Goal: Information Seeking & Learning: Compare options

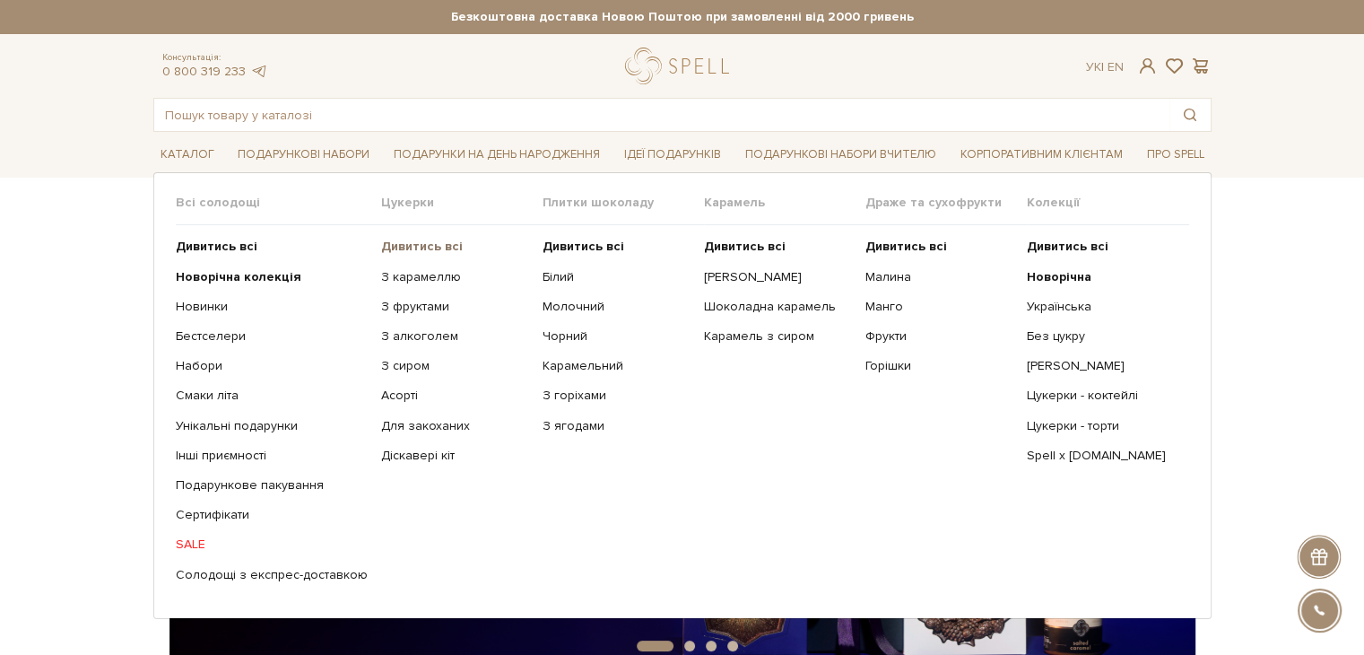
click at [427, 247] on b "Дивитись всі" at bounding box center [422, 245] width 82 height 15
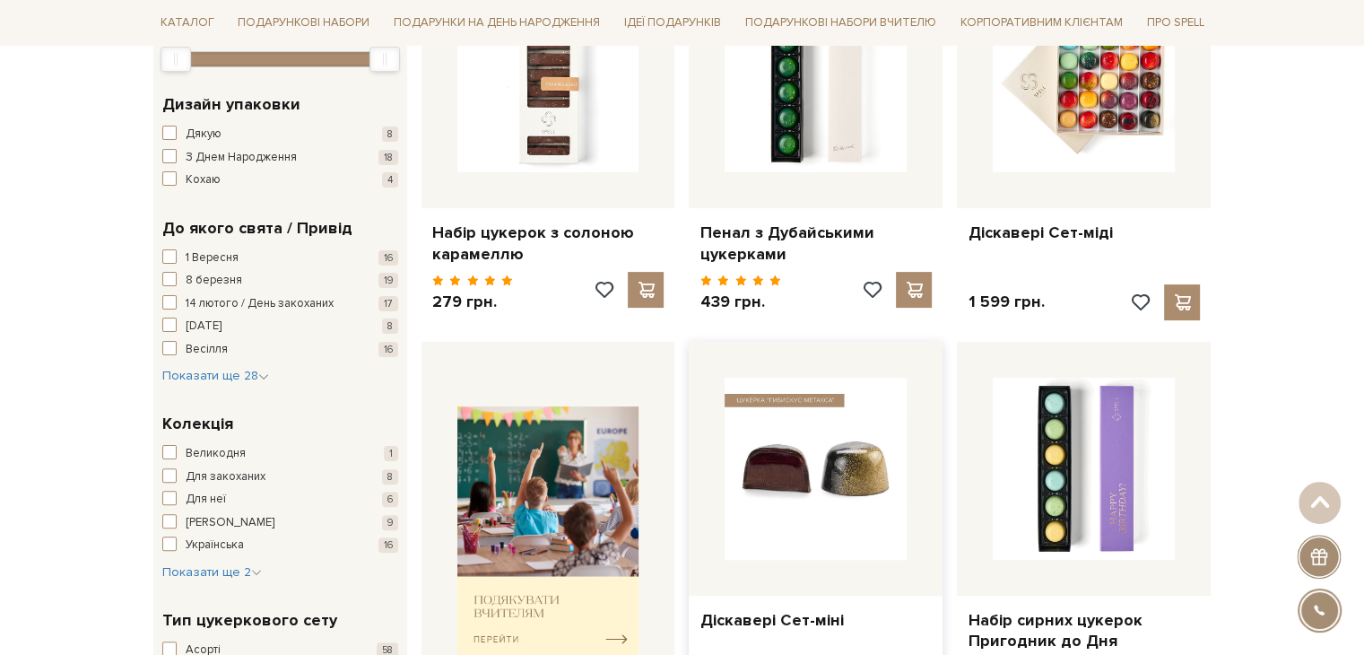
scroll to position [359, 0]
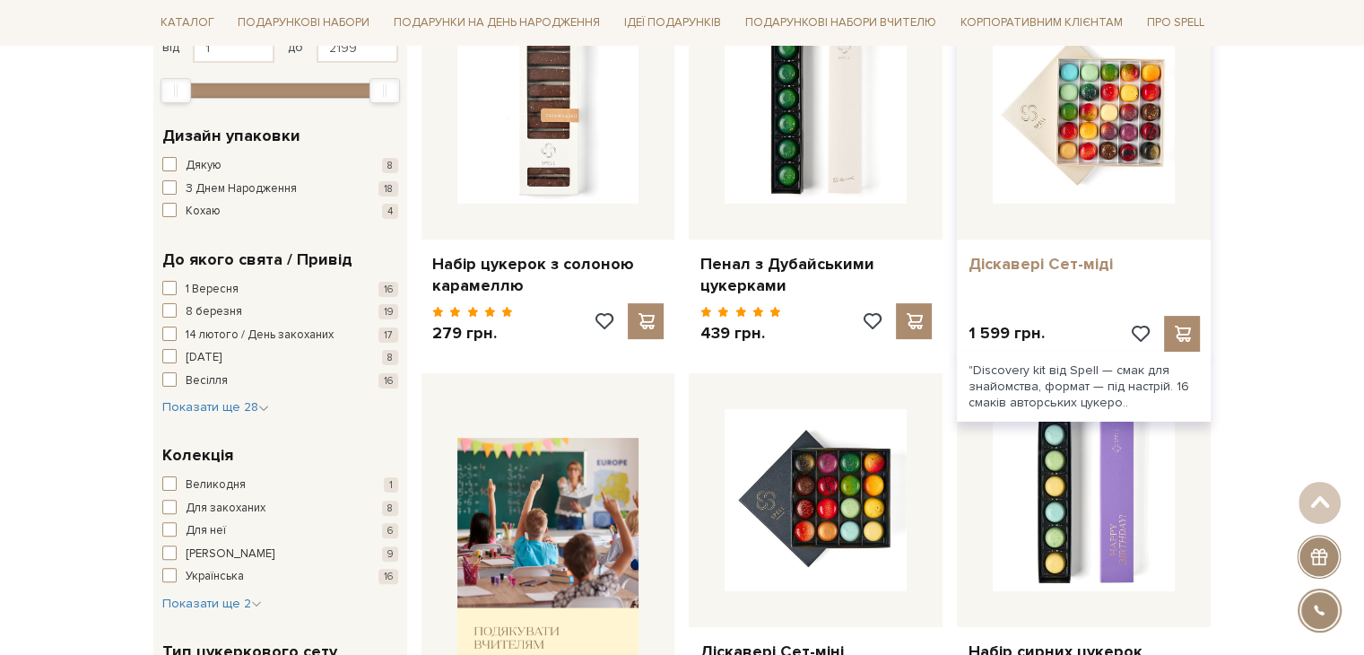
click at [1028, 258] on link "Діскавері Сет-міді" at bounding box center [1083, 264] width 232 height 21
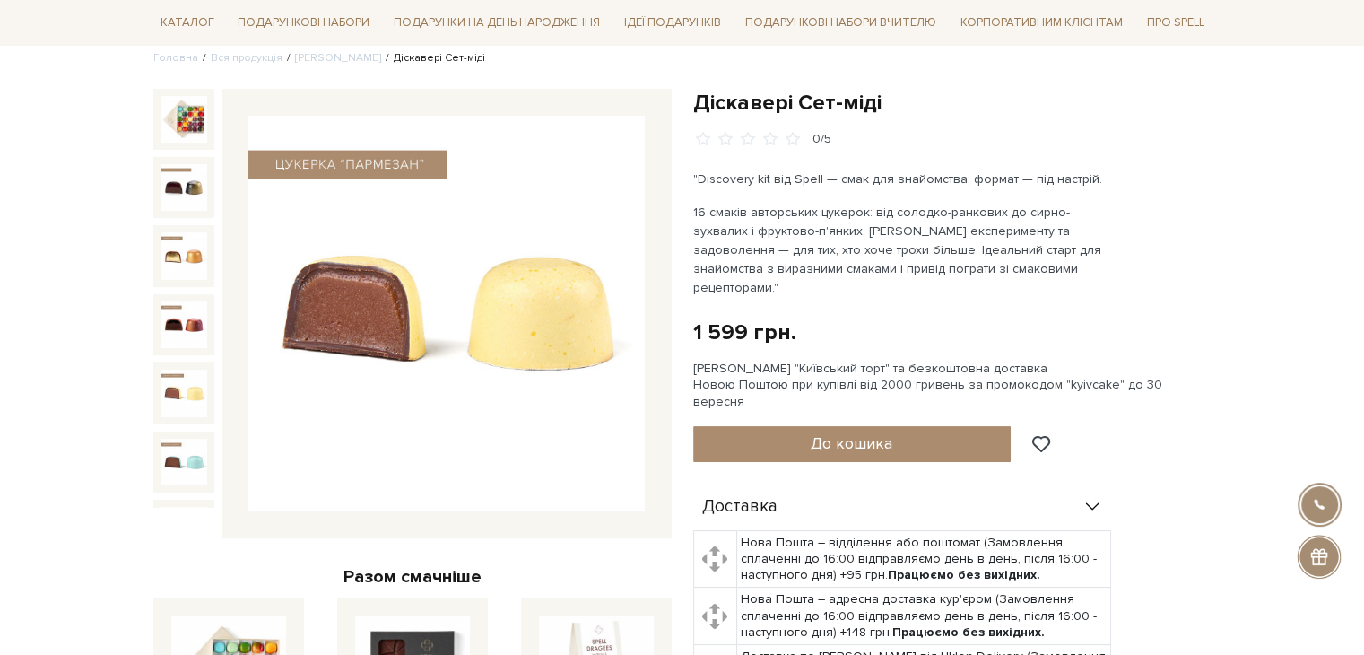
scroll to position [179, 0]
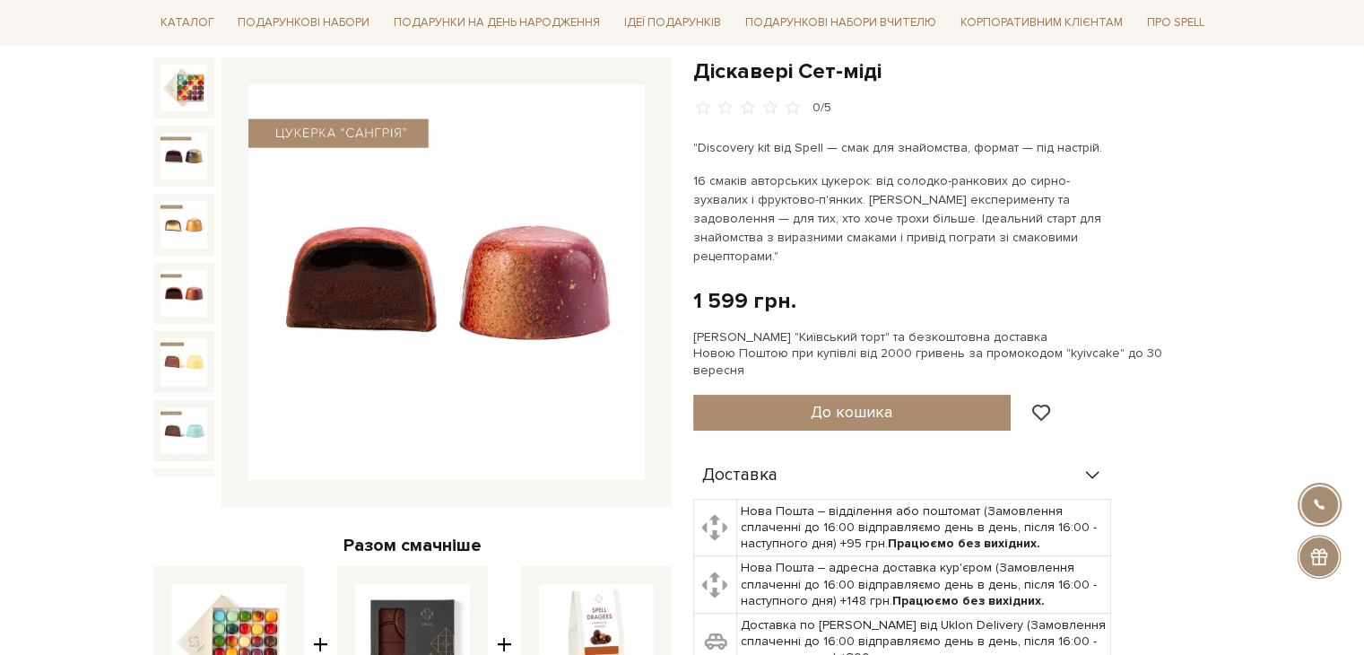
click at [194, 281] on img at bounding box center [183, 293] width 47 height 47
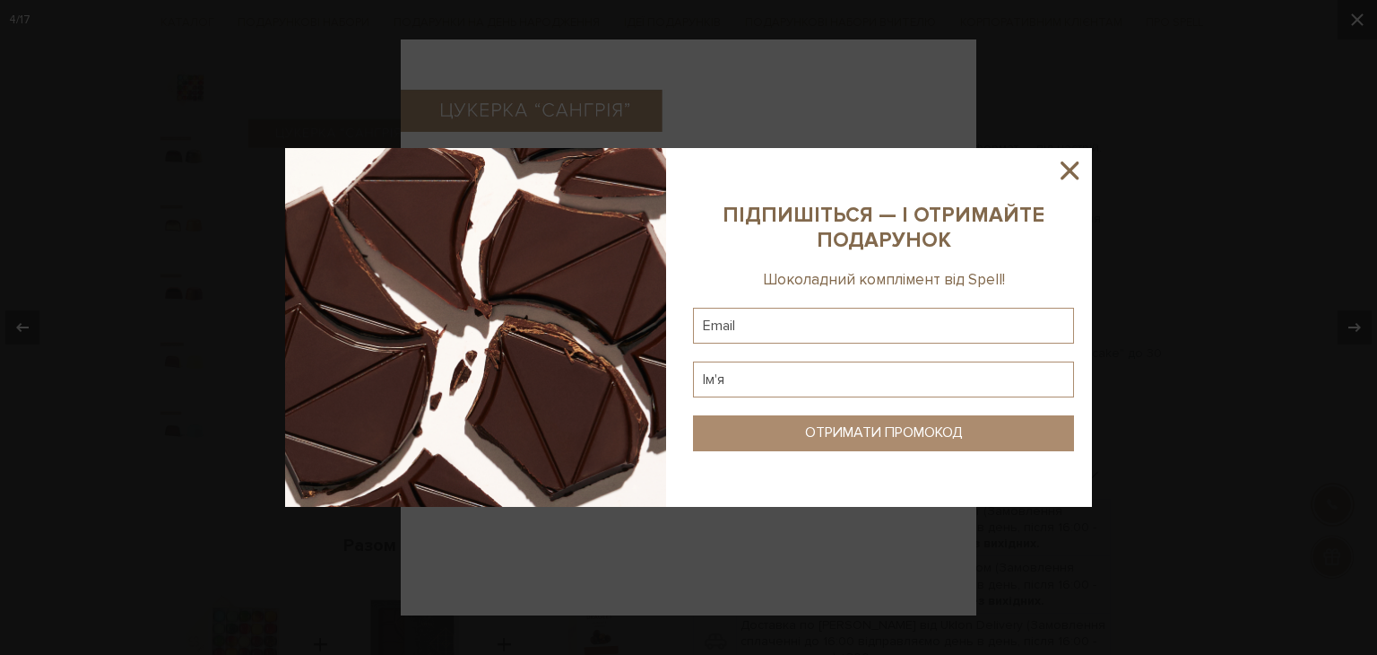
click at [1074, 169] on icon at bounding box center [1069, 170] width 30 height 30
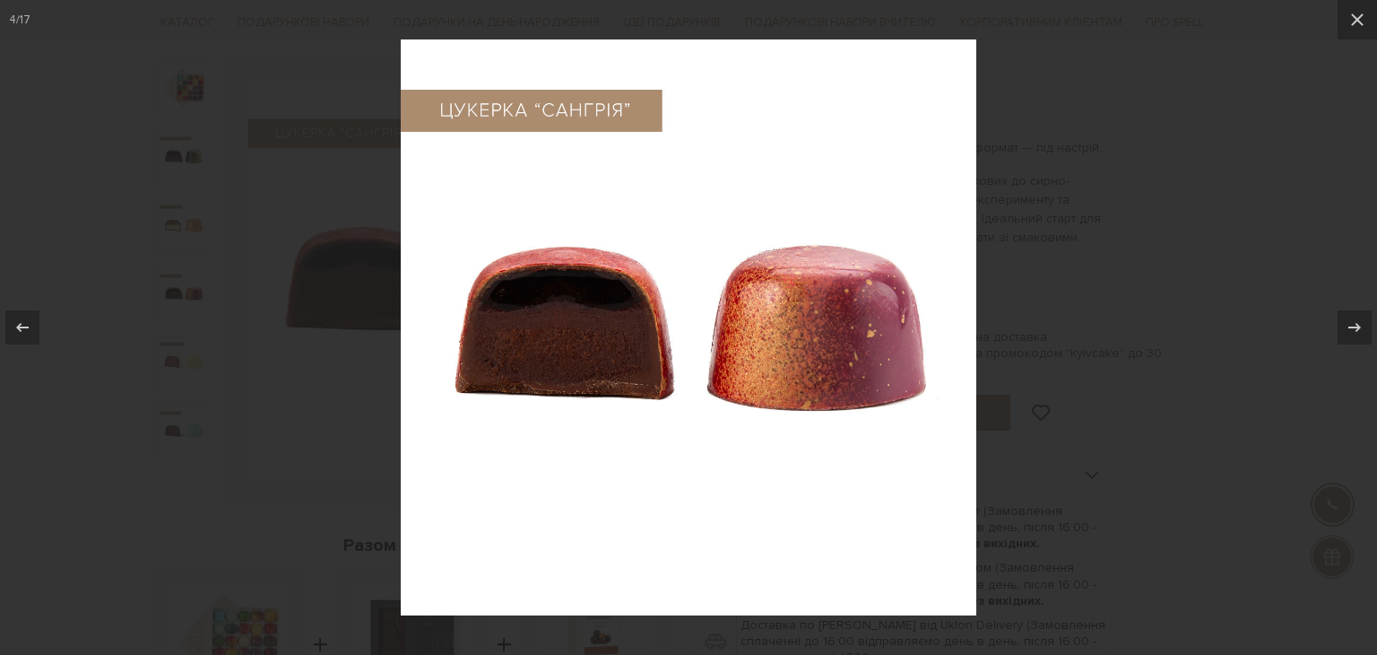
click at [1069, 248] on div at bounding box center [688, 327] width 1377 height 655
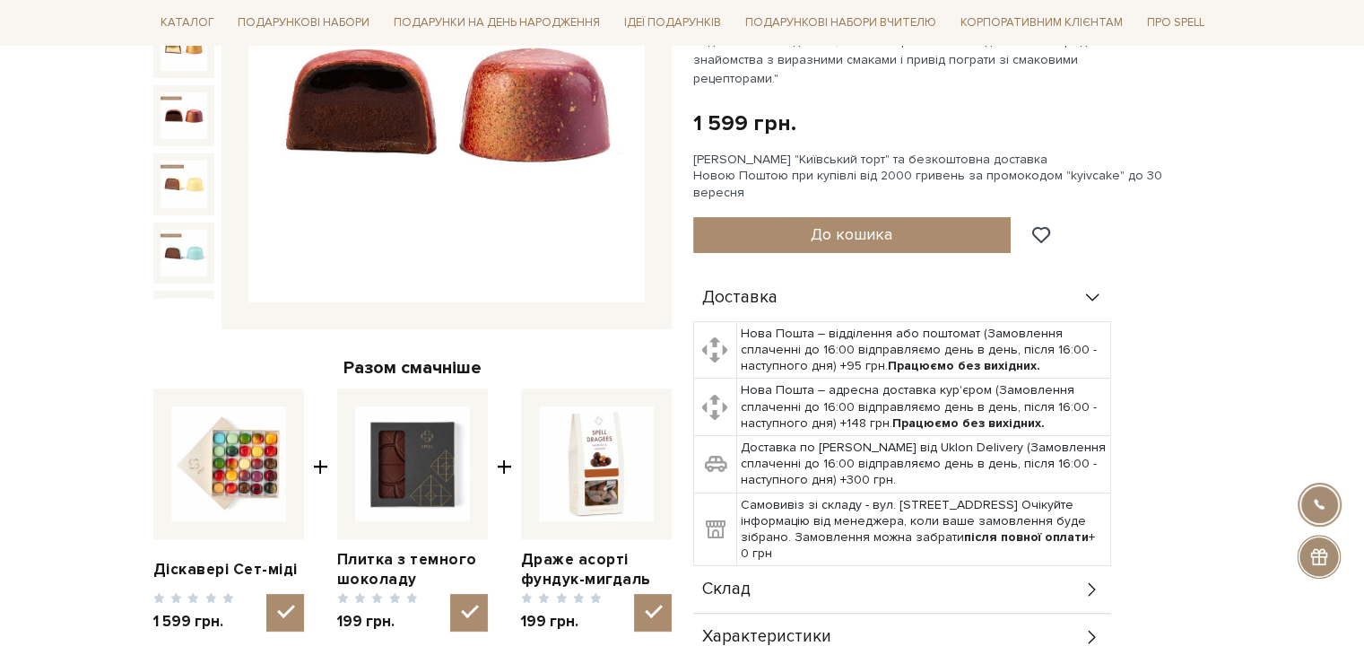
scroll to position [359, 0]
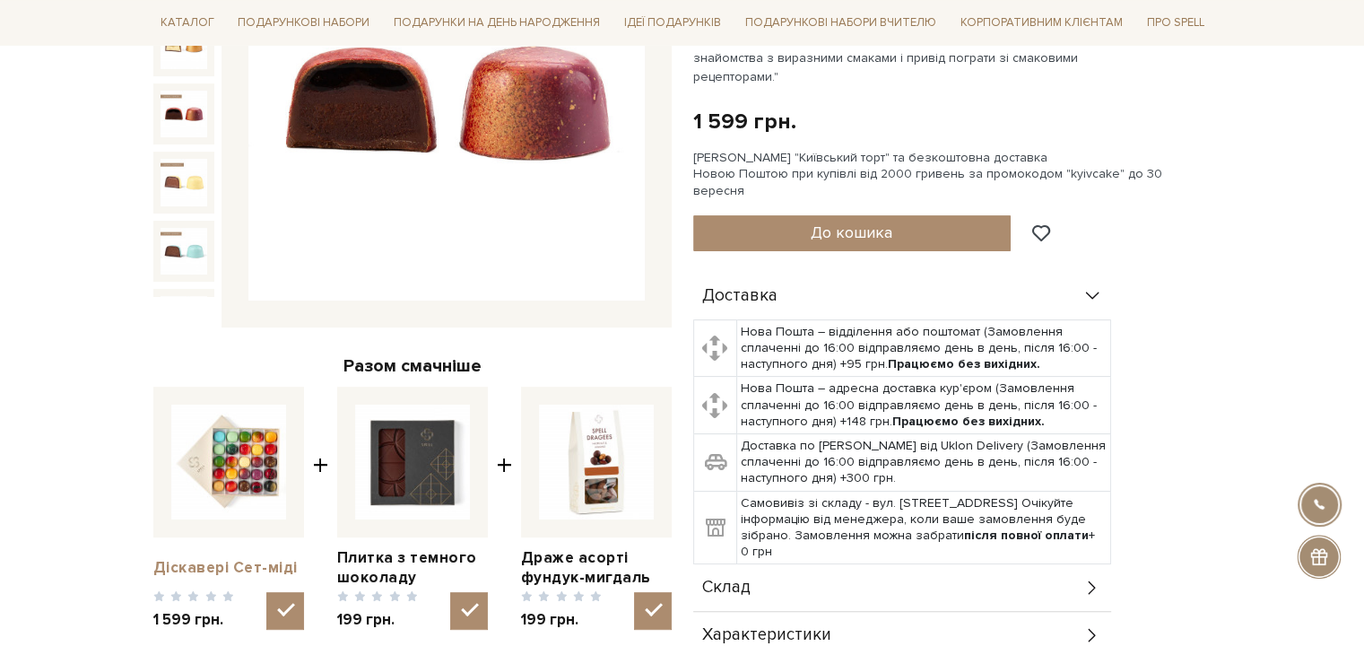
click at [219, 558] on link "Діскавері Сет-міді" at bounding box center [228, 568] width 151 height 20
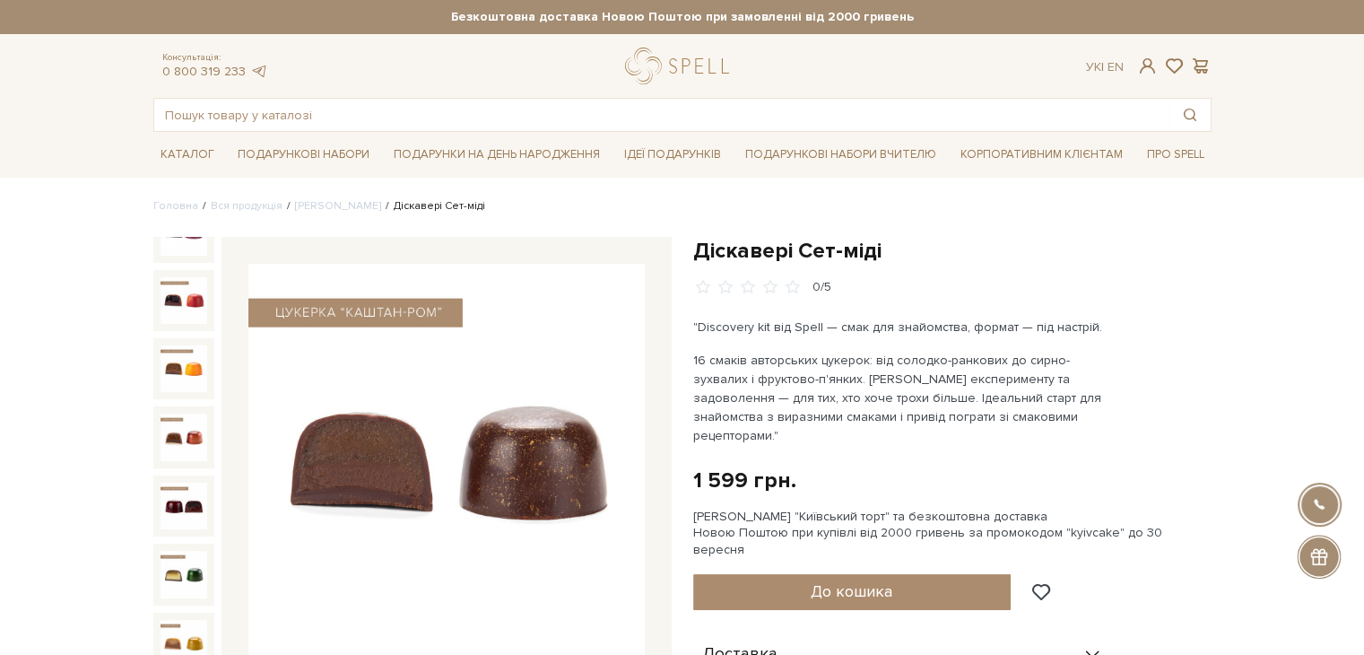
scroll to position [665, 0]
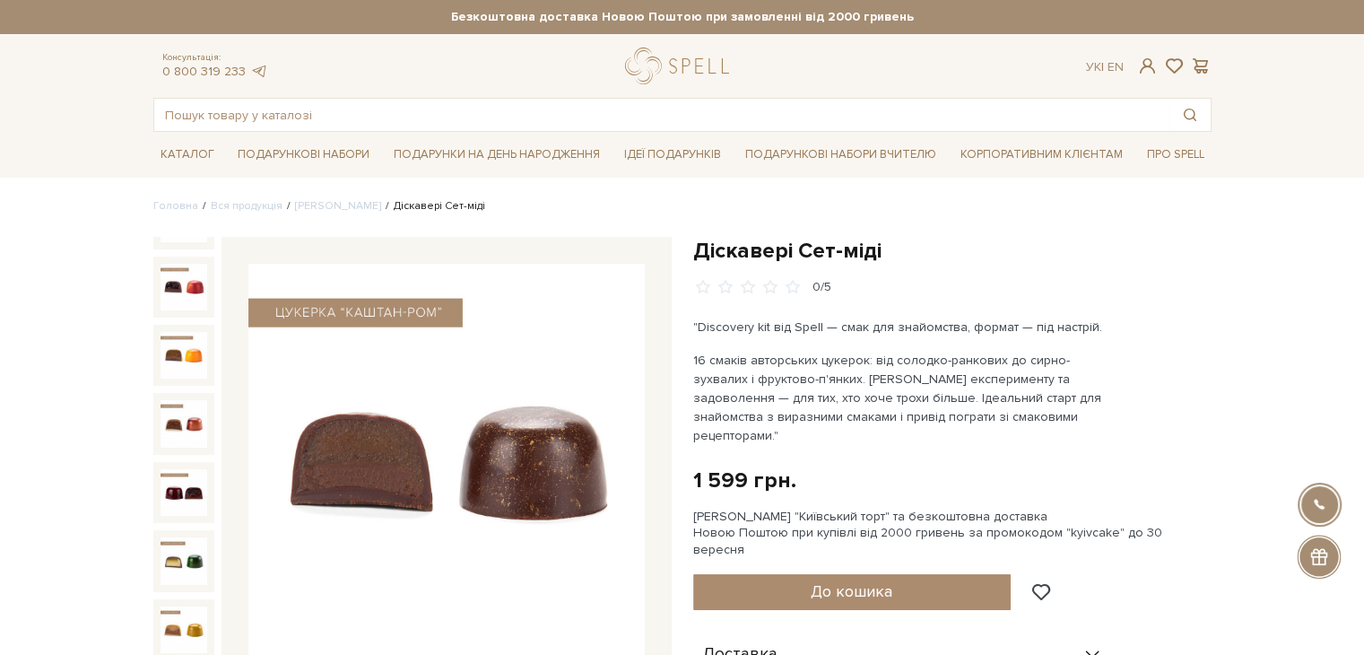
click at [325, 202] on link "[PERSON_NAME]" at bounding box center [338, 205] width 86 height 13
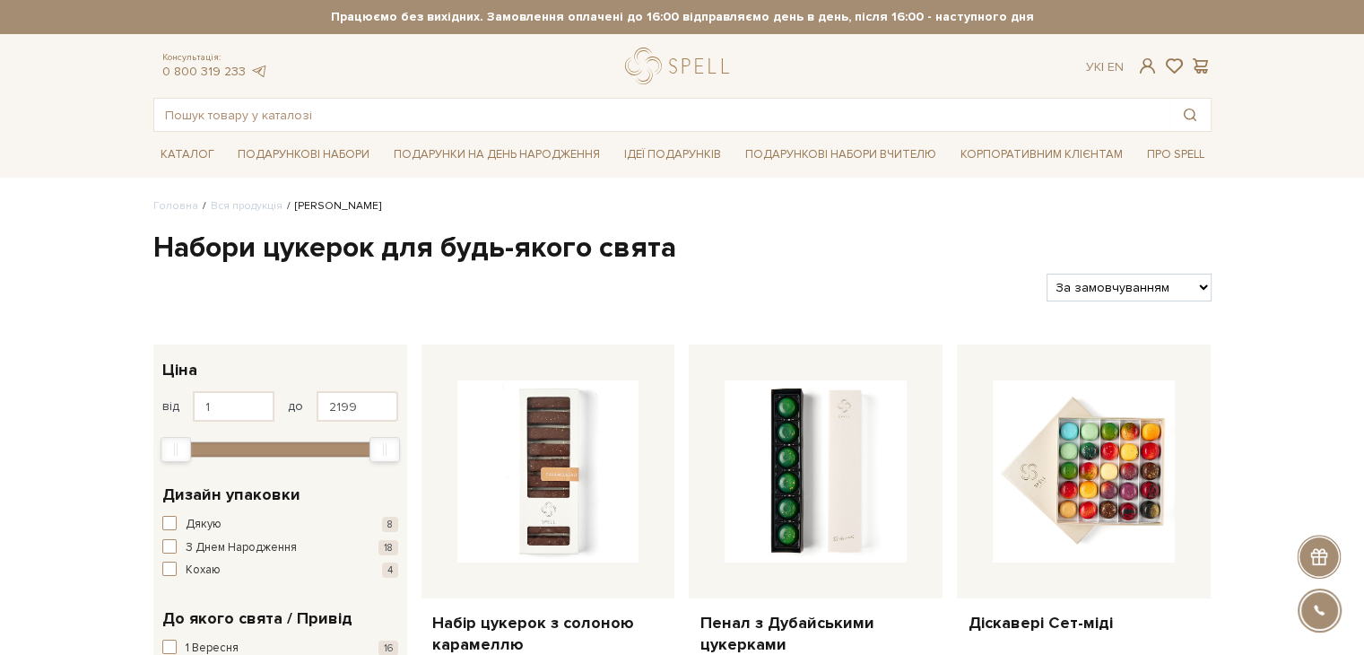
click at [1077, 270] on div "Фільтри За замовчуванням За Ціною (зростання) За Ціною (зменшення) Новинки За п…" at bounding box center [682, 280] width 1072 height 42
click at [1074, 279] on select "За замовчуванням За Ціною (зростання) За Ціною (зменшення) Новинки За популярні…" at bounding box center [1128, 287] width 164 height 28
select select "https://spellchocolate.com/our-productions/seti-cukerok/?sort=p.price&order=ASC"
click at [1046, 273] on select "За замовчуванням За Ціною (зростання) За Ціною (зменшення) Новинки За популярні…" at bounding box center [1128, 287] width 164 height 28
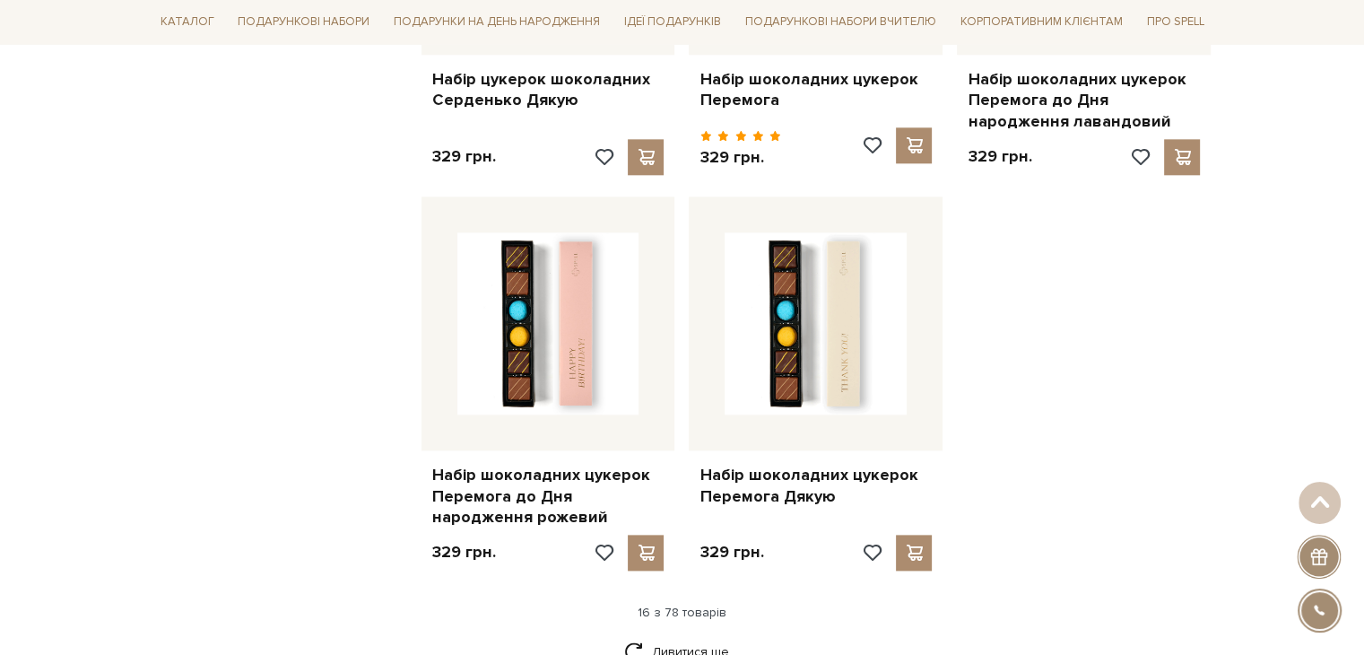
scroll to position [2331, 0]
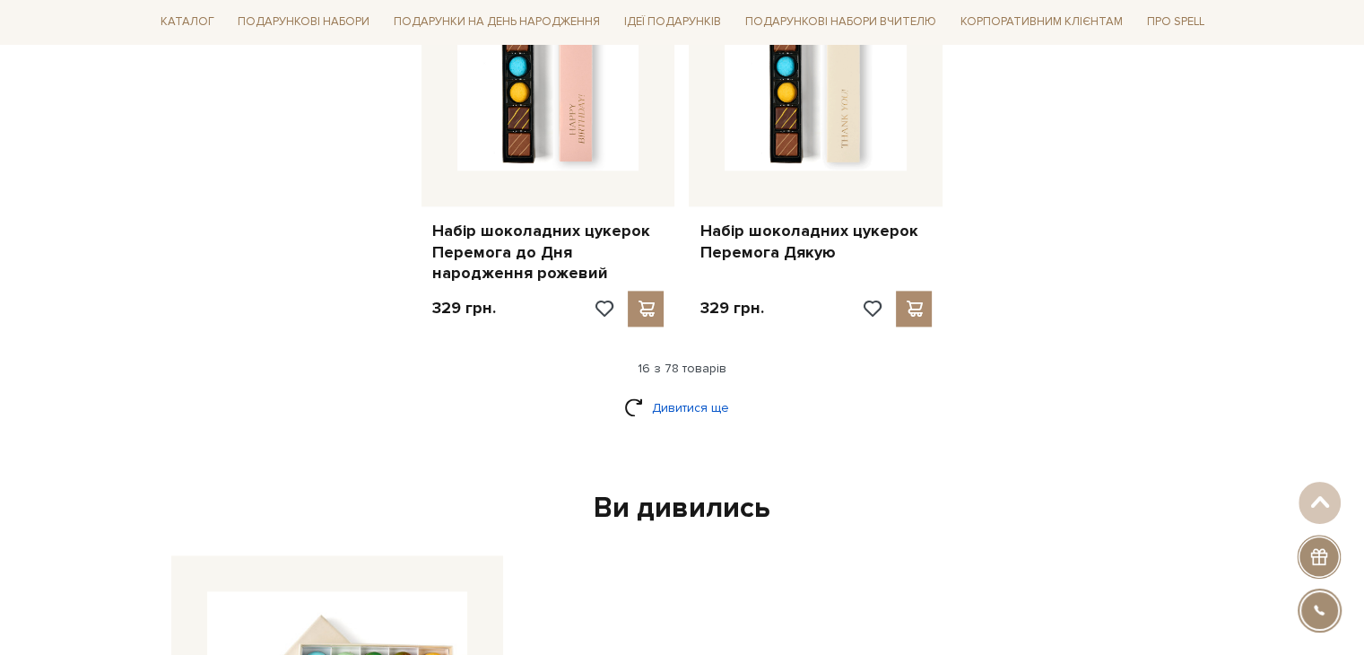
click at [669, 410] on link "Дивитися ще" at bounding box center [682, 407] width 117 height 31
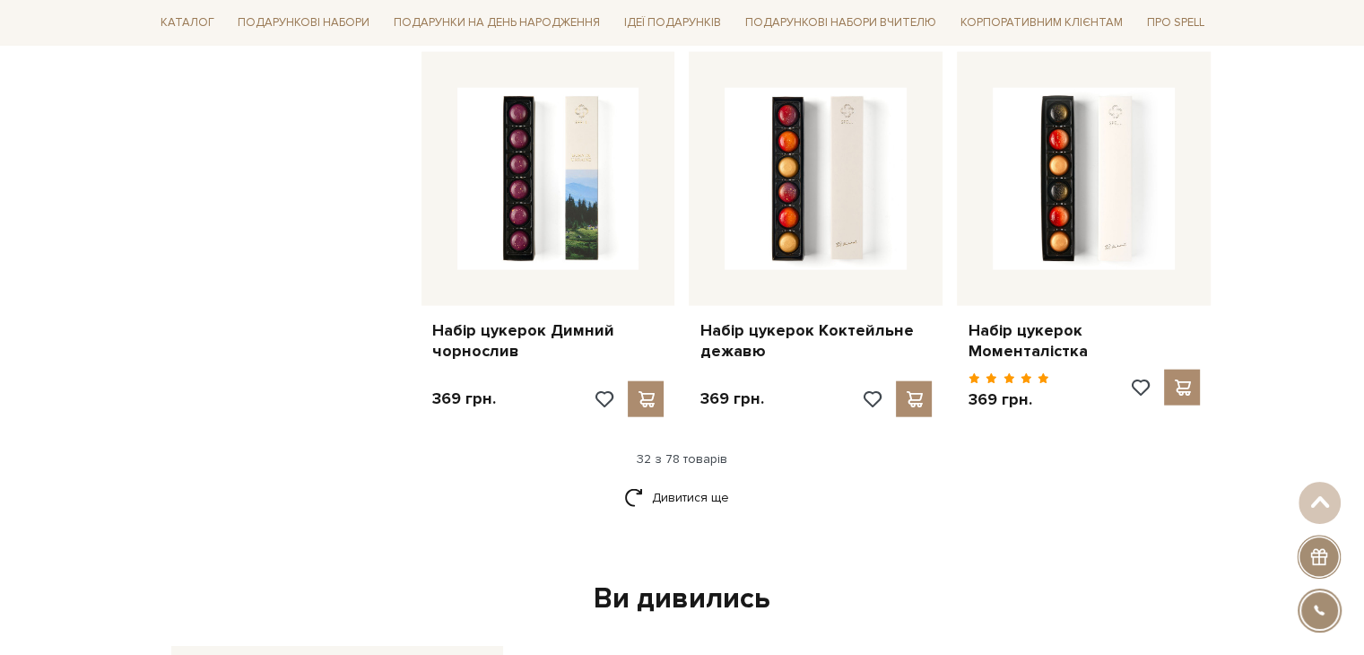
scroll to position [4304, 0]
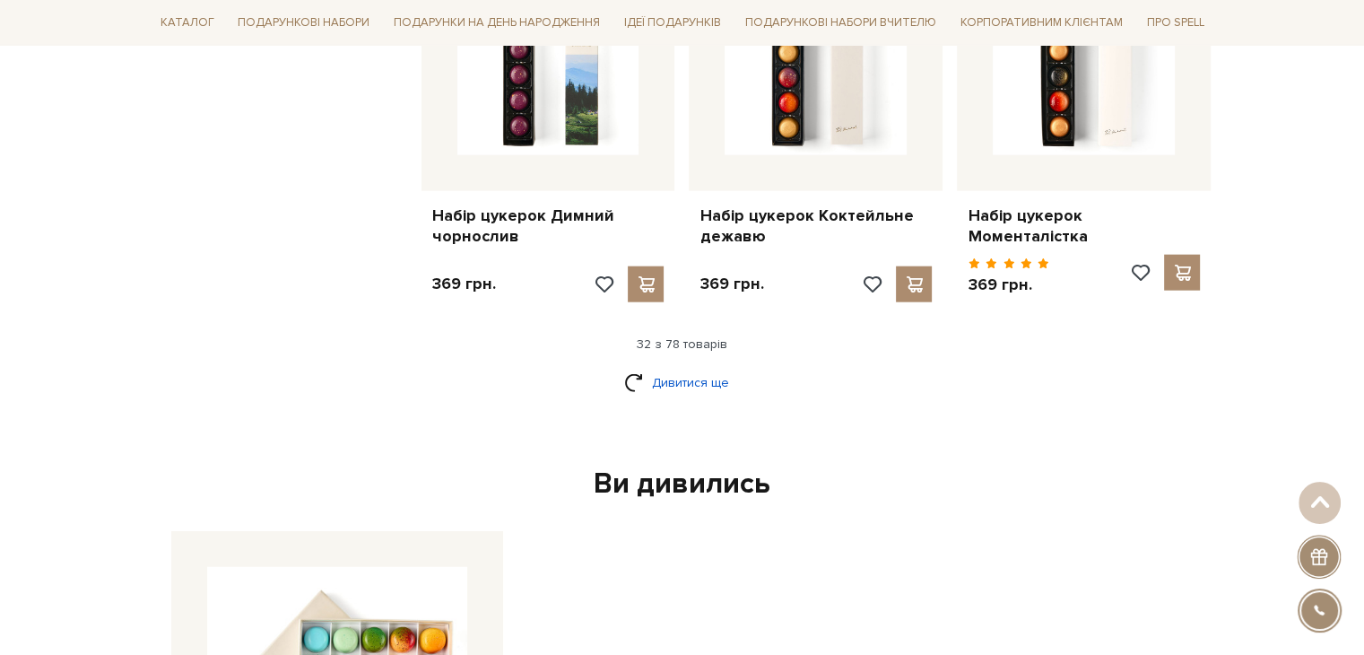
click at [660, 367] on link "Дивитися ще" at bounding box center [682, 382] width 117 height 31
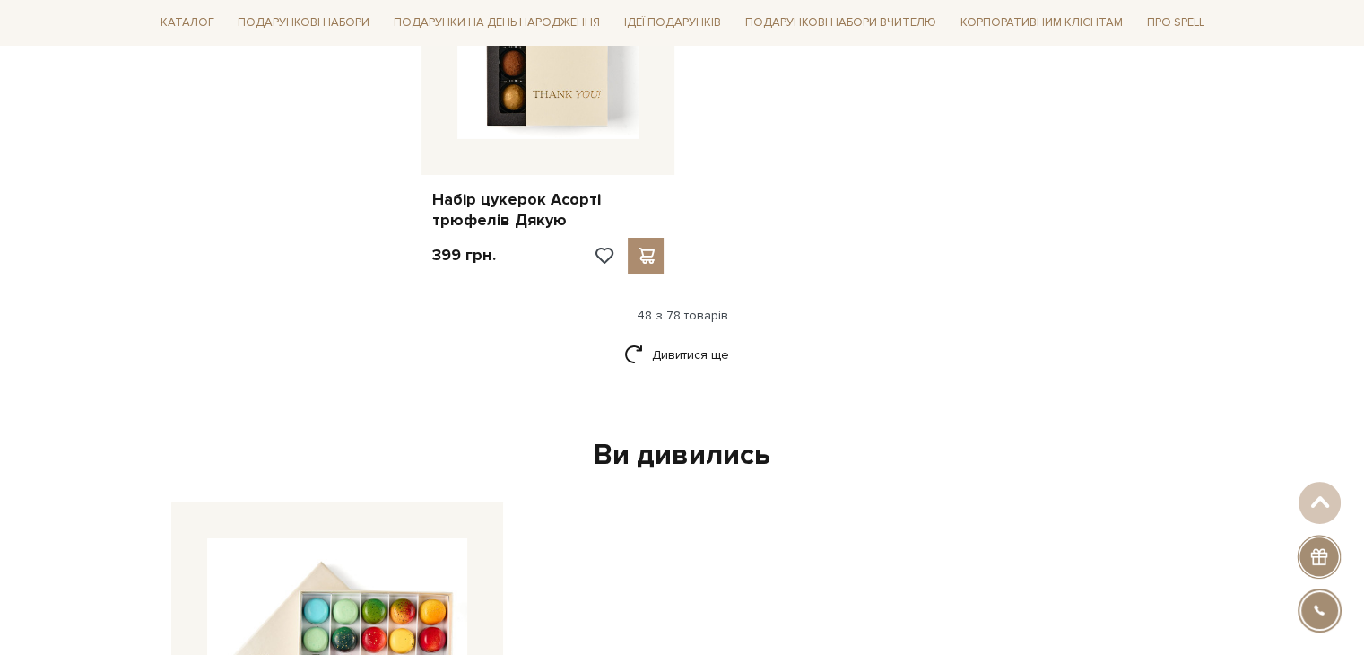
scroll to position [6635, 0]
click at [698, 338] on link "Дивитися ще" at bounding box center [682, 353] width 117 height 31
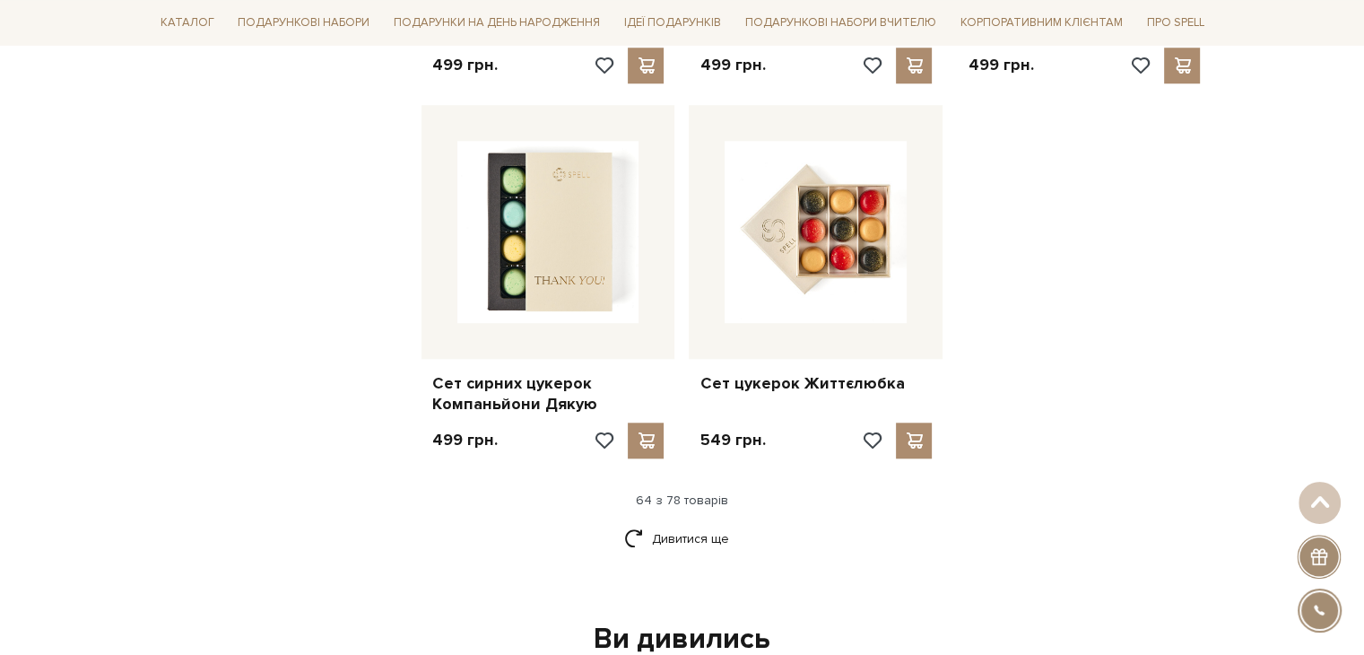
scroll to position [8607, 0]
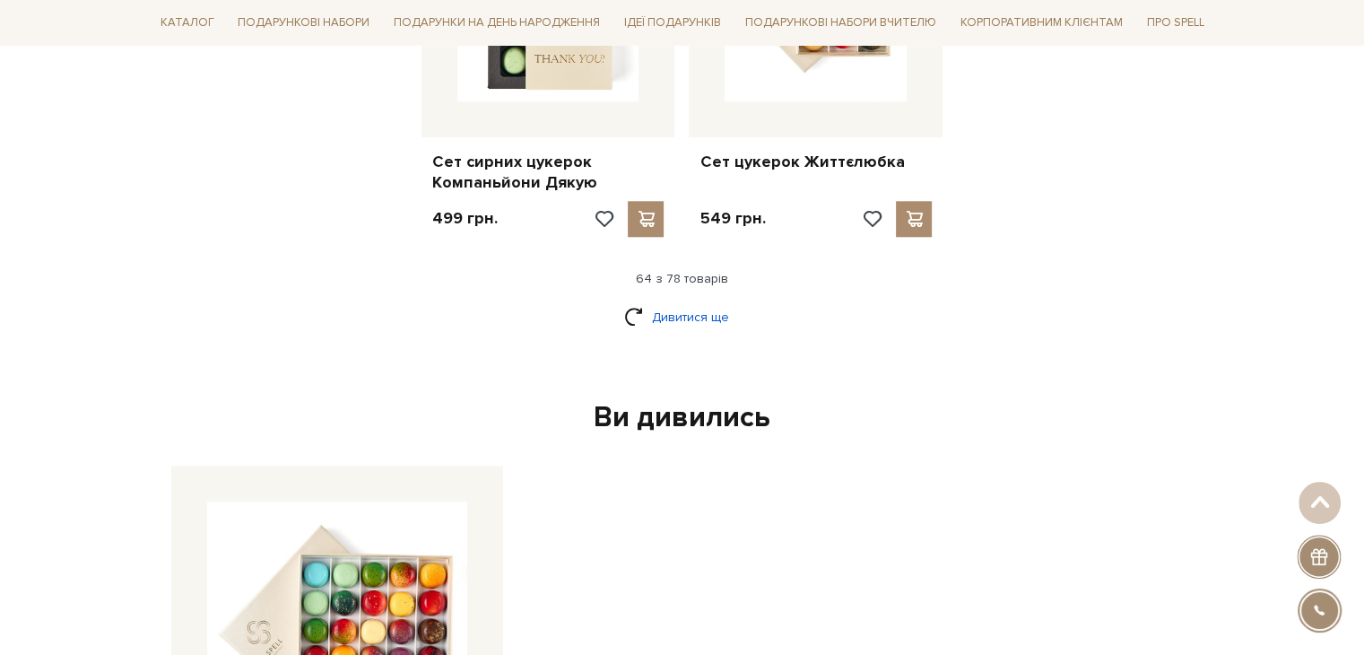
click at [653, 301] on link "Дивитися ще" at bounding box center [682, 316] width 117 height 31
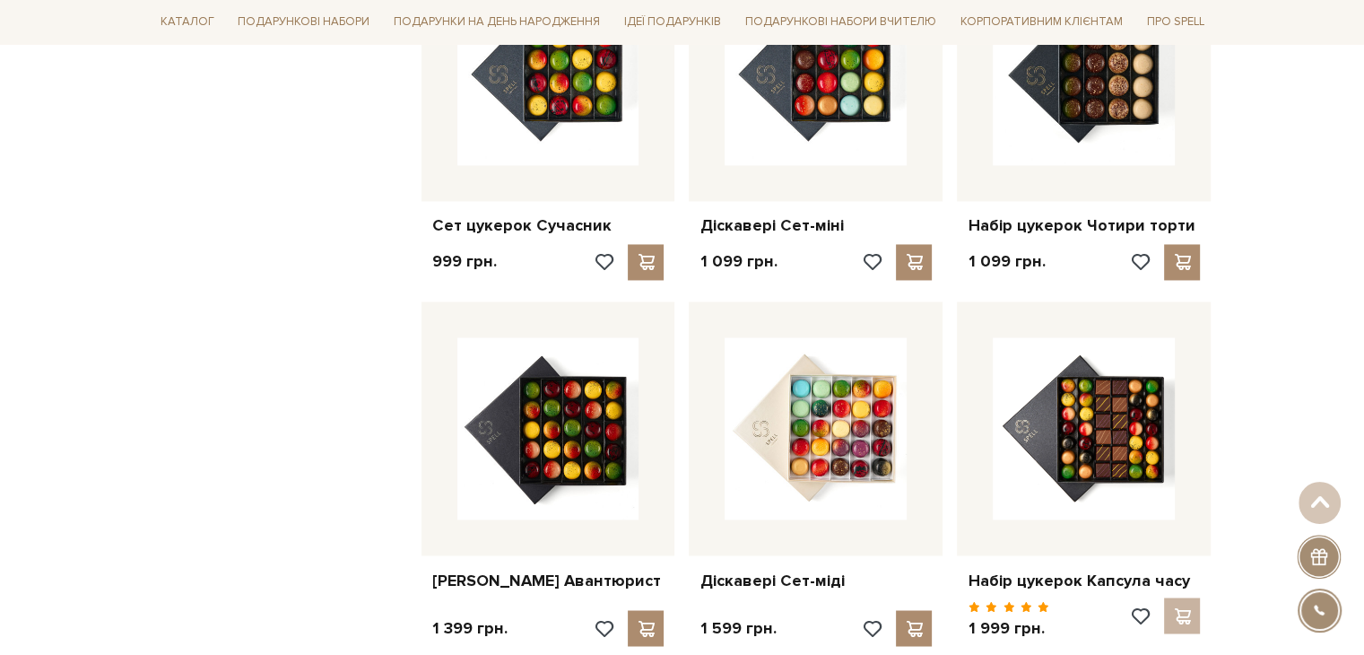
scroll to position [9863, 0]
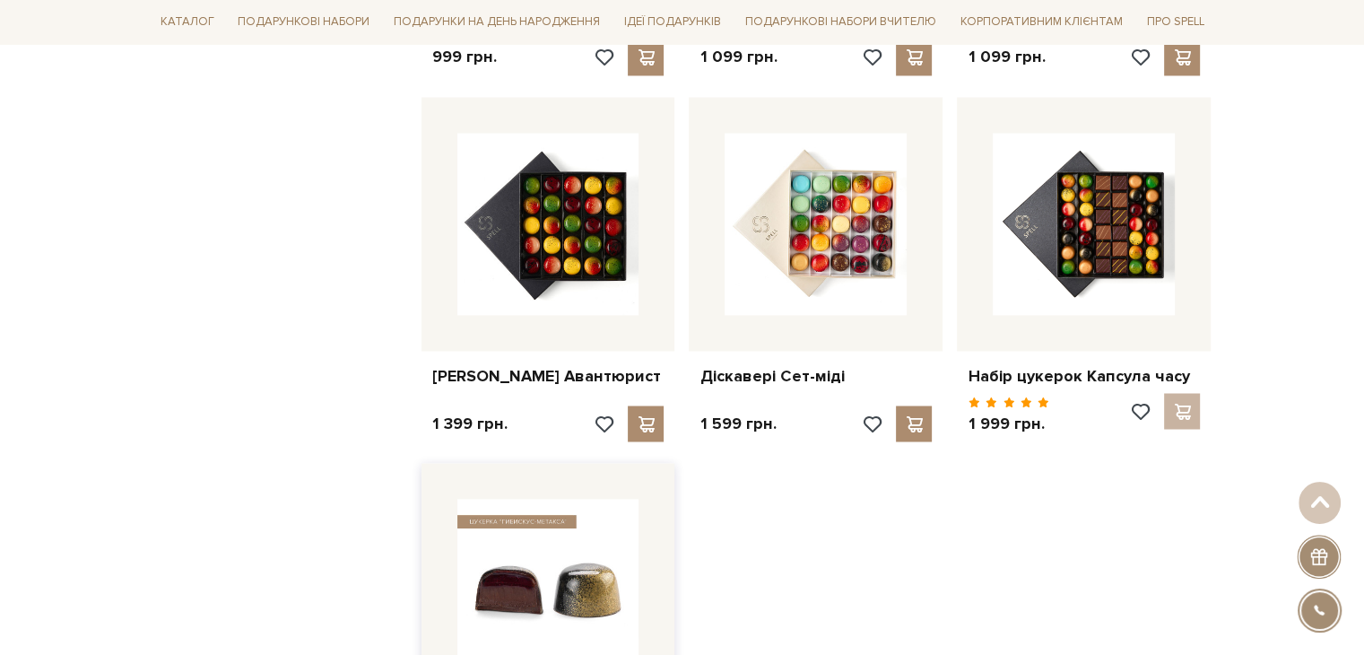
click at [587, 499] on img at bounding box center [548, 590] width 182 height 182
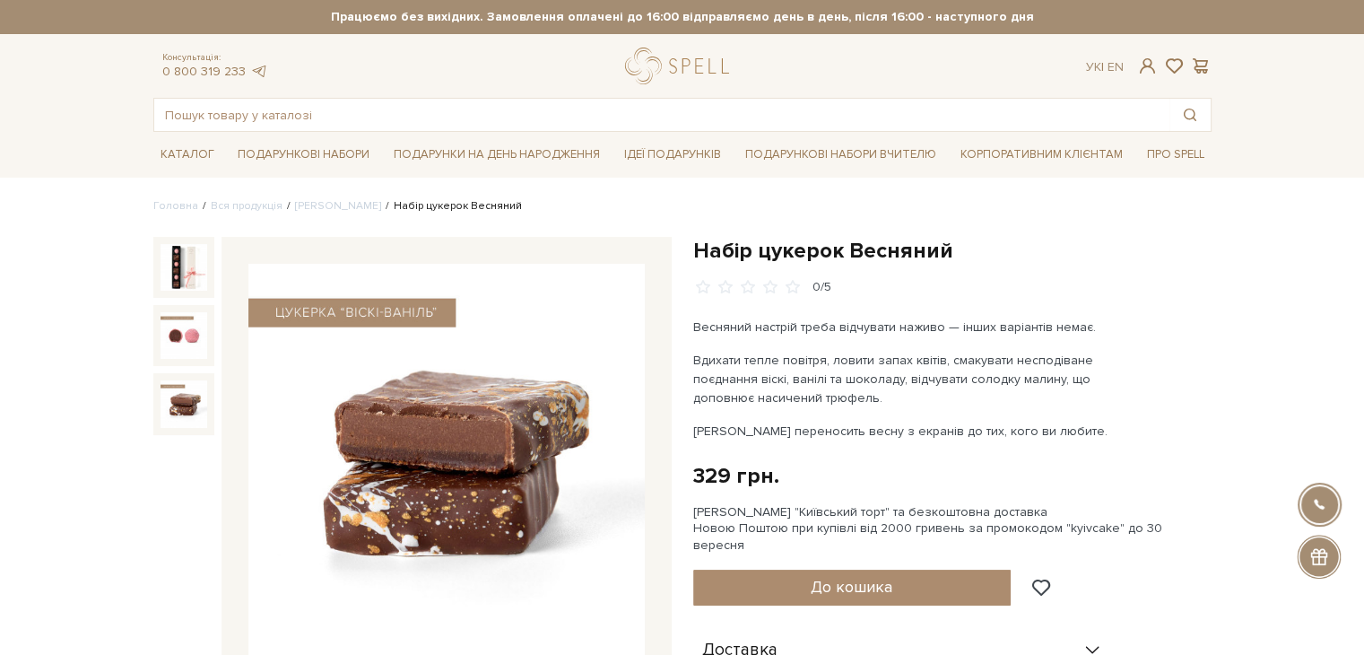
click at [161, 396] on img at bounding box center [183, 403] width 47 height 47
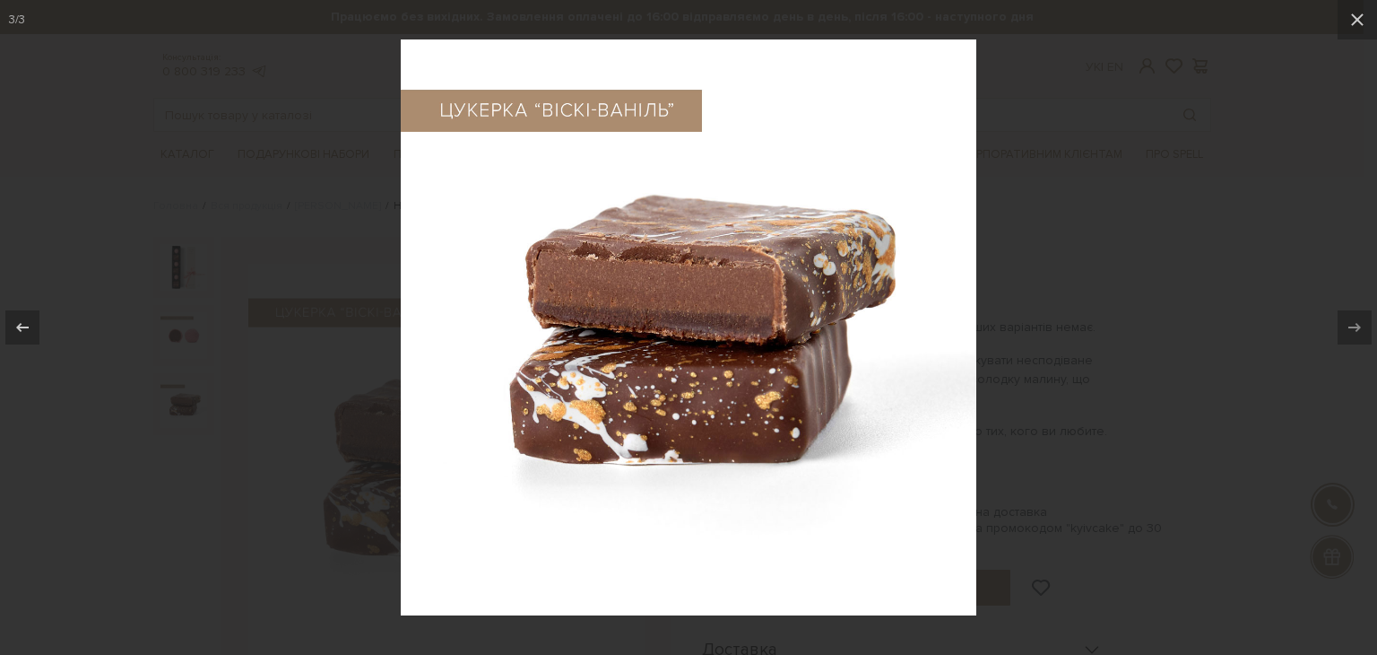
drag, startPoint x: 126, startPoint y: 525, endPoint x: 147, endPoint y: 523, distance: 21.6
click at [127, 525] on div at bounding box center [688, 327] width 1377 height 655
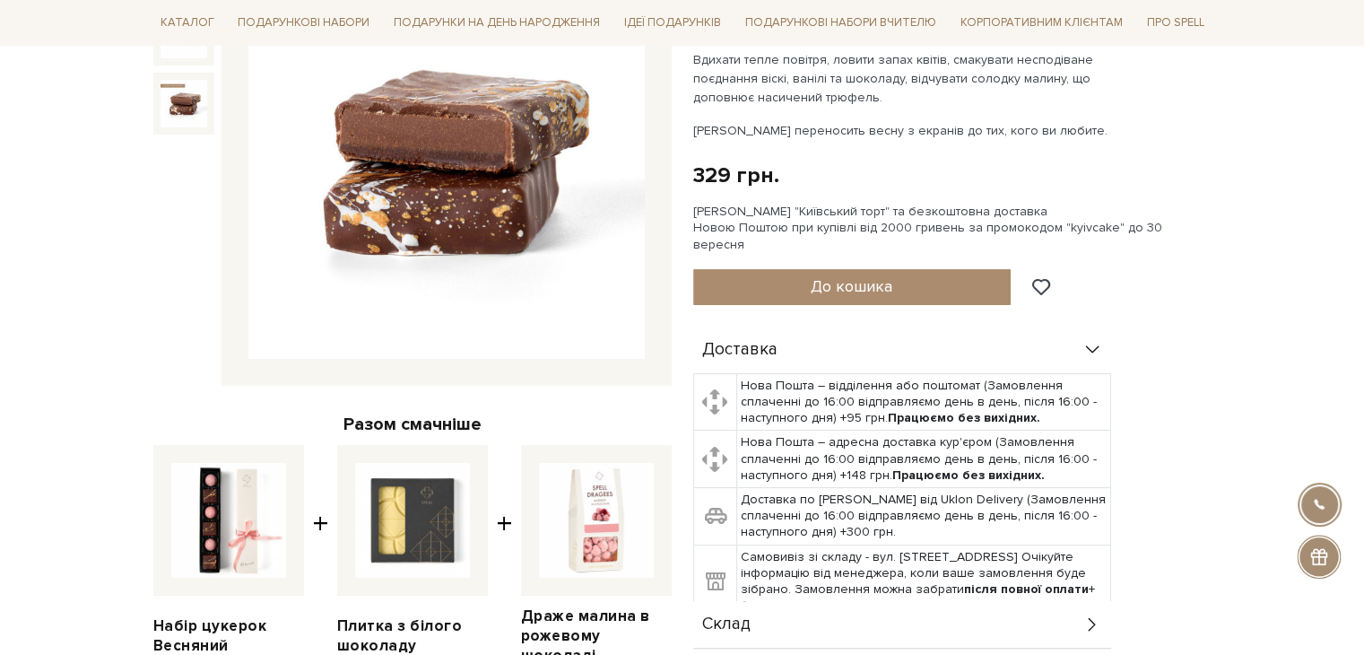
scroll to position [448, 0]
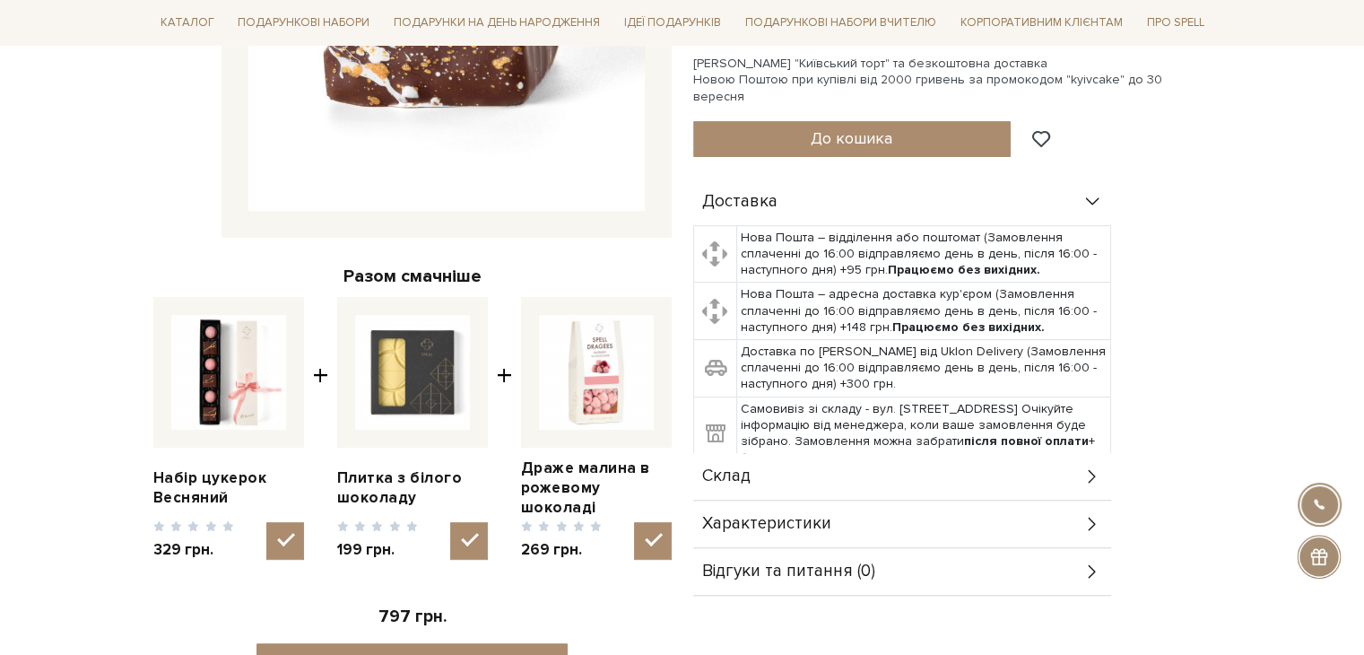
click at [778, 455] on div "Склад" at bounding box center [902, 476] width 418 height 47
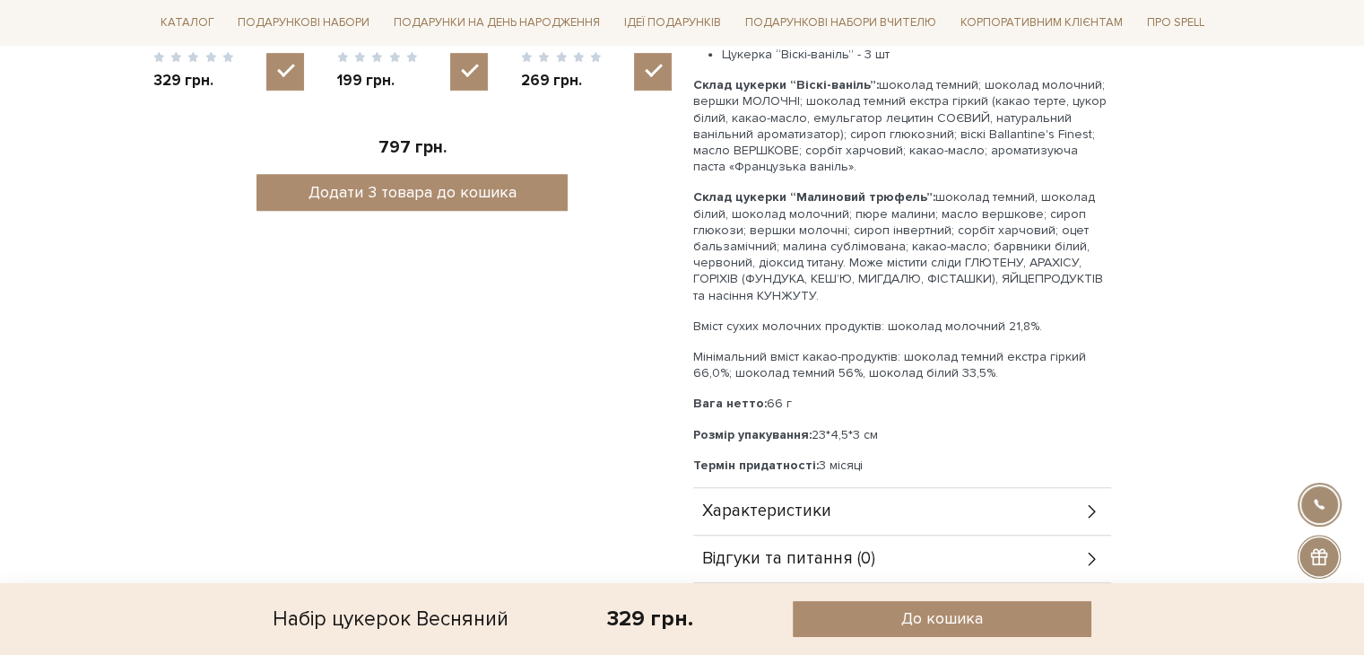
scroll to position [1076, 0]
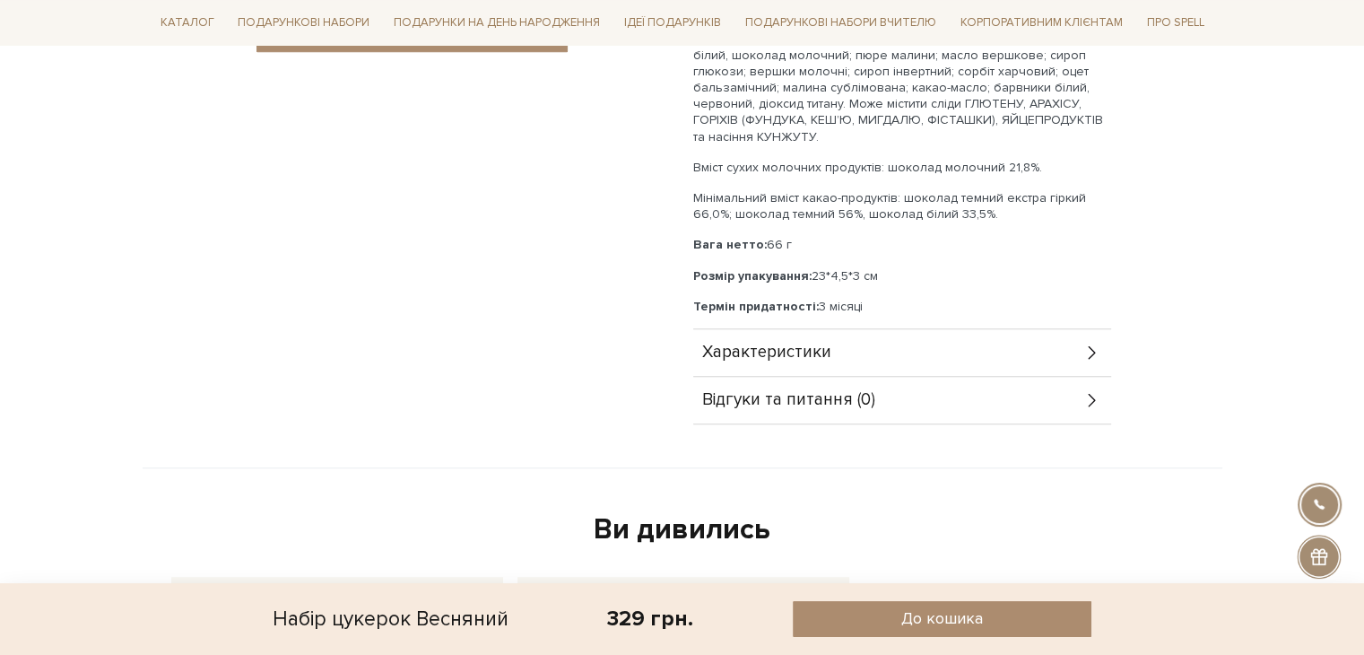
click at [785, 329] on div "Характеристики" at bounding box center [902, 352] width 418 height 47
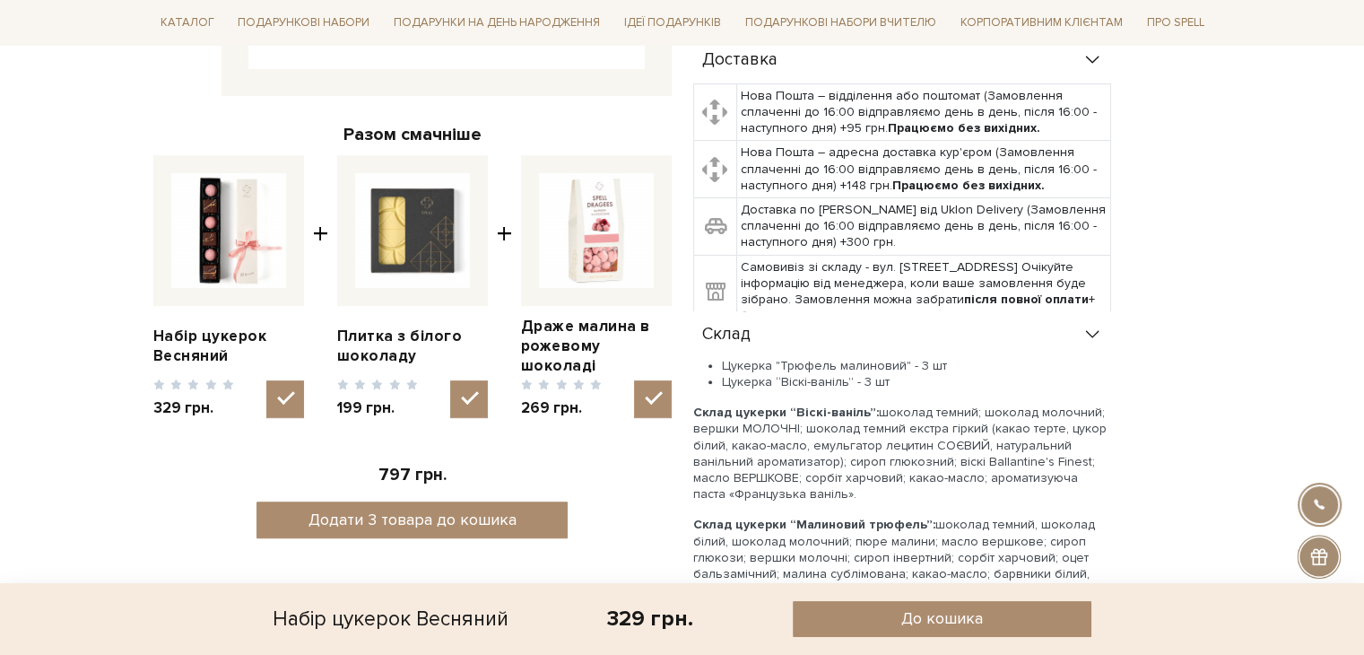
scroll to position [90, 0]
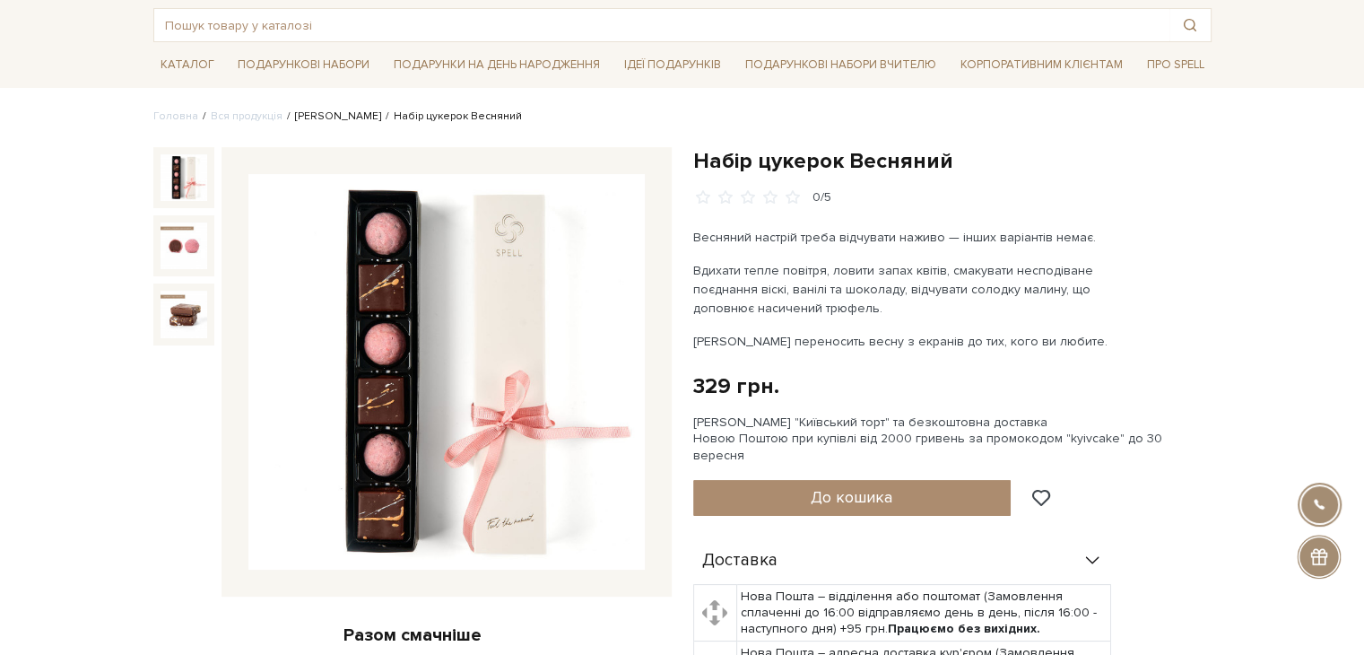
click at [325, 116] on link "[PERSON_NAME]" at bounding box center [338, 115] width 86 height 13
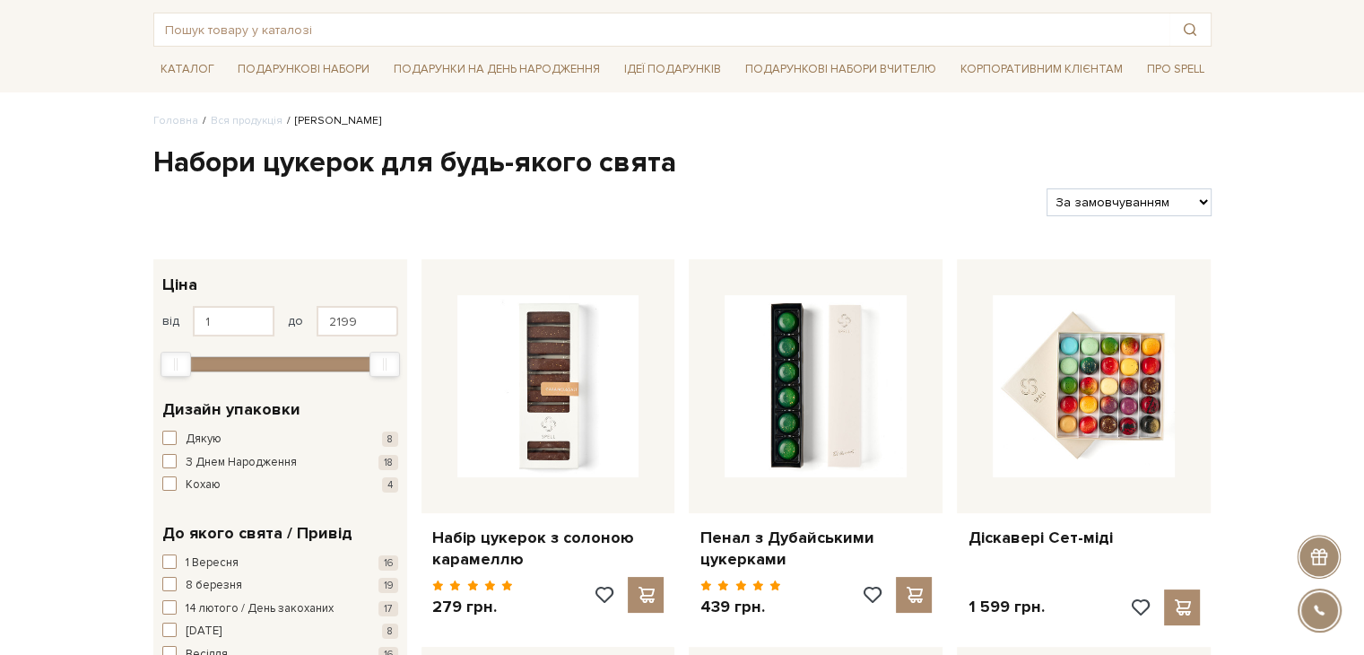
scroll to position [90, 0]
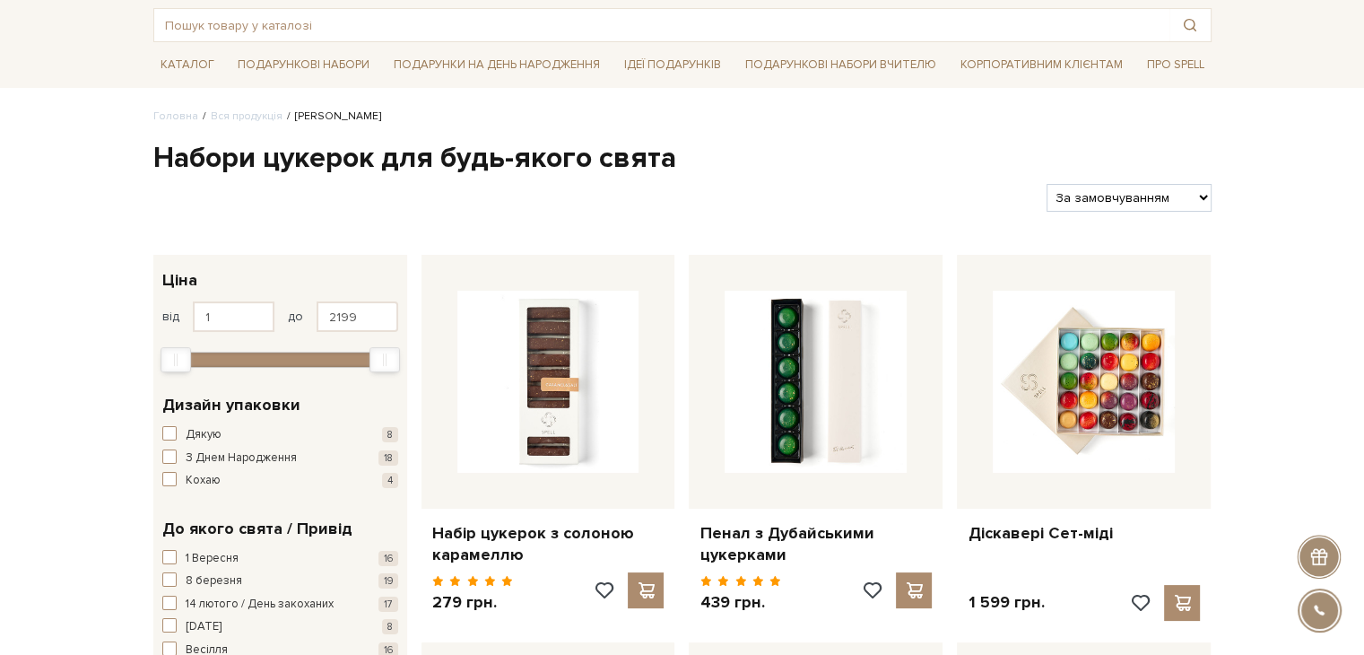
click at [1130, 192] on select "За замовчуванням За Ціною (зростання) За Ціною (зменшення) Новинки За популярні…" at bounding box center [1128, 198] width 164 height 28
select select "https://spellchocolate.com/our-productions/seti-cukerok/?sort=p.price&order=ASC"
click at [1046, 184] on select "За замовчуванням За Ціною (зростання) За Ціною (зменшення) Новинки За популярні…" at bounding box center [1128, 198] width 164 height 28
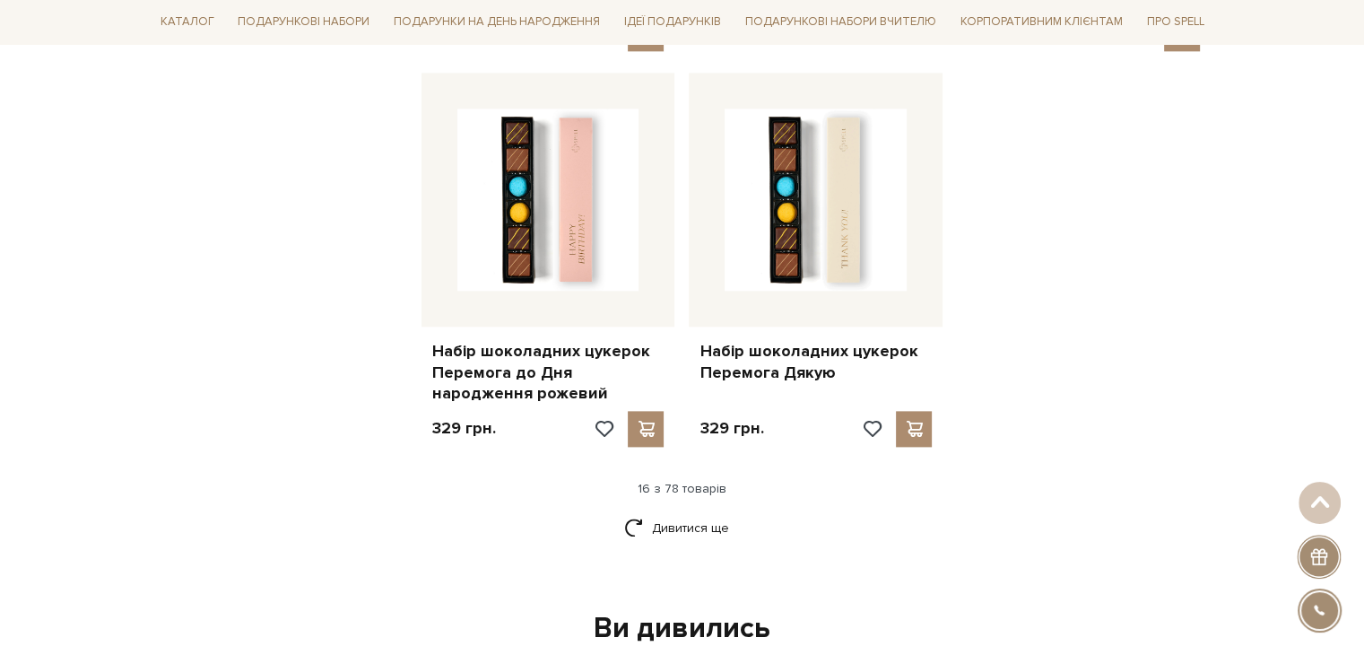
scroll to position [2421, 0]
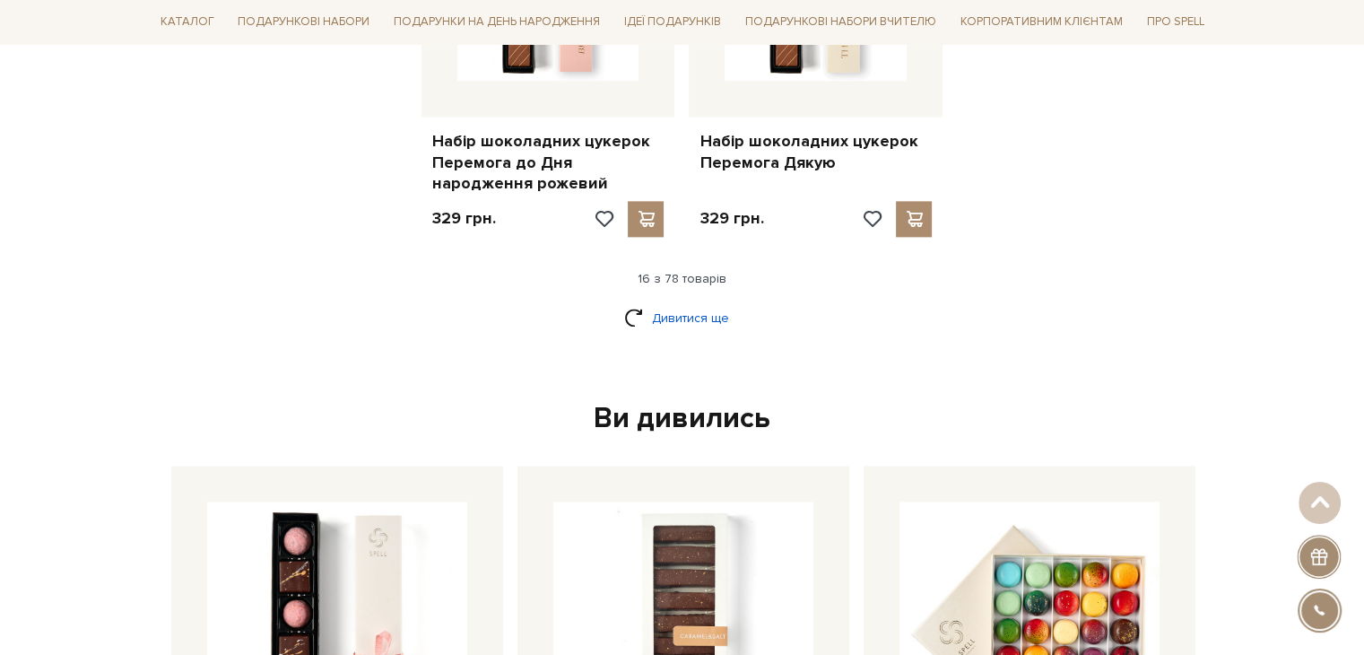
click at [647, 324] on link "Дивитися ще" at bounding box center [682, 317] width 117 height 31
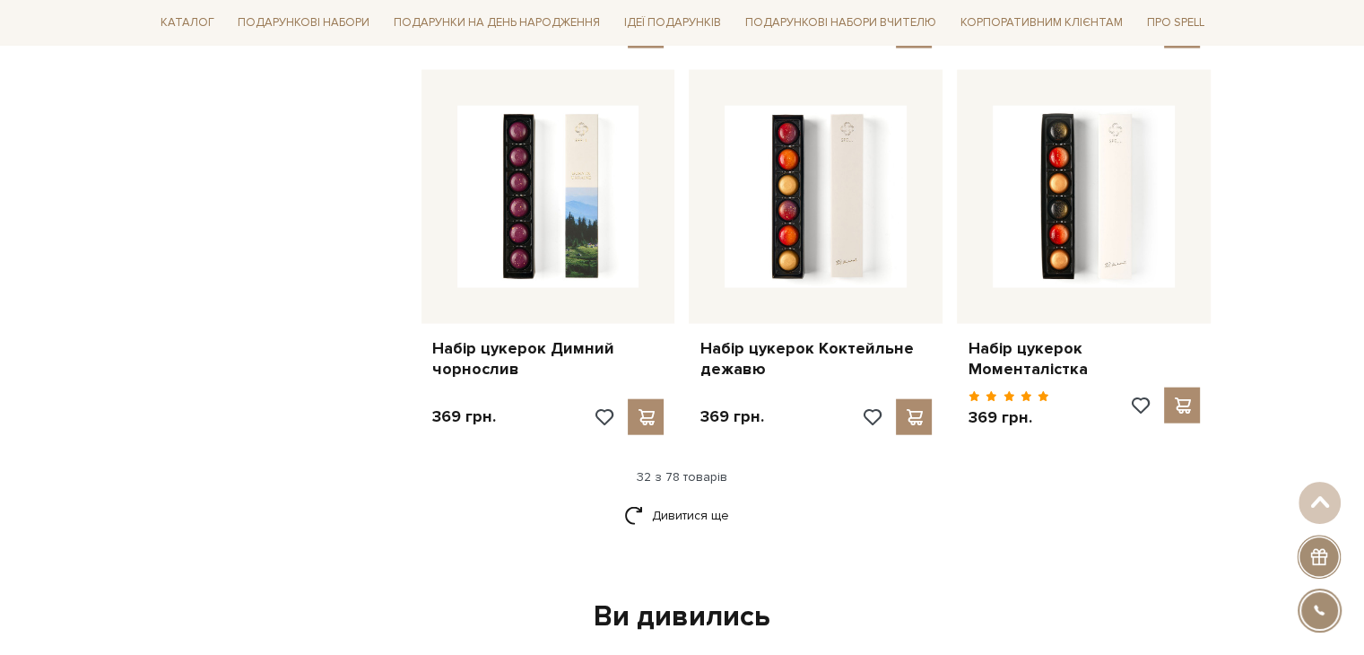
scroll to position [4214, 0]
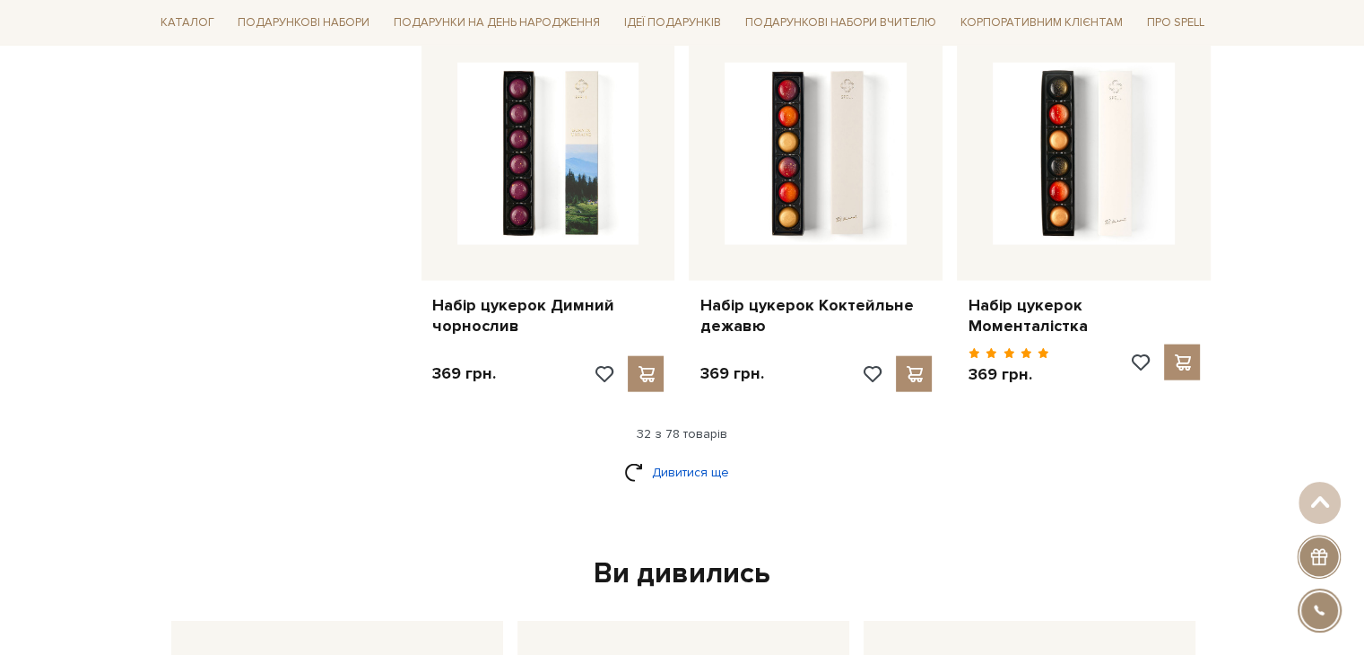
click at [646, 456] on link "Дивитися ще" at bounding box center [682, 471] width 117 height 31
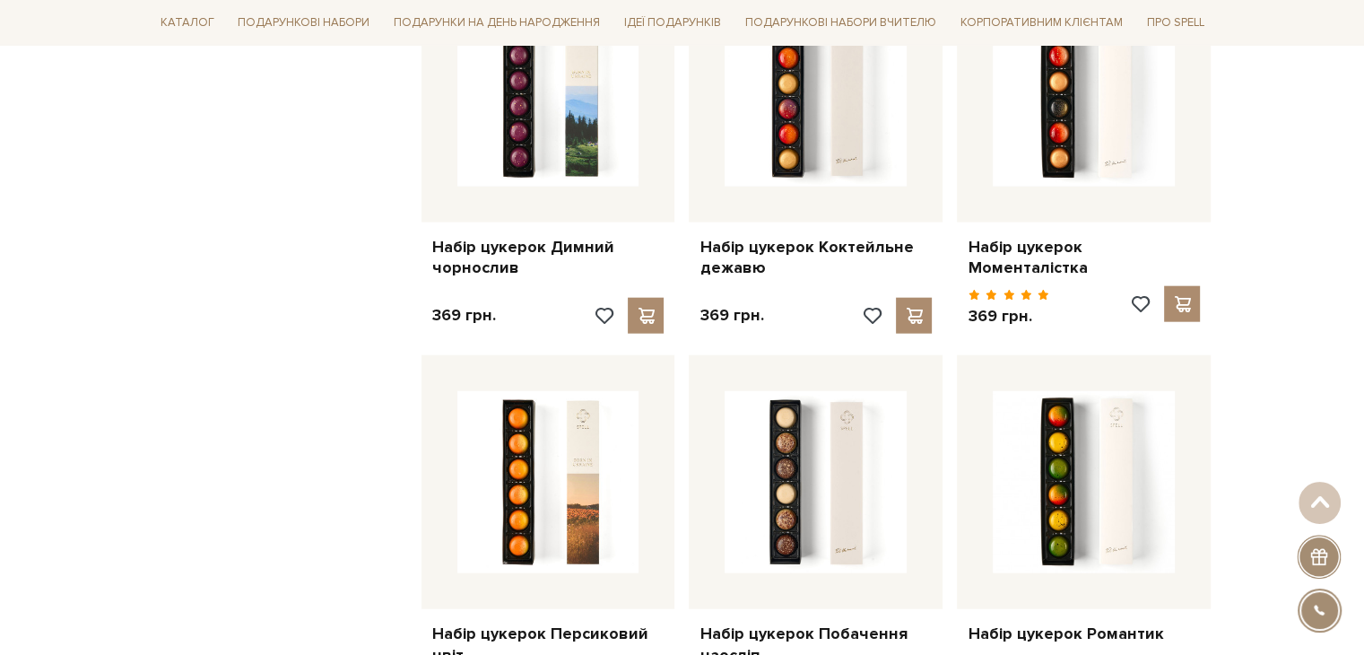
scroll to position [4393, 0]
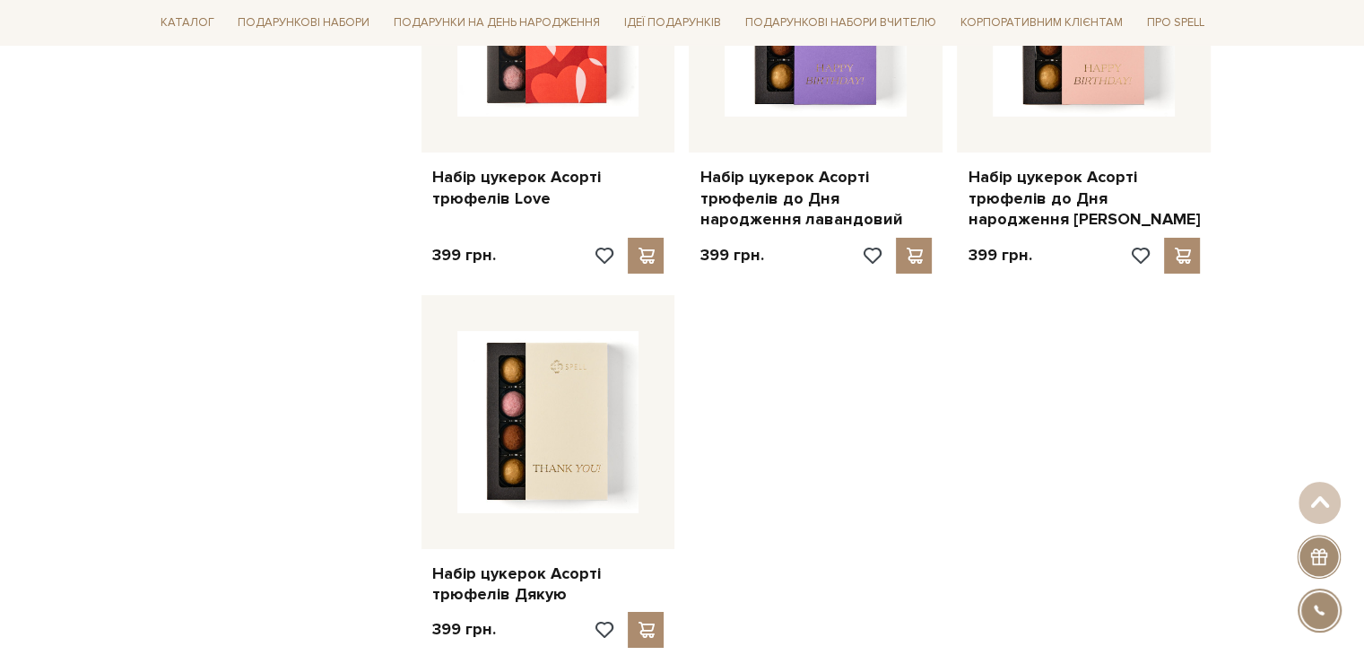
scroll to position [6366, 0]
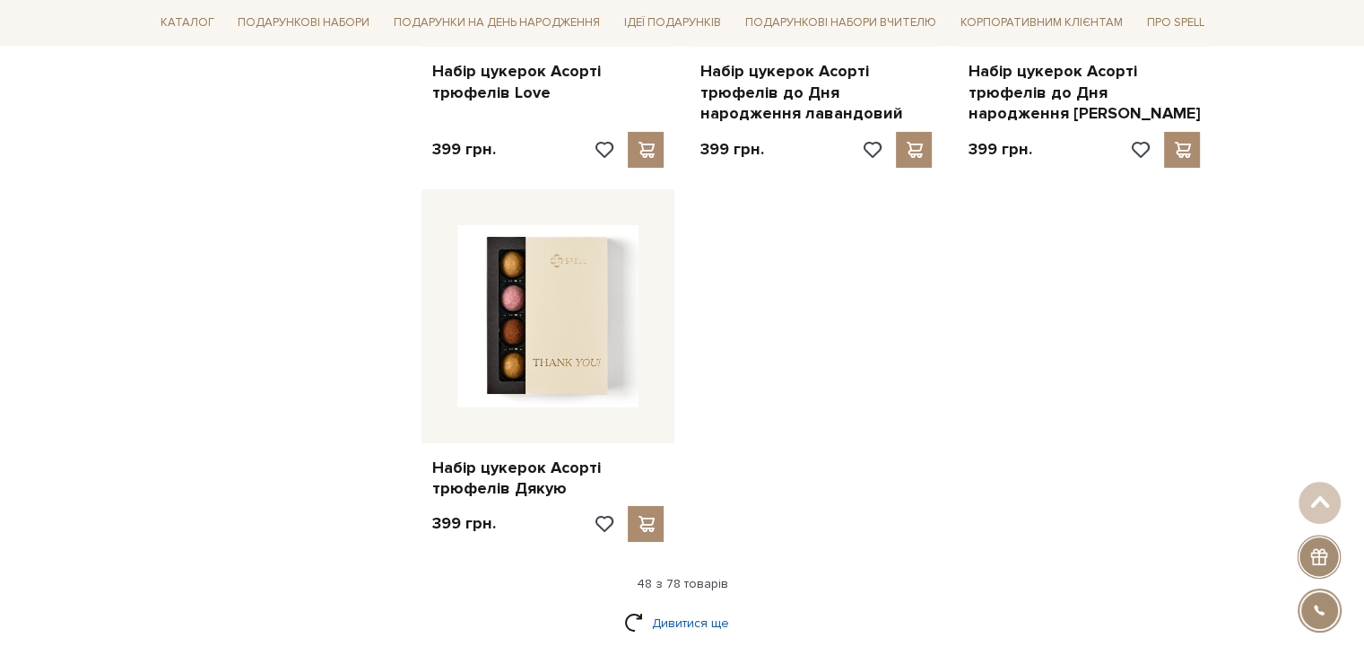
click at [655, 607] on link "Дивитися ще" at bounding box center [682, 622] width 117 height 31
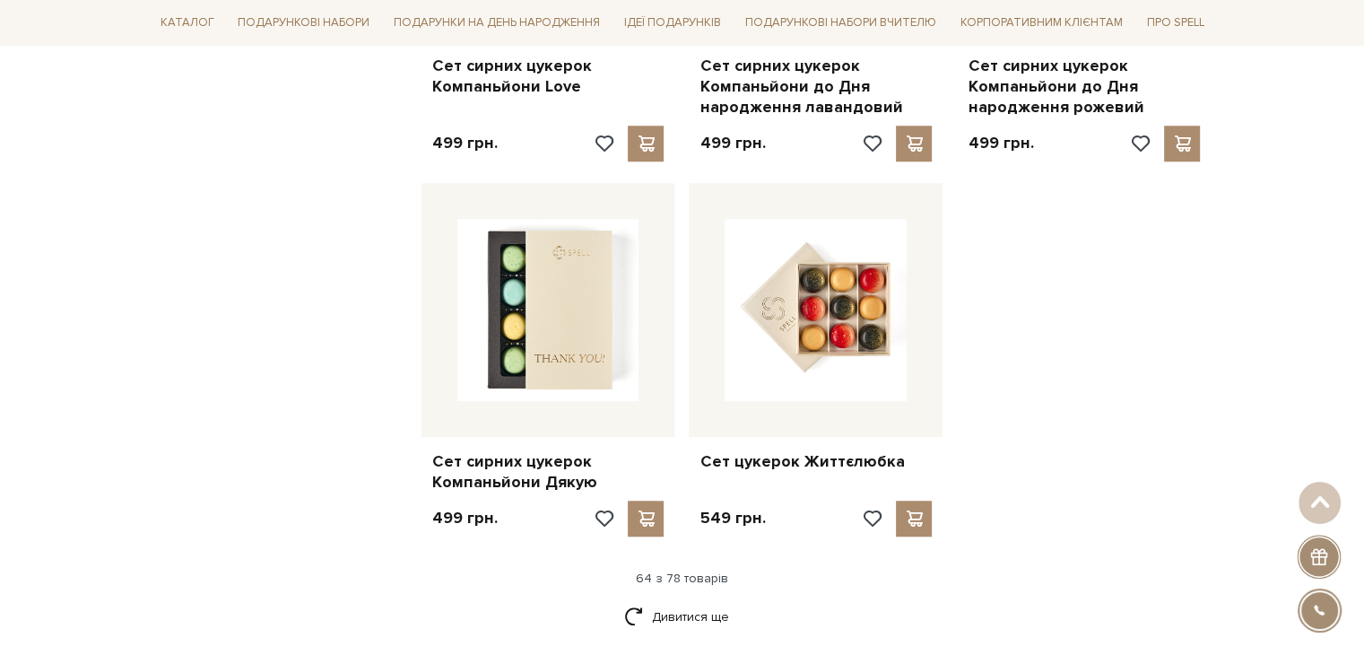
scroll to position [8338, 0]
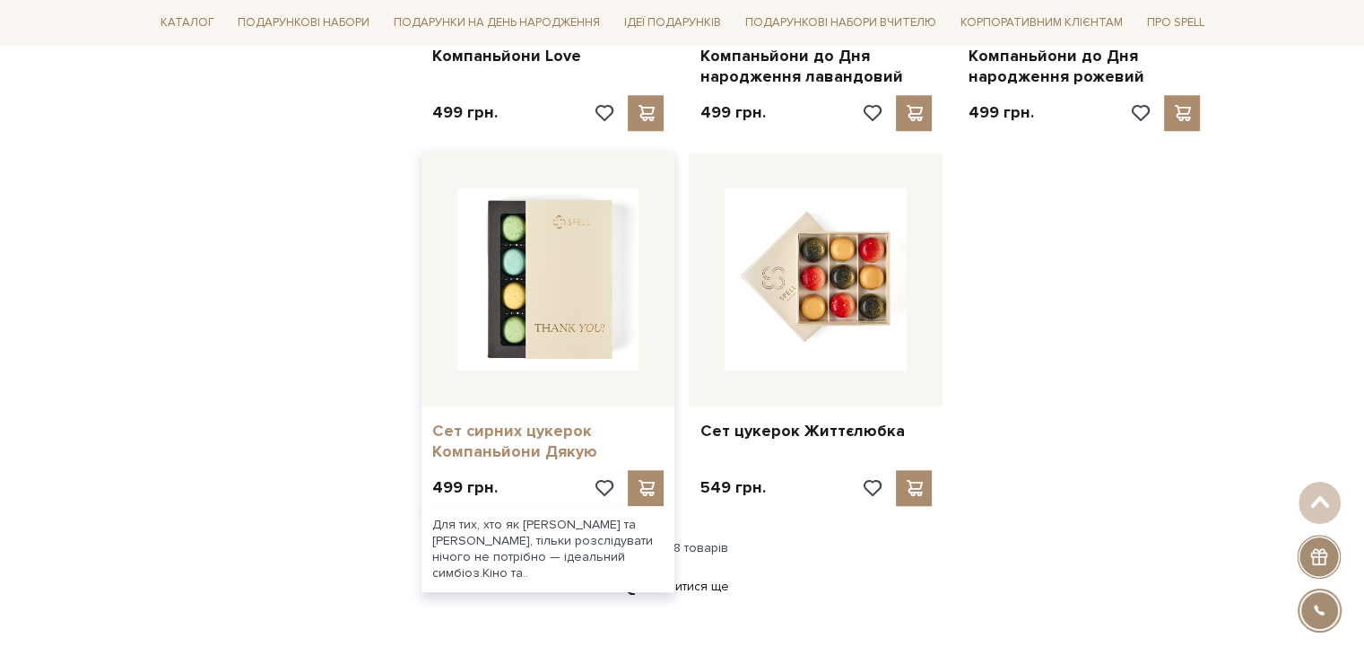
click at [481, 421] on link "Сет сирних цукерок Компаньйони Дякую" at bounding box center [548, 442] width 232 height 42
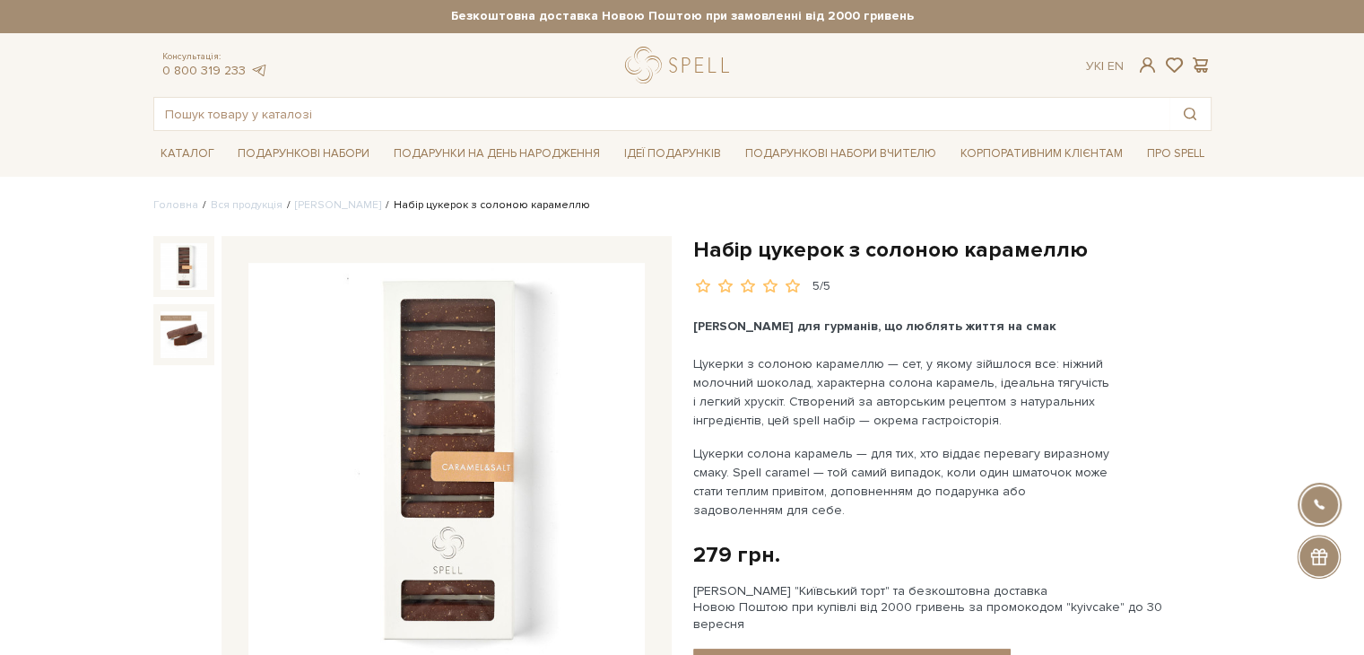
scroll to position [90, 0]
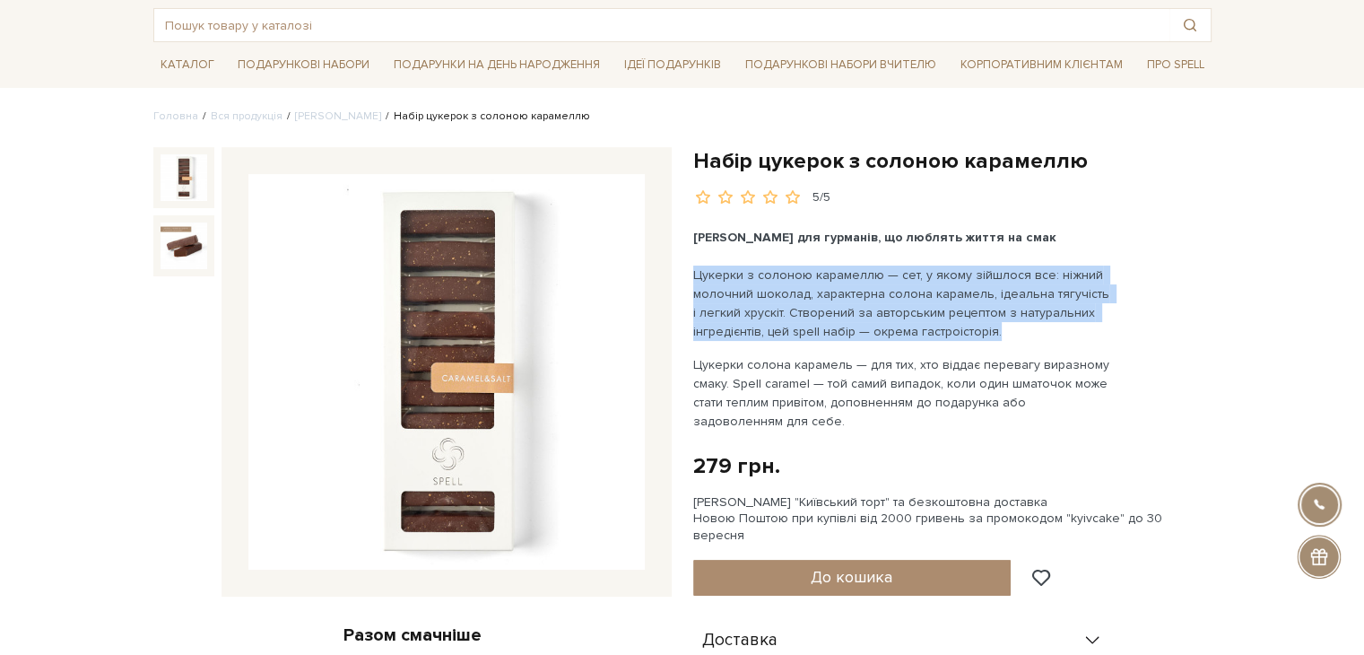
drag, startPoint x: 996, startPoint y: 334, endPoint x: 692, endPoint y: 270, distance: 310.7
click at [693, 270] on p "Цукерки з солоною карамеллю — сет, у якому зійшлося все: ніжний молочний шокола…" at bounding box center [903, 302] width 421 height 75
copy span "Цукерки з солоною карамеллю — сет, у якому зійшлося все: ніжний молочний шокола…"
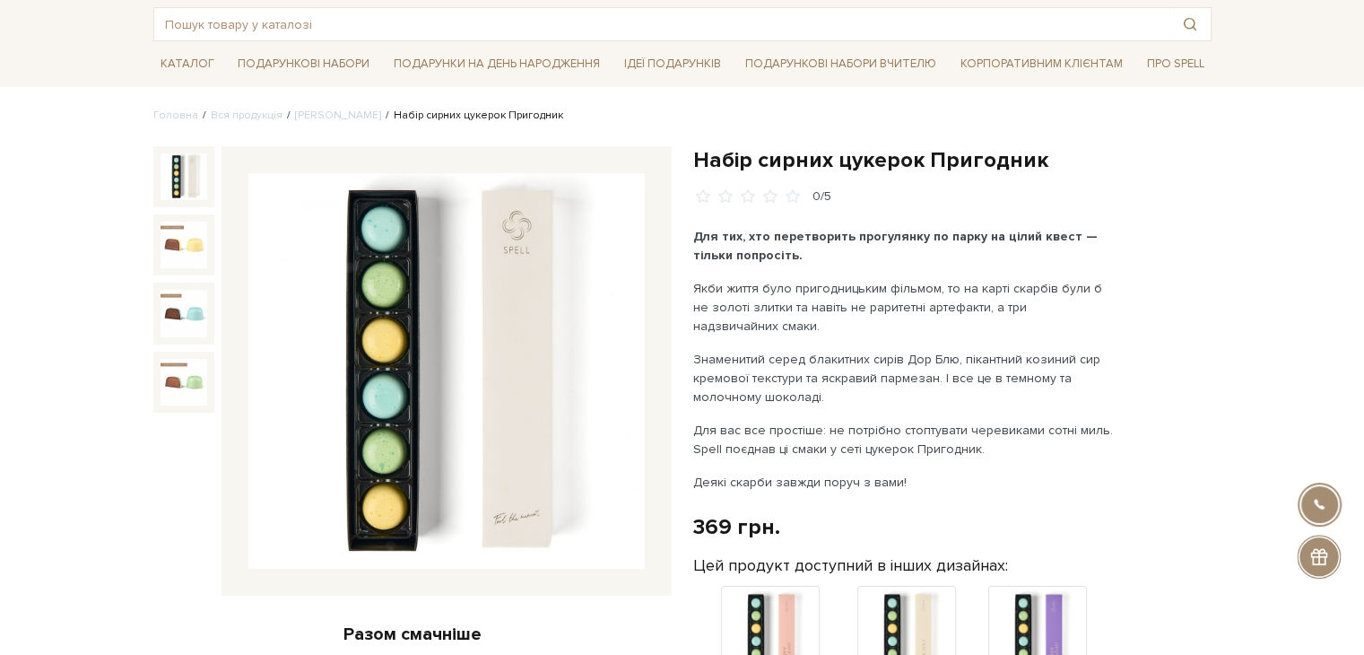
scroll to position [90, 0]
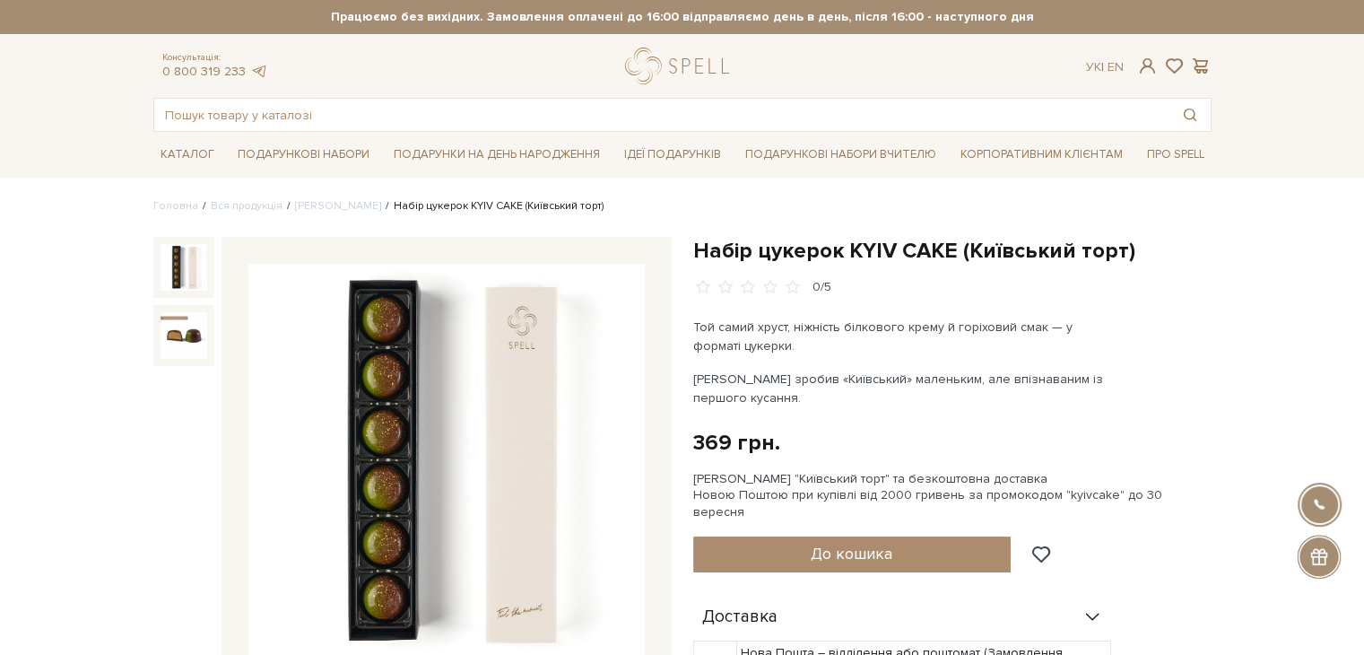
click at [698, 323] on p "Той самий хруст, ніжність білкового крему й горіховий смак — у форматі цукерки." at bounding box center [903, 336] width 421 height 38
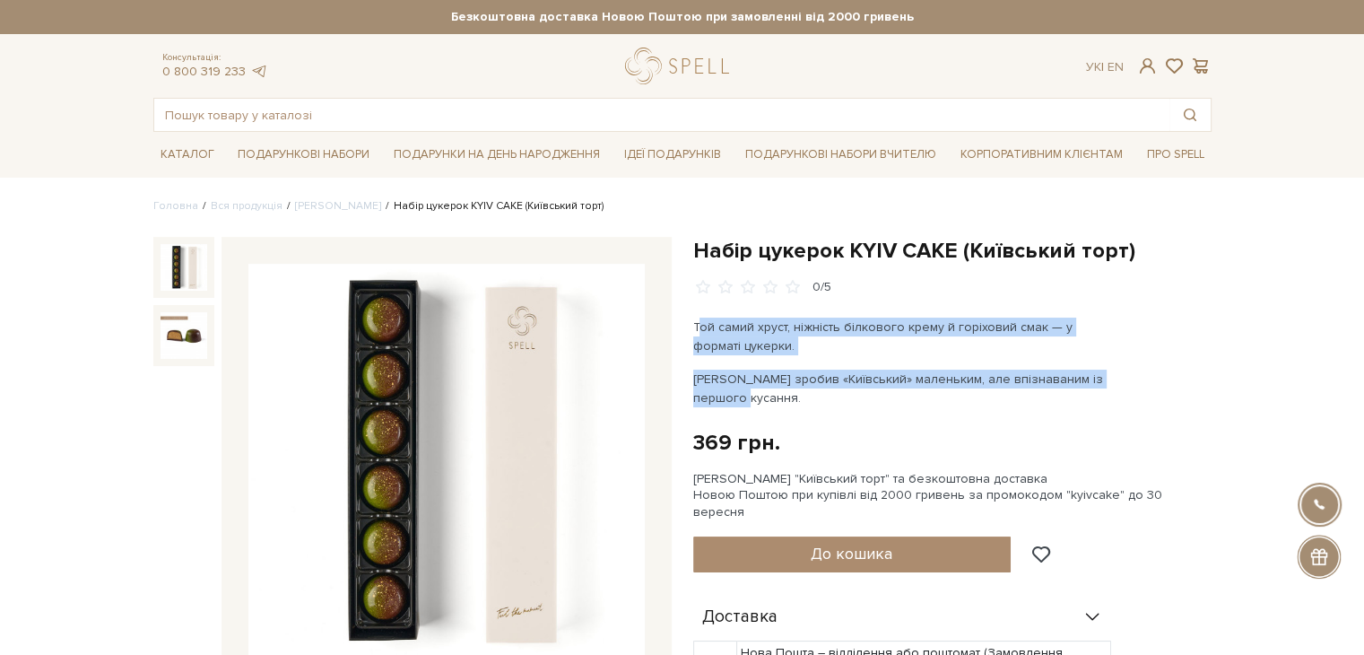
drag, startPoint x: 696, startPoint y: 323, endPoint x: 747, endPoint y: 376, distance: 73.6
click at [764, 403] on div "Той самий хруст, ніжність білкового крему й горіховий смак — у форматі цукерки.…" at bounding box center [903, 362] width 421 height 90
click at [746, 375] on p "Spell зробив «Київський» маленьким, але впізнаваним із першого кусання." at bounding box center [903, 388] width 421 height 38
click at [748, 374] on p "Spell зробив «Київський» маленьким, але впізнаваним із першого кусання." at bounding box center [903, 388] width 421 height 38
drag, startPoint x: 694, startPoint y: 324, endPoint x: 750, endPoint y: 400, distance: 94.3
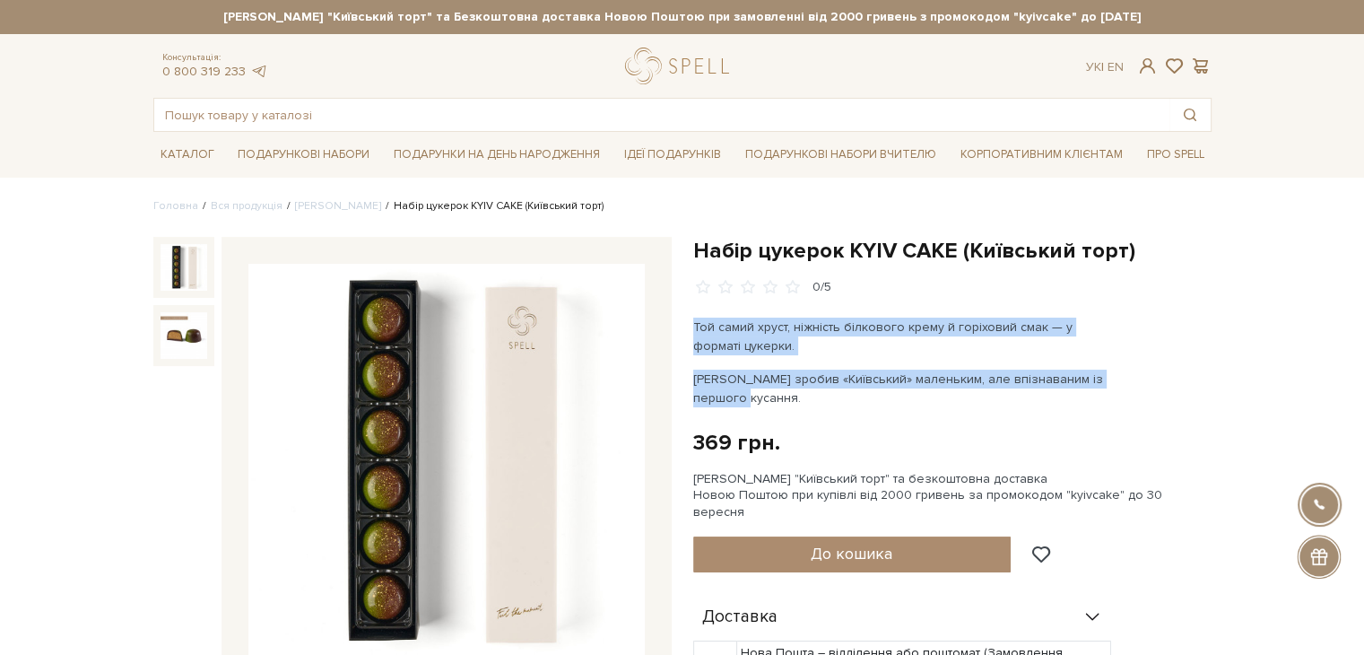
click at [750, 400] on div "Той самий хруст, ніжність білкового крему й горіховий смак — у форматі цукерки.…" at bounding box center [903, 362] width 421 height 90
copy div "Той самий хруст, ніжність білкового крему й горіховий смак — у форматі цукерки.…"
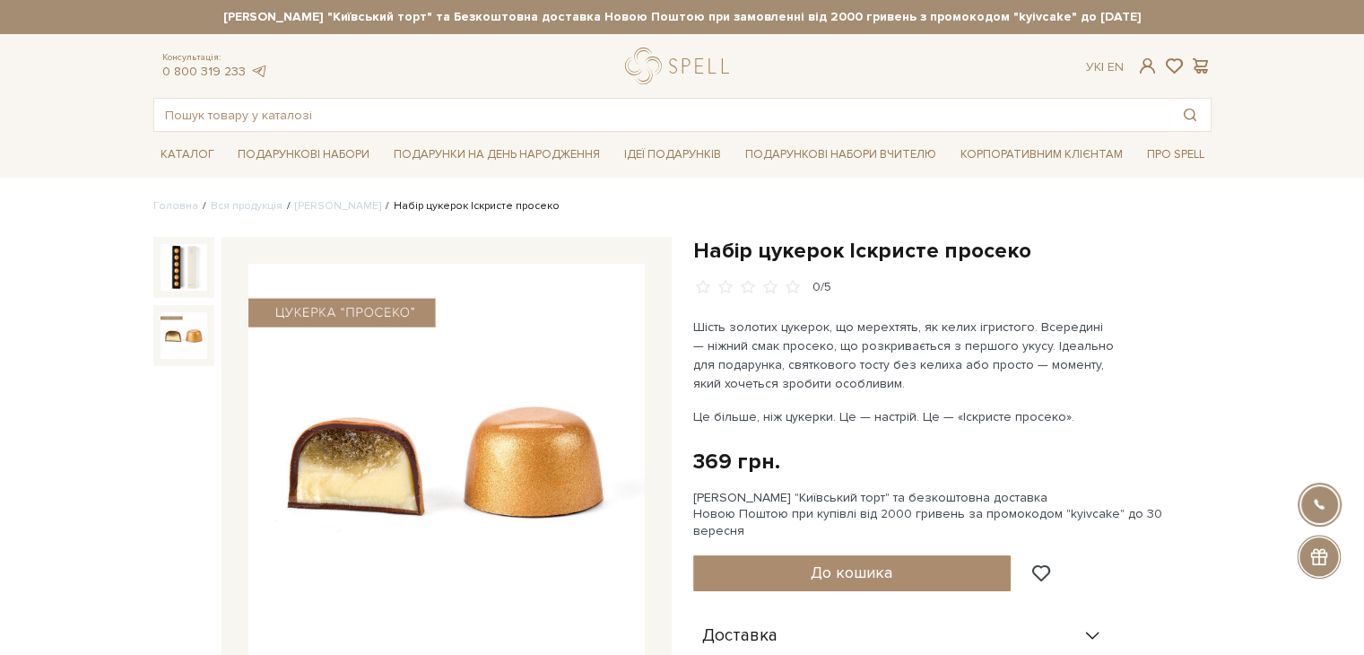
drag, startPoint x: 1031, startPoint y: 325, endPoint x: 1067, endPoint y: 399, distance: 81.8
click at [1067, 399] on div "Шість золотих цукерок, що мерехтять, як келих ігристого. Всередині — ніжний сма…" at bounding box center [903, 371] width 421 height 108
copy div "Всередині — ніжний смак просеко, що розкривається з першого укусу. Ідеально для…"
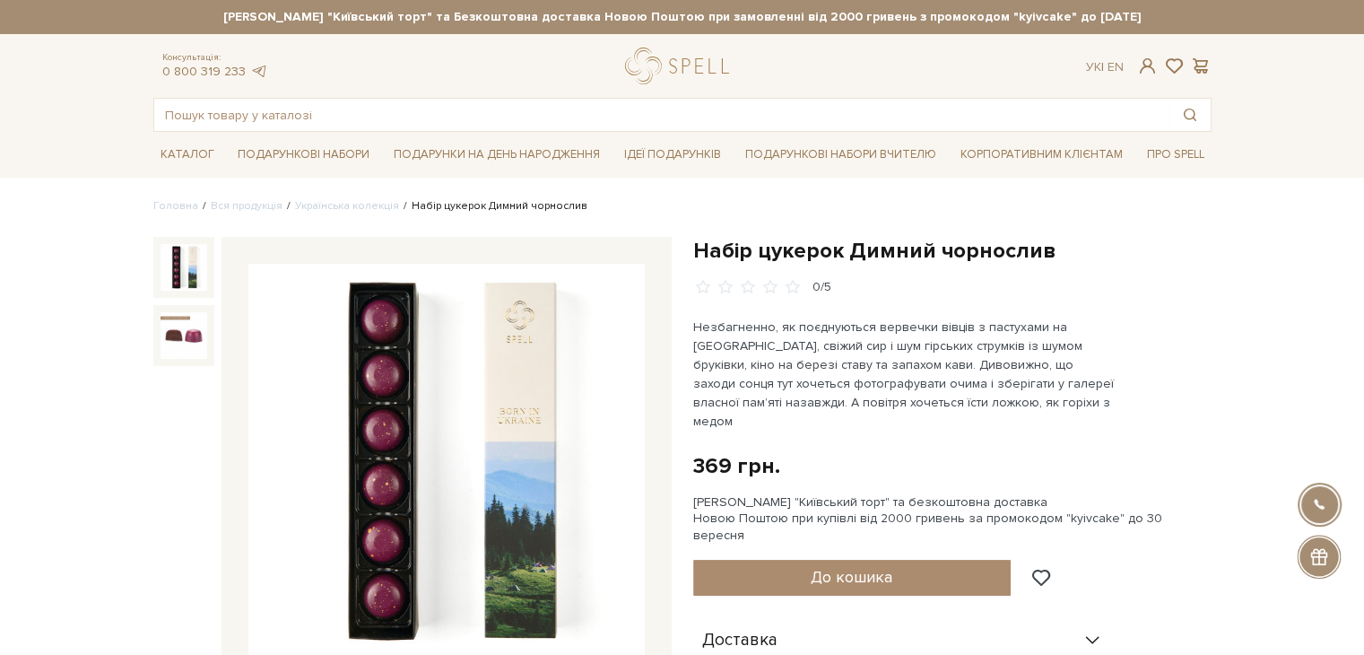
scroll to position [90, 0]
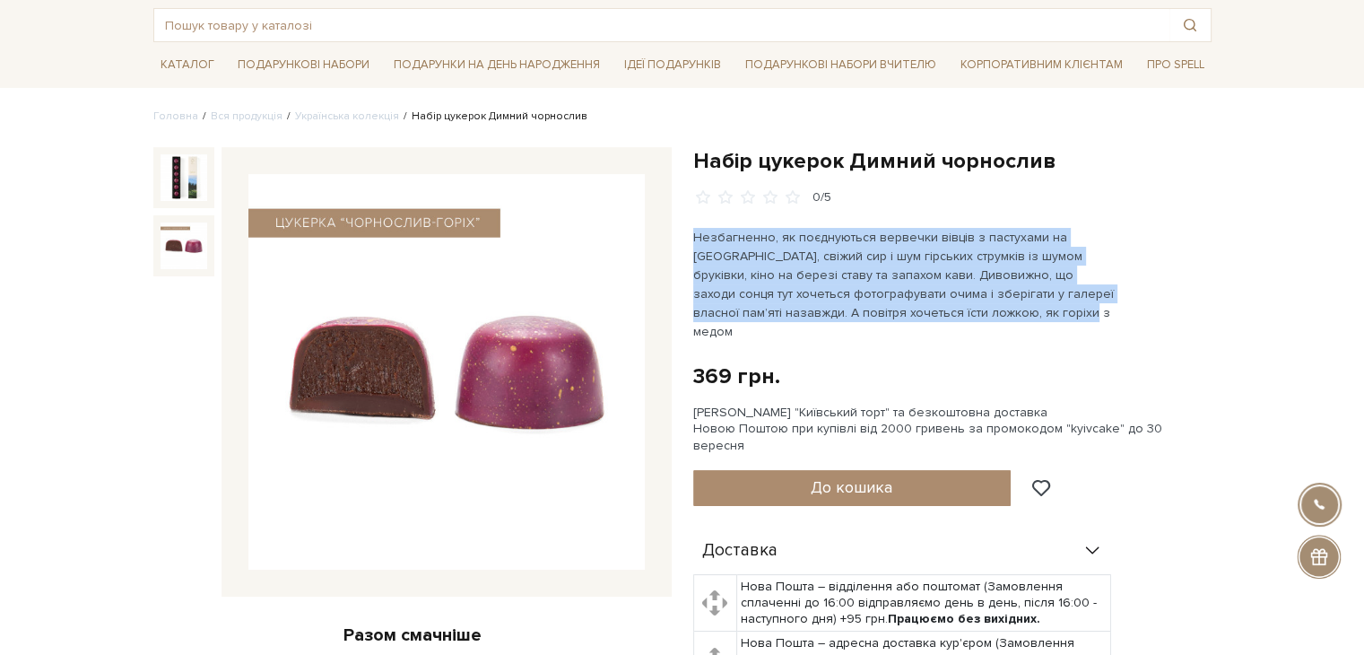
drag, startPoint x: 696, startPoint y: 235, endPoint x: 1113, endPoint y: 320, distance: 425.5
click at [1113, 320] on div "Набір цукерок Димний чорнослив 0/5 369 грн. Оплата частинами: [PERSON_NAME] "Ки…" at bounding box center [952, 545] width 518 height 797
copy p "Незбагненно, як поєднуються вервечки вівців з пастухами на [GEOGRAPHIC_DATA], с…"
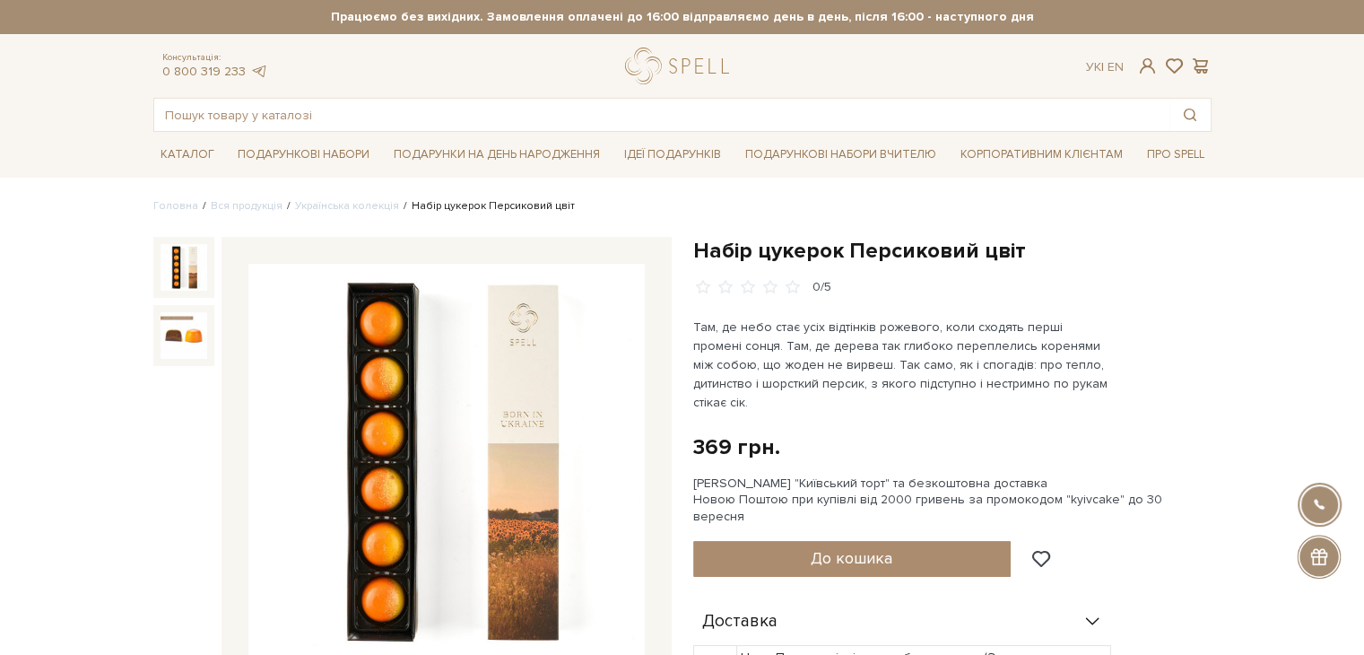
click at [699, 320] on p "Там, де небо стає усіх відтінків рожевого, коли сходять перші промені сонця. Та…" at bounding box center [903, 364] width 421 height 94
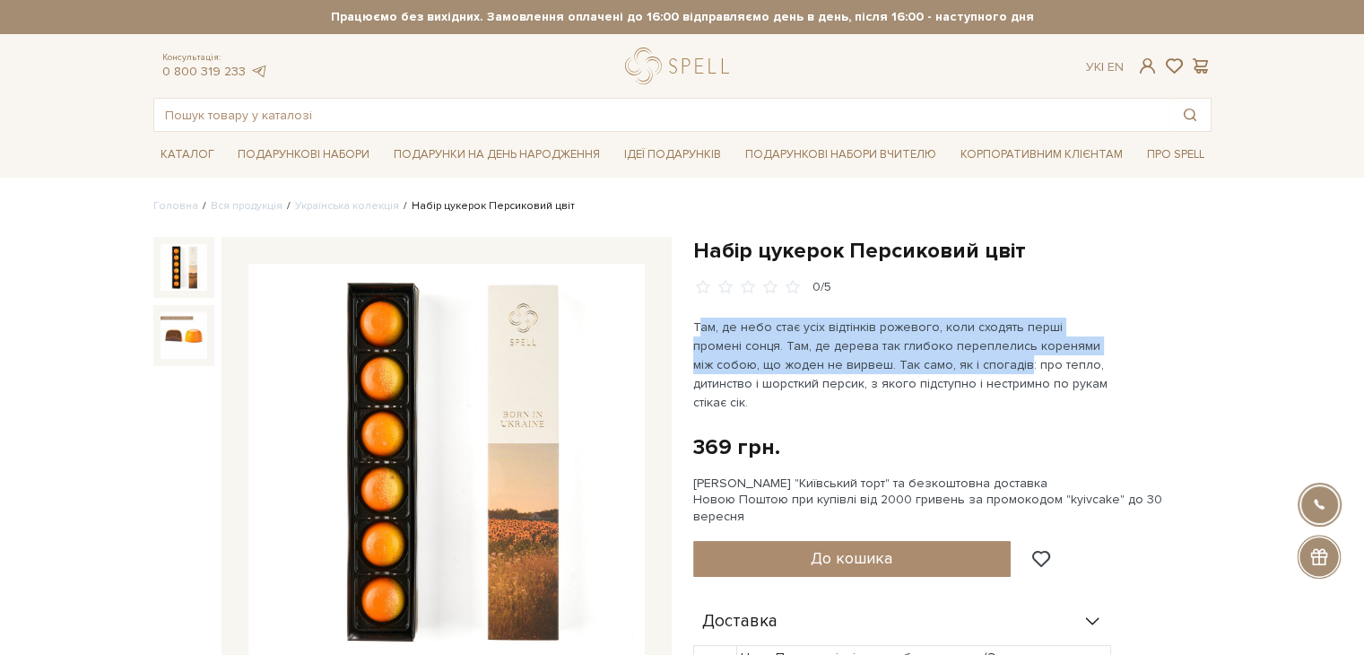
drag, startPoint x: 696, startPoint y: 320, endPoint x: 942, endPoint y: 364, distance: 250.4
click at [946, 366] on p "Там, де небо стає усіх відтінків рожевого, коли сходять перші промені сонця. Та…" at bounding box center [903, 364] width 421 height 94
click at [793, 344] on p "Там, де небо стає усіх відтінків рожевого, коли сходять перші промені сонця. Та…" at bounding box center [903, 364] width 421 height 94
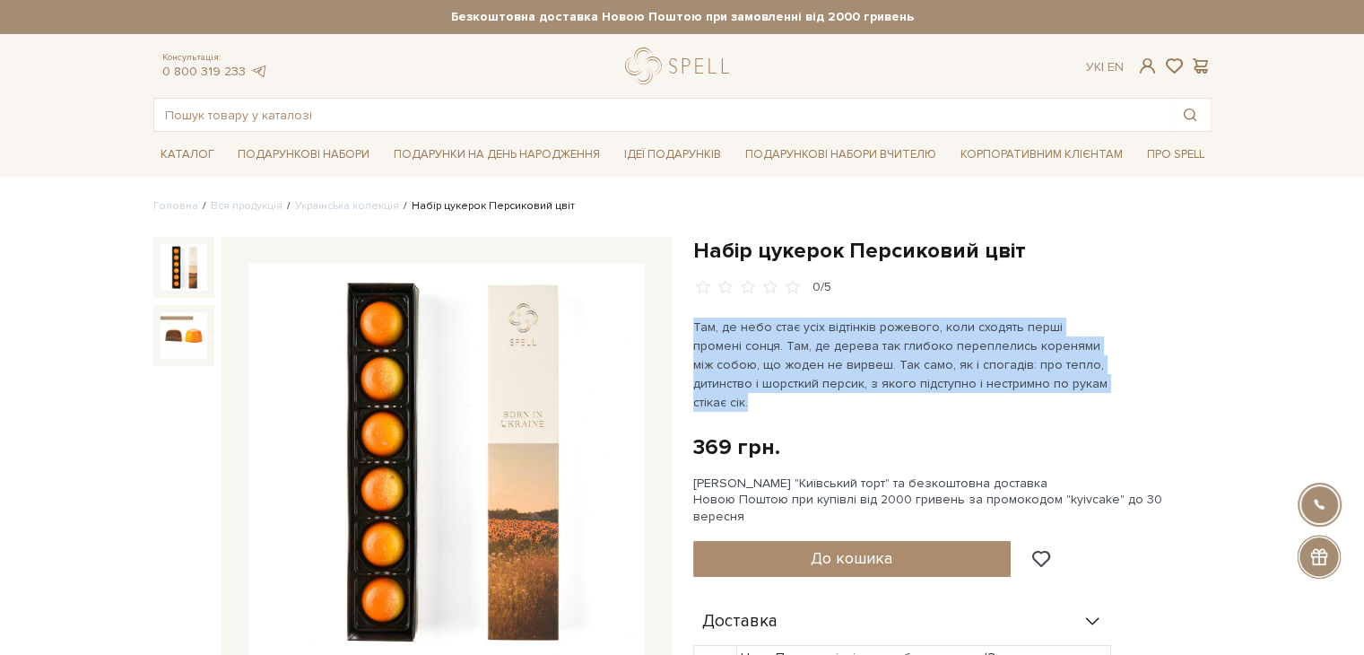
drag, startPoint x: 692, startPoint y: 320, endPoint x: 1036, endPoint y: 381, distance: 349.7
click at [1097, 391] on p "Там, де небо стає усіх відтінків рожевого, коли сходять перші промені сонця. Та…" at bounding box center [903, 364] width 421 height 94
copy p "Там, де небо стає усіх відтінків рожевого, коли сходять перші промені сонця. Та…"
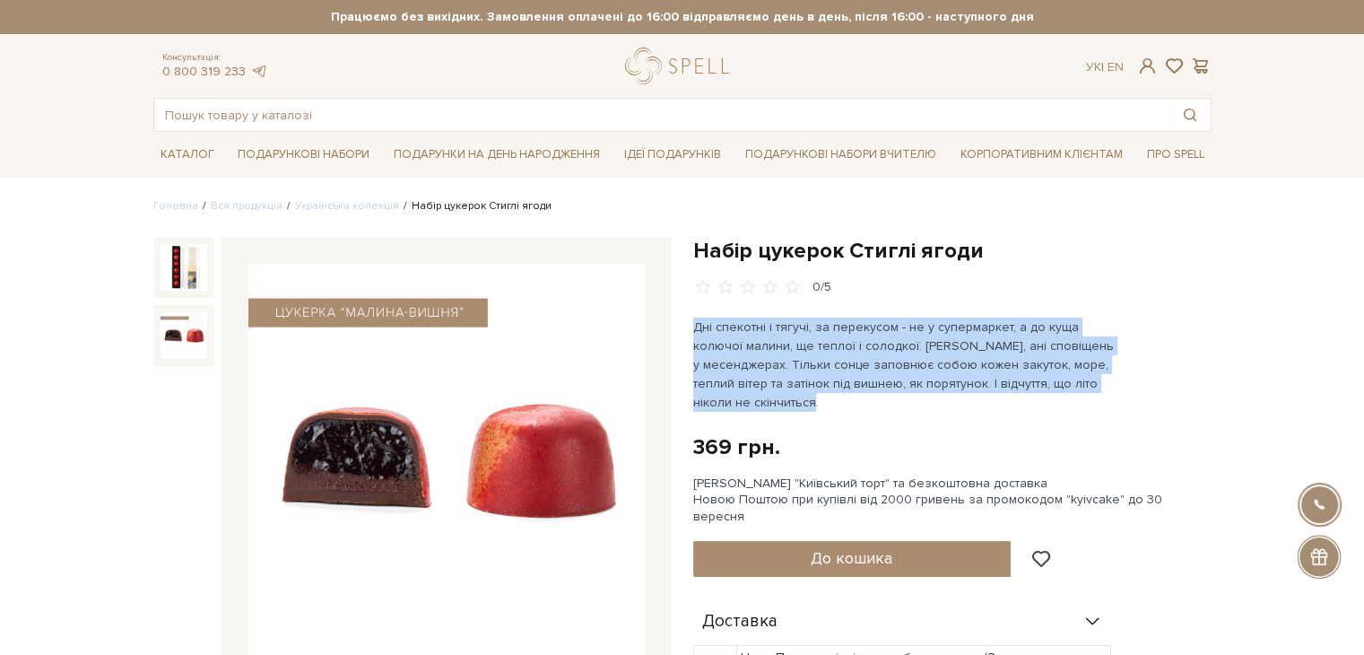
drag, startPoint x: 695, startPoint y: 327, endPoint x: 809, endPoint y: 398, distance: 134.1
click at [809, 398] on p "Дні спекотні і тягучі, за перекусом - не у супермаркет, а до куща колючої малин…" at bounding box center [903, 364] width 421 height 94
copy p "Дні спекотні і тягучі, за перекусом - не у супермаркет, а до куща колючої малин…"
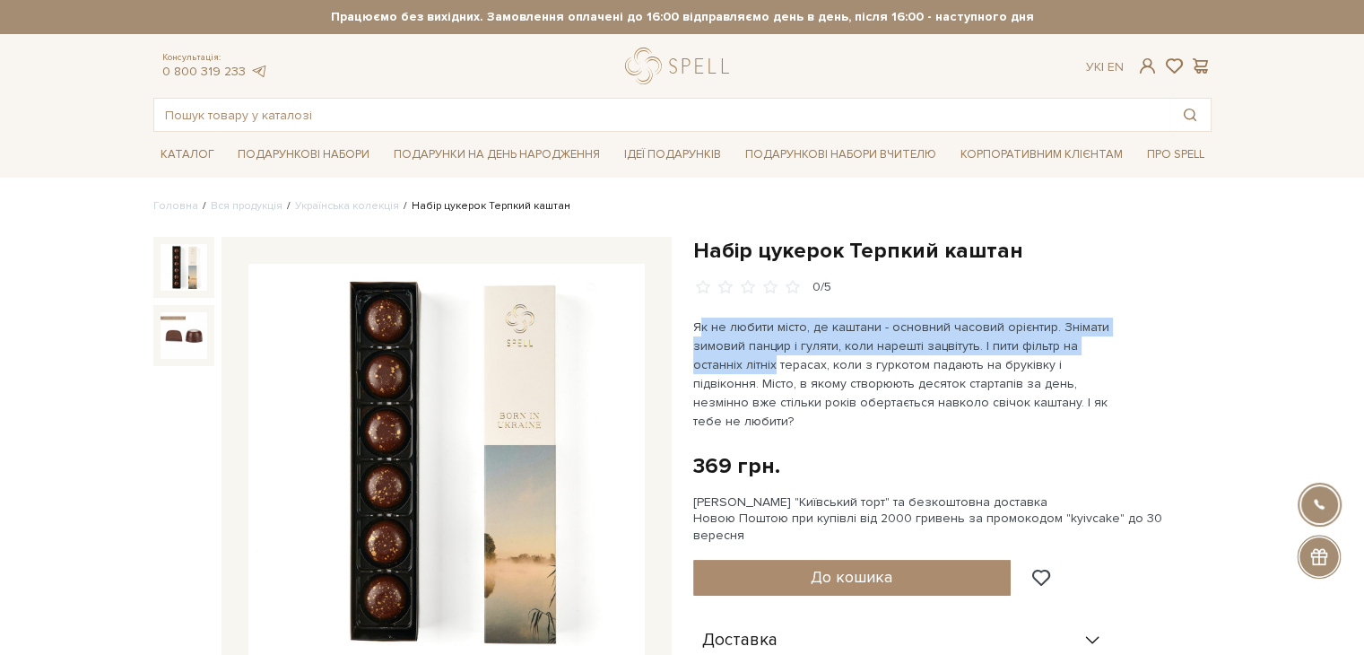
drag, startPoint x: 697, startPoint y: 324, endPoint x: 774, endPoint y: 363, distance: 86.6
click at [774, 363] on p "Як не любити місто, де каштани - основний часовий орієнтир. Знімати зимовий пан…" at bounding box center [903, 373] width 421 height 113
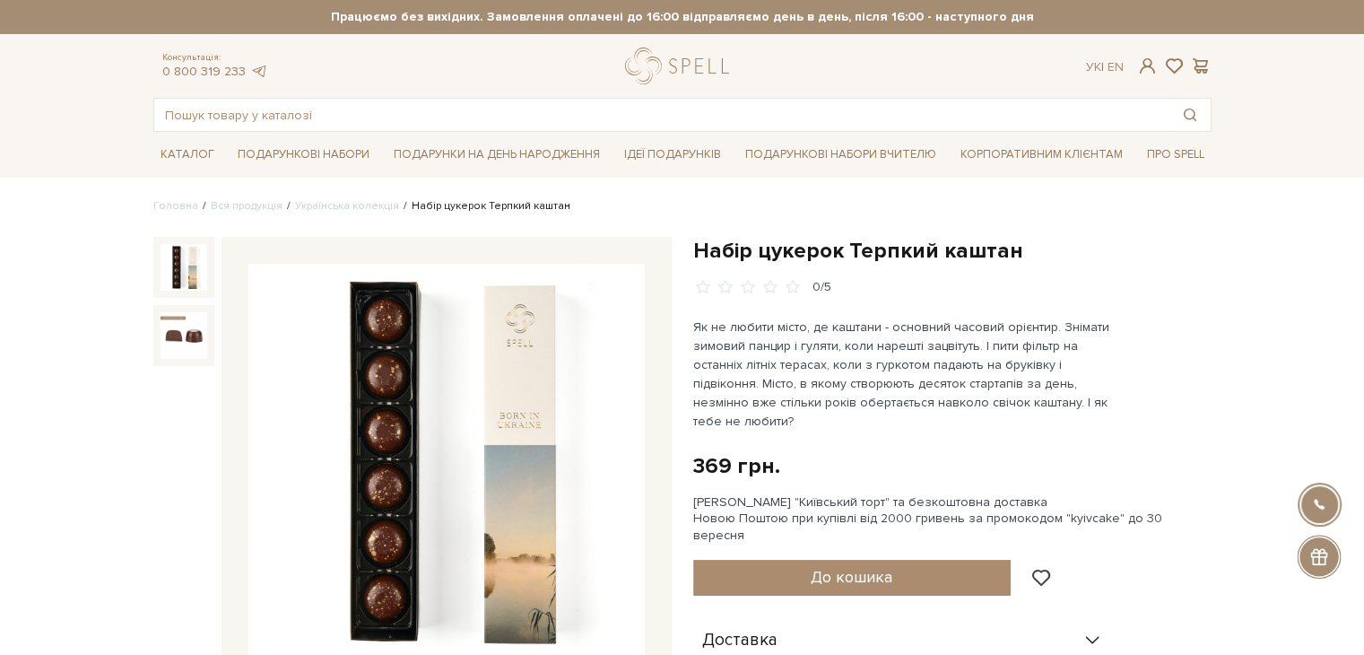
click at [778, 385] on p "Як не любити місто, де каштани - основний часовий орієнтир. Знімати зимовий пан…" at bounding box center [903, 373] width 421 height 113
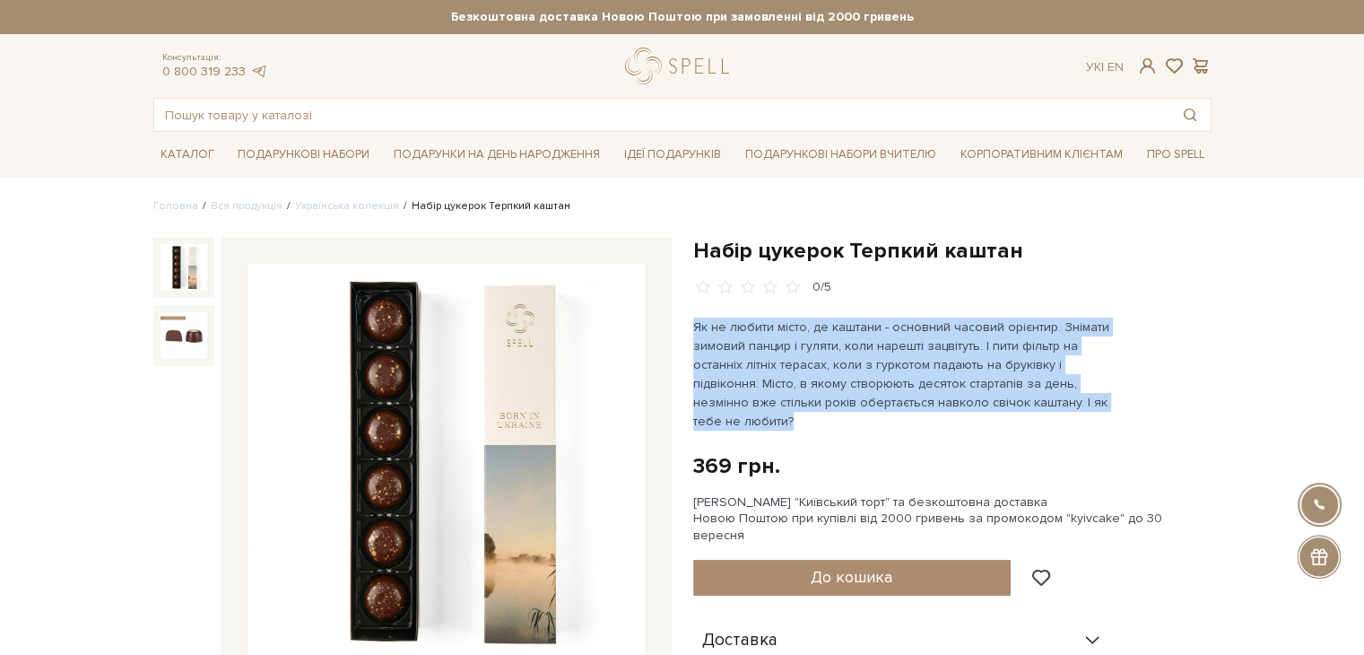
drag, startPoint x: 789, startPoint y: 420, endPoint x: 692, endPoint y: 331, distance: 131.4
click at [693, 331] on p "Як не любити місто, де каштани - основний часовий орієнтир. Знімати зимовий пан…" at bounding box center [903, 373] width 421 height 113
copy p "Як не любити місто, де каштани - основний часовий орієнтир. Знімати зимовий пан…"
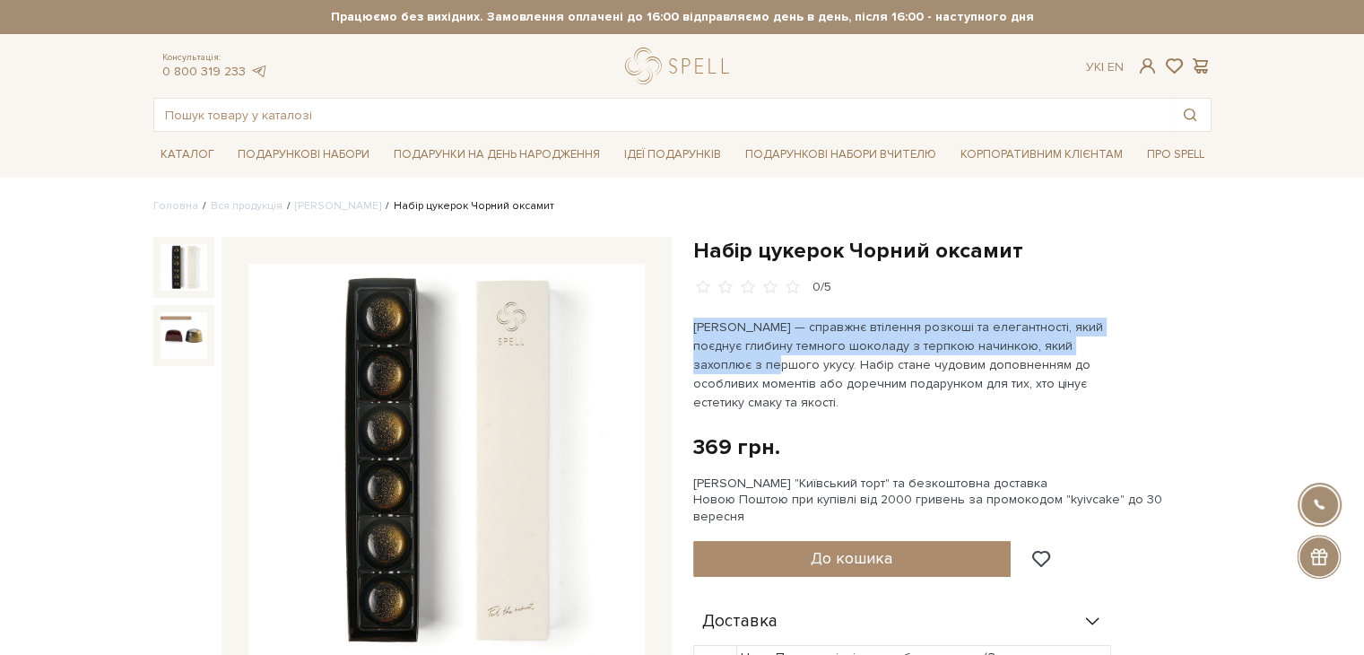
drag, startPoint x: 692, startPoint y: 327, endPoint x: 730, endPoint y: 355, distance: 46.8
click at [730, 355] on p "Ці цукерки — справжнє втілення розкоші та елегантності, який поєднує глибину те…" at bounding box center [903, 364] width 421 height 94
click at [732, 363] on p "Ці цукерки — справжнє втілення розкоші та елегантності, який поєднує глибину те…" at bounding box center [903, 364] width 421 height 94
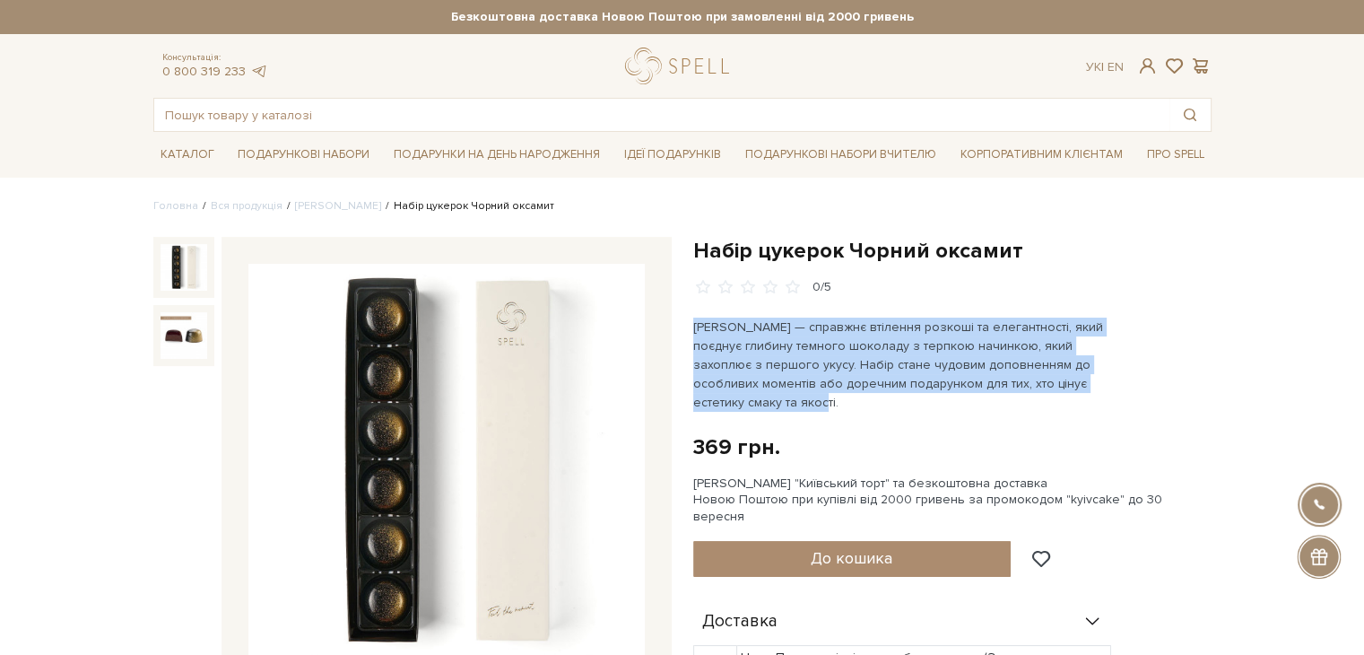
drag, startPoint x: 733, startPoint y: 403, endPoint x: 689, endPoint y: 330, distance: 84.9
copy p "Ці цукерки — справжнє втілення розкоші та елегантності, який поєднує глибину те…"
click at [177, 316] on img at bounding box center [183, 335] width 47 height 47
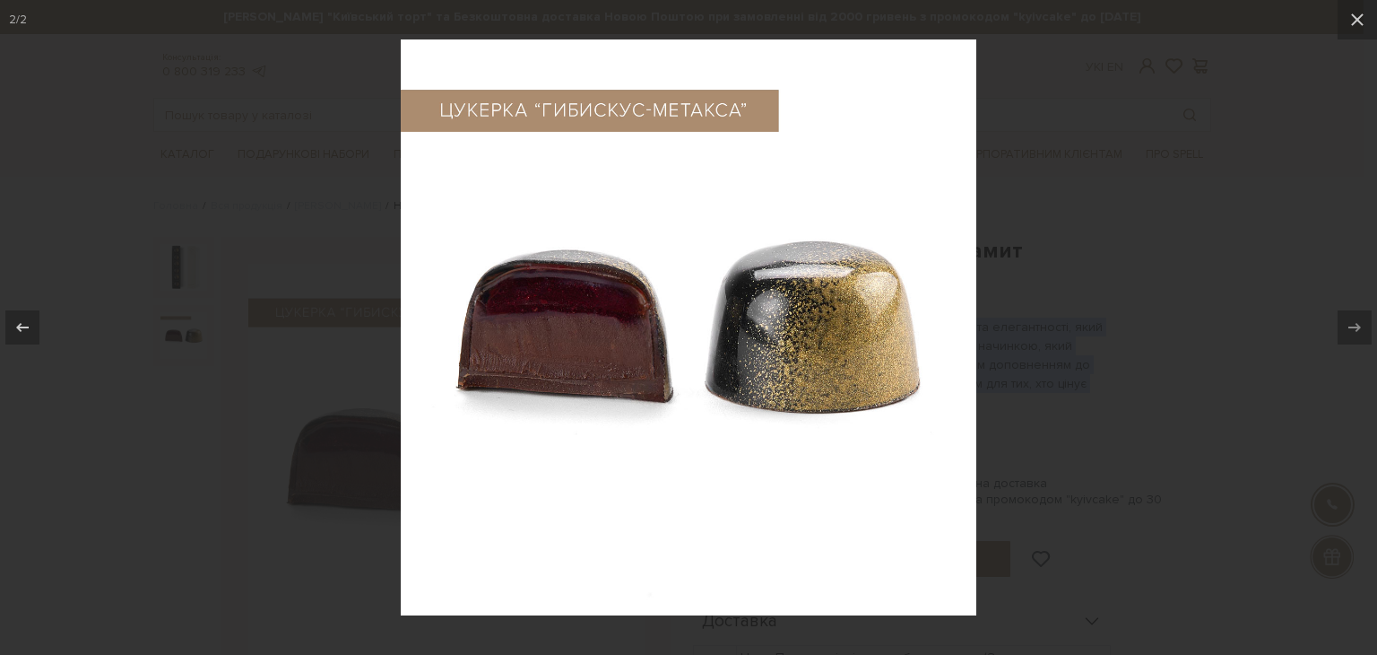
click at [1152, 220] on div at bounding box center [688, 327] width 1377 height 655
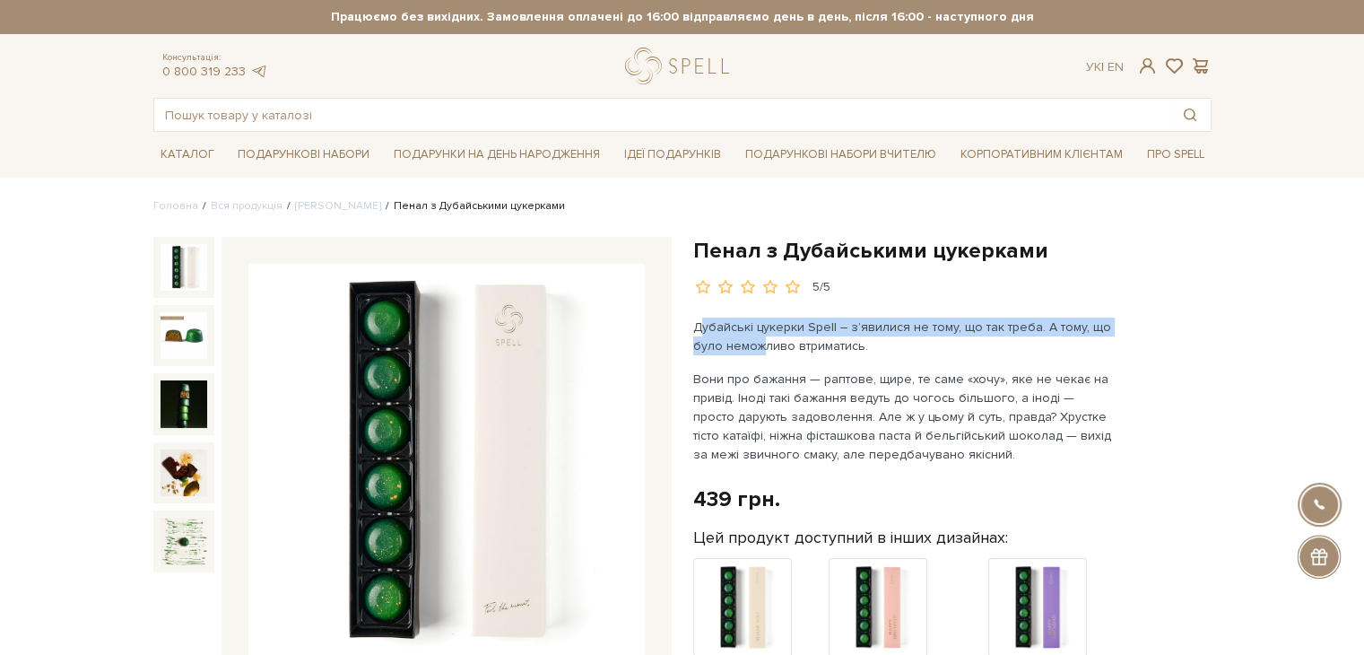
drag, startPoint x: 697, startPoint y: 323, endPoint x: 759, endPoint y: 343, distance: 65.8
click at [759, 343] on p "Дубайські цукерки Spell – з’явилися не тому, що так треба. А тому, що було немо…" at bounding box center [903, 336] width 421 height 38
click at [764, 356] on div "Дубайські цукерки Spell – з’явилися не тому, що так треба. А тому, що було немо…" at bounding box center [903, 390] width 421 height 146
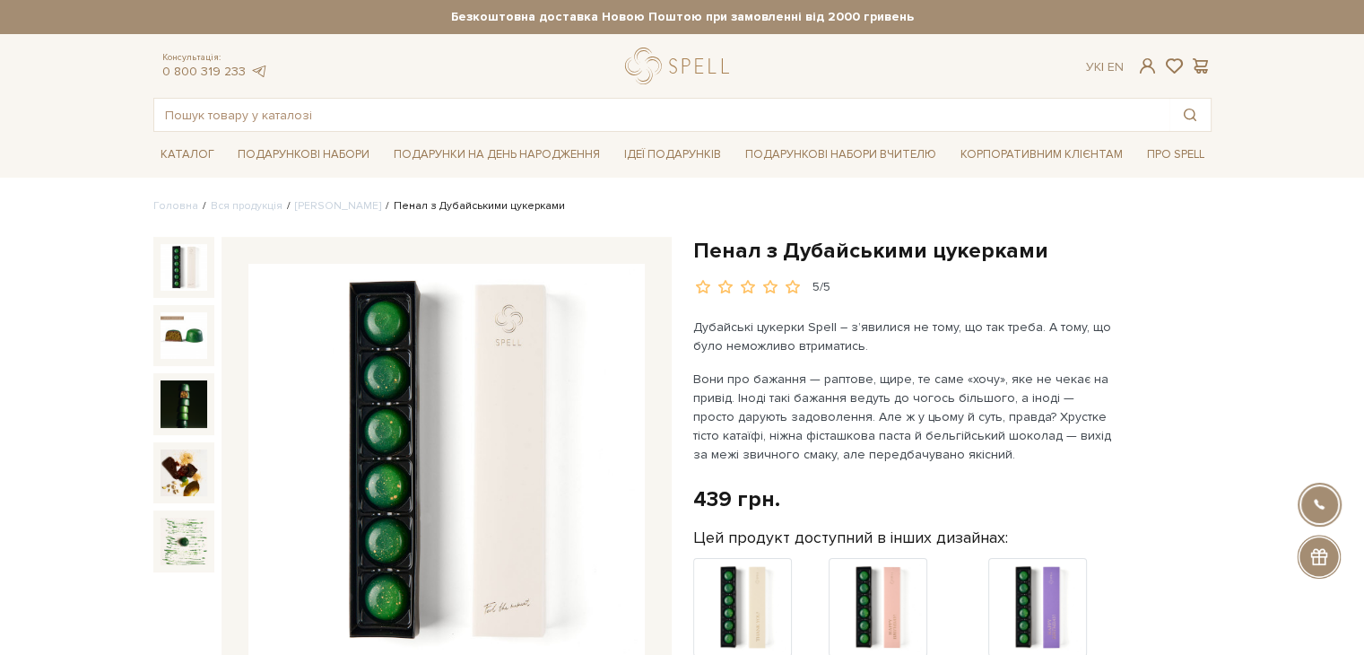
drag, startPoint x: 694, startPoint y: 321, endPoint x: 984, endPoint y: 449, distance: 316.7
click at [984, 449] on div "Дубайські цукерки Spell – з’явилися не тому, що так треба. А тому, що було немо…" at bounding box center [903, 390] width 421 height 146
copy div "Дубайські цукерки Spell – з’явилися не тому, що так треба. А тому, що було немо…"
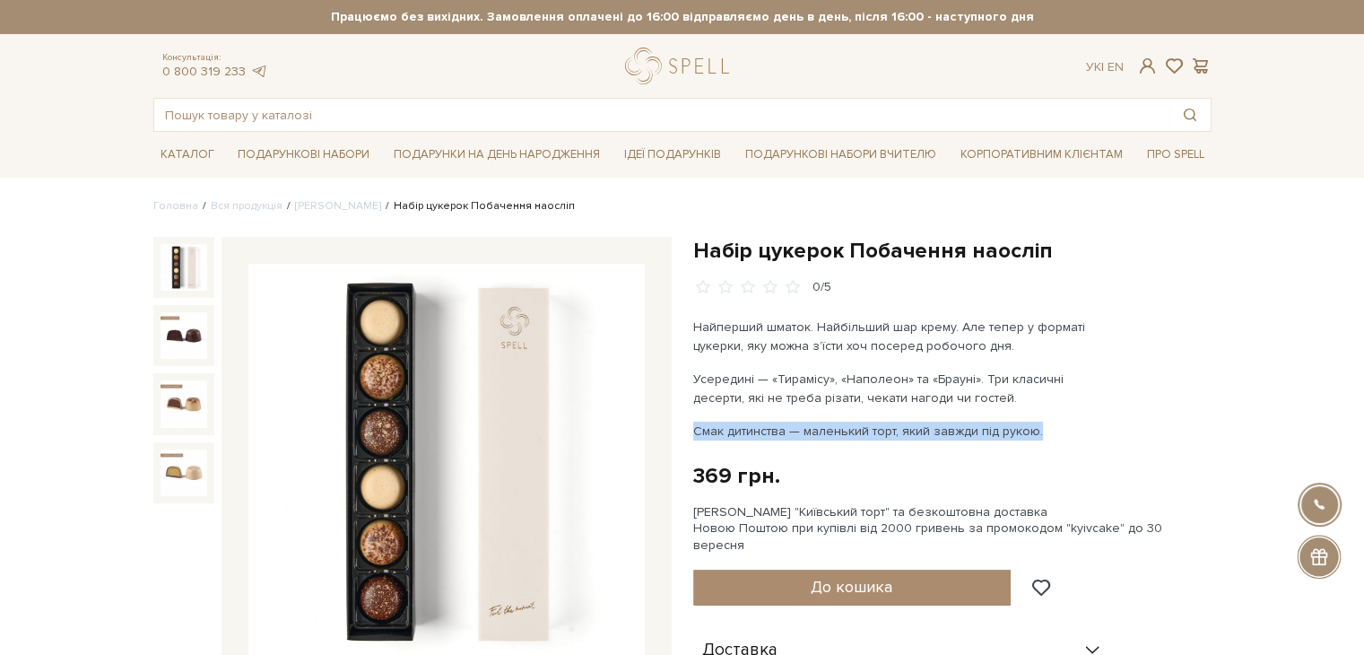
drag, startPoint x: 692, startPoint y: 429, endPoint x: 1033, endPoint y: 433, distance: 340.7
click at [1033, 433] on p "Смак дитинства — маленький торт, який завжди під рукою." at bounding box center [903, 430] width 421 height 19
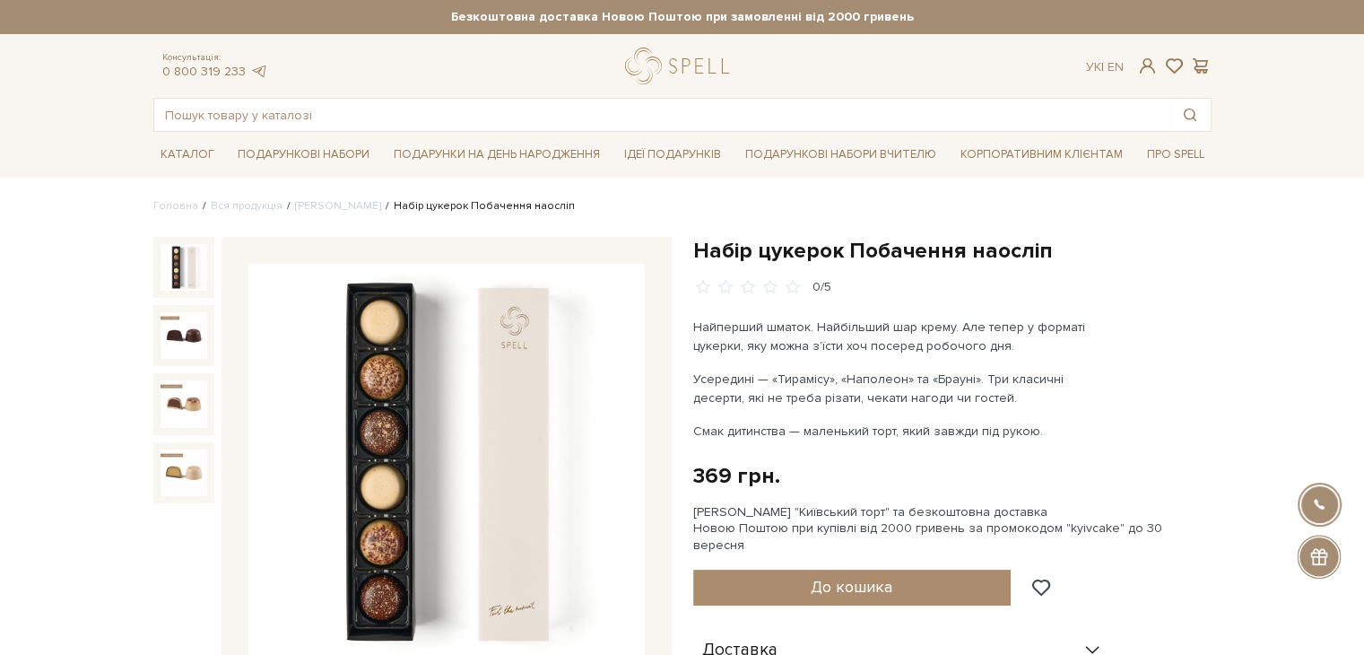
click at [1013, 373] on p "Усередині — «Тирамісу», «Наполеон» та «Брауні». Три класичні десерти, які не тр…" at bounding box center [903, 388] width 421 height 38
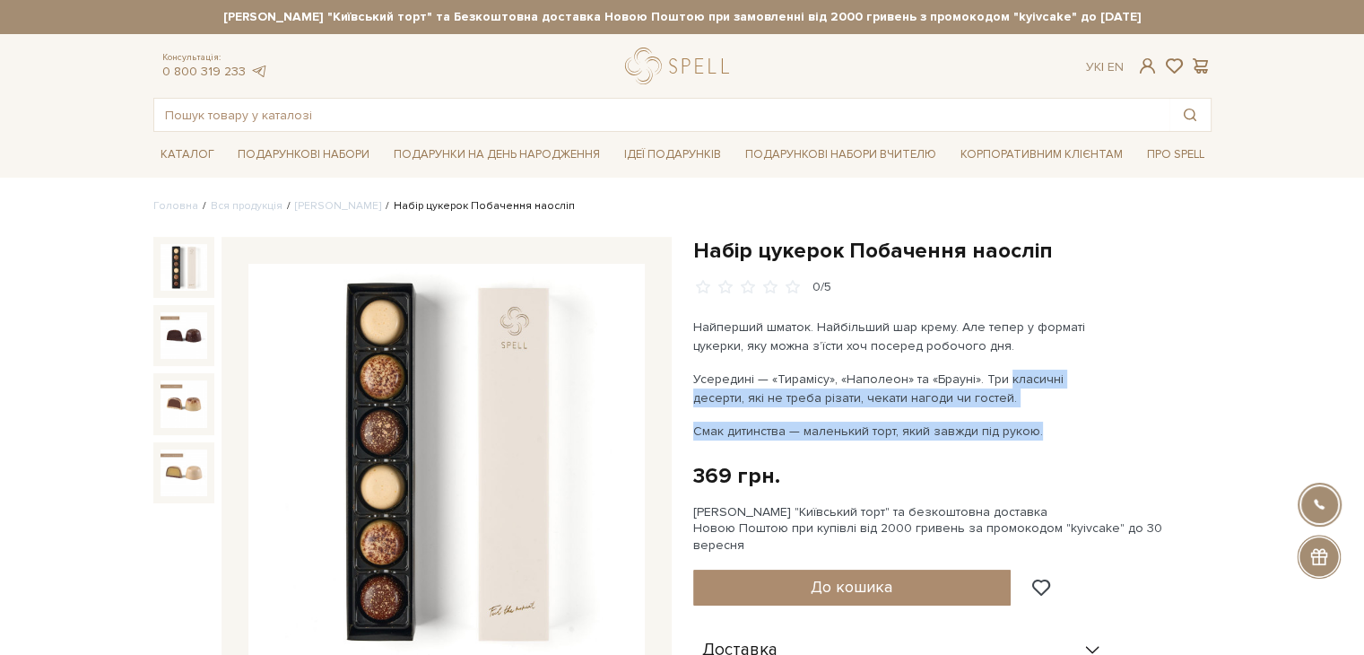
drag, startPoint x: 998, startPoint y: 380, endPoint x: 1091, endPoint y: 424, distance: 103.1
click at [1089, 424] on div "Найперший шматок. Найбільший шар крему. Але тепер у форматі цукерки, яку можна …" at bounding box center [903, 378] width 421 height 123
copy div "класичні десерти, які не треба різати, чекати нагоди чи гостей. Смак дитинства …"
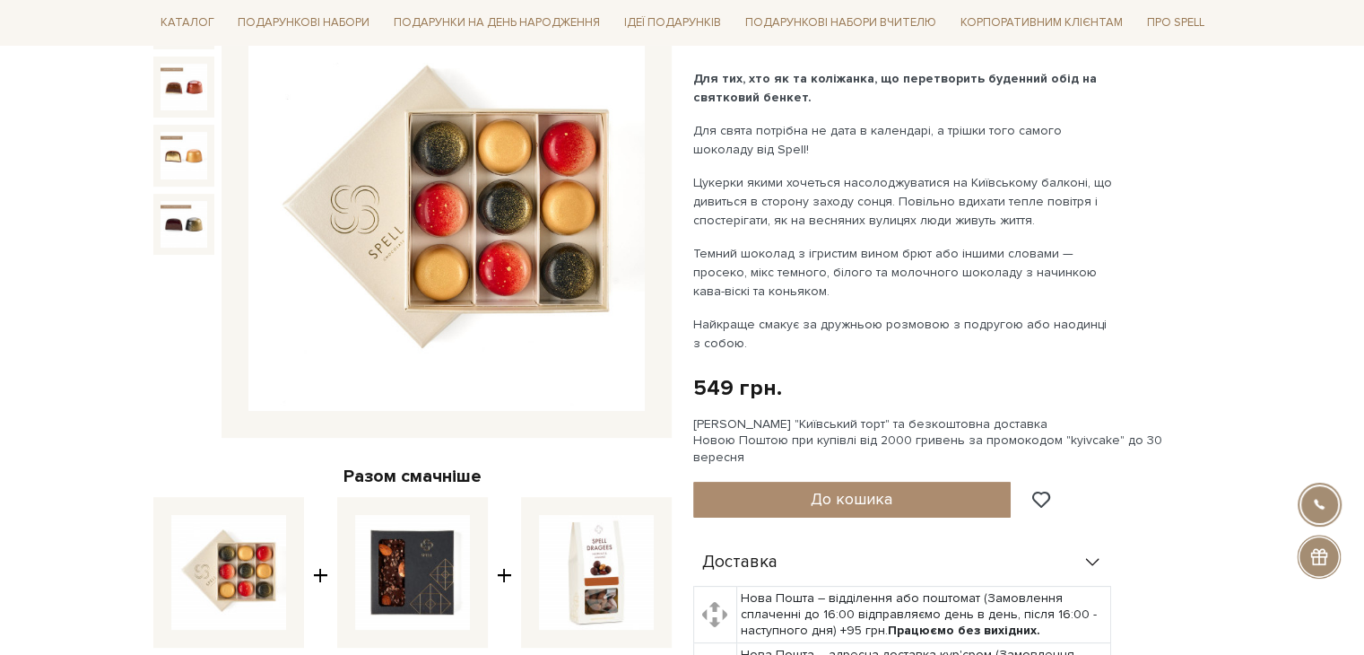
scroll to position [269, 0]
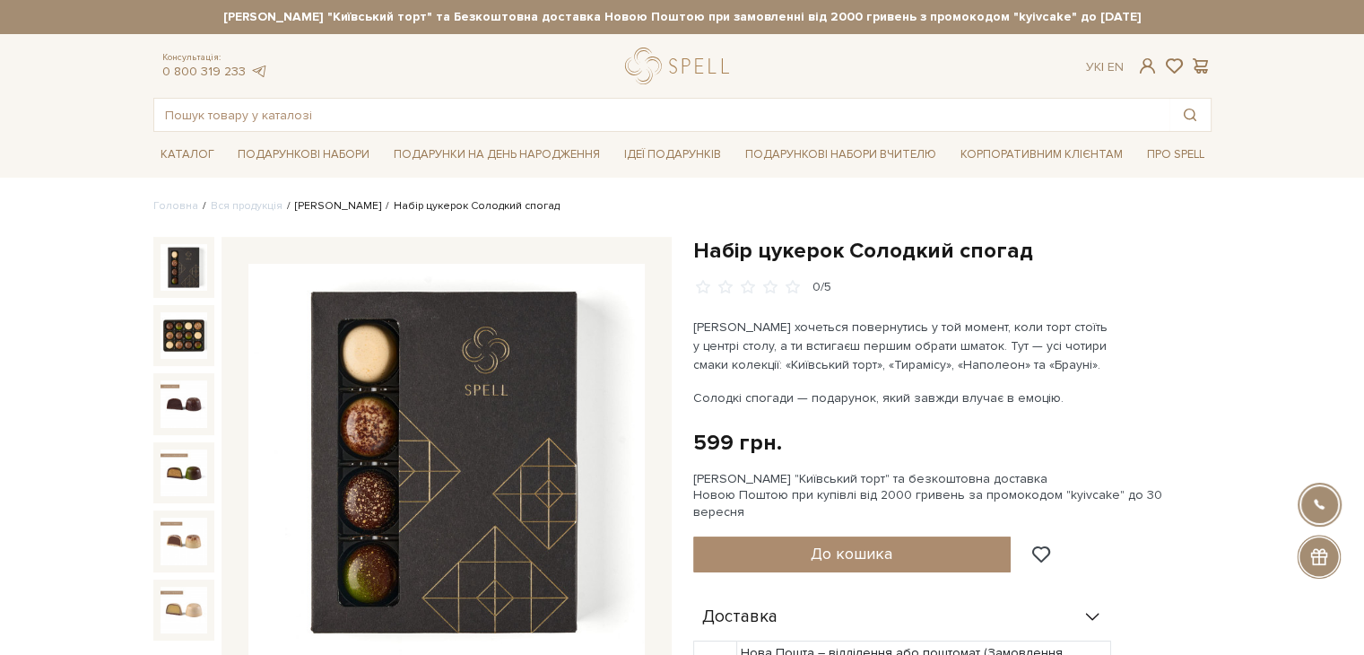
click at [295, 204] on link "[PERSON_NAME]" at bounding box center [338, 205] width 86 height 13
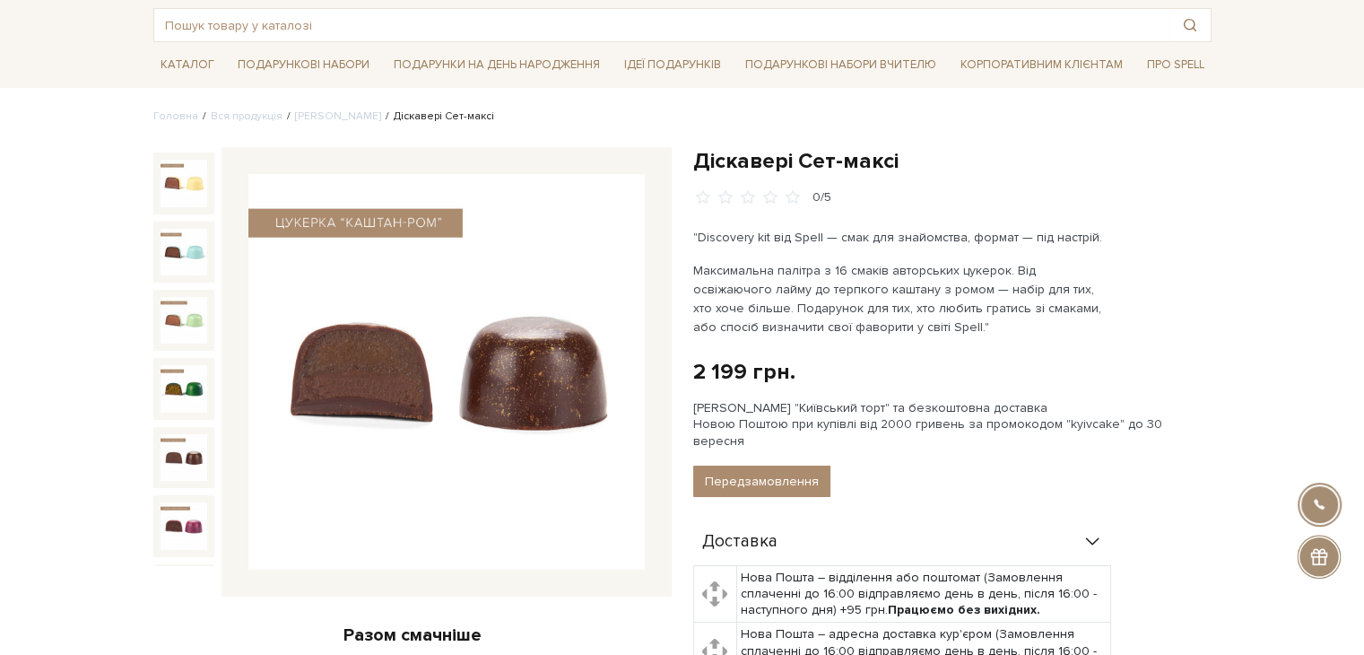
scroll to position [217, 0]
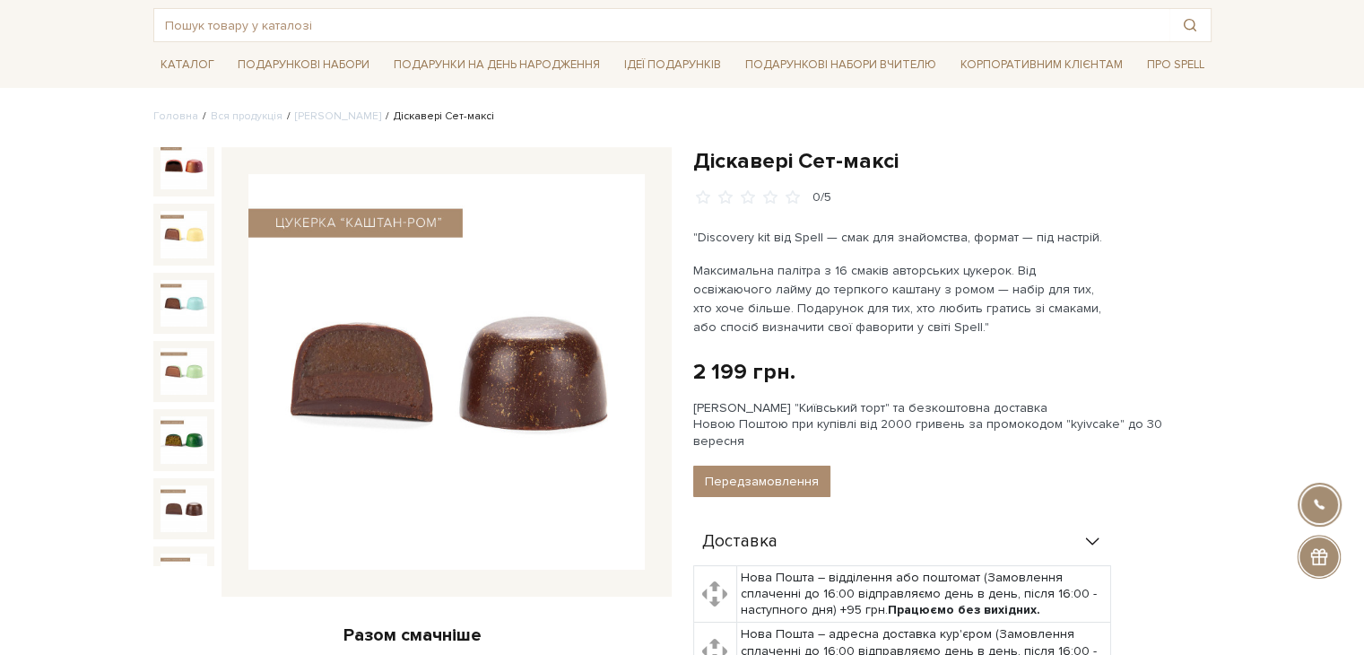
click at [187, 485] on img at bounding box center [183, 508] width 47 height 47
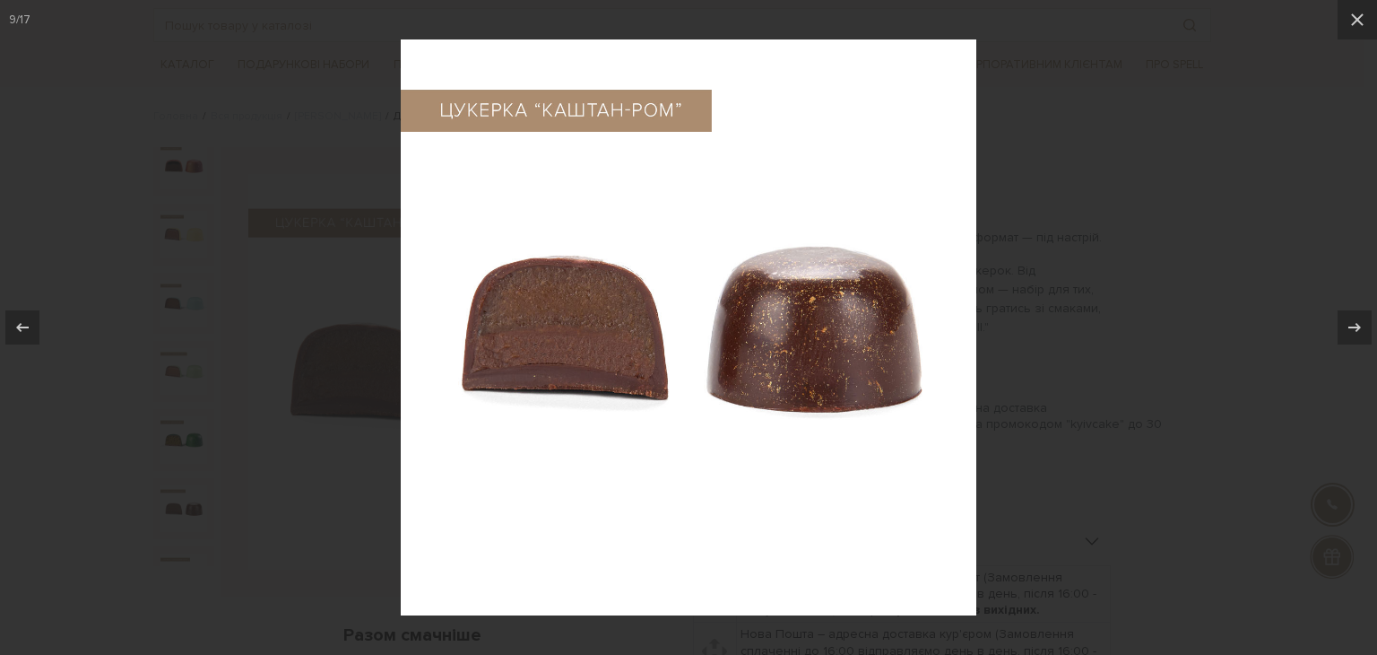
click at [1037, 152] on div at bounding box center [688, 327] width 1377 height 655
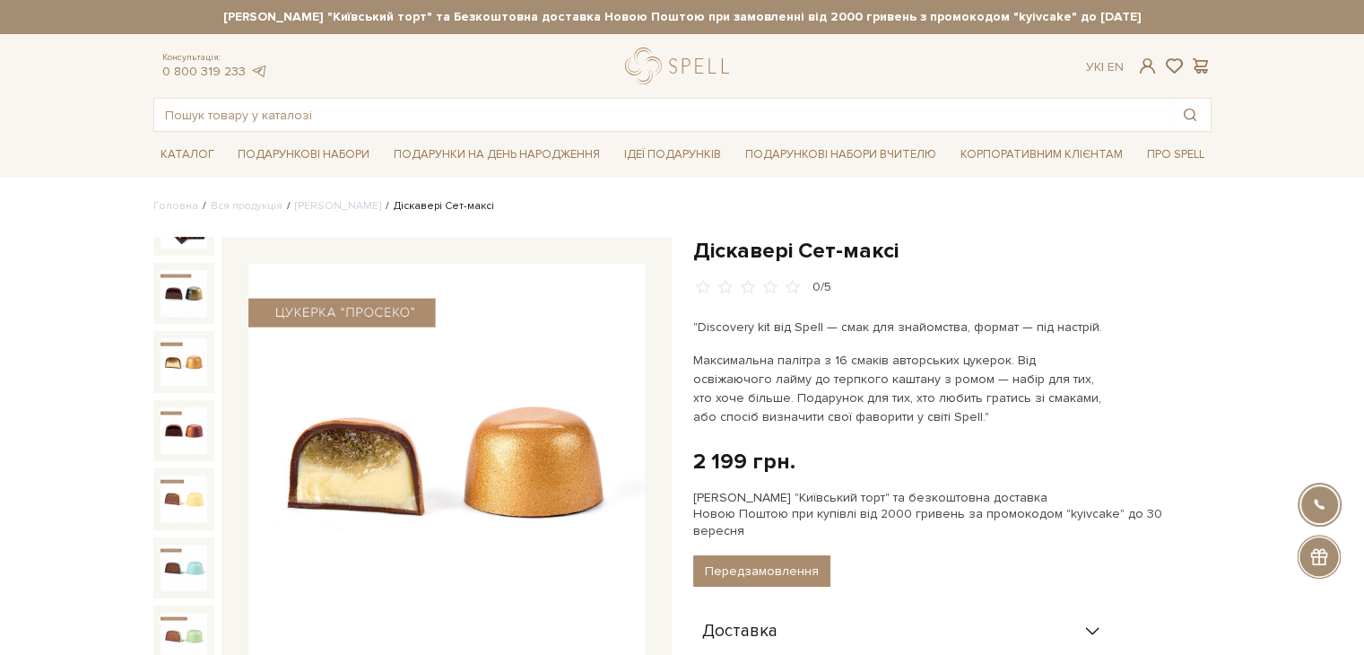
scroll to position [44, 0]
click at [174, 345] on img at bounding box center [183, 359] width 47 height 47
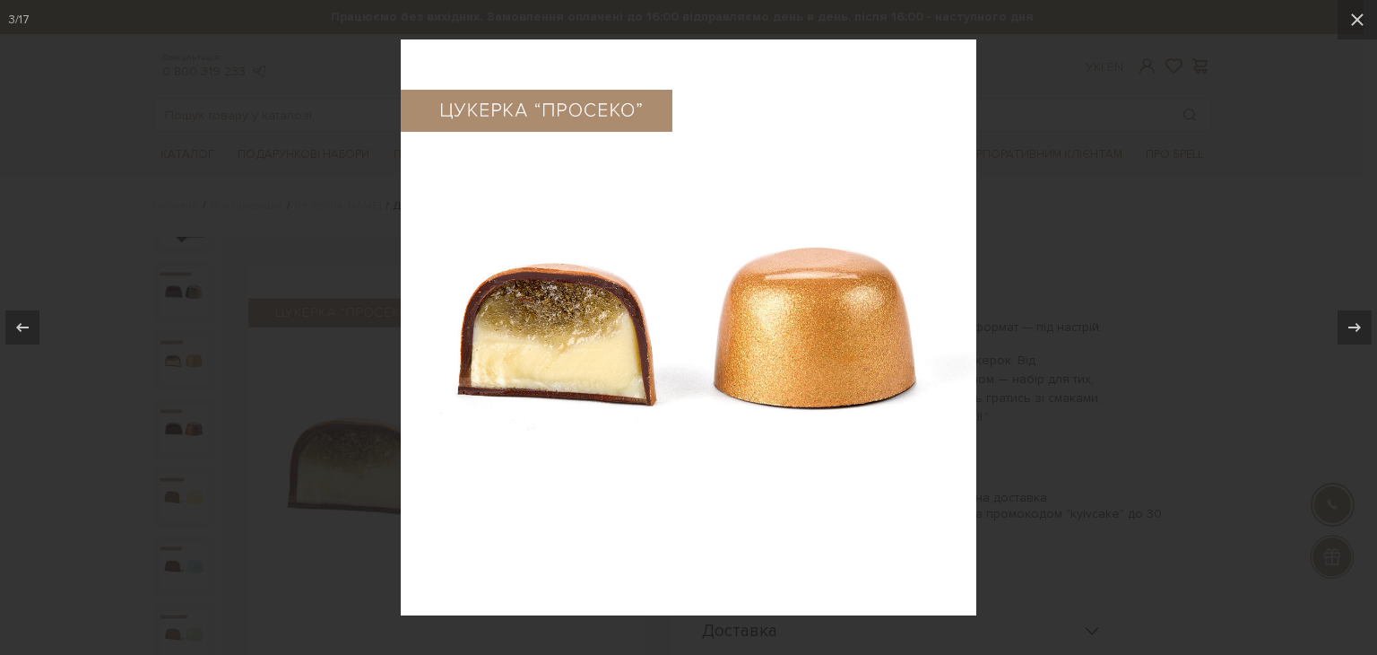
click at [174, 345] on div at bounding box center [688, 327] width 1377 height 655
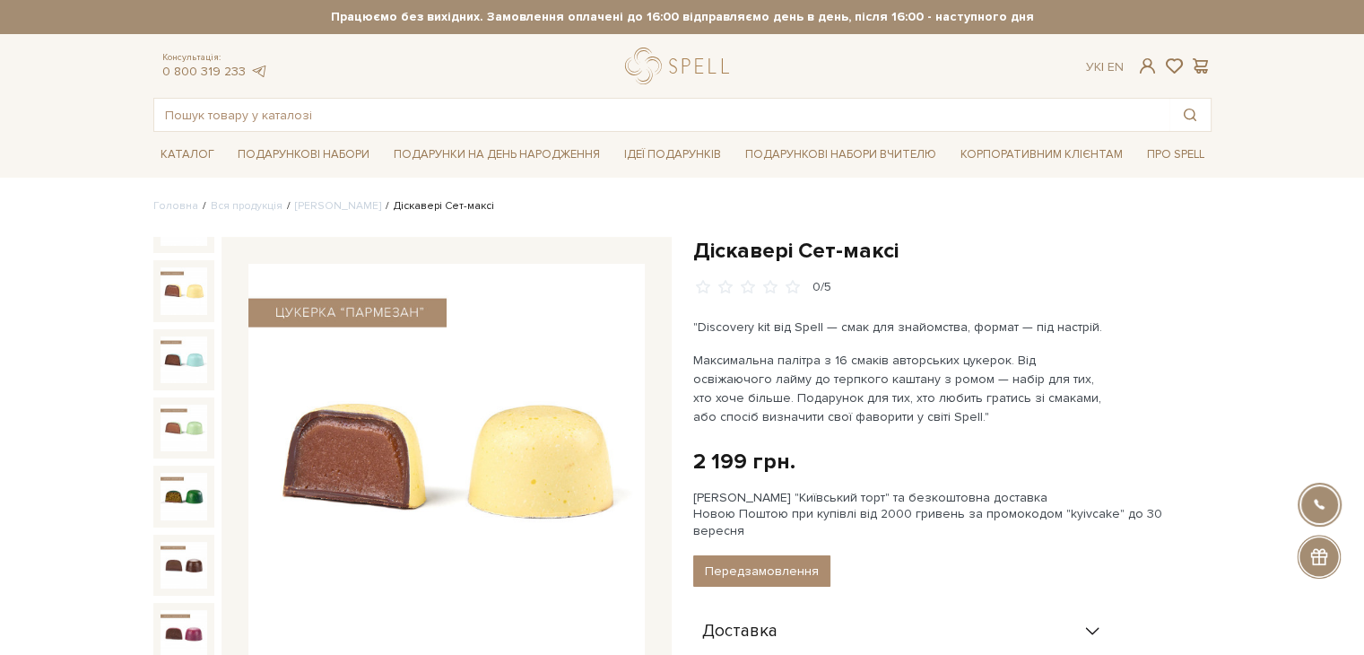
scroll to position [359, 0]
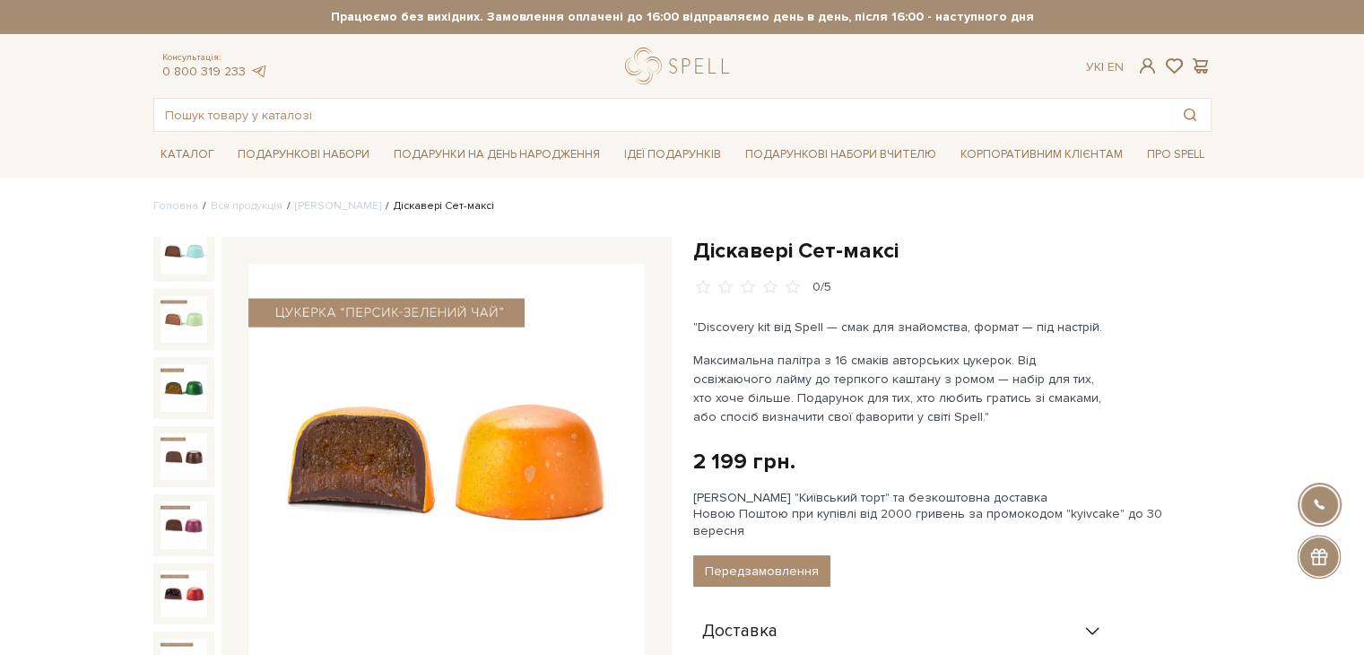
click at [178, 638] on img at bounding box center [183, 661] width 47 height 47
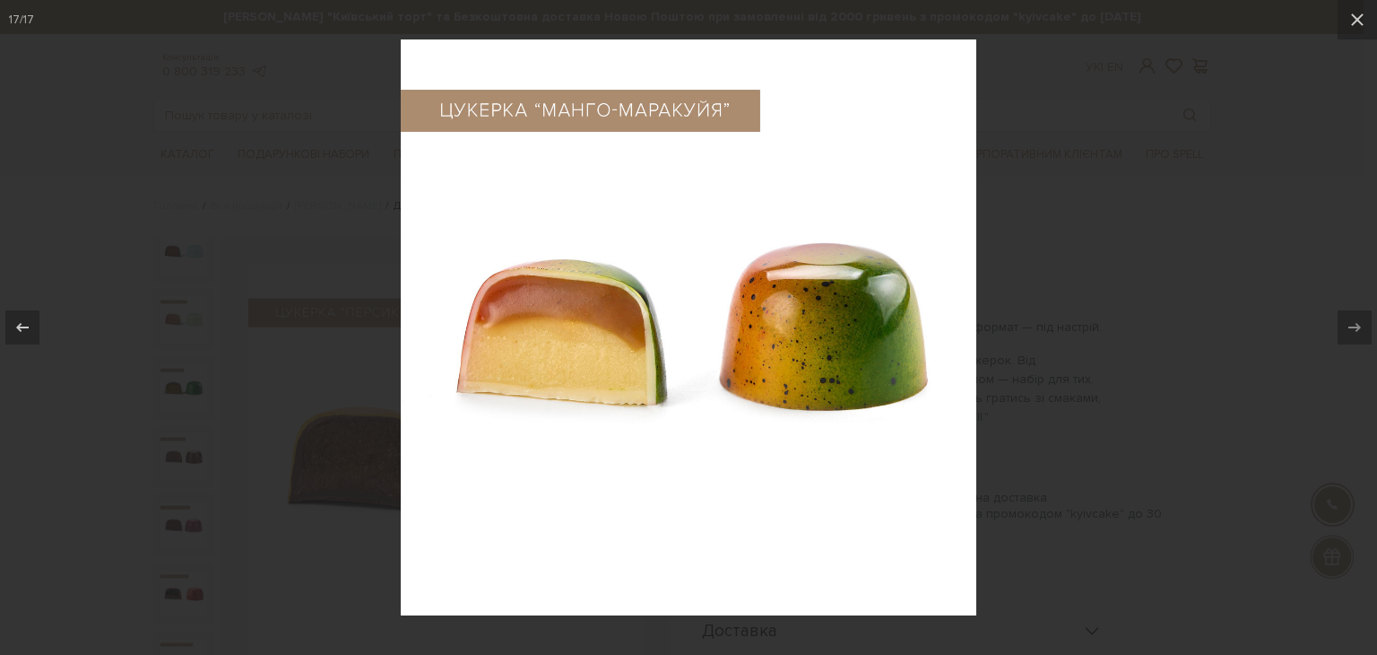
click at [1192, 324] on div at bounding box center [688, 327] width 1377 height 655
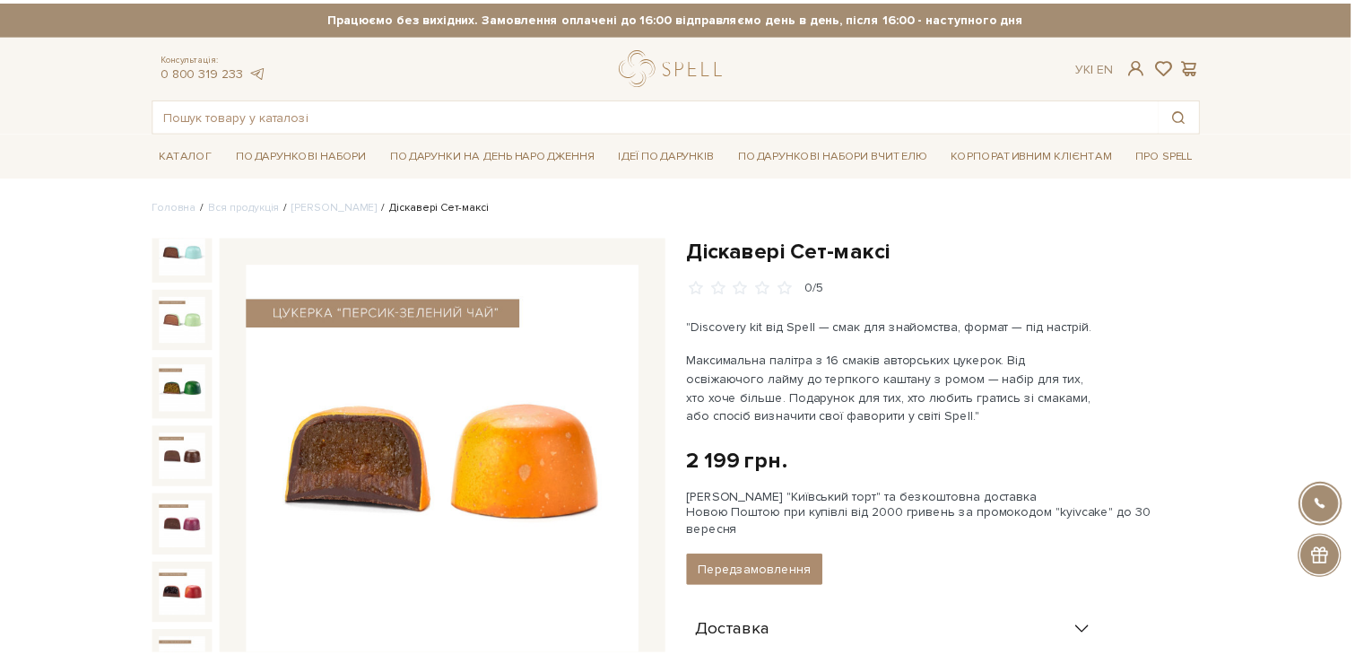
scroll to position [665, 0]
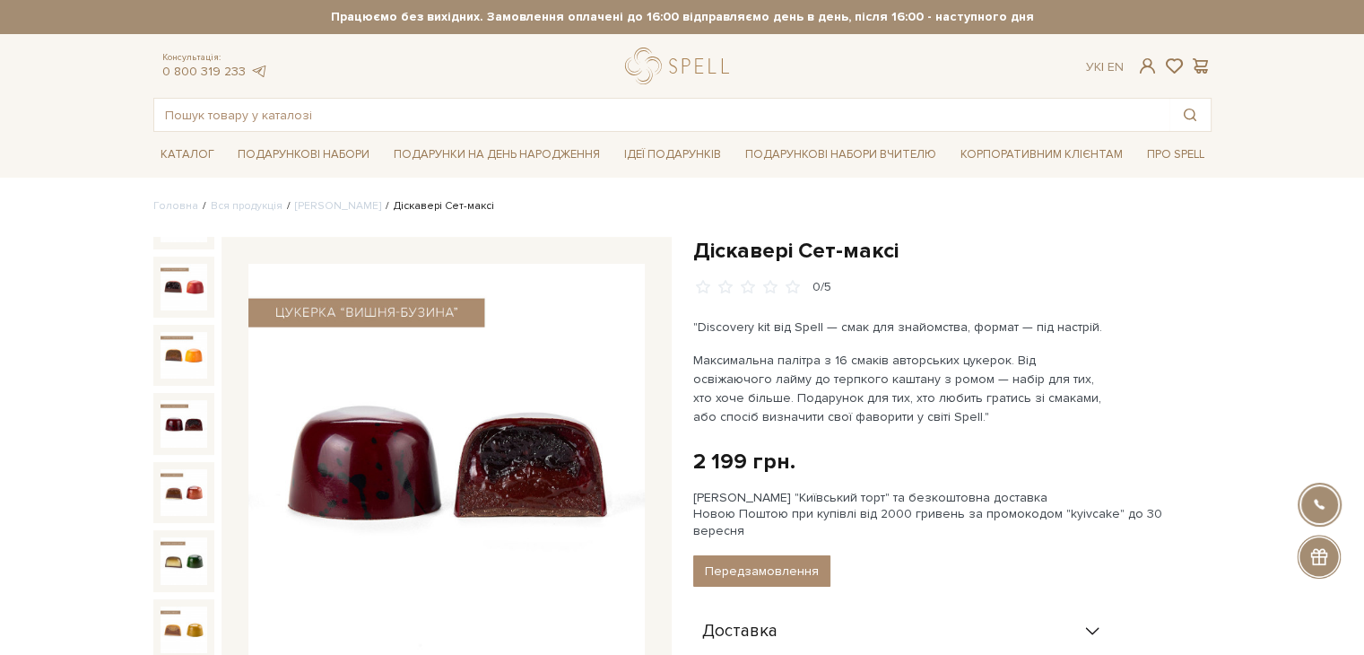
click at [172, 400] on img at bounding box center [183, 423] width 47 height 47
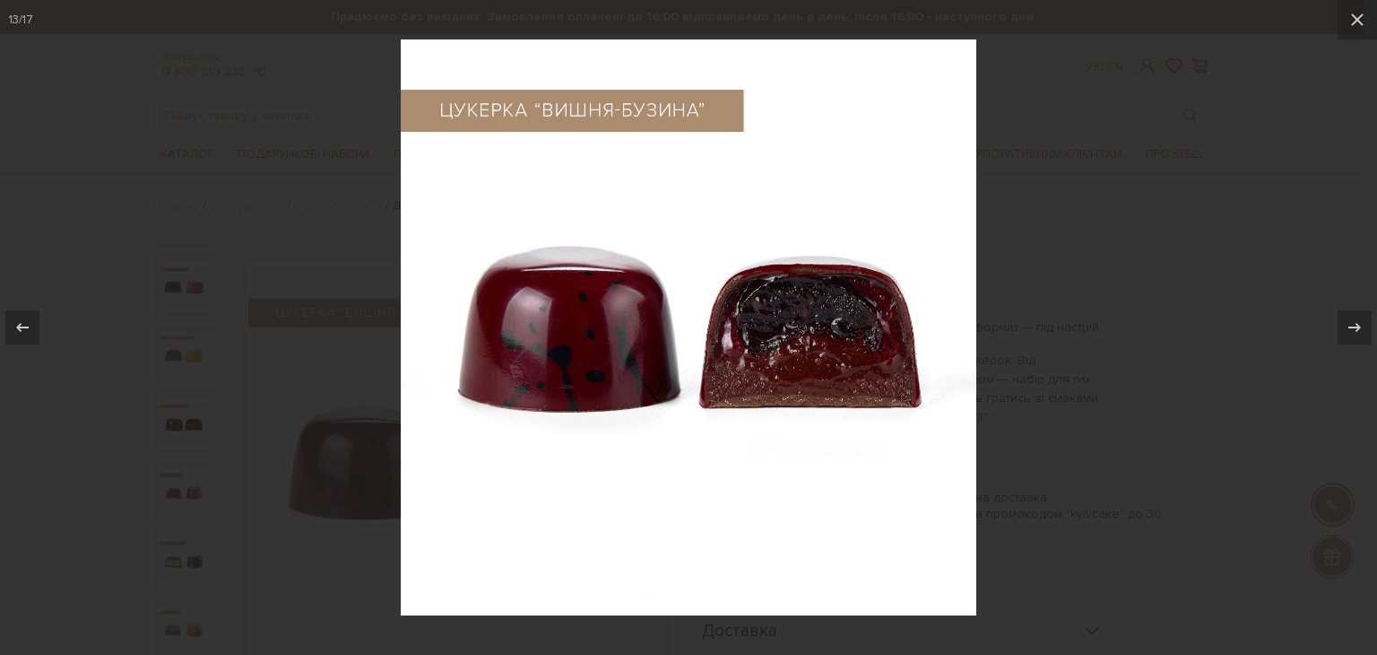
click at [1144, 250] on div at bounding box center [688, 327] width 1377 height 655
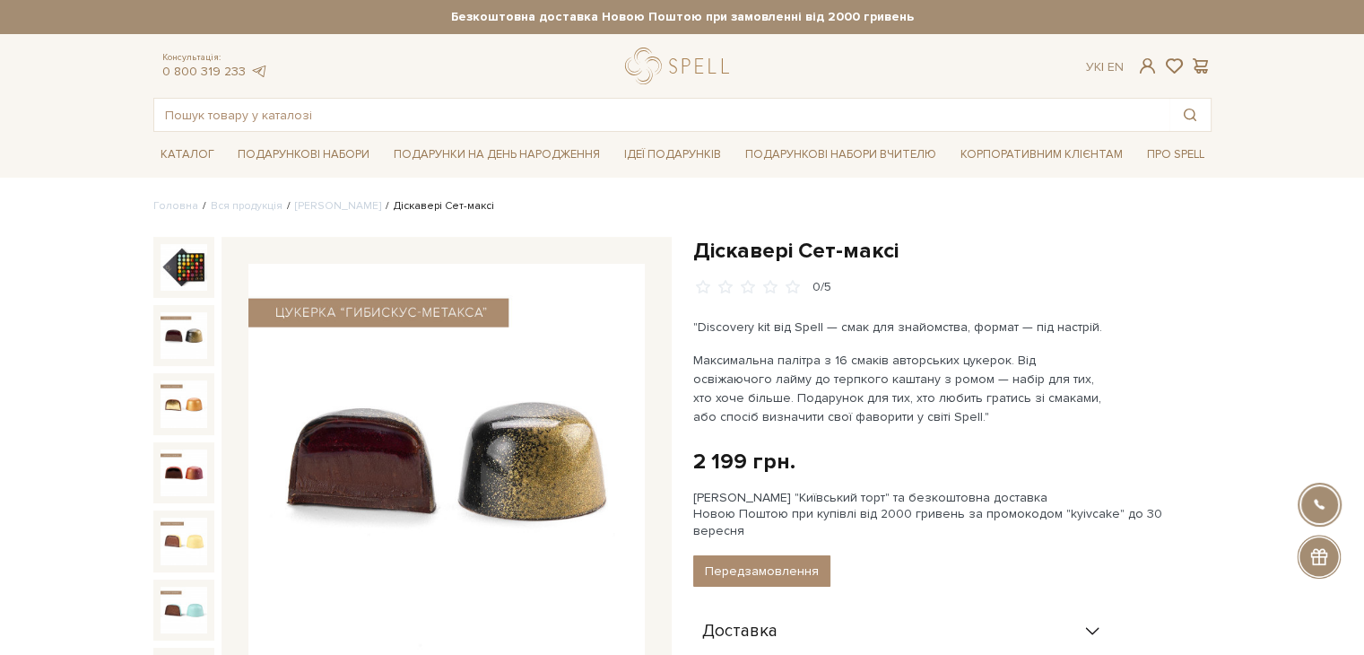
click at [186, 339] on img at bounding box center [183, 335] width 47 height 47
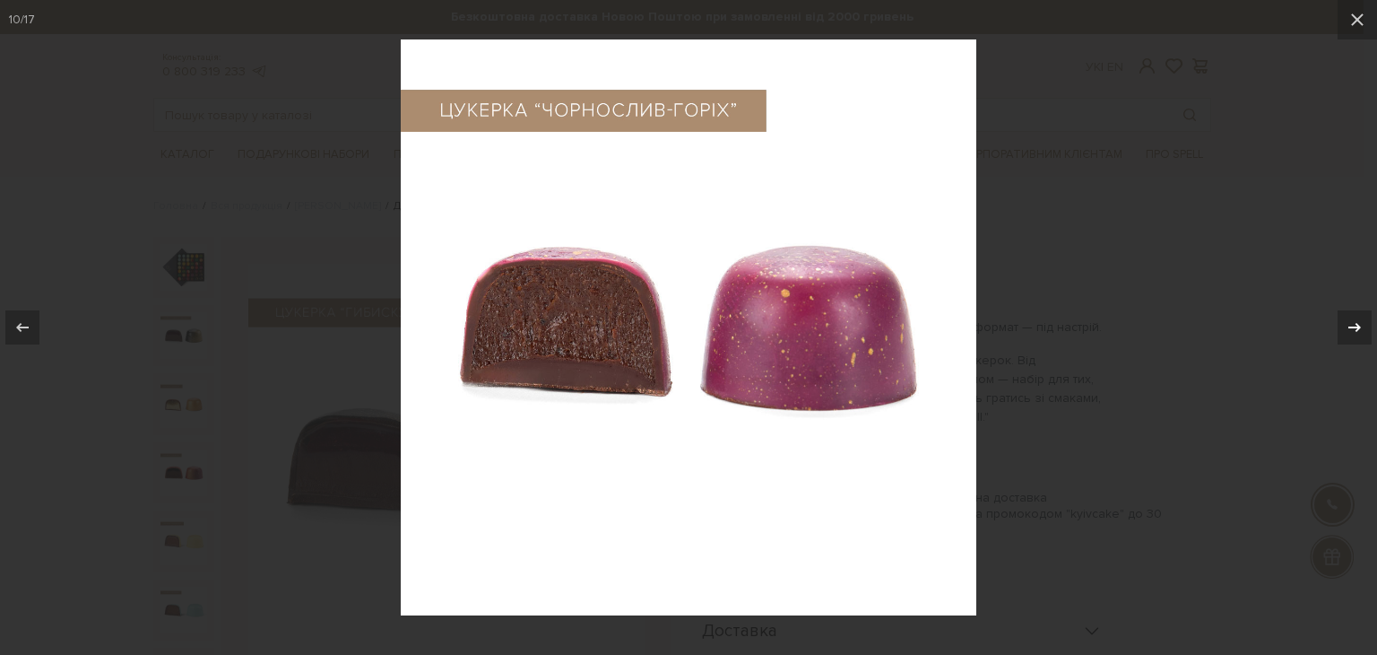
click at [1352, 332] on icon at bounding box center [1355, 327] width 22 height 22
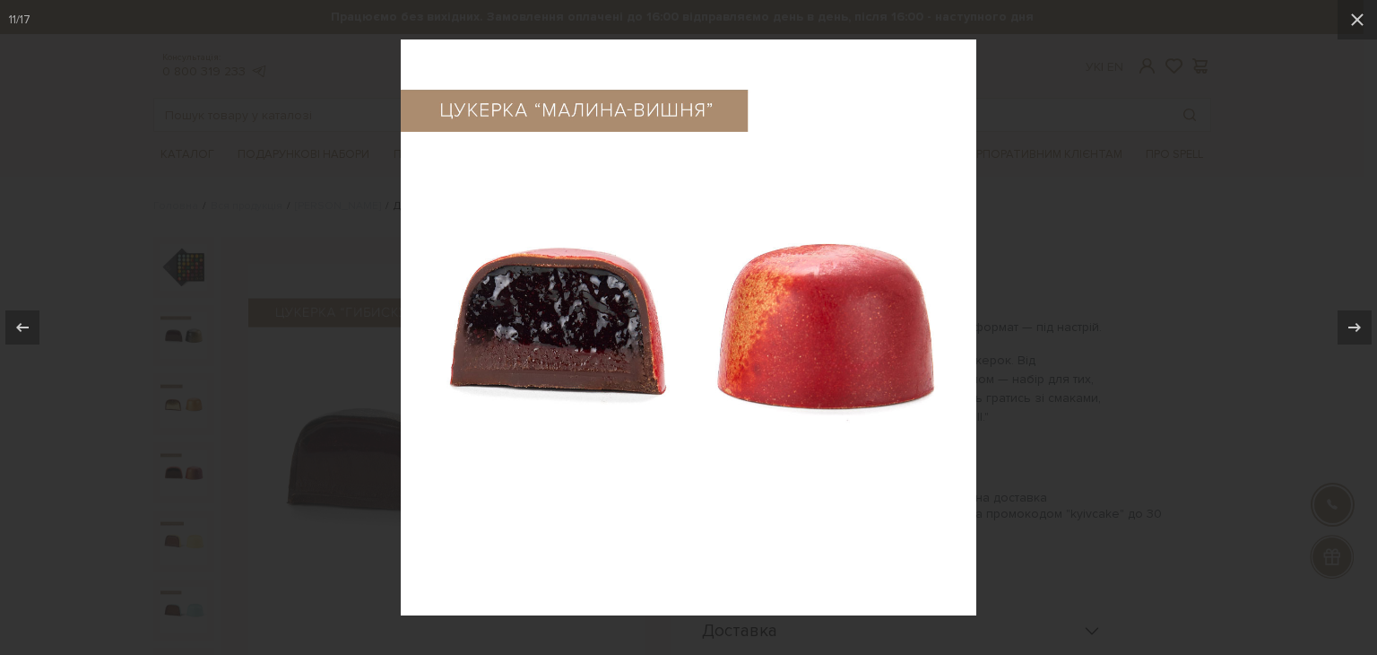
click at [1120, 364] on div at bounding box center [688, 327] width 1377 height 655
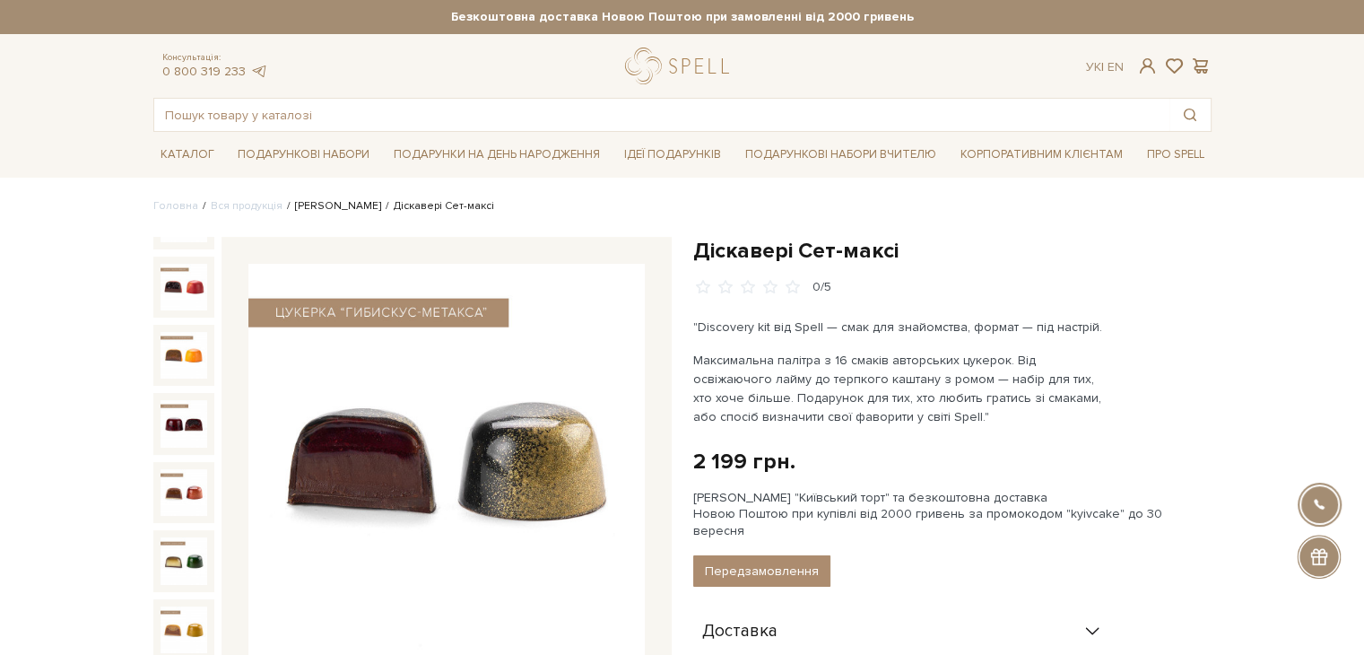
click at [310, 200] on link "[PERSON_NAME]" at bounding box center [338, 205] width 86 height 13
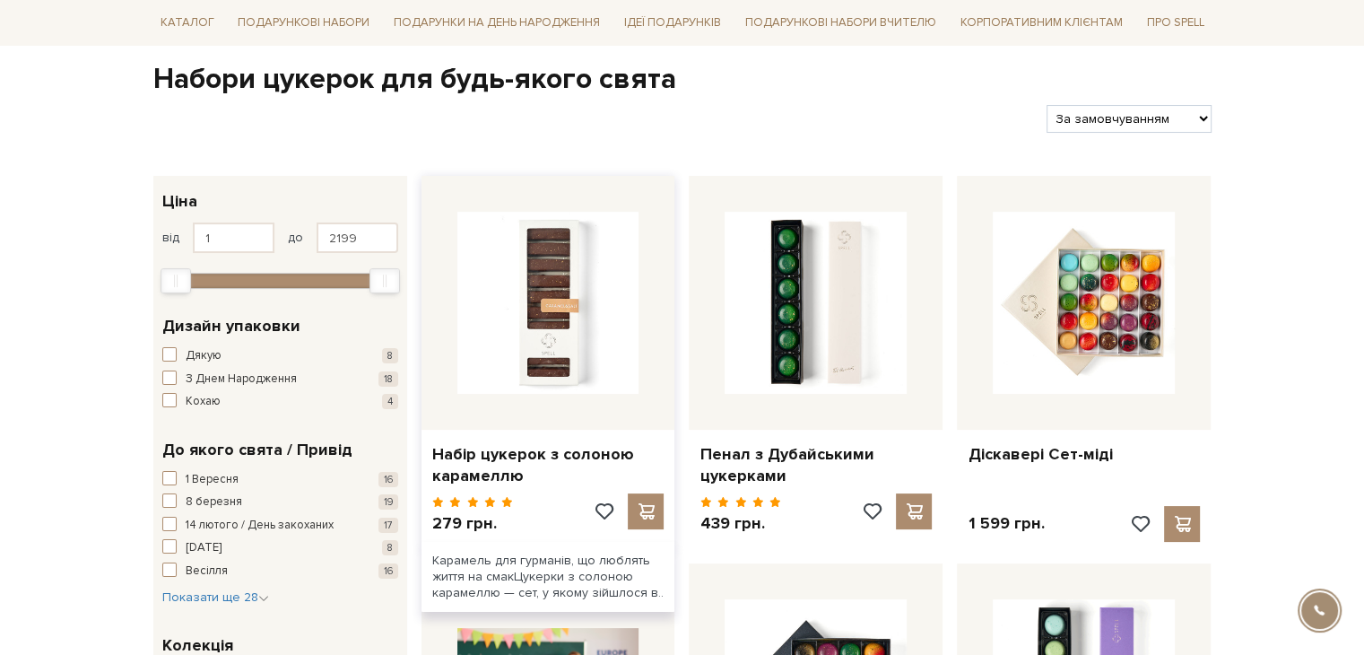
scroll to position [179, 0]
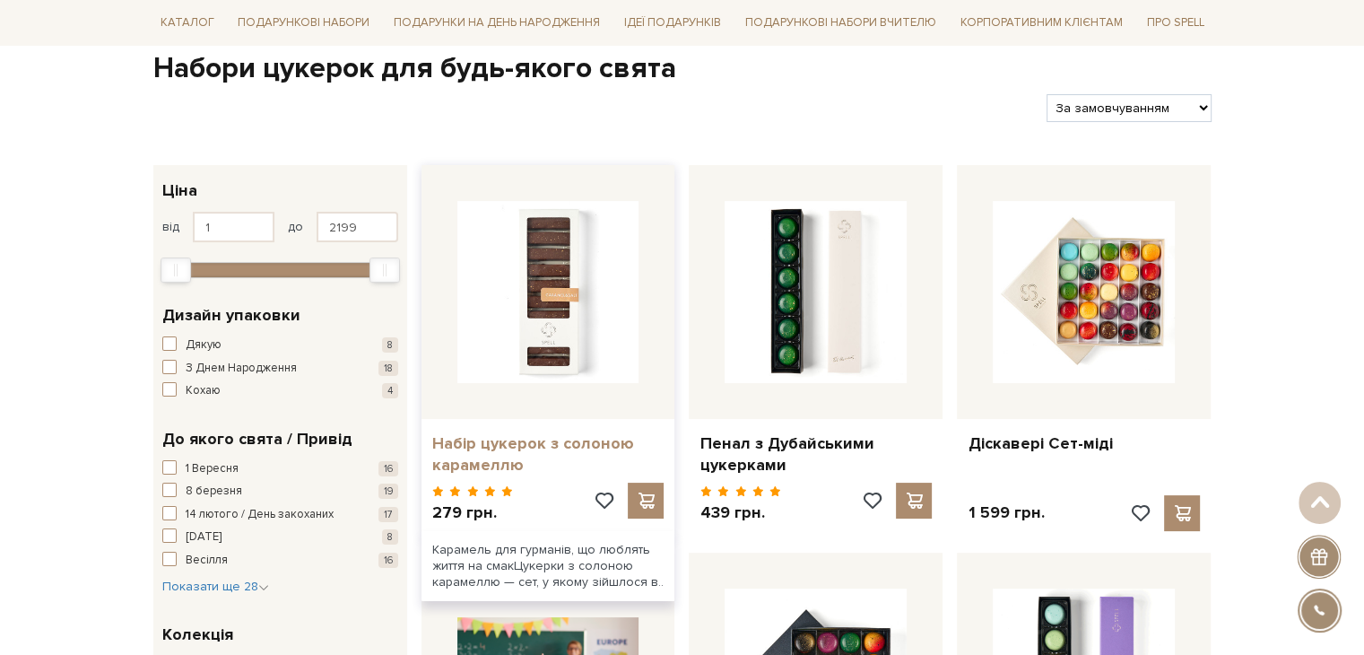
click at [484, 464] on link "Набір цукерок з солоною карамеллю" at bounding box center [548, 454] width 232 height 42
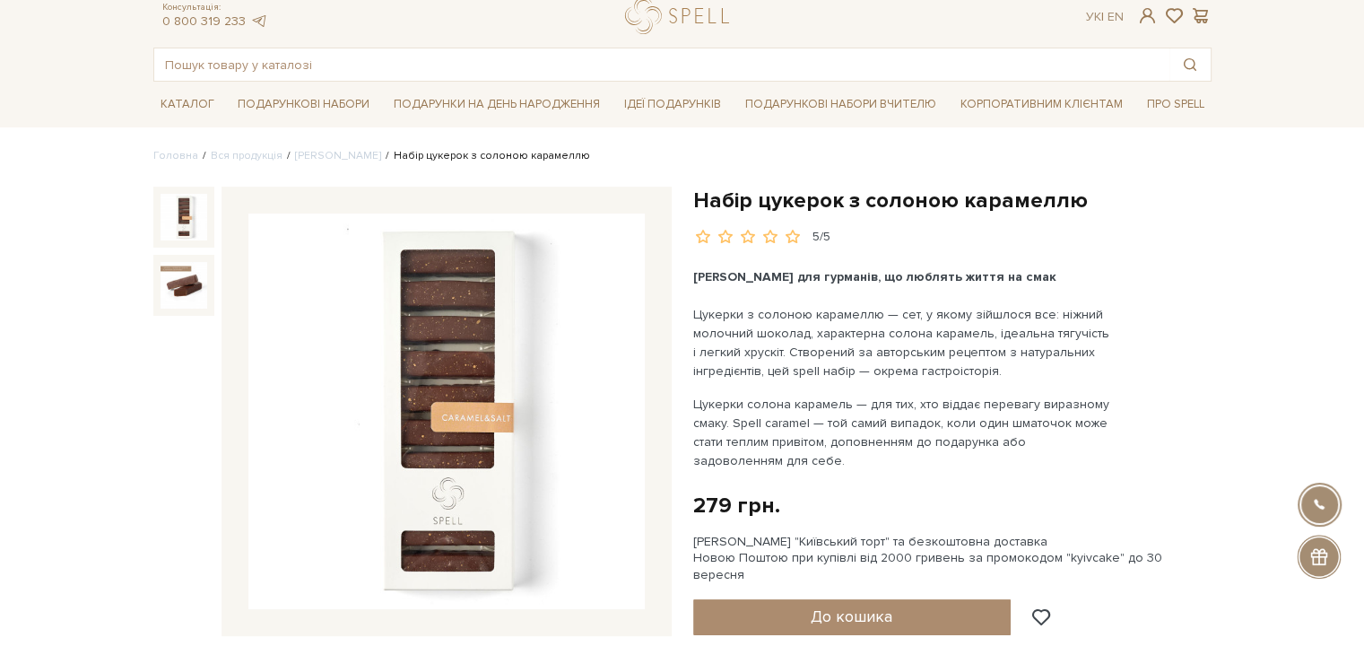
scroll to position [90, 0]
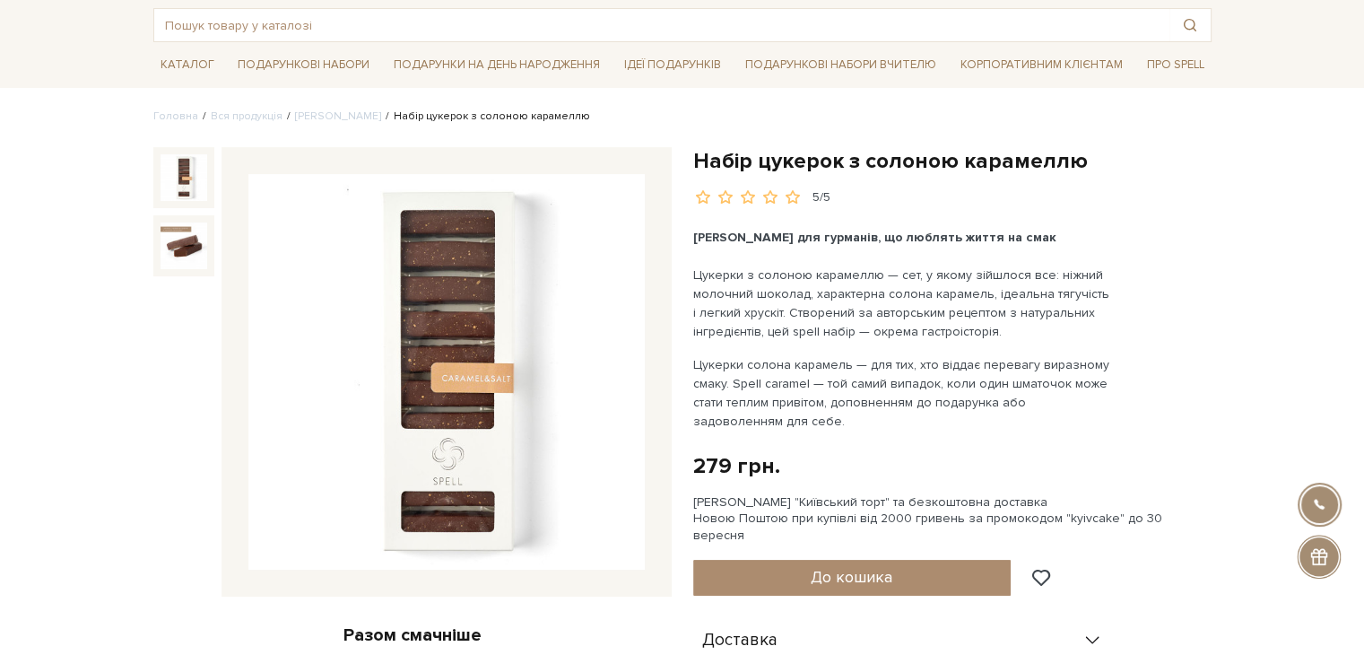
drag, startPoint x: 412, startPoint y: 404, endPoint x: 323, endPoint y: 474, distance: 113.0
click at [323, 474] on img at bounding box center [446, 372] width 396 height 396
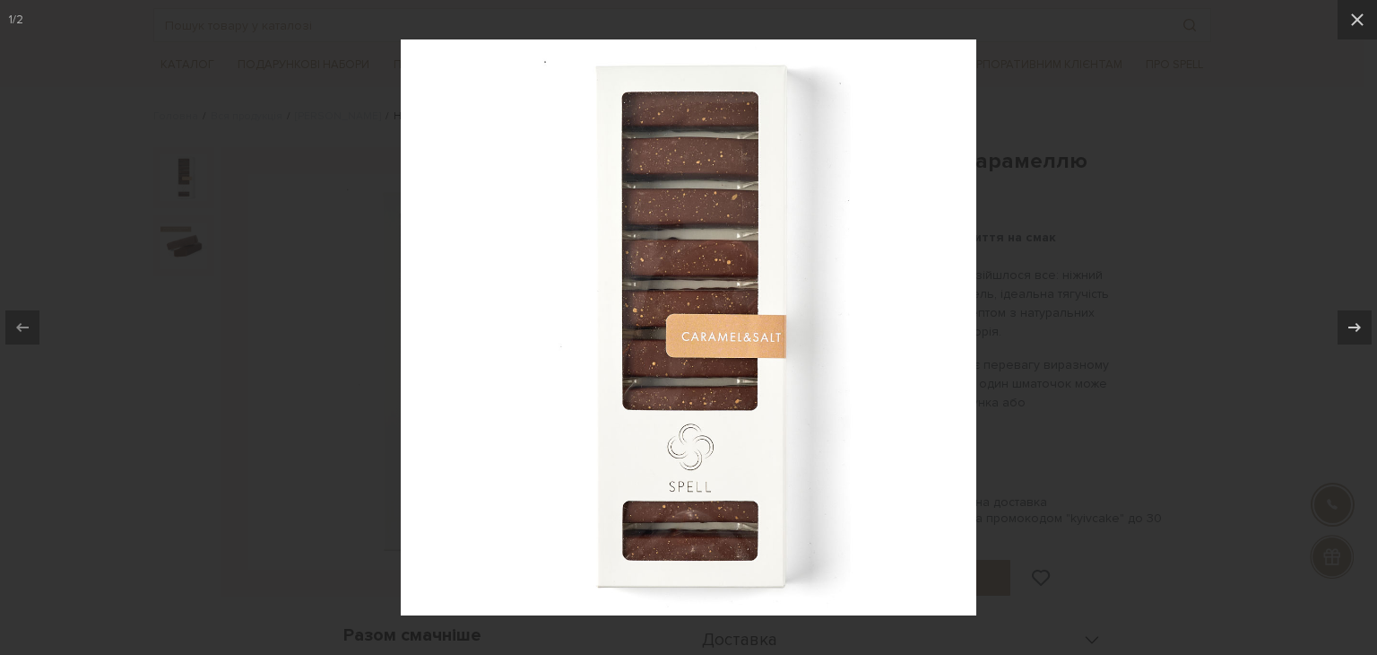
drag, startPoint x: 1080, startPoint y: 238, endPoint x: 929, endPoint y: 110, distance: 197.2
click at [1080, 238] on div at bounding box center [688, 327] width 1377 height 655
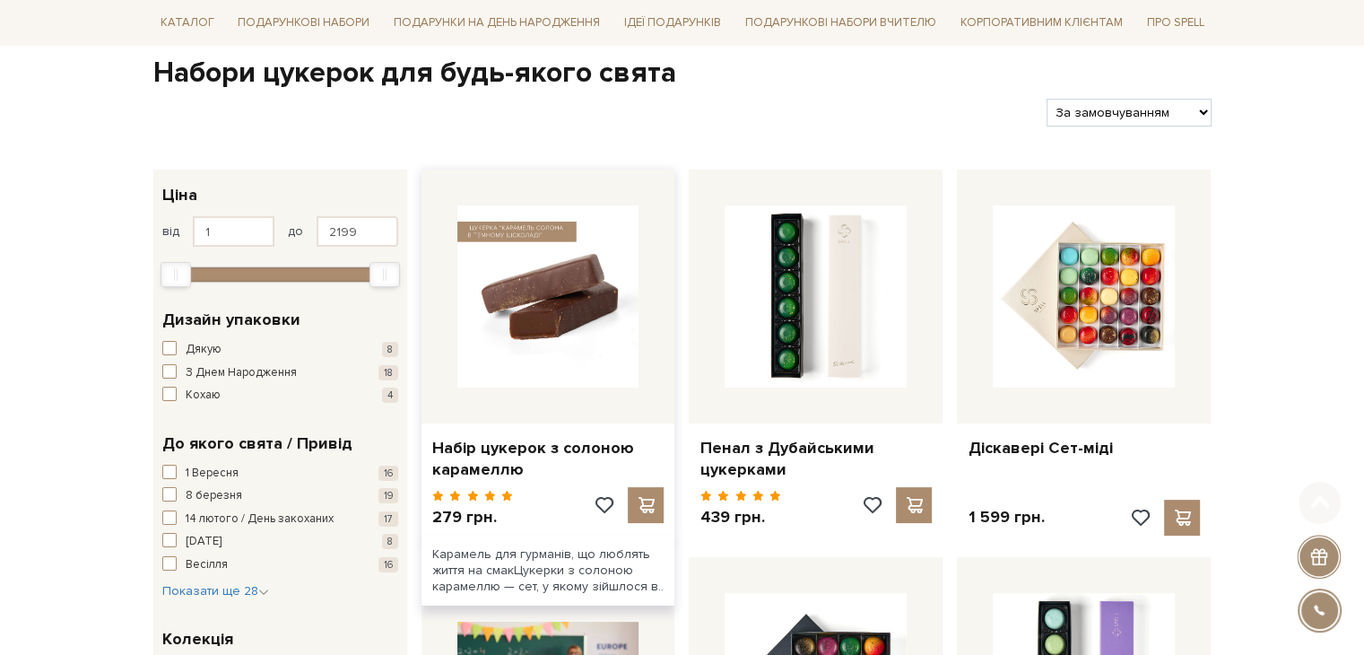
scroll to position [179, 0]
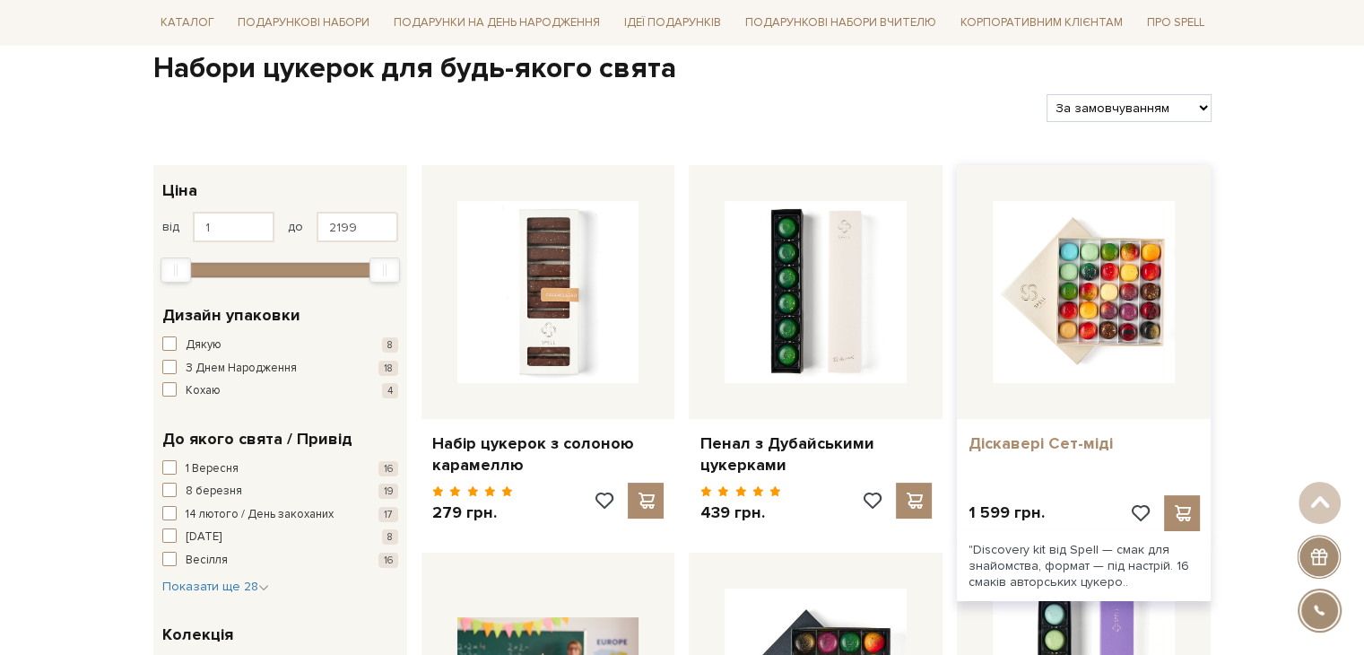
click at [1015, 453] on div "Діскавері Сет-міді" at bounding box center [1084, 440] width 254 height 42
click at [1014, 444] on link "Діскавері Сет-міді" at bounding box center [1083, 443] width 232 height 21
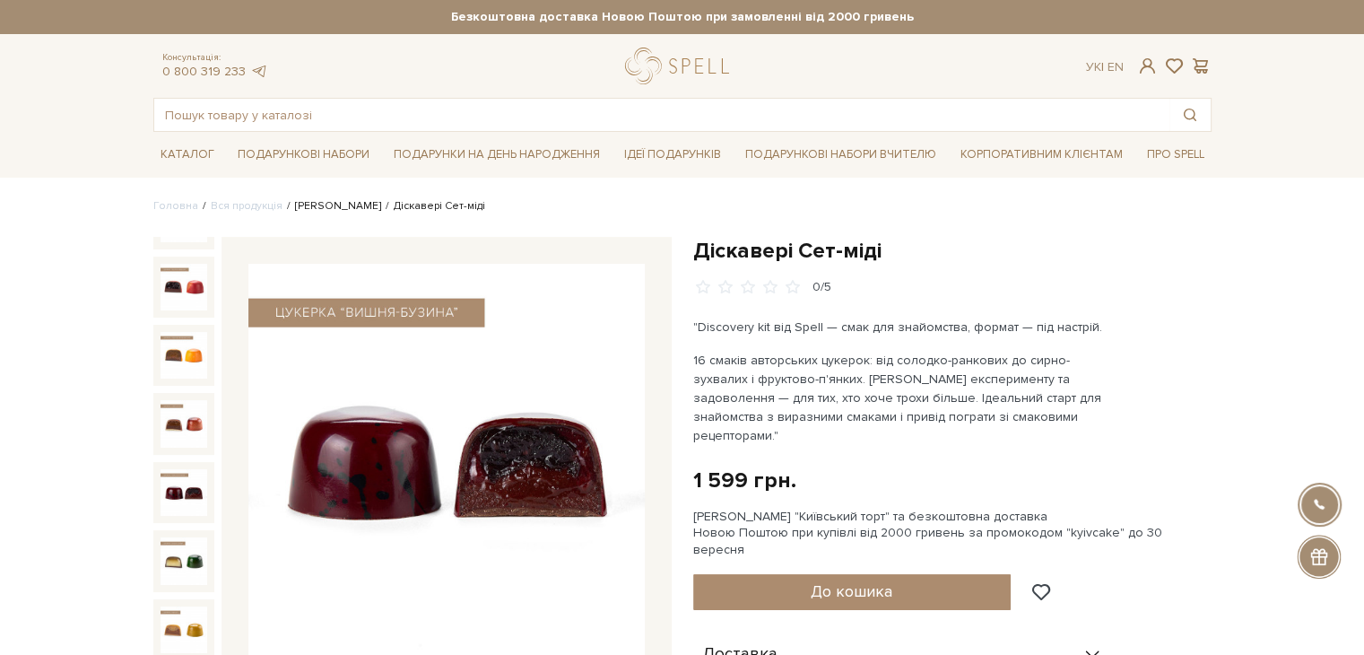
click at [326, 199] on link "[PERSON_NAME]" at bounding box center [338, 205] width 86 height 13
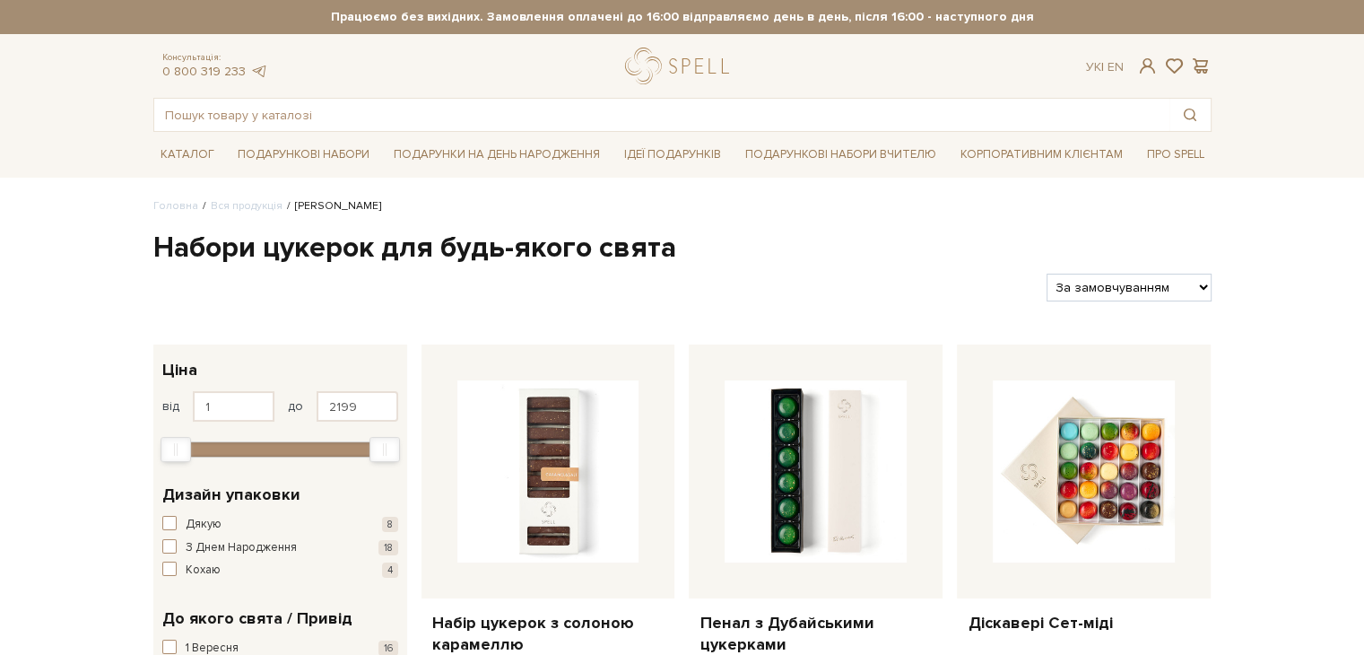
click at [1086, 285] on select "За замовчуванням За Ціною (зростання) За Ціною (зменшення) Новинки За популярні…" at bounding box center [1128, 287] width 164 height 28
select select "[URL][DOMAIN_NAME]"
click at [1046, 273] on select "За замовчуванням За Ціною (зростання) За Ціною (зменшення) Новинки За популярні…" at bounding box center [1128, 287] width 164 height 28
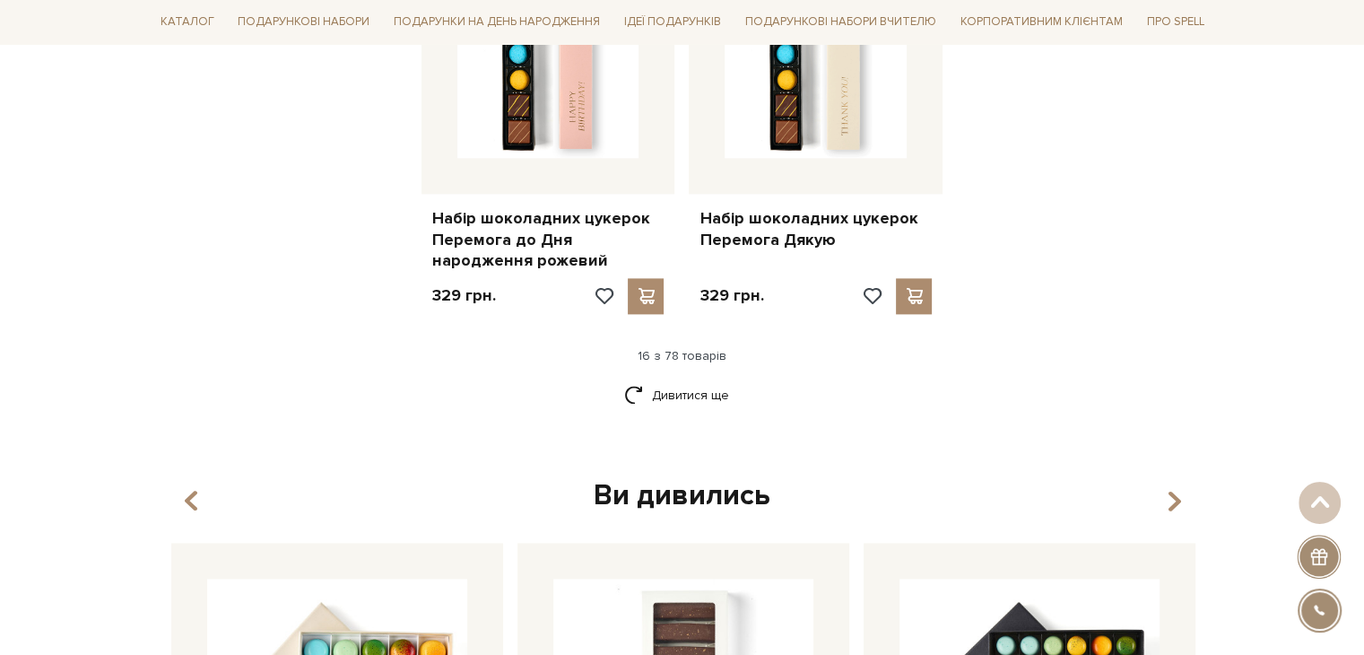
scroll to position [2600, 0]
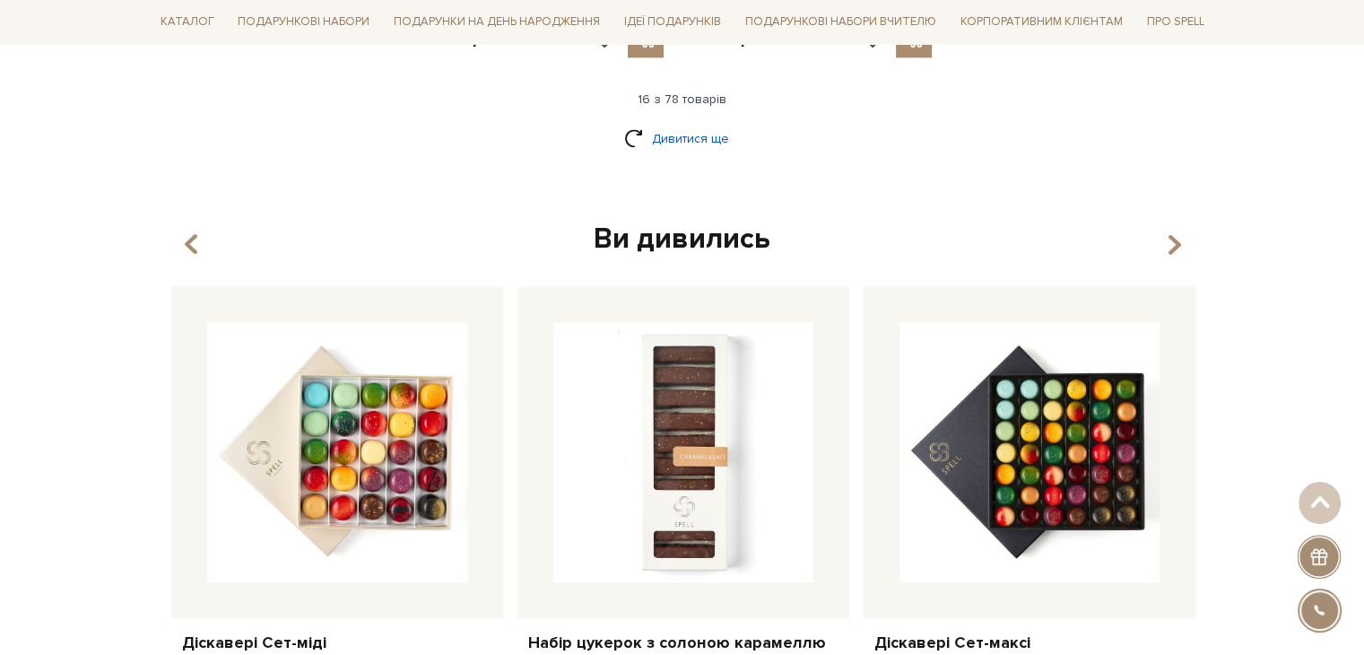
click at [685, 134] on link "Дивитися ще" at bounding box center [682, 138] width 117 height 31
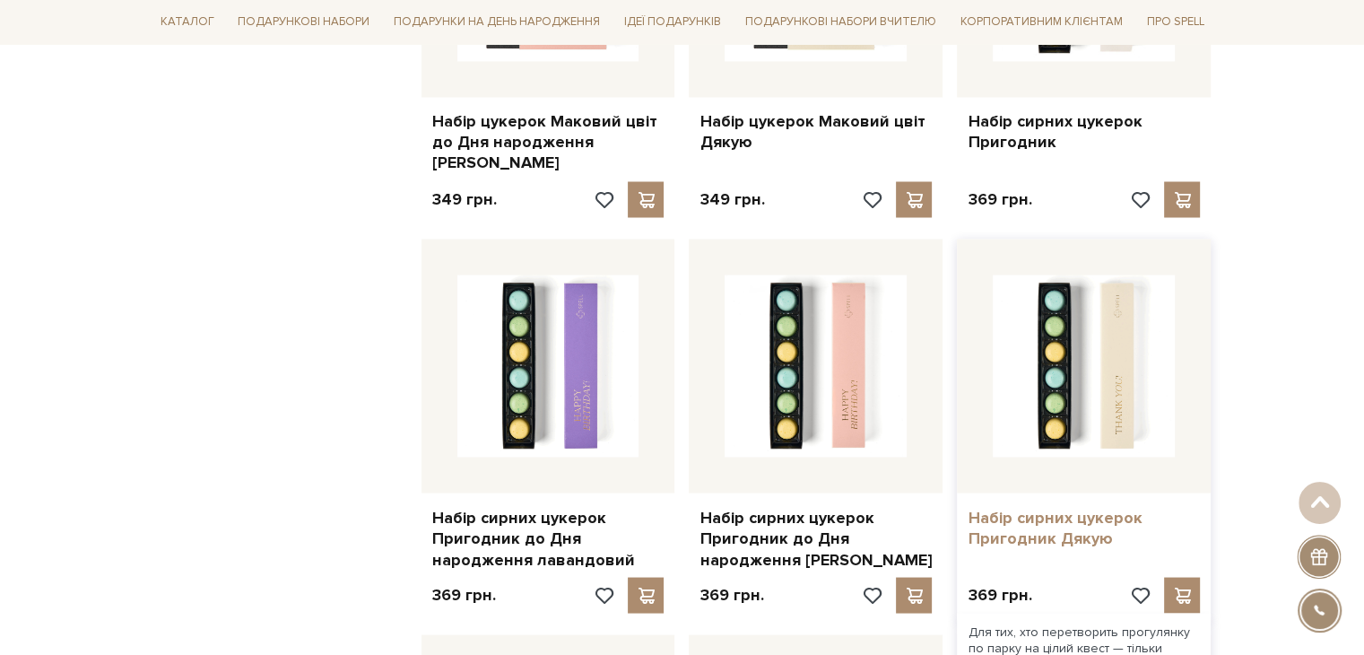
scroll to position [3228, 0]
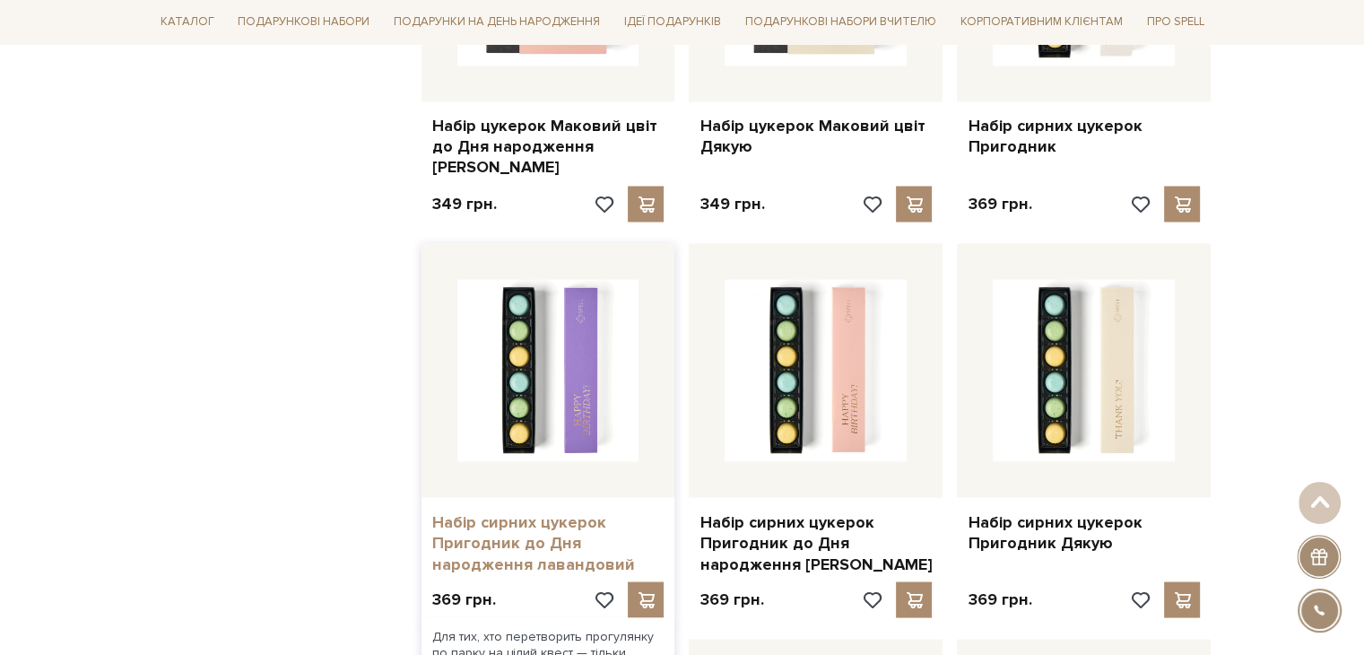
click at [561, 517] on link "Набір сирних цукерок Пригодник до Дня народження лавандовий" at bounding box center [548, 542] width 232 height 63
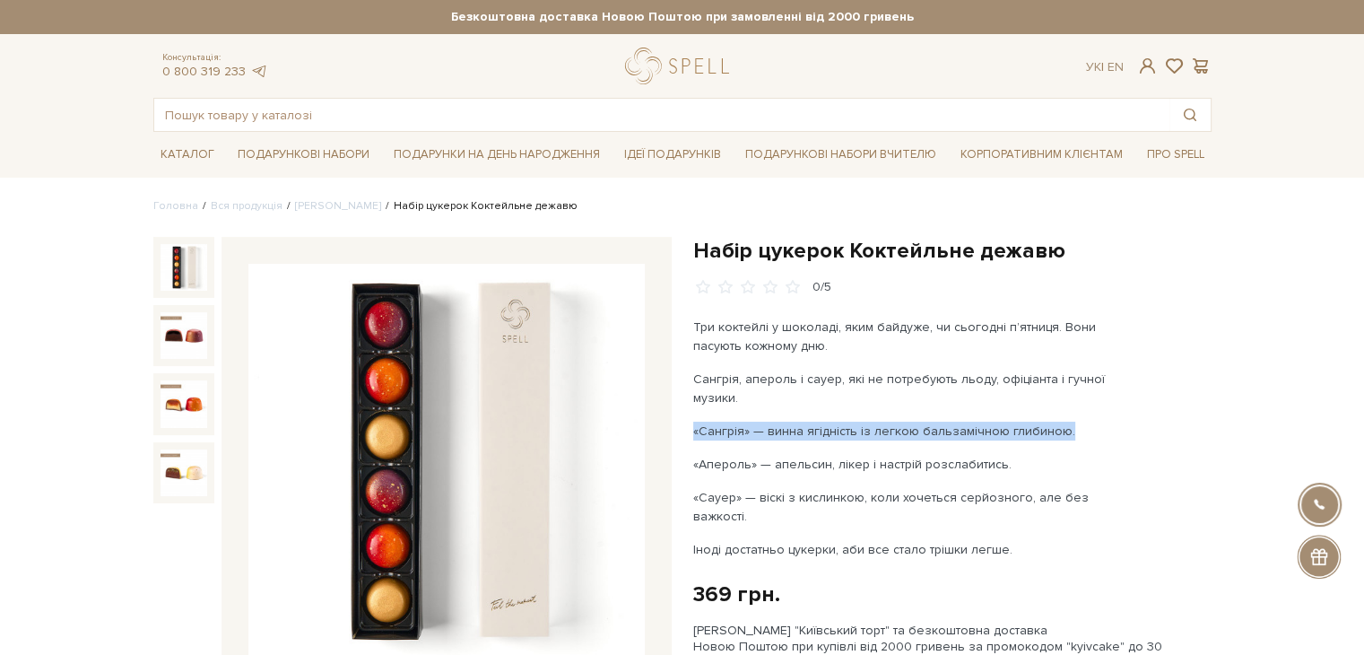
drag, startPoint x: 1062, startPoint y: 428, endPoint x: 692, endPoint y: 427, distance: 369.4
click at [693, 427] on p "«Сангрія» — винна ягідність із легкою бальзамічною глибиною." at bounding box center [903, 430] width 421 height 19
copy p "«Сангрія» — винна ягідність із легкою бальзамічною глибиною."
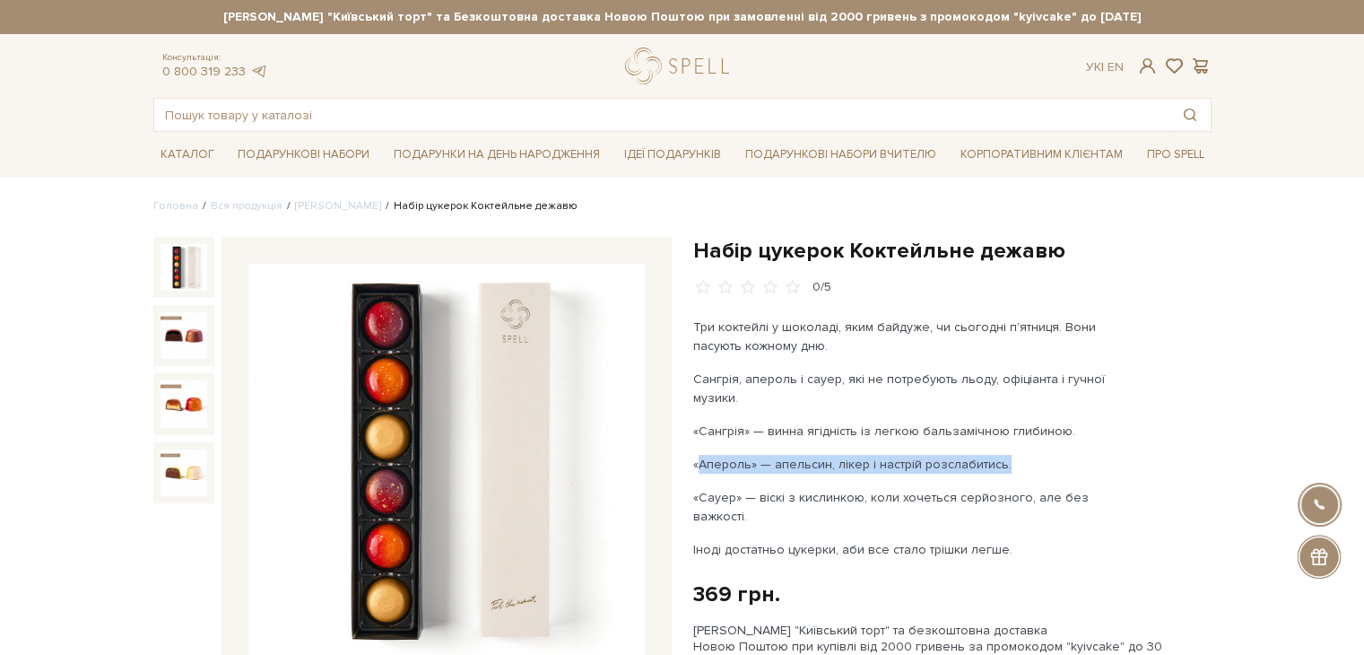
drag, startPoint x: 694, startPoint y: 457, endPoint x: 996, endPoint y: 465, distance: 302.3
click at [996, 465] on p "«Апероль» — апельсин, лікер і настрій розслабитись." at bounding box center [903, 464] width 421 height 19
copy p "«Апероль» — апельсин, лікер і настрій розслабитись"
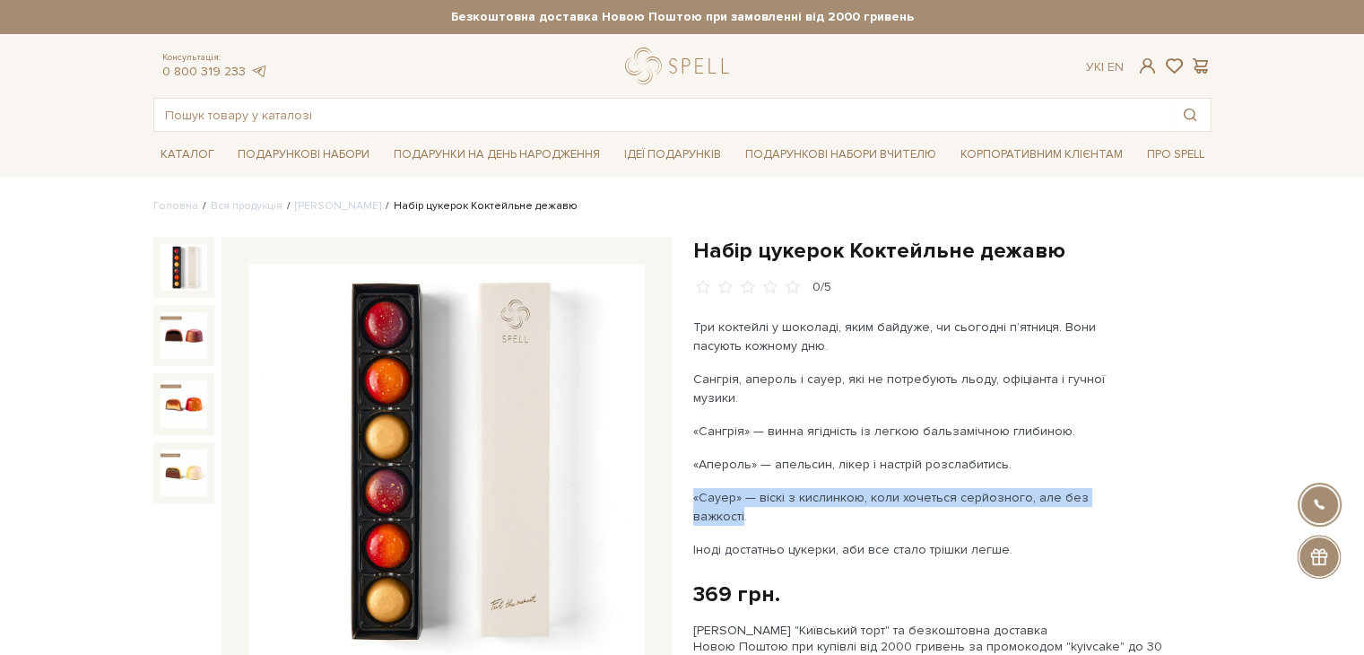
drag, startPoint x: 742, startPoint y: 512, endPoint x: 694, endPoint y: 499, distance: 50.0
click at [694, 499] on p "«Сауер» — віскі з кислинкою, коли хочеться серйозного, але без важкості." at bounding box center [903, 507] width 421 height 38
copy p "«Сауер» — віскі з кислинкою, коли хочеться серйозного, але без важкості"
click at [295, 200] on link "[PERSON_NAME]" at bounding box center [338, 205] width 86 height 13
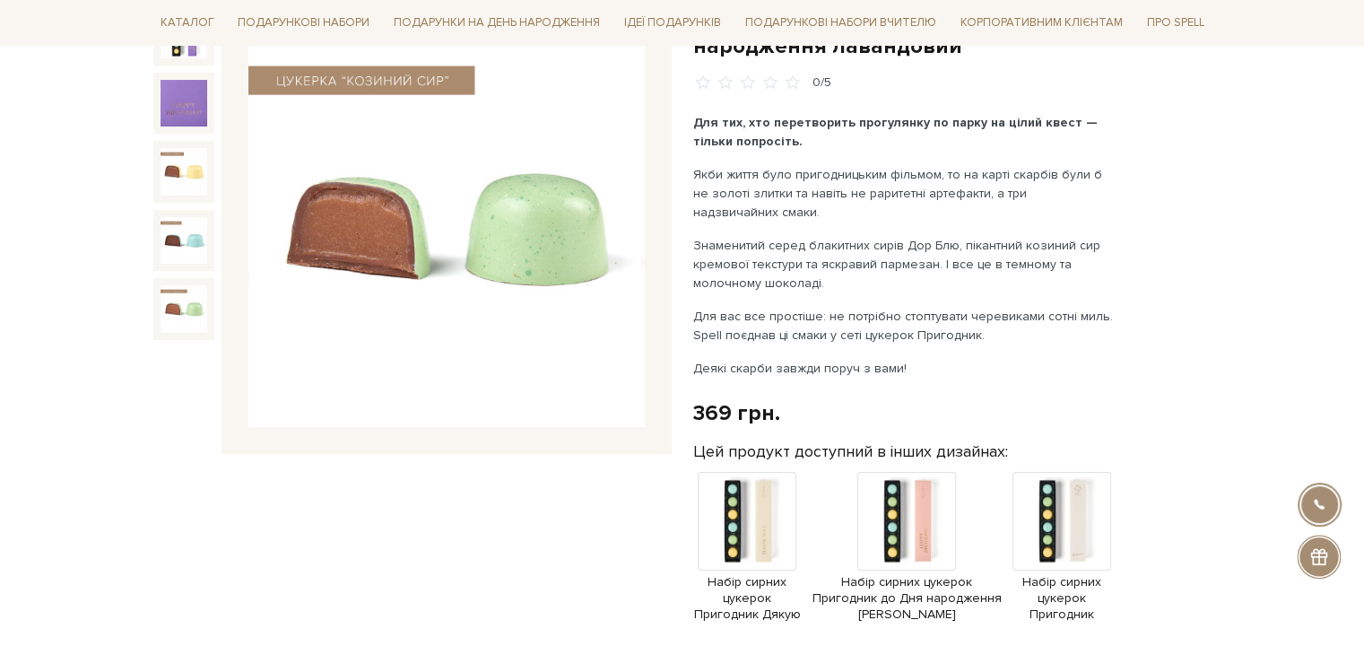
scroll to position [90, 0]
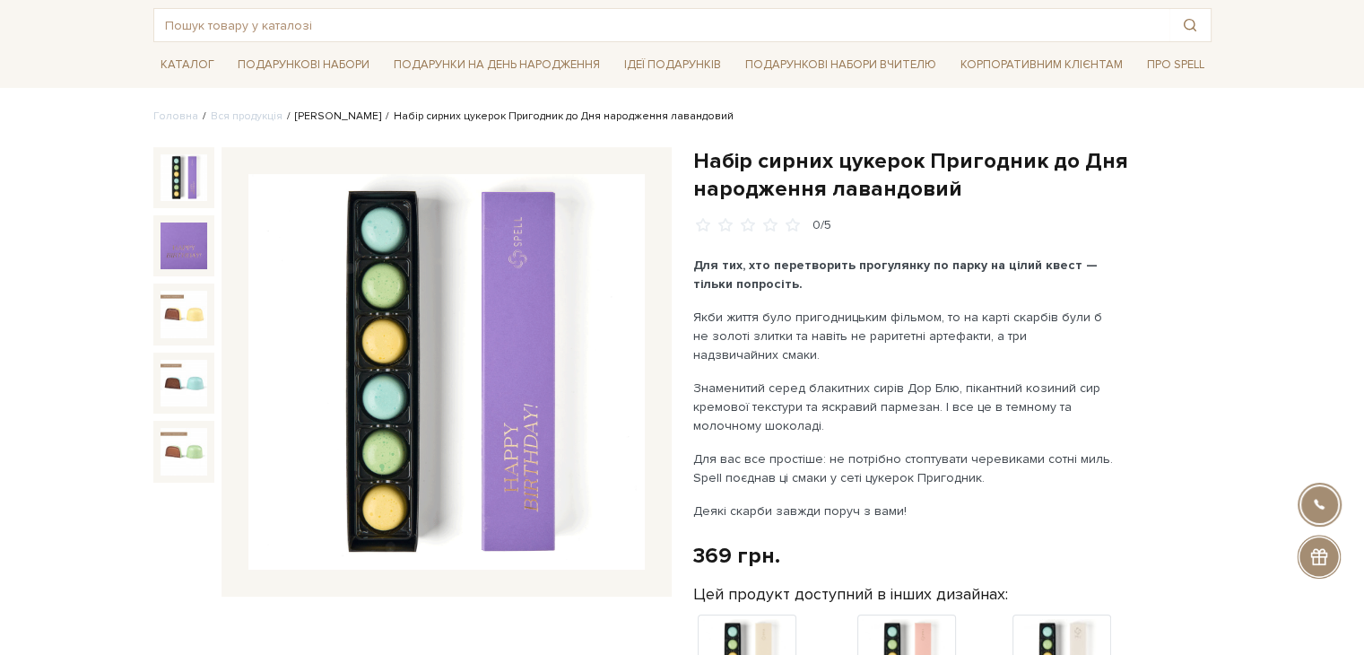
click at [317, 111] on link "[PERSON_NAME]" at bounding box center [338, 115] width 86 height 13
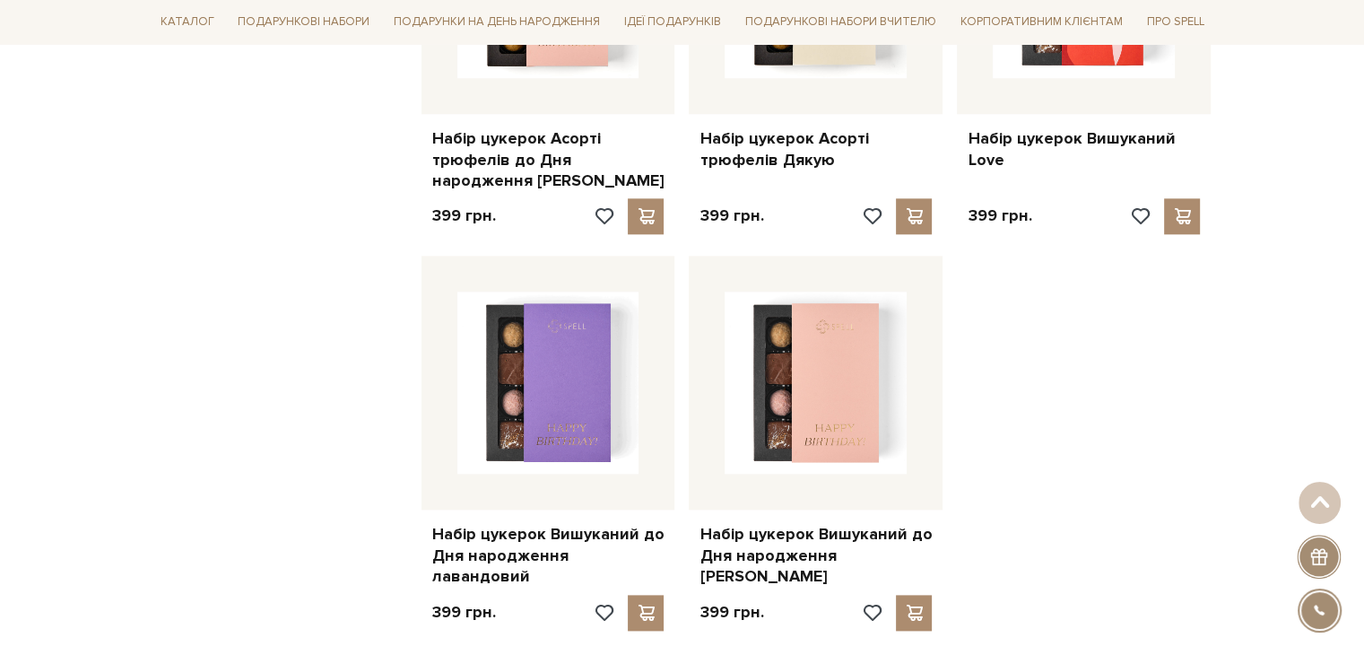
scroll to position [2241, 0]
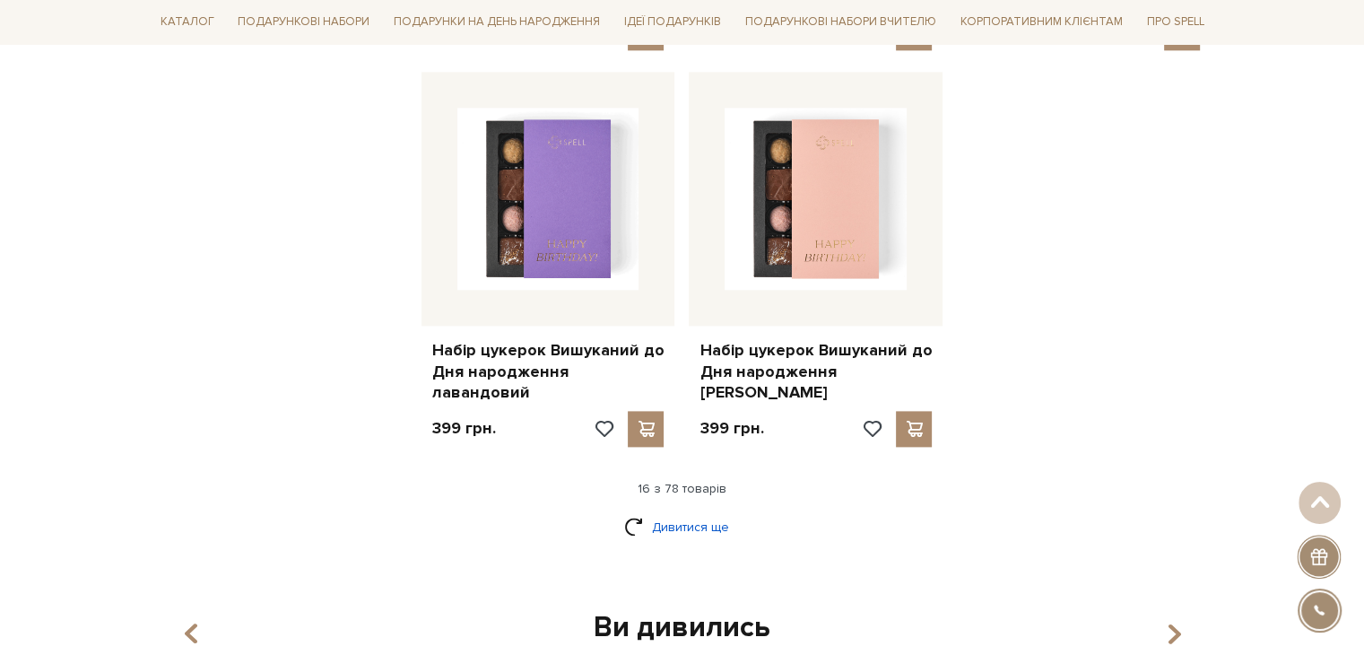
click at [667, 511] on link "Дивитися ще" at bounding box center [682, 526] width 117 height 31
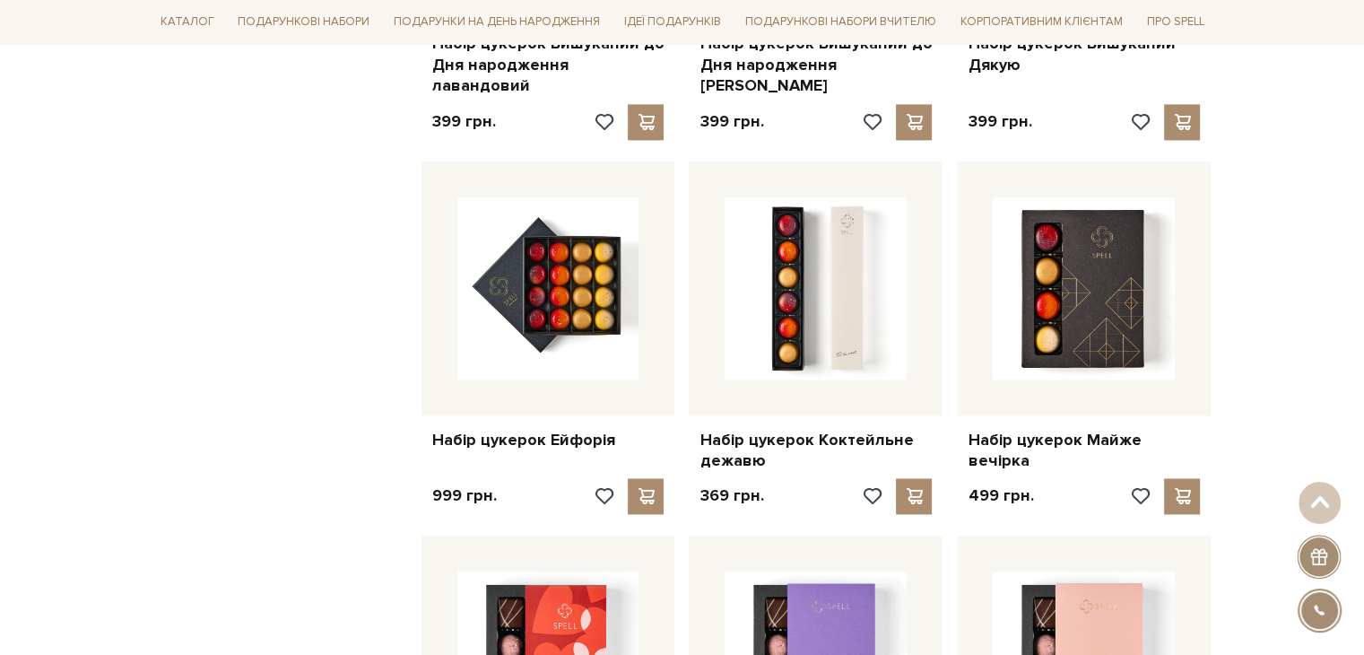
scroll to position [2600, 0]
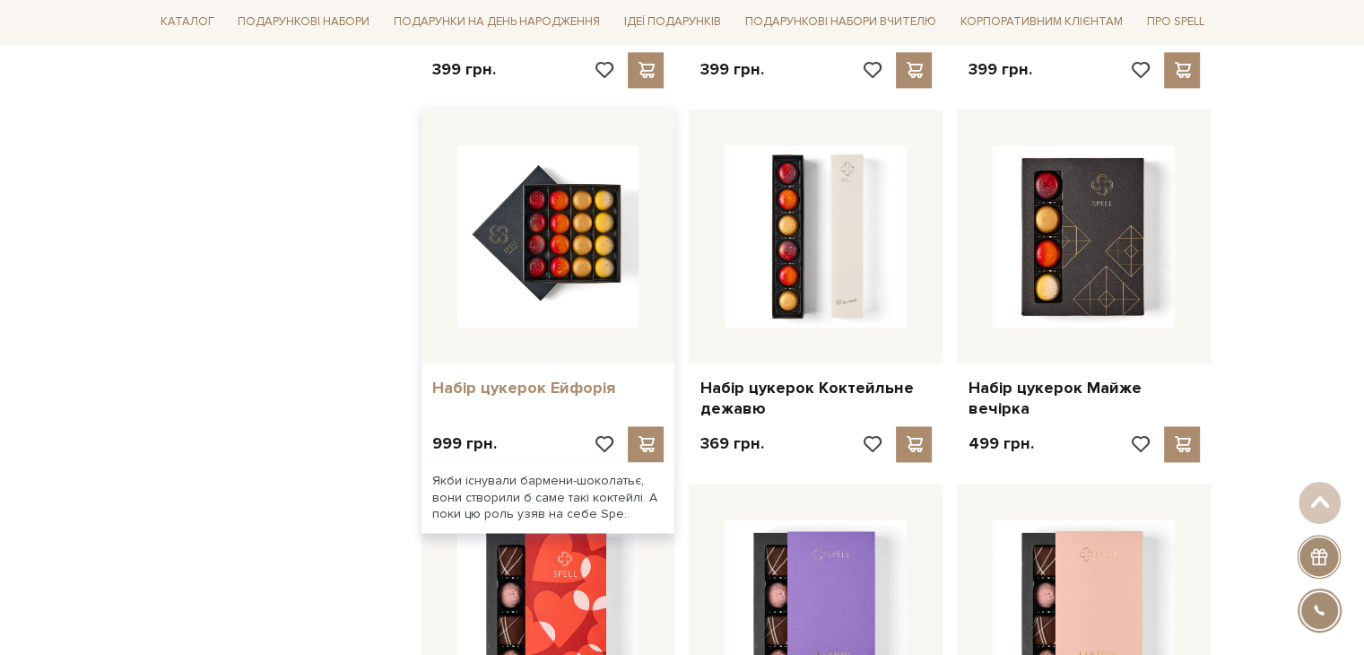
click at [527, 377] on link "Набір цукерок Ейфорія" at bounding box center [548, 387] width 232 height 21
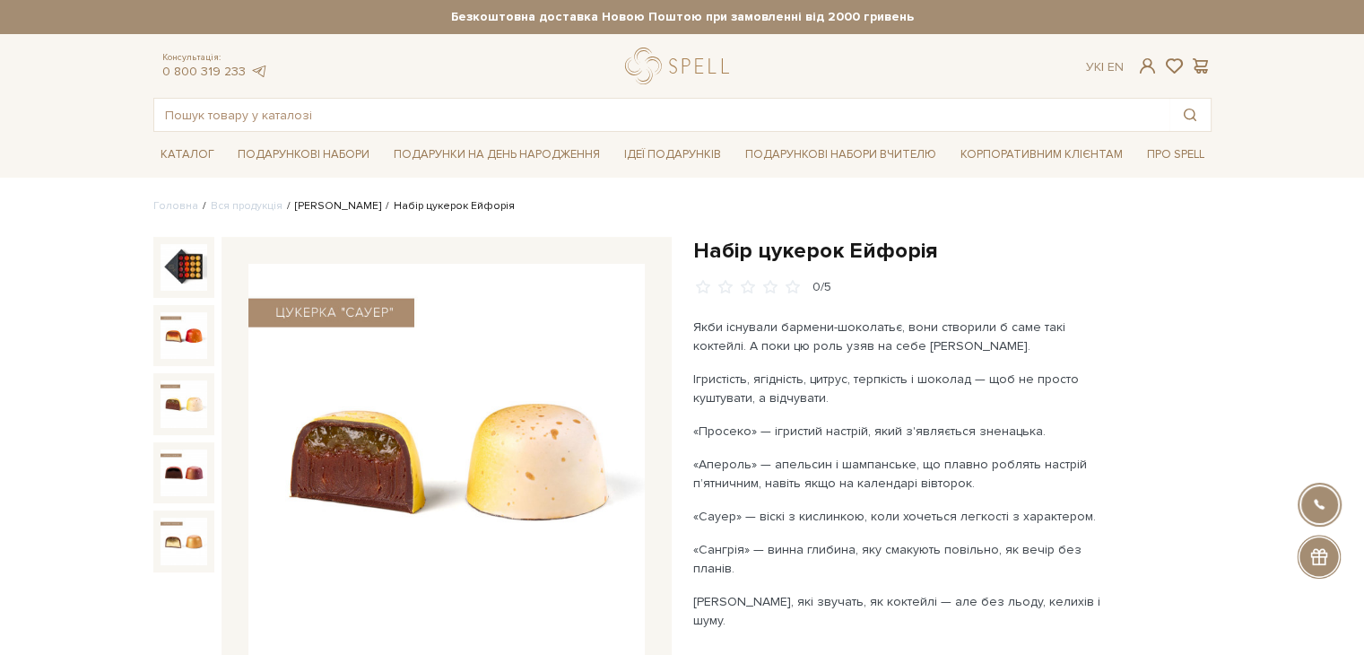
click at [304, 211] on link "[PERSON_NAME]" at bounding box center [338, 205] width 86 height 13
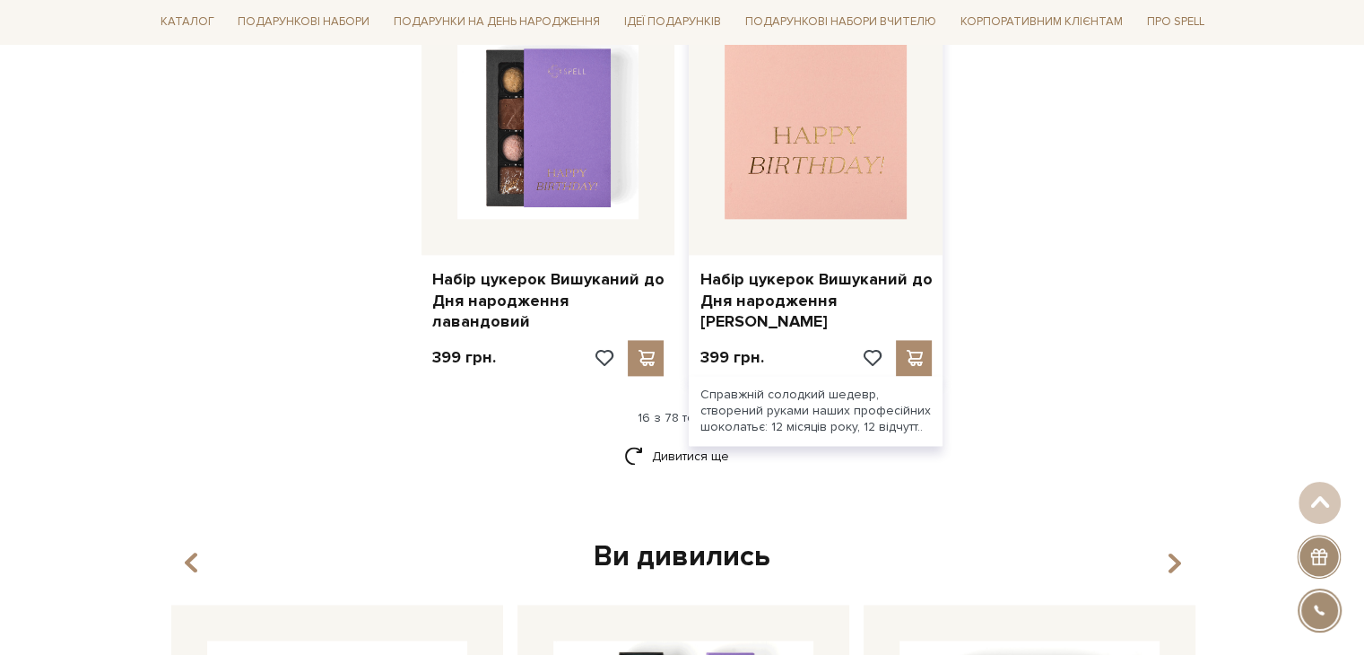
scroll to position [2331, 0]
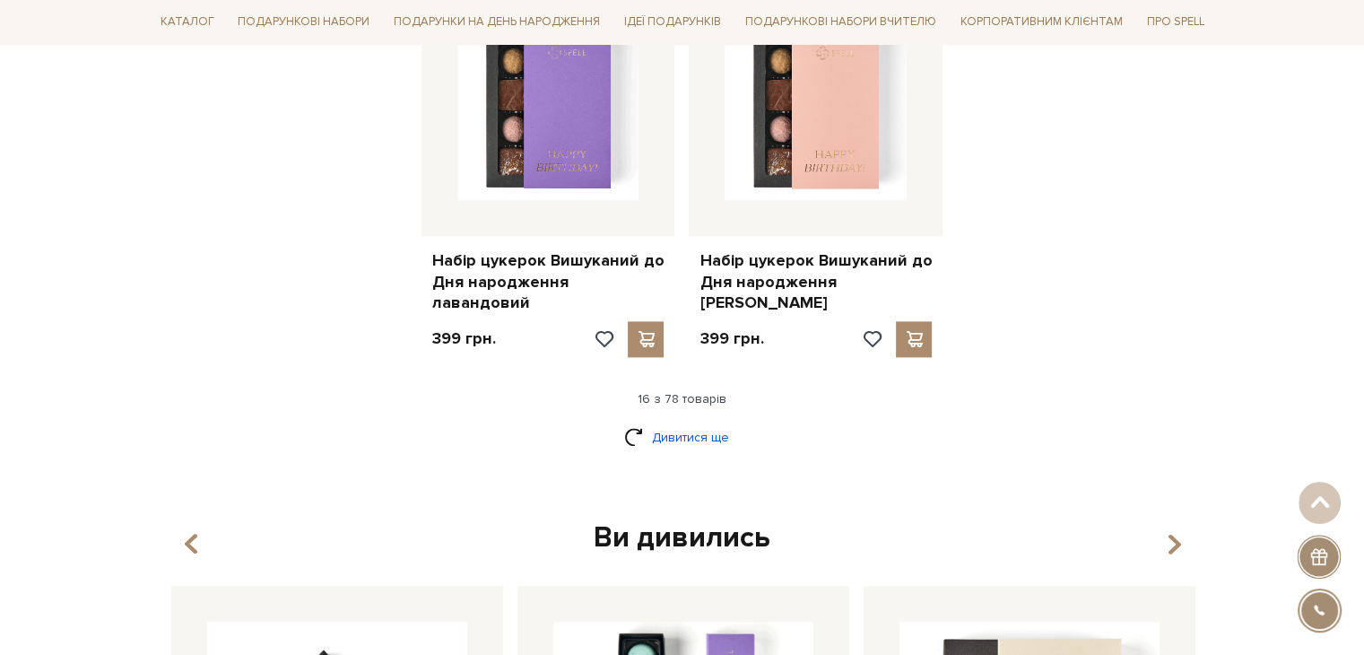
click at [688, 421] on link "Дивитися ще" at bounding box center [682, 436] width 117 height 31
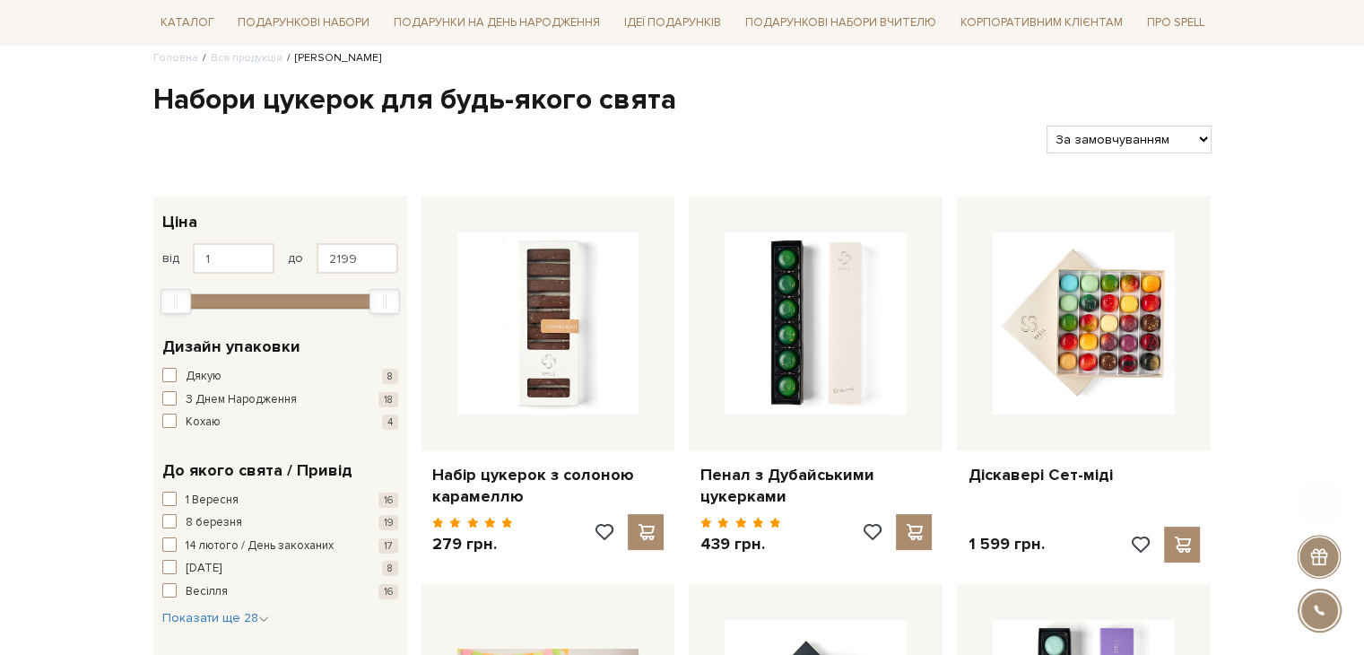
scroll to position [179, 0]
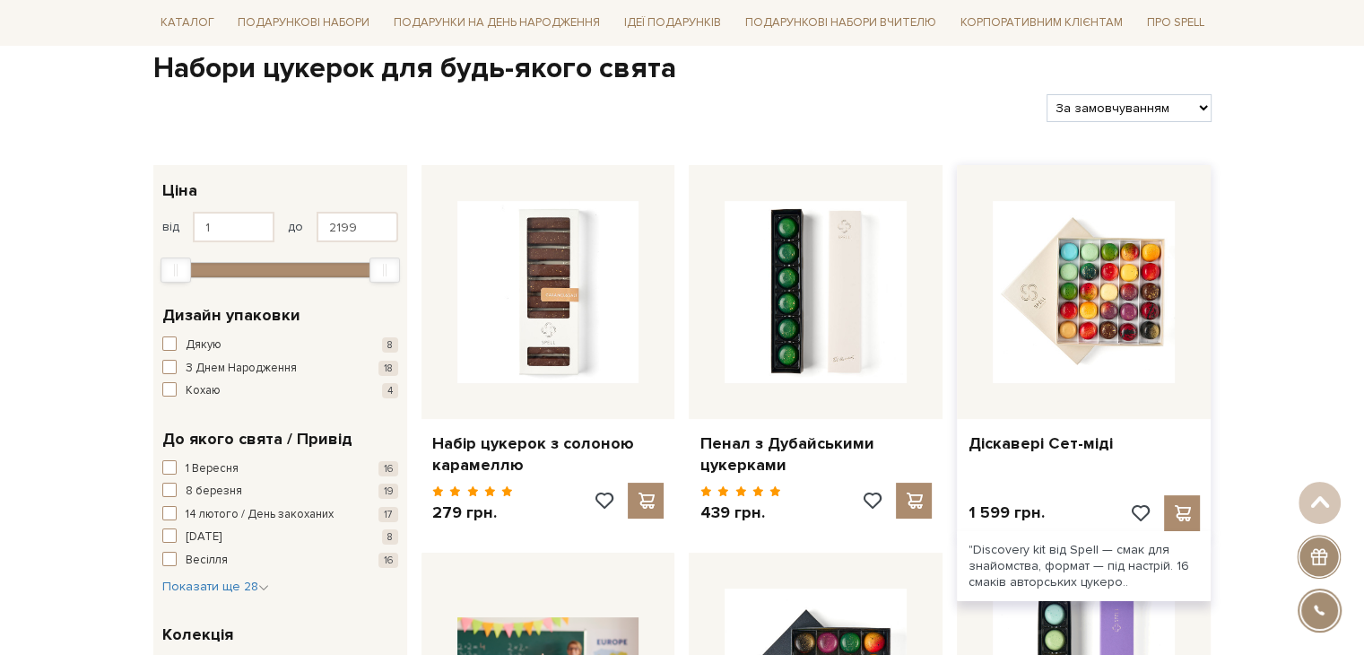
click at [1054, 429] on div "Діскавері Сет-міді" at bounding box center [1084, 440] width 254 height 42
click at [1054, 440] on link "Діскавері Сет-міді" at bounding box center [1083, 443] width 232 height 21
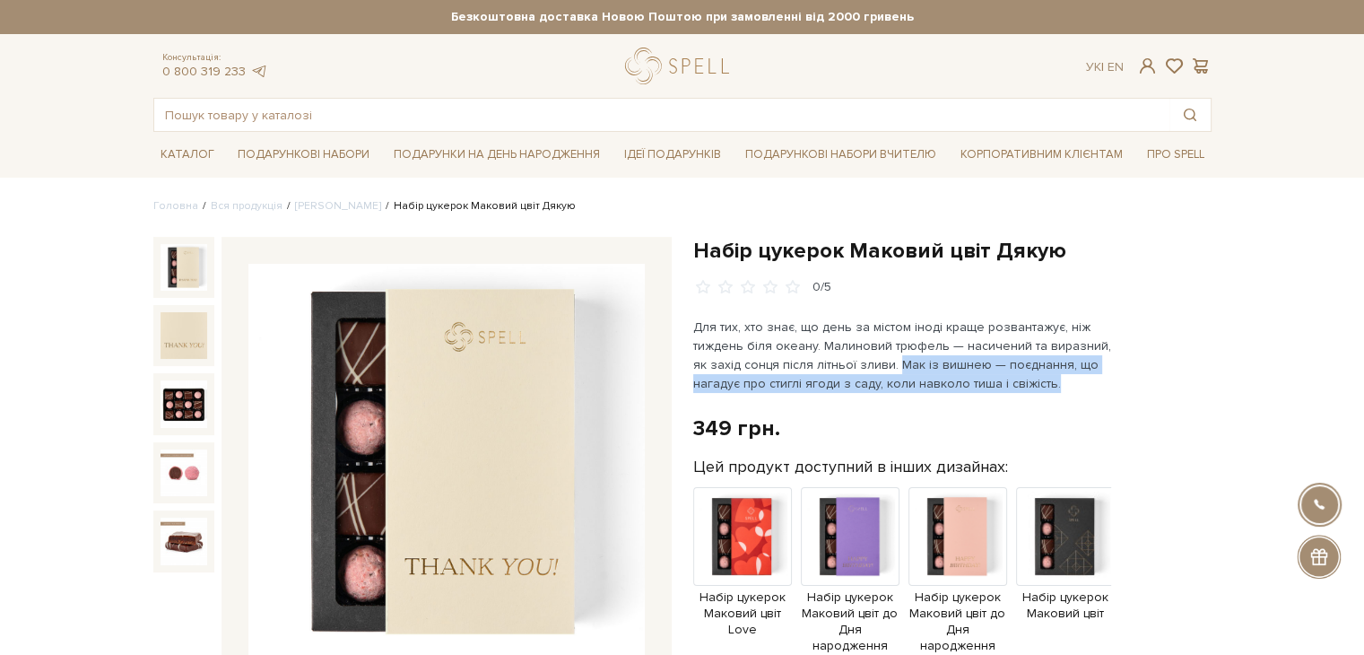
drag, startPoint x: 880, startPoint y: 363, endPoint x: 997, endPoint y: 374, distance: 117.1
click at [1047, 386] on p "Для тих, хто знає, що день за містом іноді краще розвантажує, ніж тиждень біля …" at bounding box center [903, 354] width 421 height 75
copy p "Мак із вишнею — поєднання, що нагадує про стиглі ягоди з саду, коли навколо тиш…"
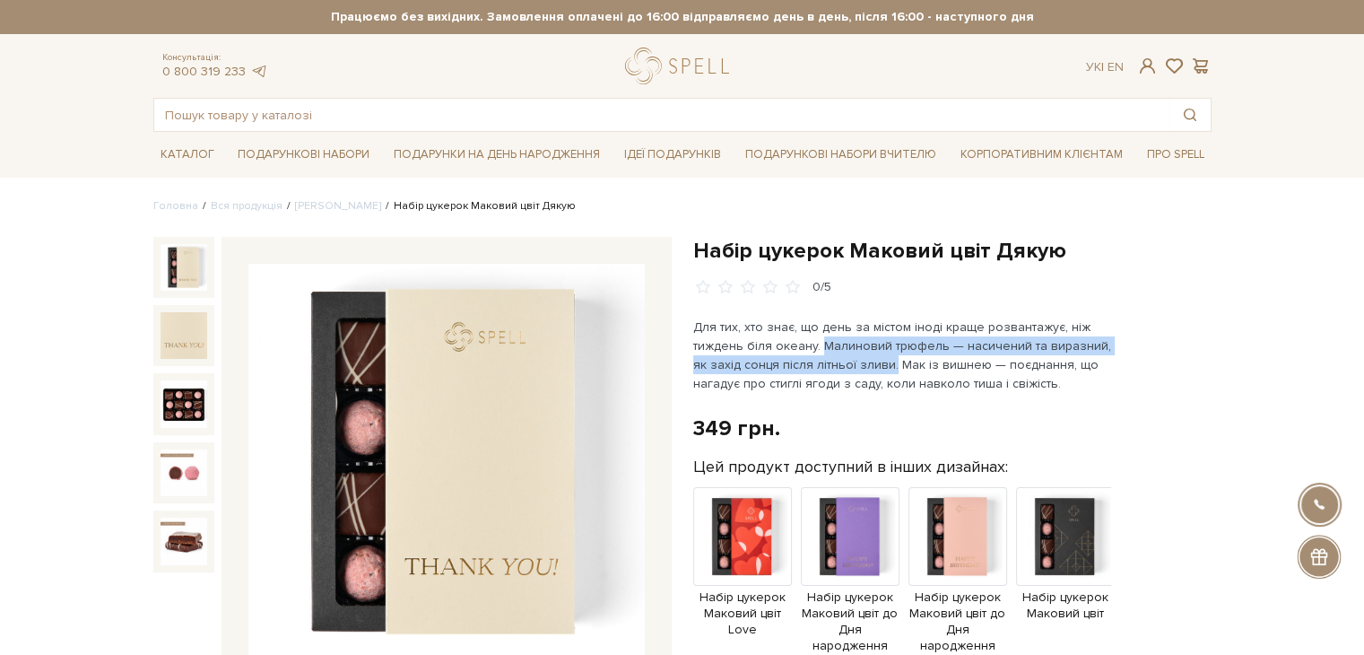
drag, startPoint x: 817, startPoint y: 342, endPoint x: 873, endPoint y: 360, distance: 59.3
click at [873, 360] on p "Для тих, хто знає, що день за містом іноді краще розвантажує, ніж тиждень біля …" at bounding box center [903, 354] width 421 height 75
copy p "Малиновий трюфель — насичений та виразний, як захід сонця після літньої зливи."
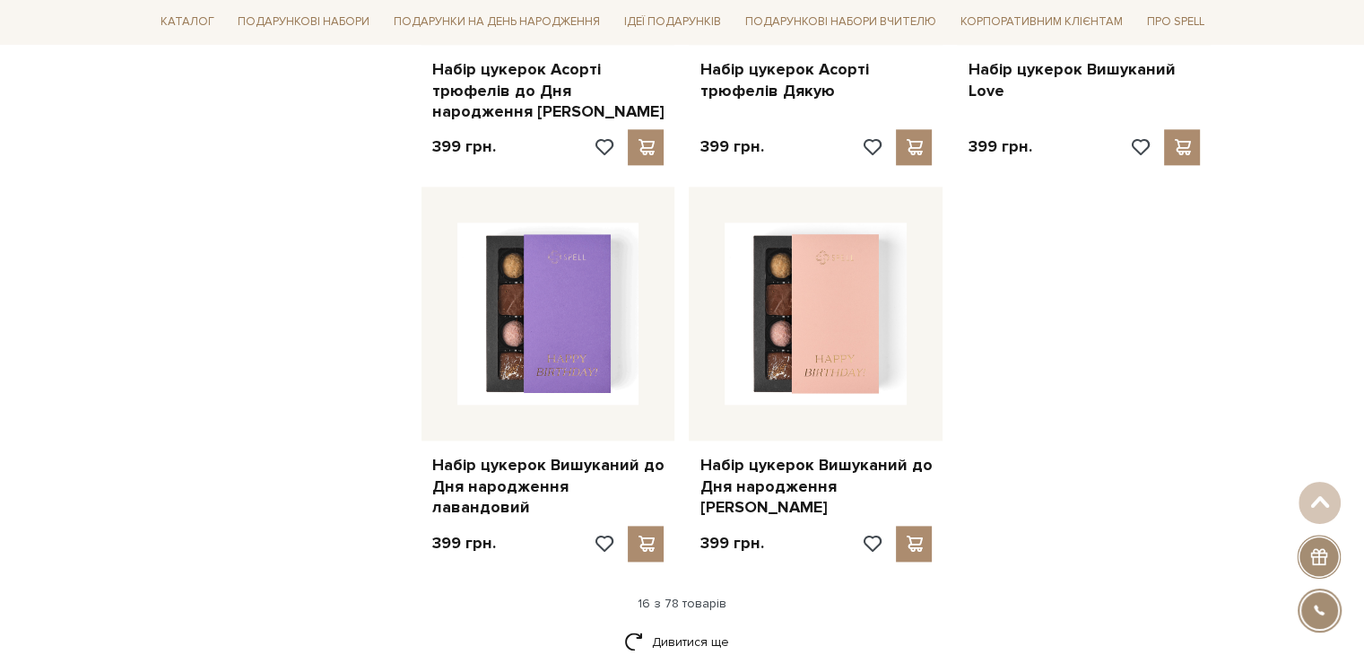
scroll to position [2421, 0]
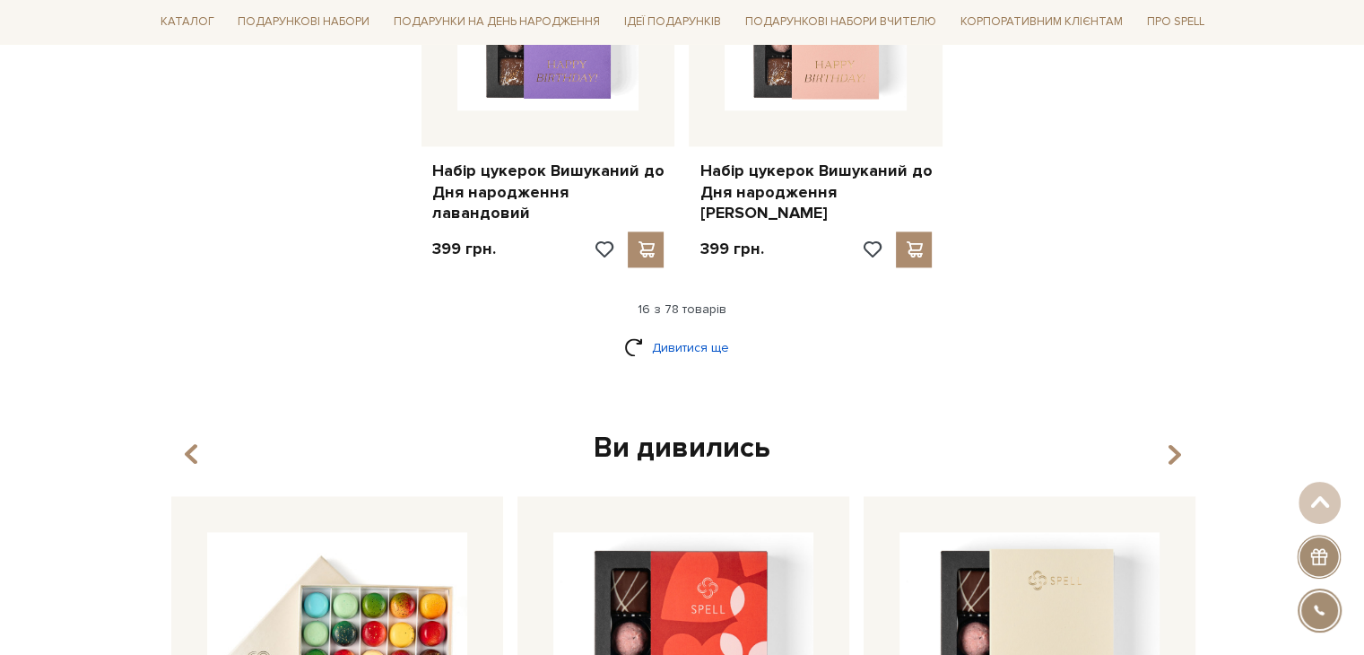
click at [681, 332] on link "Дивитися ще" at bounding box center [682, 347] width 117 height 31
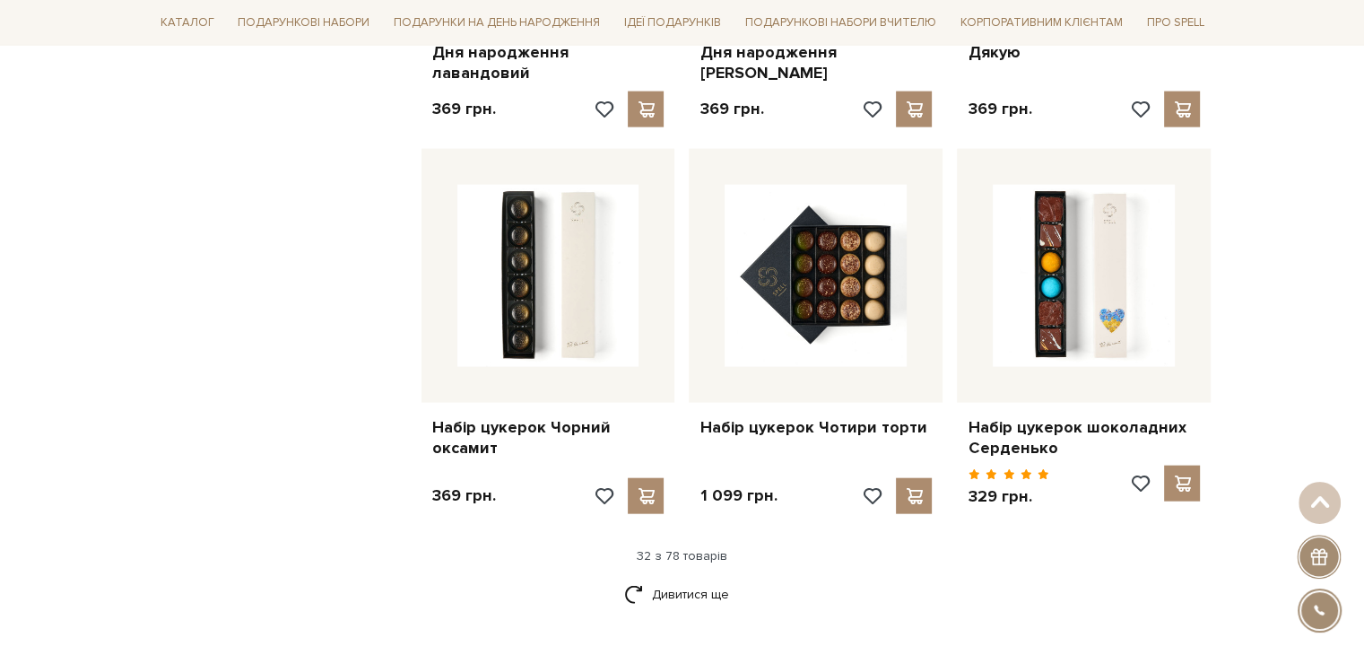
scroll to position [4304, 0]
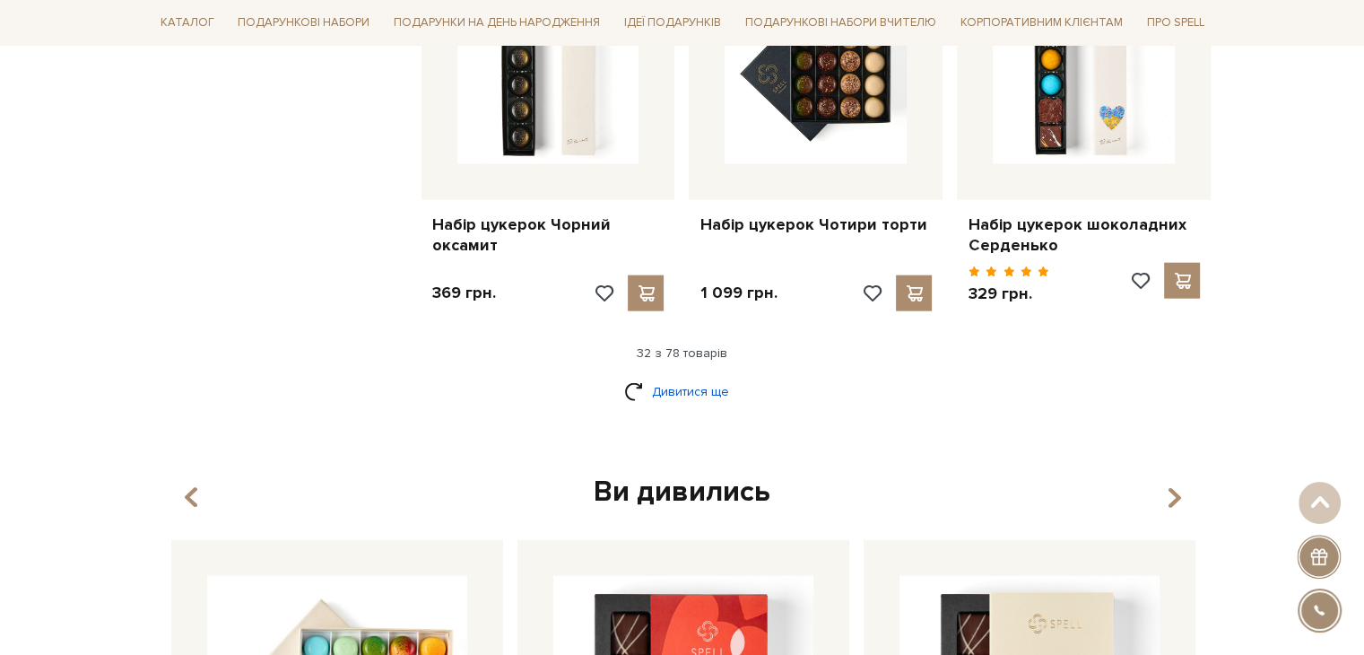
click at [667, 376] on link "Дивитися ще" at bounding box center [682, 391] width 117 height 31
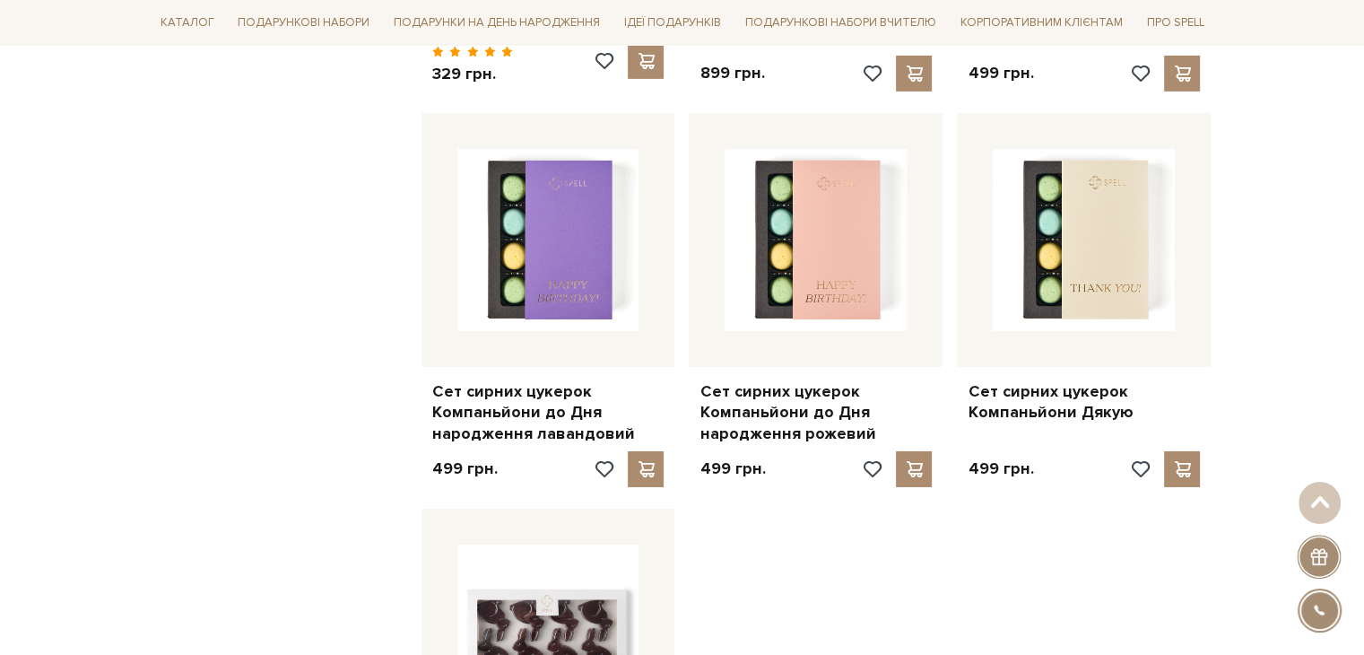
scroll to position [6366, 0]
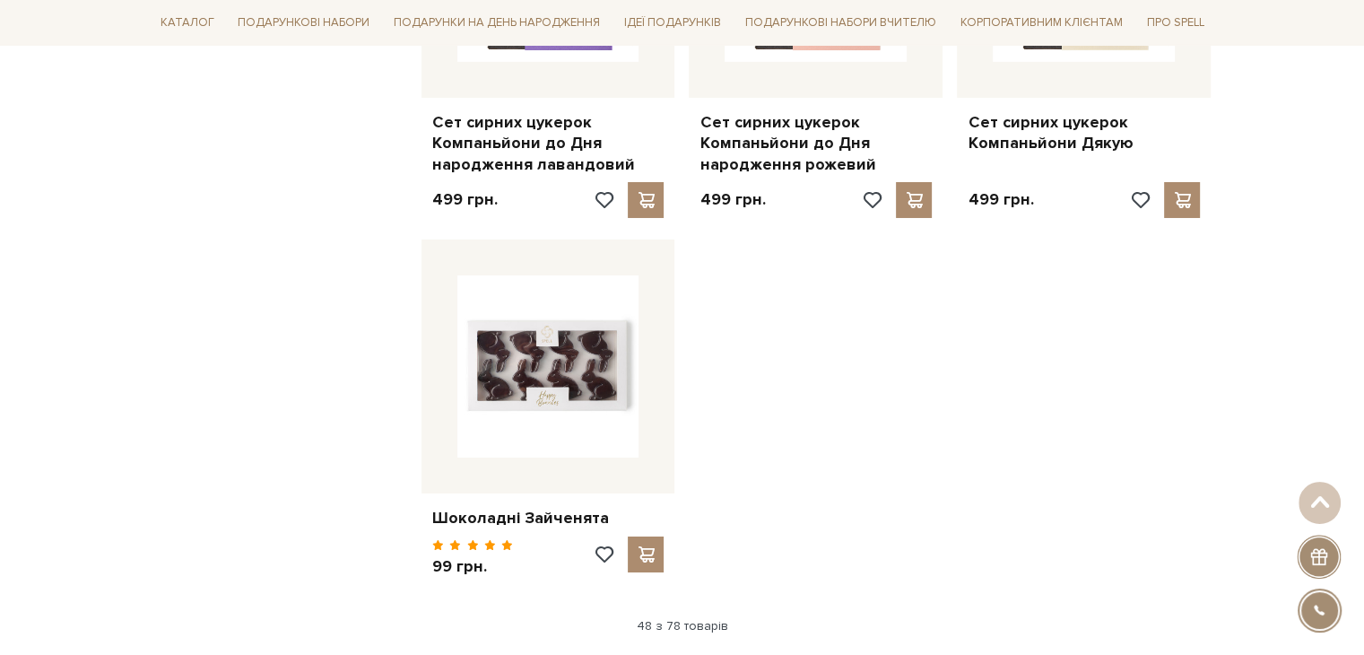
click at [679, 648] on link "Дивитися ще" at bounding box center [682, 663] width 117 height 31
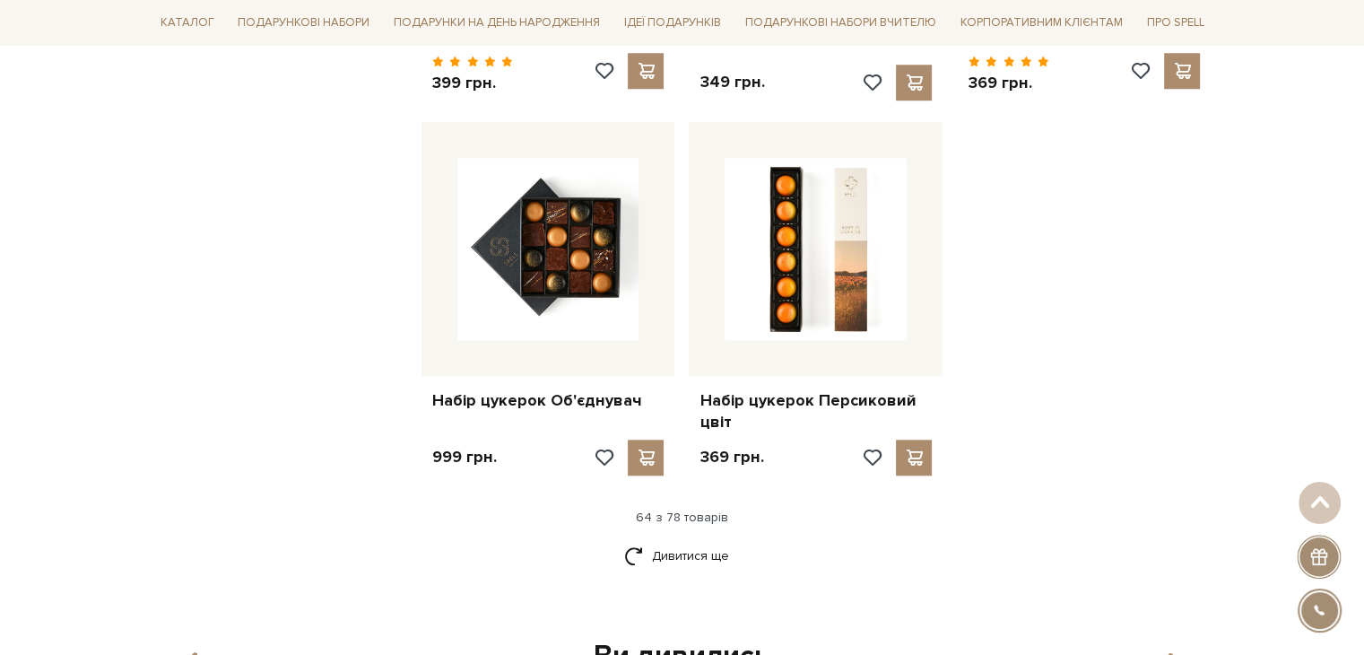
scroll to position [8428, 0]
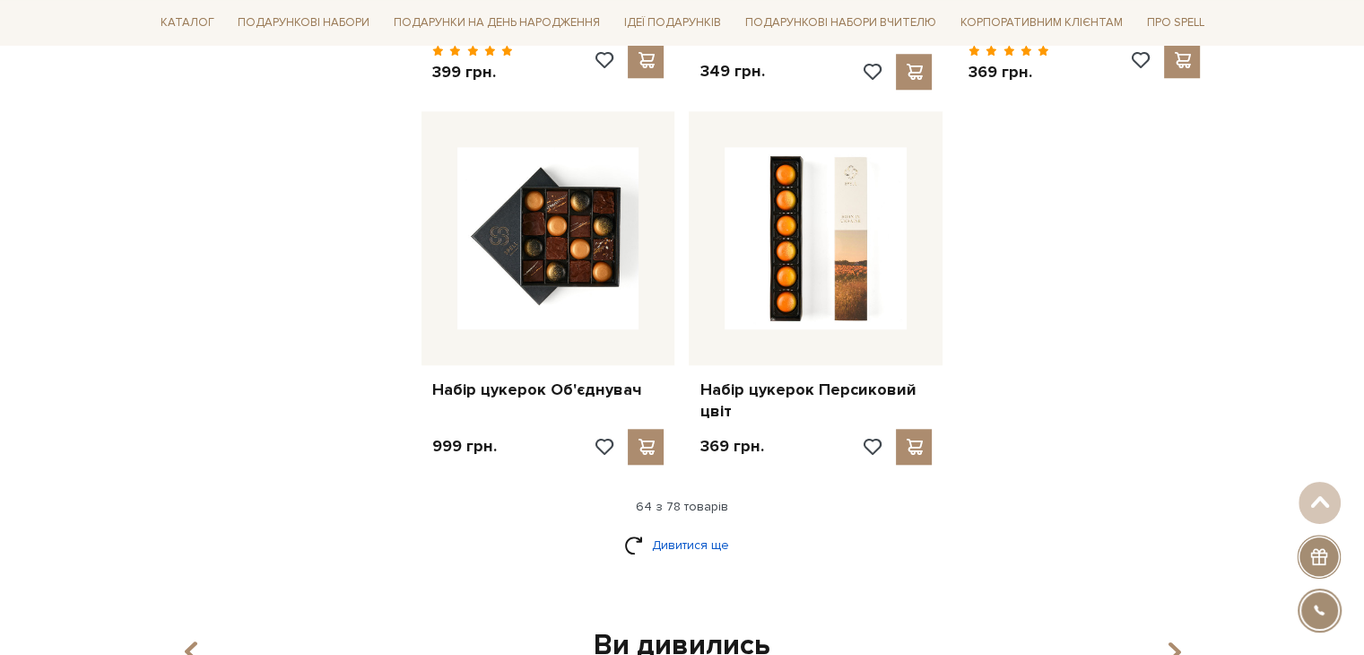
click at [695, 529] on link "Дивитися ще" at bounding box center [682, 544] width 117 height 31
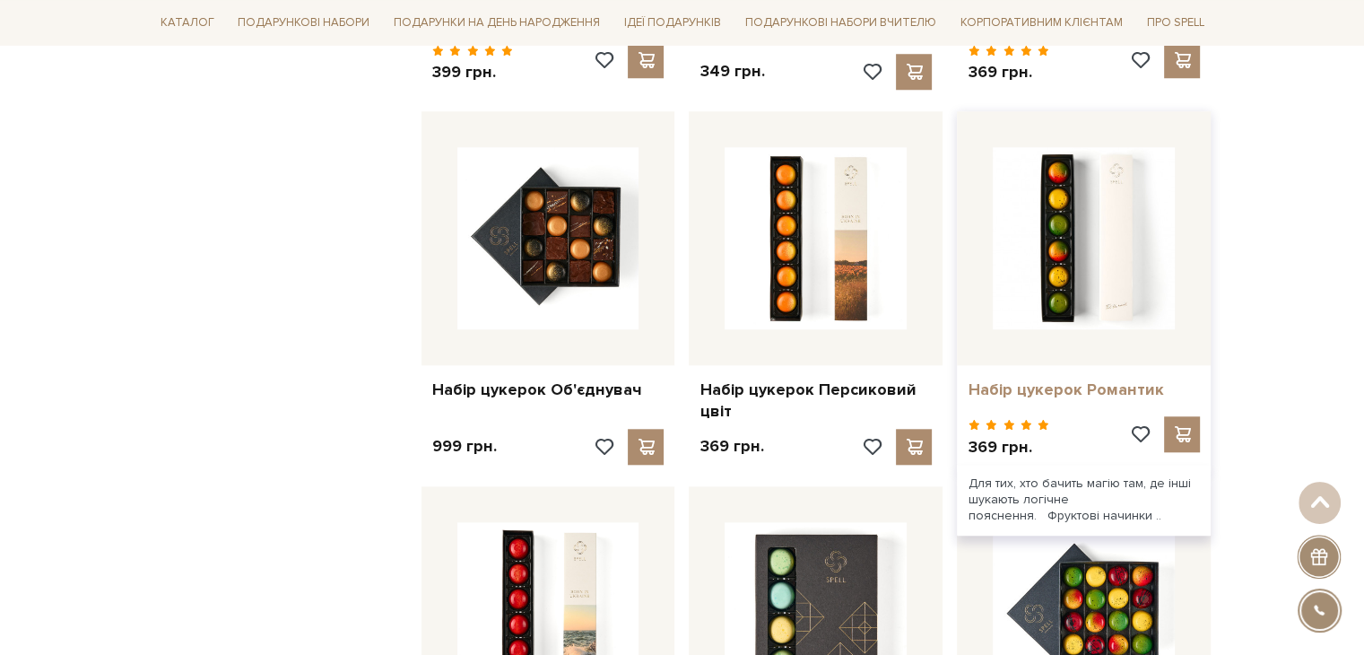
click at [1044, 379] on link "Набір цукерок Романтик" at bounding box center [1083, 389] width 232 height 21
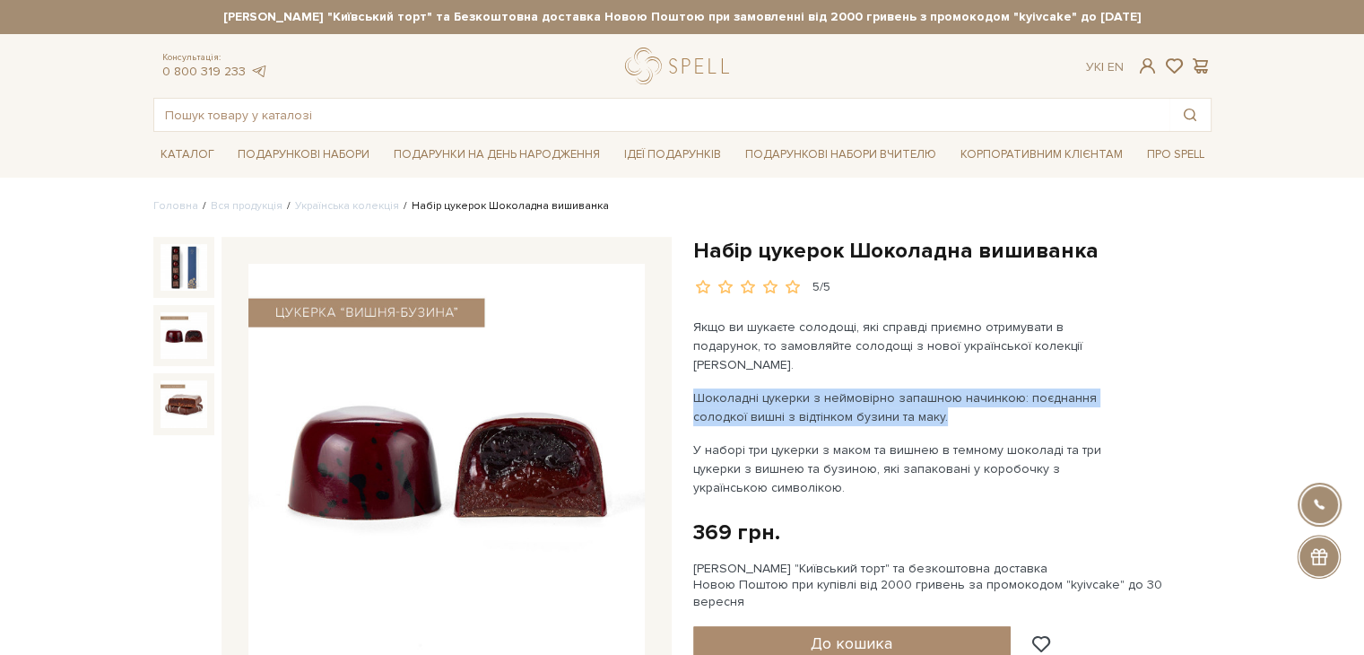
drag, startPoint x: 694, startPoint y: 375, endPoint x: 937, endPoint y: 395, distance: 243.8
click at [937, 395] on p "Шоколадні цукерки з неймовірно запашною начинкою: поєднання солодкої вишні з ві…" at bounding box center [903, 407] width 421 height 38
copy p "Шоколадні цукерки з неймовірно запашною начинкою: поєднання солодкої вишні з ві…"
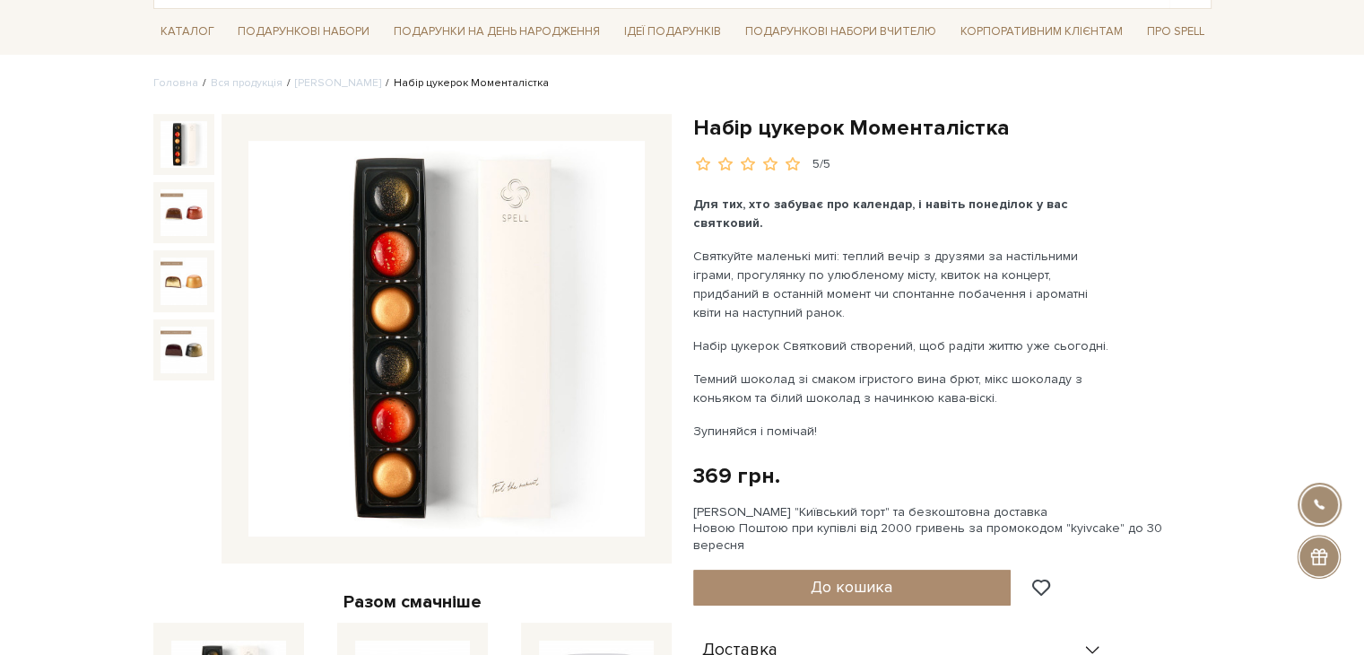
scroll to position [179, 0]
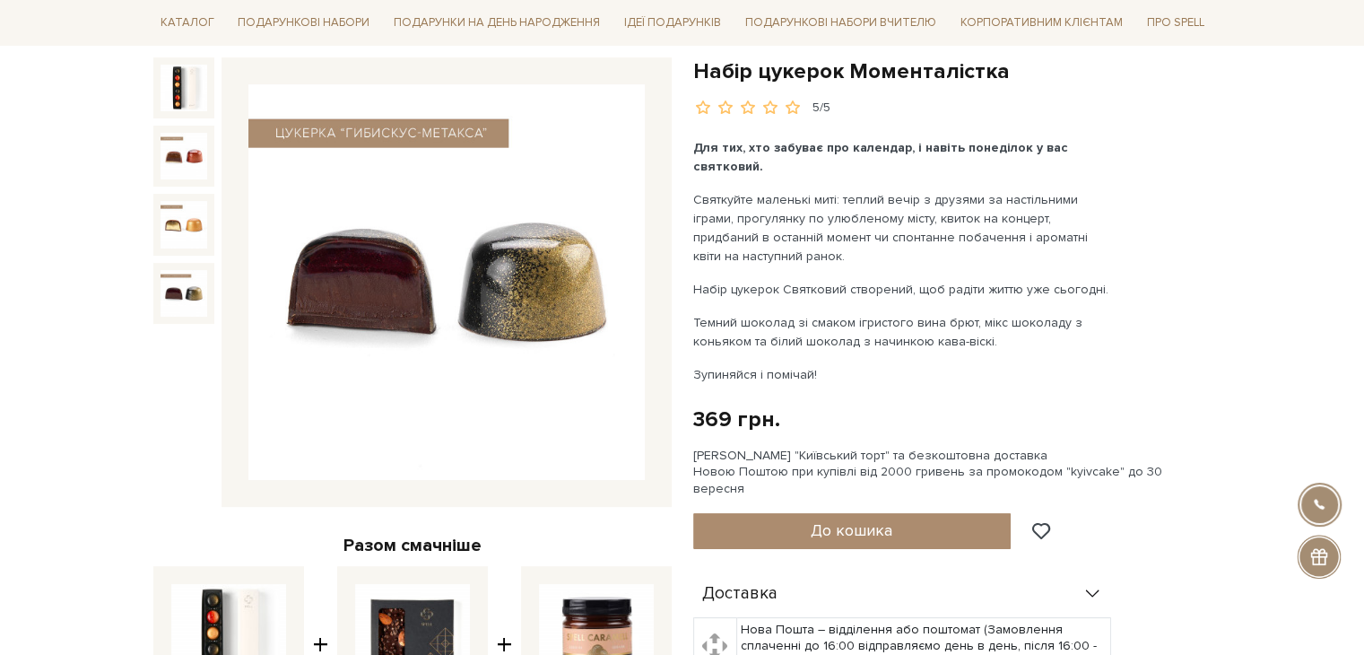
drag, startPoint x: 762, startPoint y: 335, endPoint x: 986, endPoint y: 345, distance: 224.4
click at [986, 345] on p "Темний шоколад зі смаком ігристого вина брют, мікс шоколаду з коньяком та білий…" at bounding box center [903, 332] width 421 height 38
copy p "білий шоколад з начинкою кава-віскі."
drag, startPoint x: 692, startPoint y: 194, endPoint x: 1104, endPoint y: 196, distance: 411.5
click at [1104, 196] on p "Святкуйте маленькі миті: теплий вечір з друзями за настільними іграми, прогулян…" at bounding box center [903, 227] width 421 height 75
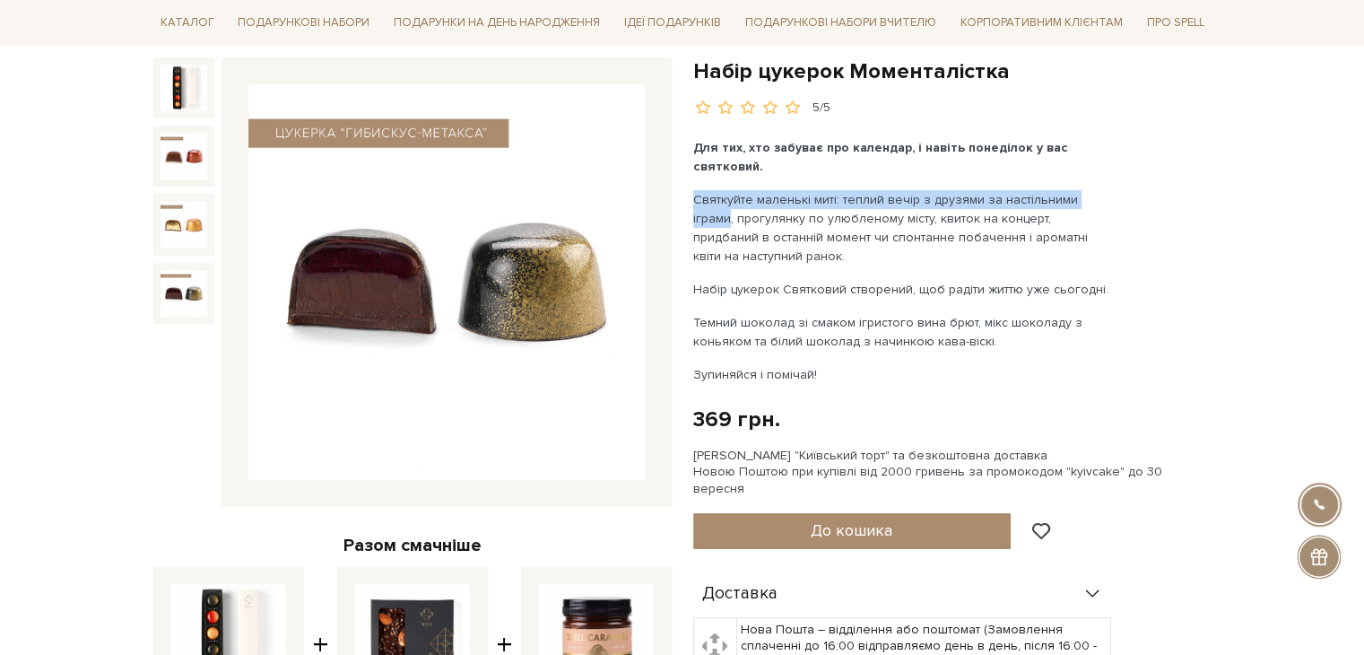
copy p "Святкуйте маленькі миті: теплий вечір з друзями за настільними іграми"
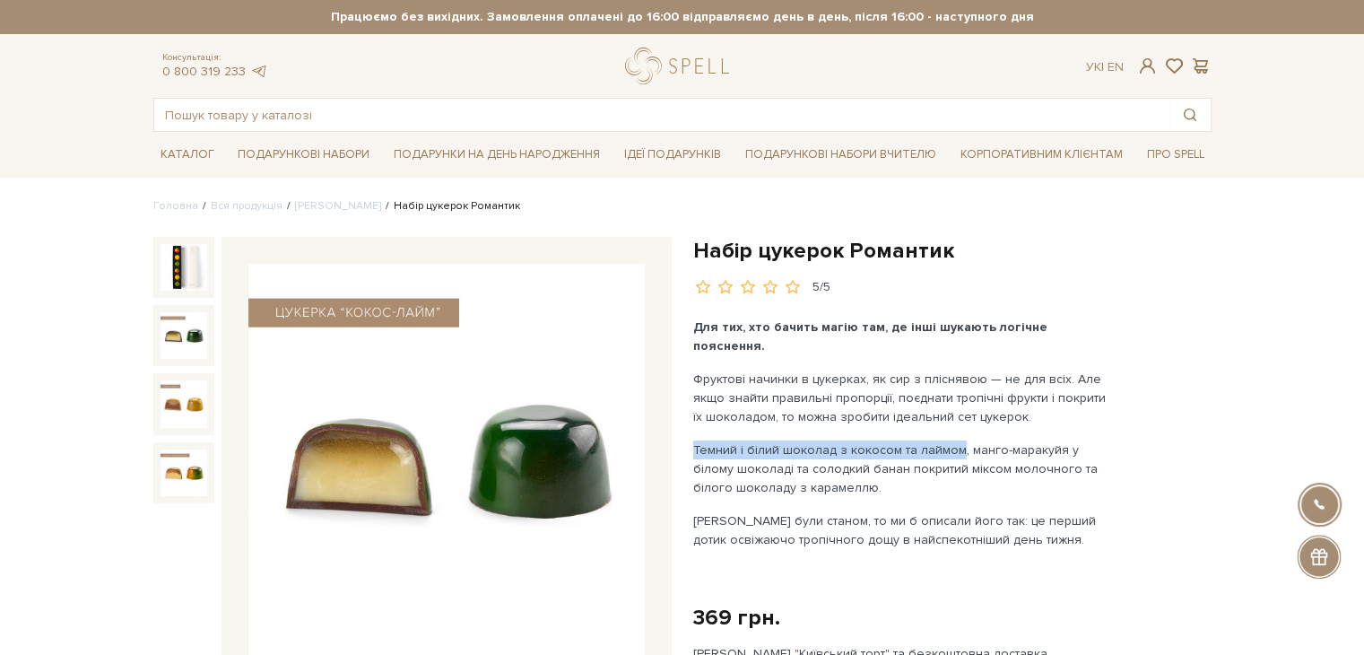
drag, startPoint x: 693, startPoint y: 425, endPoint x: 950, endPoint y: 438, distance: 257.6
click at [950, 440] on p "Темний і білий шоколад з кокосом та лаймом, манго-маракуйя у білому шоколаді та…" at bounding box center [903, 468] width 421 height 56
copy p "Темний і білий шоколад з кокосом та лаймом"
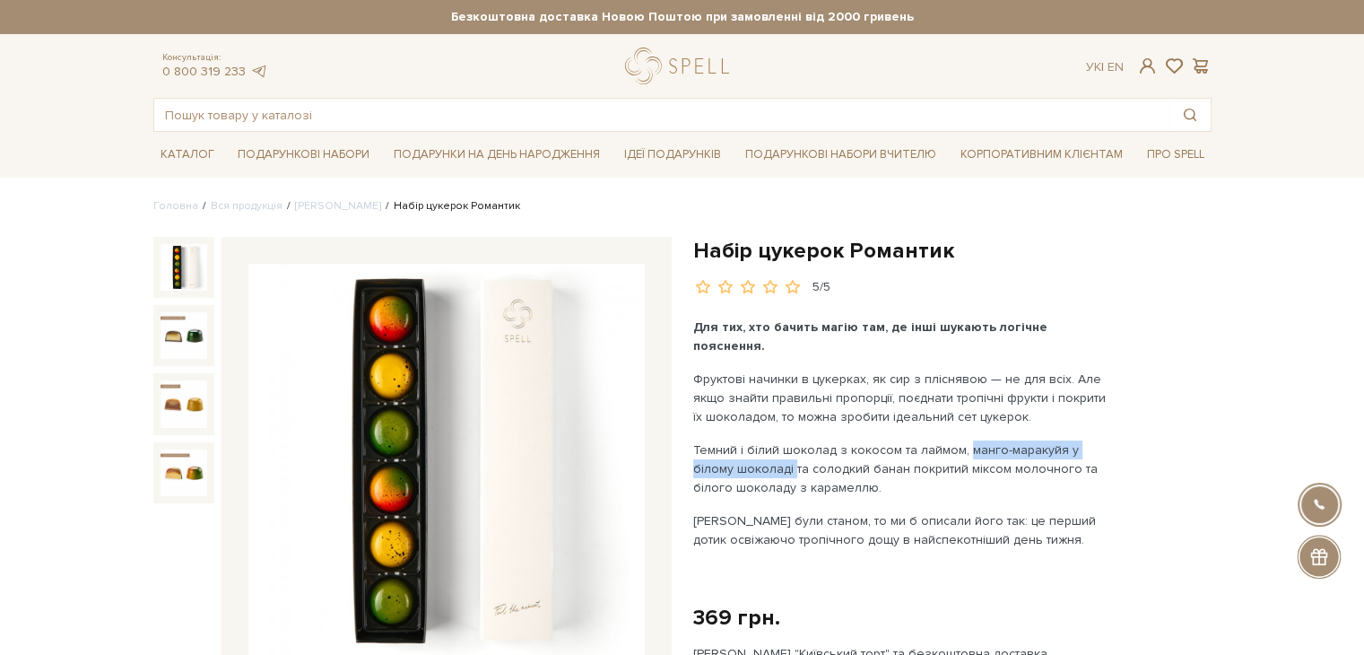
drag, startPoint x: 959, startPoint y: 429, endPoint x: 750, endPoint y: 449, distance: 209.8
click at [750, 449] on p "Темний і білий шоколад з кокосом та лаймом, манго-маракуйя у білому шоколаді та…" at bounding box center [903, 468] width 421 height 56
copy p "манго-маракуйя у білому шоколаді"
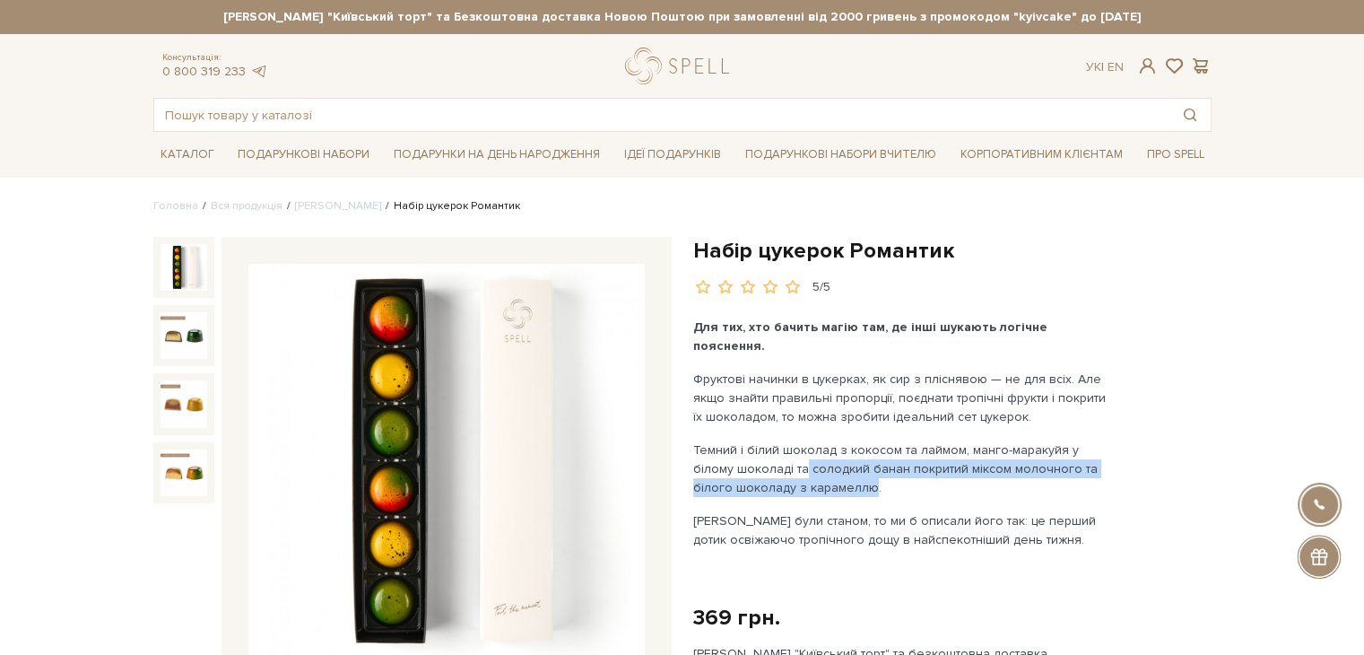
drag, startPoint x: 761, startPoint y: 448, endPoint x: 828, endPoint y: 465, distance: 69.4
click at [828, 465] on p "Темний і білий шоколад з кокосом та лаймом, манго-маракуйя у білому шоколаді та…" at bounding box center [903, 468] width 421 height 56
copy p "солодкий банан покритий міксом молочного та білого шоколаду з карамеллю"
click at [316, 212] on li "[PERSON_NAME]" at bounding box center [331, 206] width 99 height 16
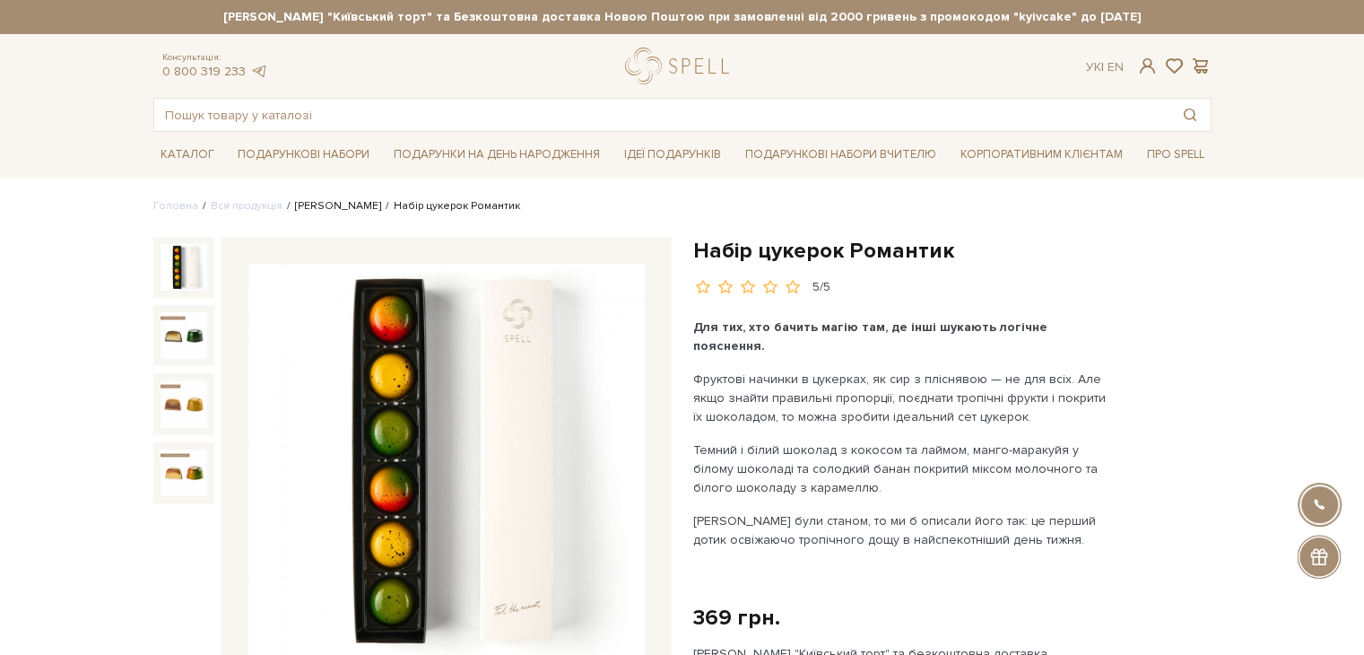
click at [316, 209] on link "[PERSON_NAME]" at bounding box center [338, 205] width 86 height 13
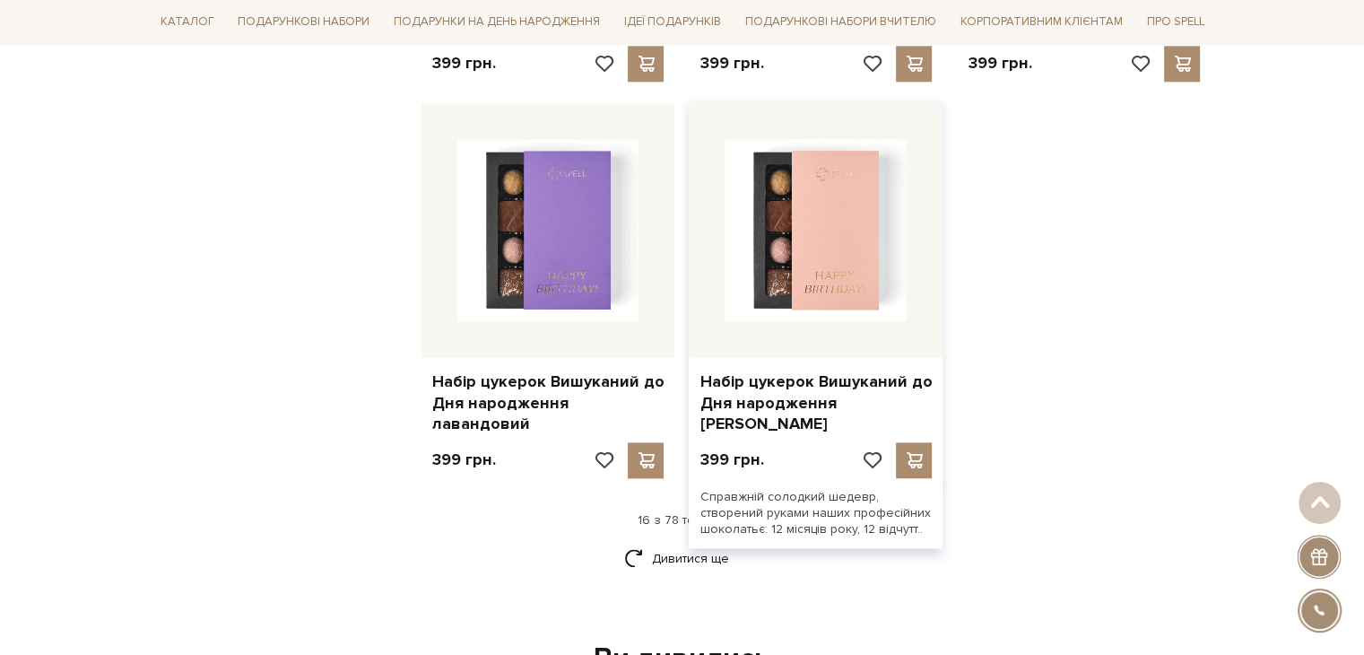
scroll to position [2241, 0]
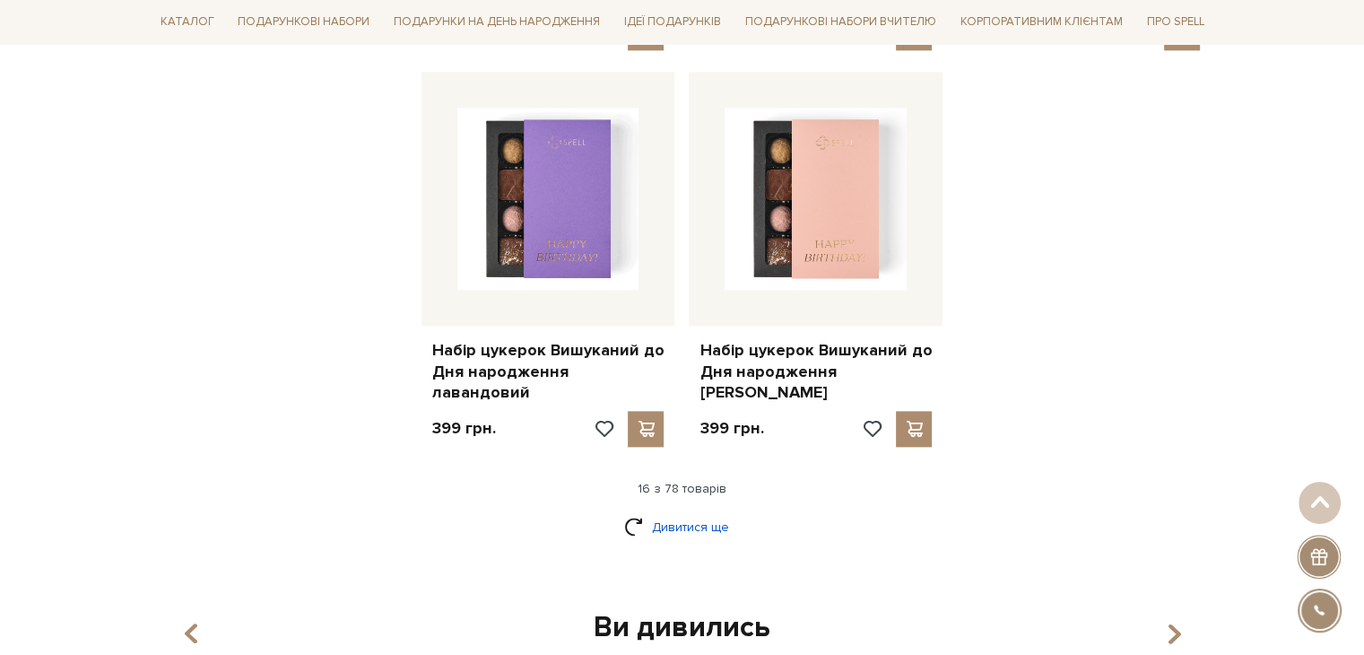
click at [693, 511] on link "Дивитися ще" at bounding box center [682, 526] width 117 height 31
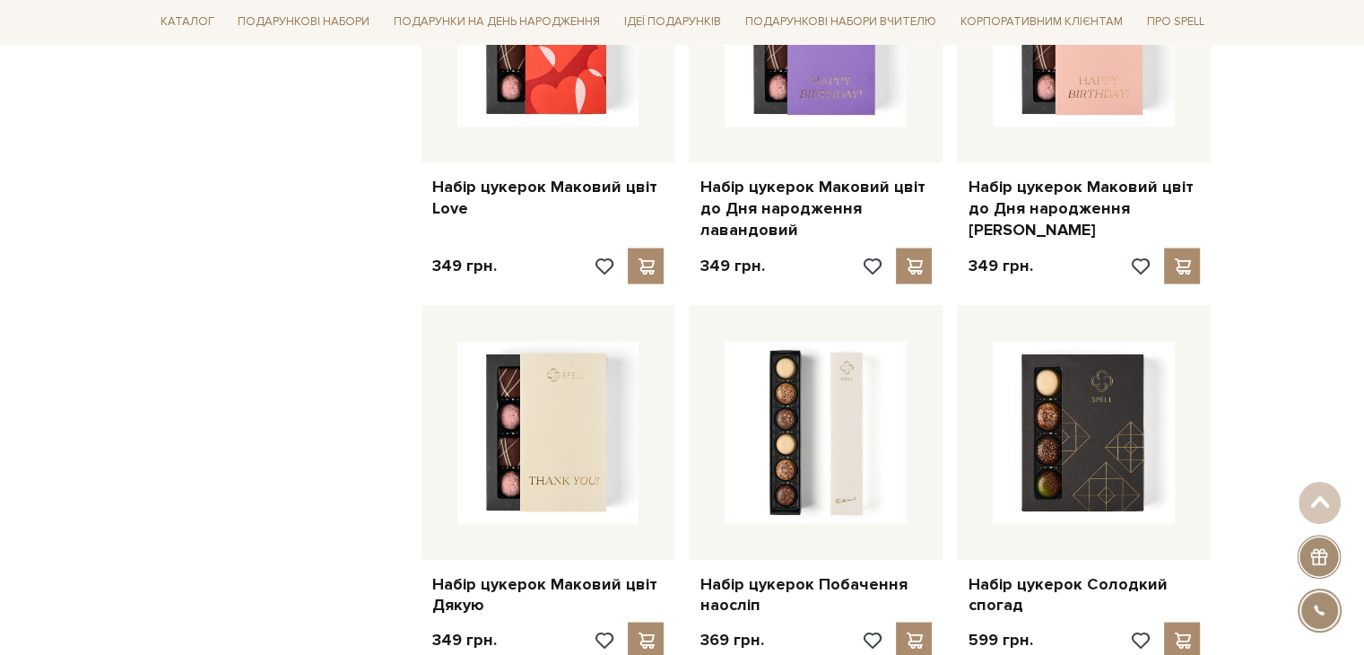
scroll to position [3228, 0]
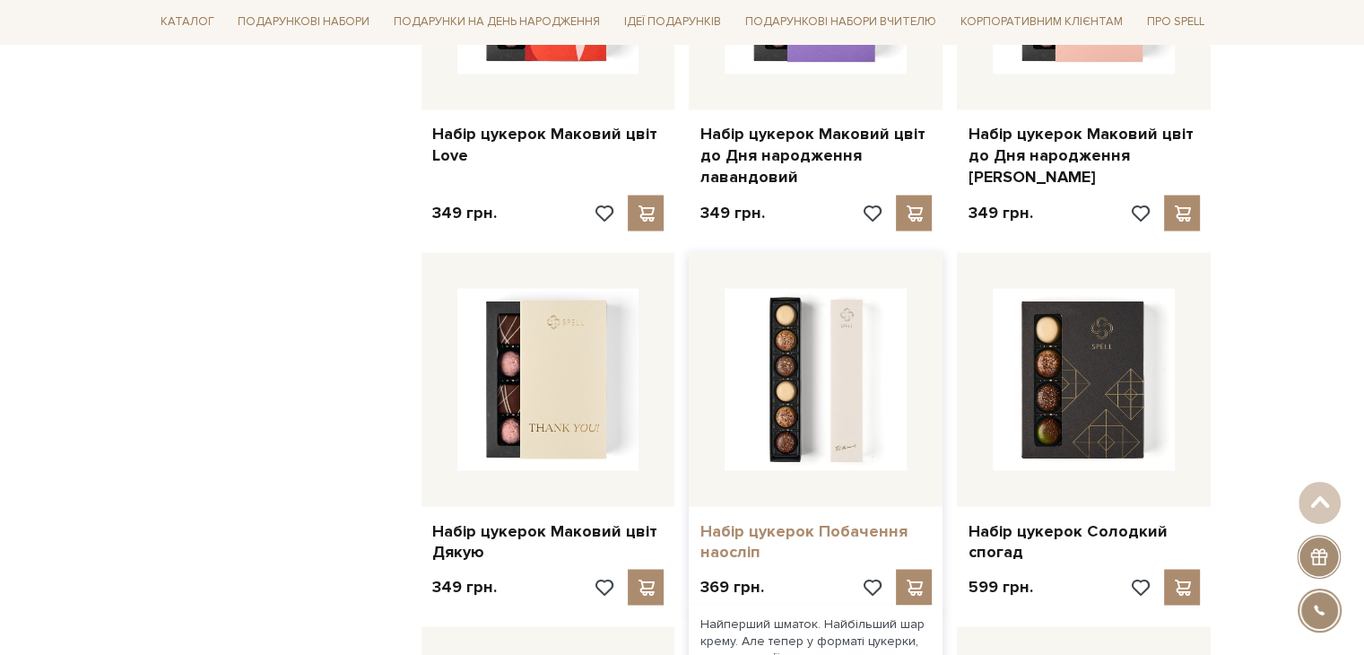
click at [782, 520] on link "Набір цукерок Побачення наосліп" at bounding box center [815, 541] width 232 height 42
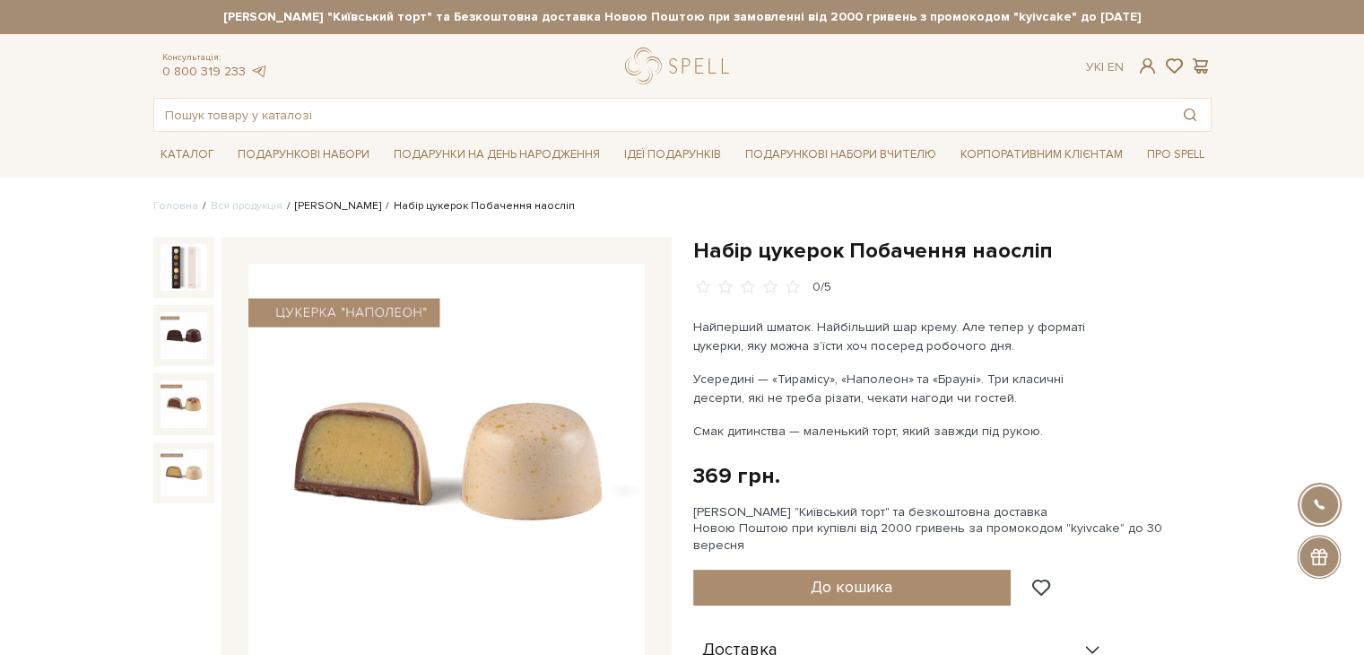
click at [328, 204] on link "[PERSON_NAME]" at bounding box center [338, 205] width 86 height 13
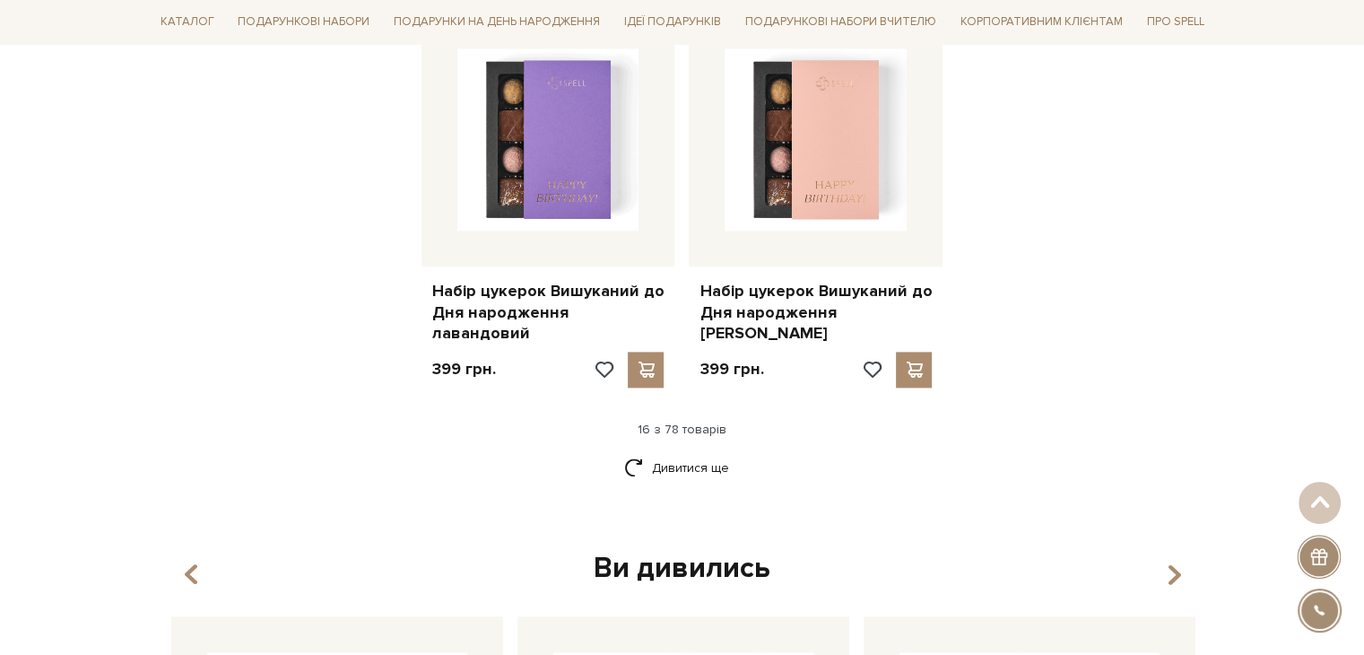
scroll to position [2510, 0]
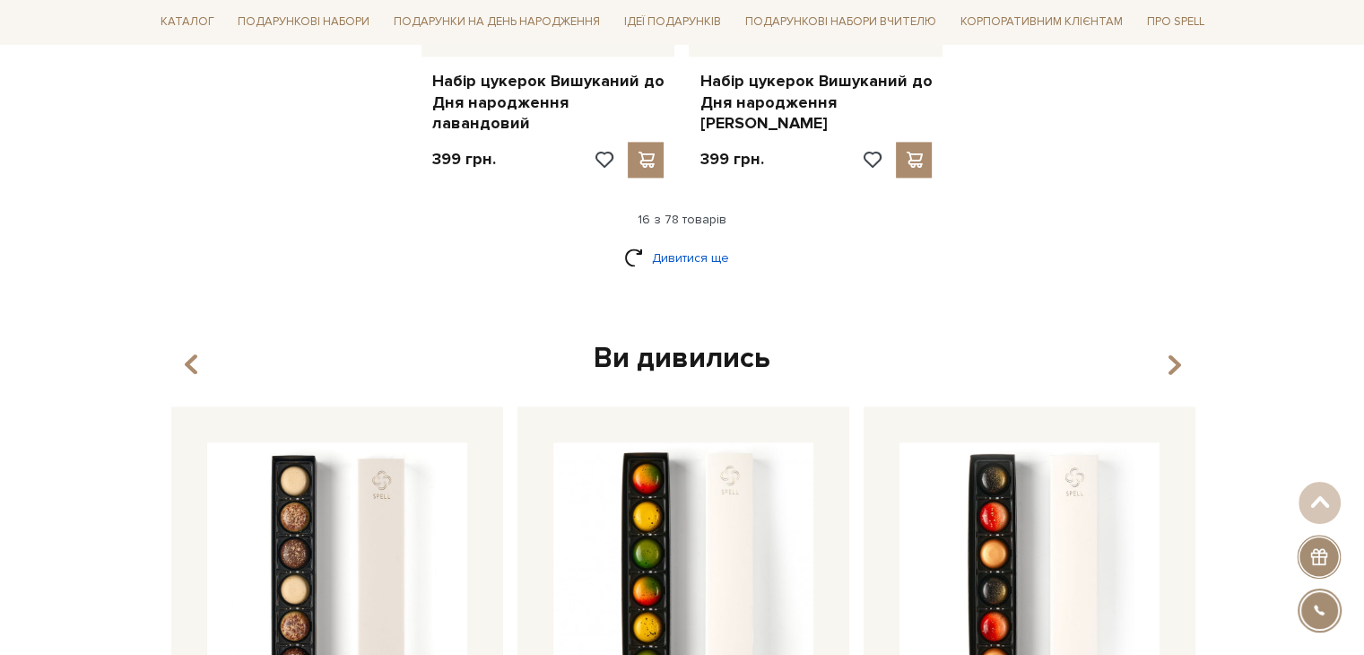
click at [677, 242] on link "Дивитися ще" at bounding box center [682, 257] width 117 height 31
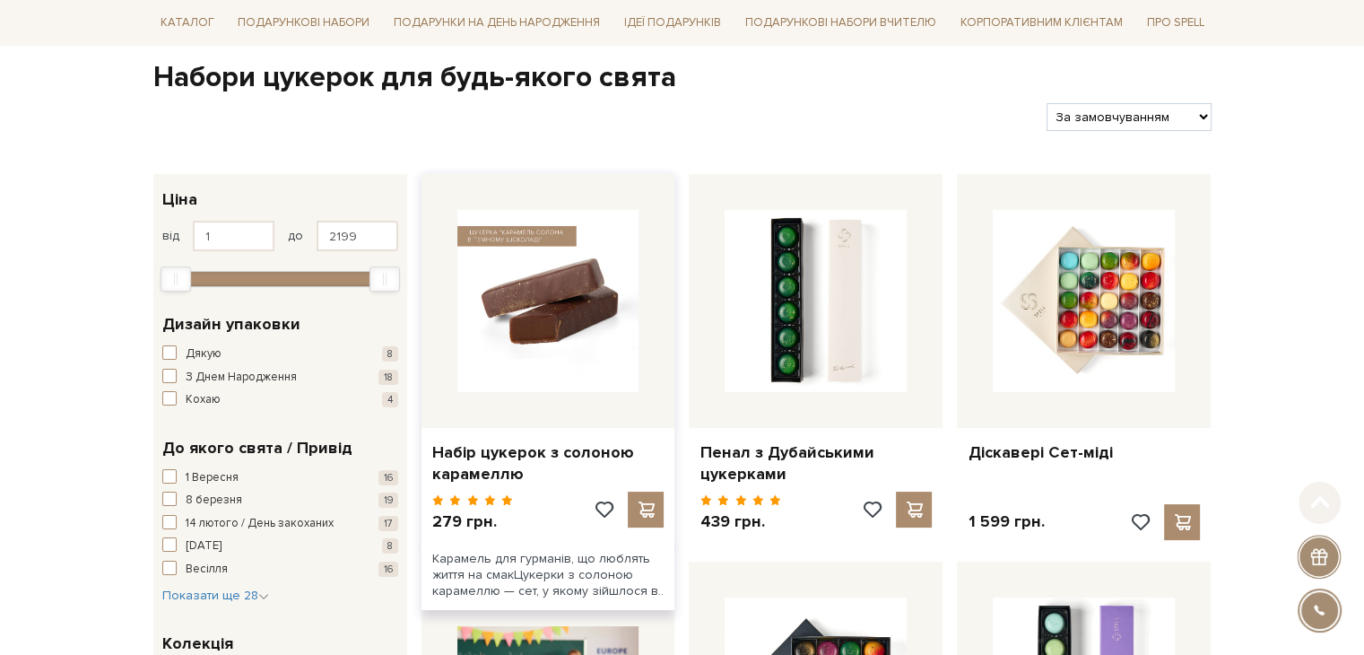
scroll to position [179, 0]
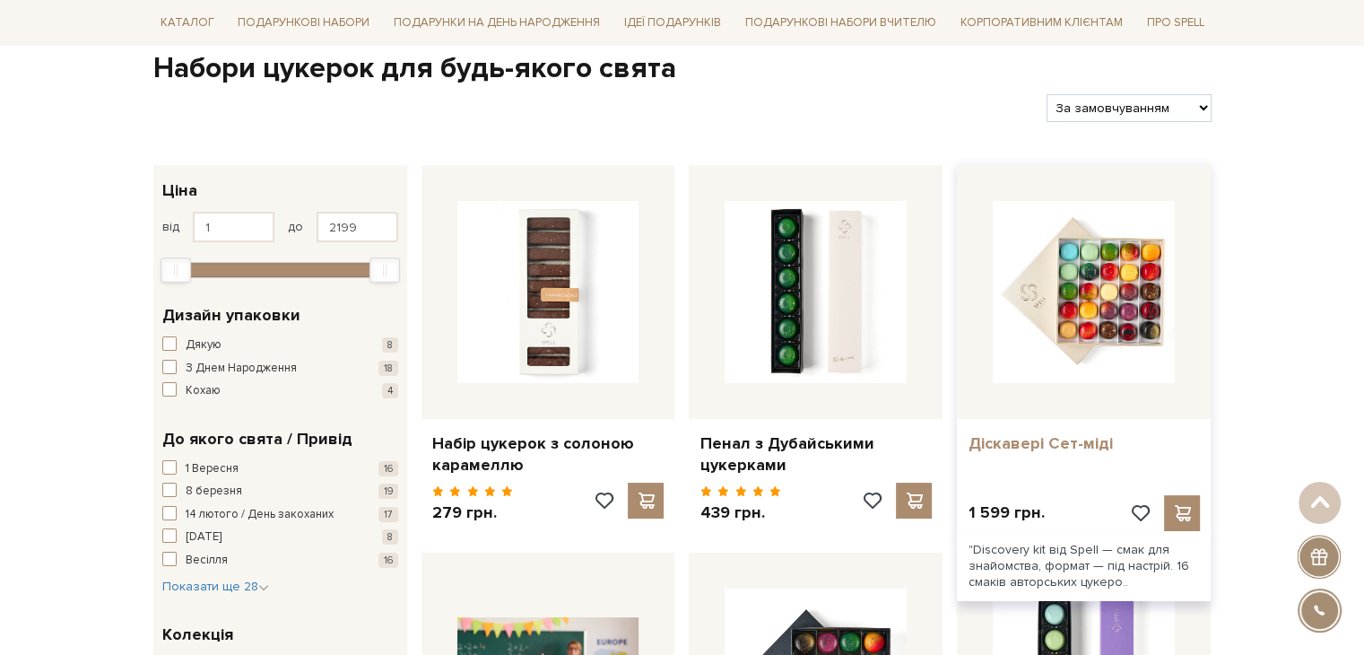
click at [1074, 439] on link "Діскавері Сет-міді" at bounding box center [1083, 443] width 232 height 21
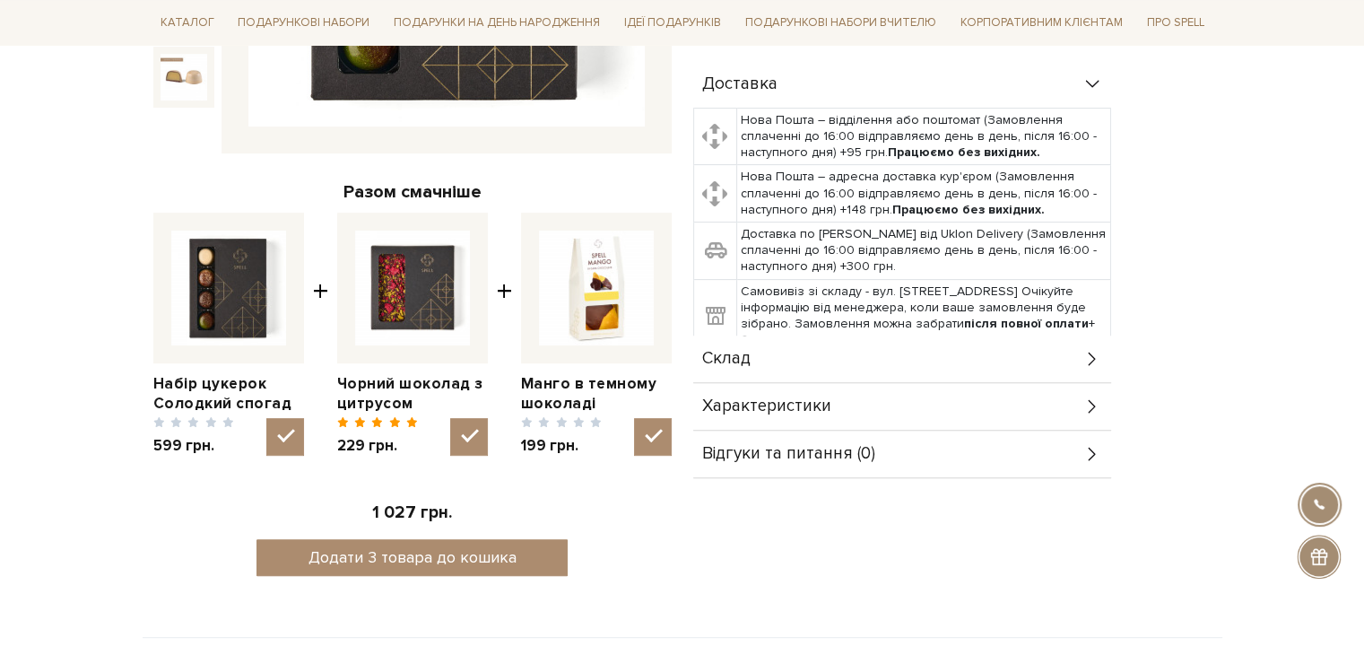
scroll to position [538, 0]
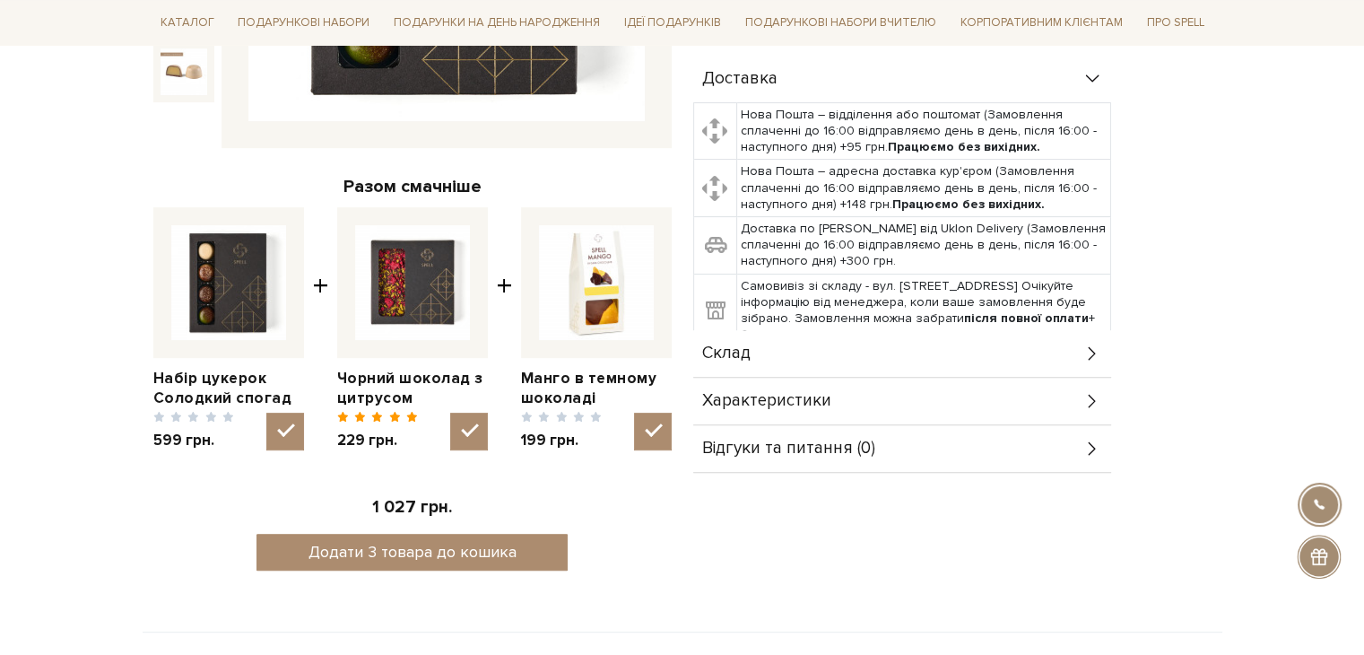
click at [710, 330] on div "Склад" at bounding box center [902, 353] width 418 height 47
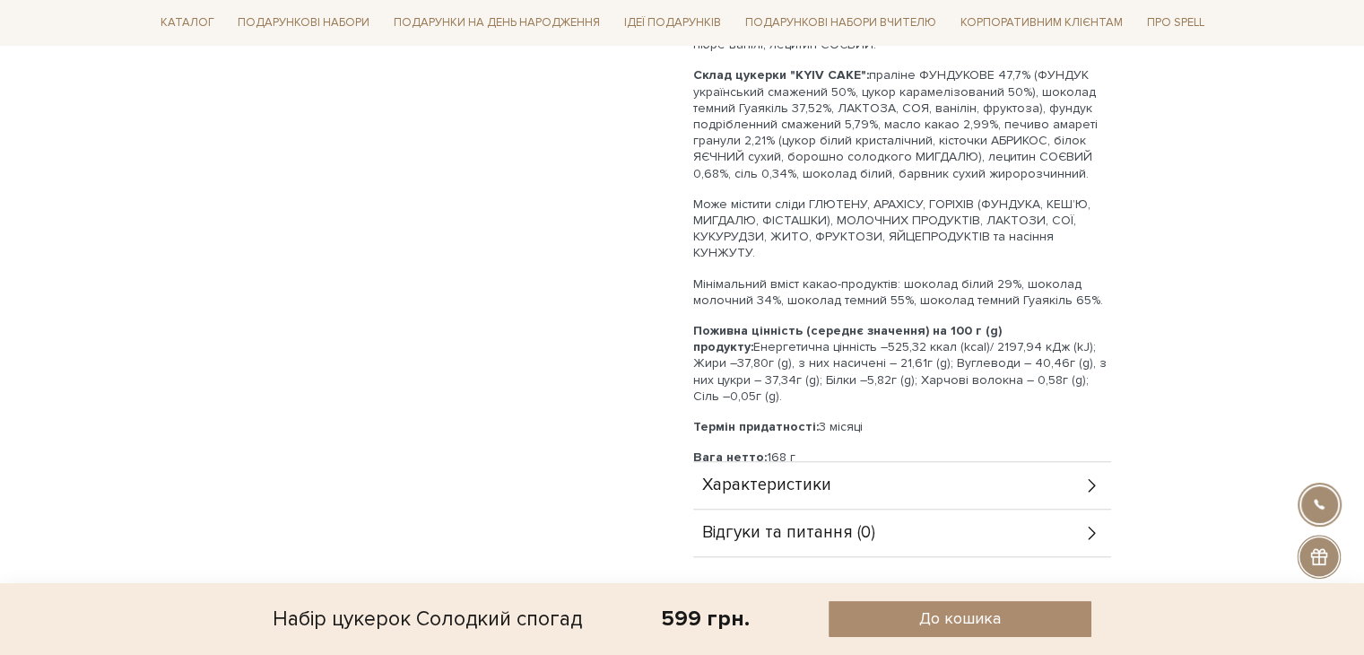
scroll to position [1524, 0]
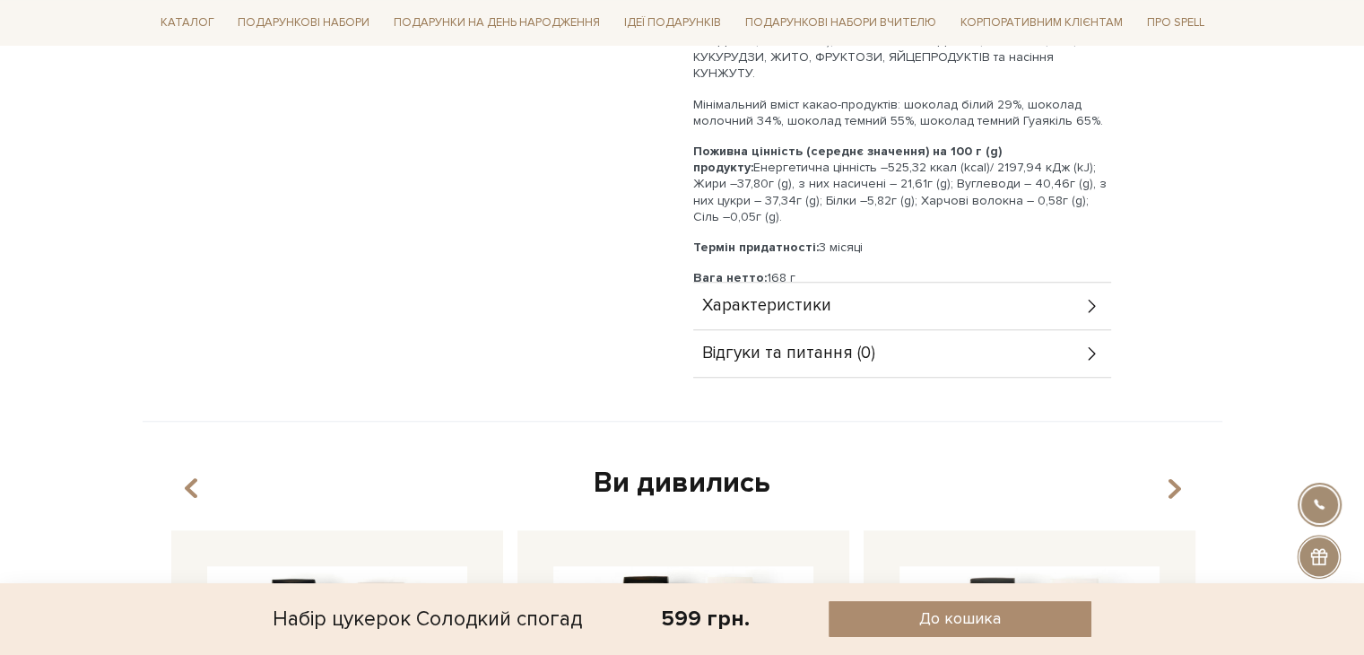
click at [759, 298] on span "Характеристики" at bounding box center [766, 306] width 129 height 16
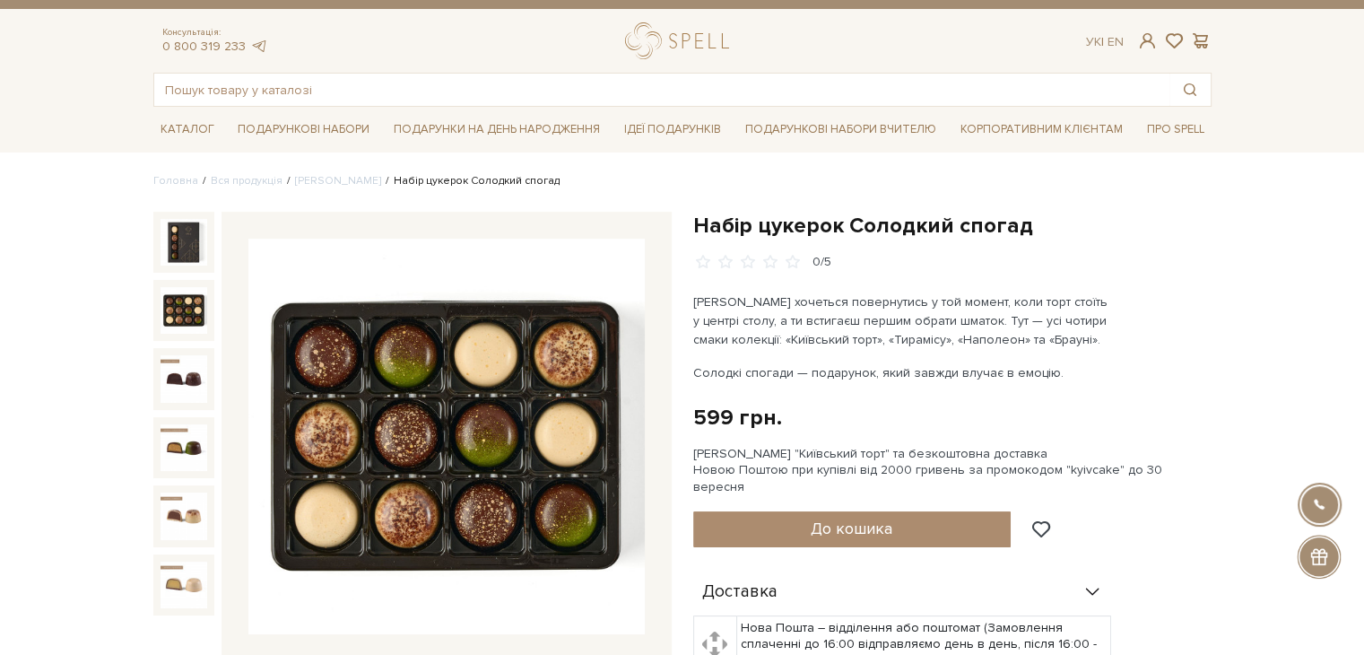
scroll to position [0, 0]
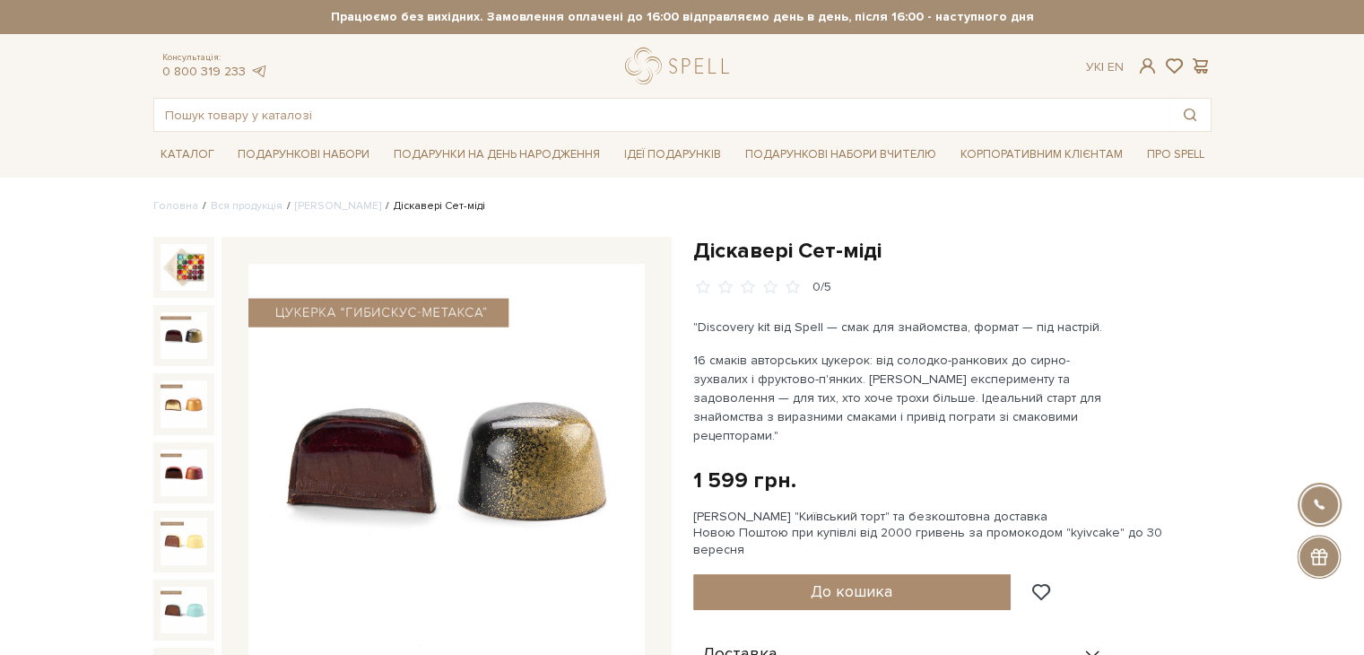
click at [175, 329] on img at bounding box center [183, 335] width 47 height 47
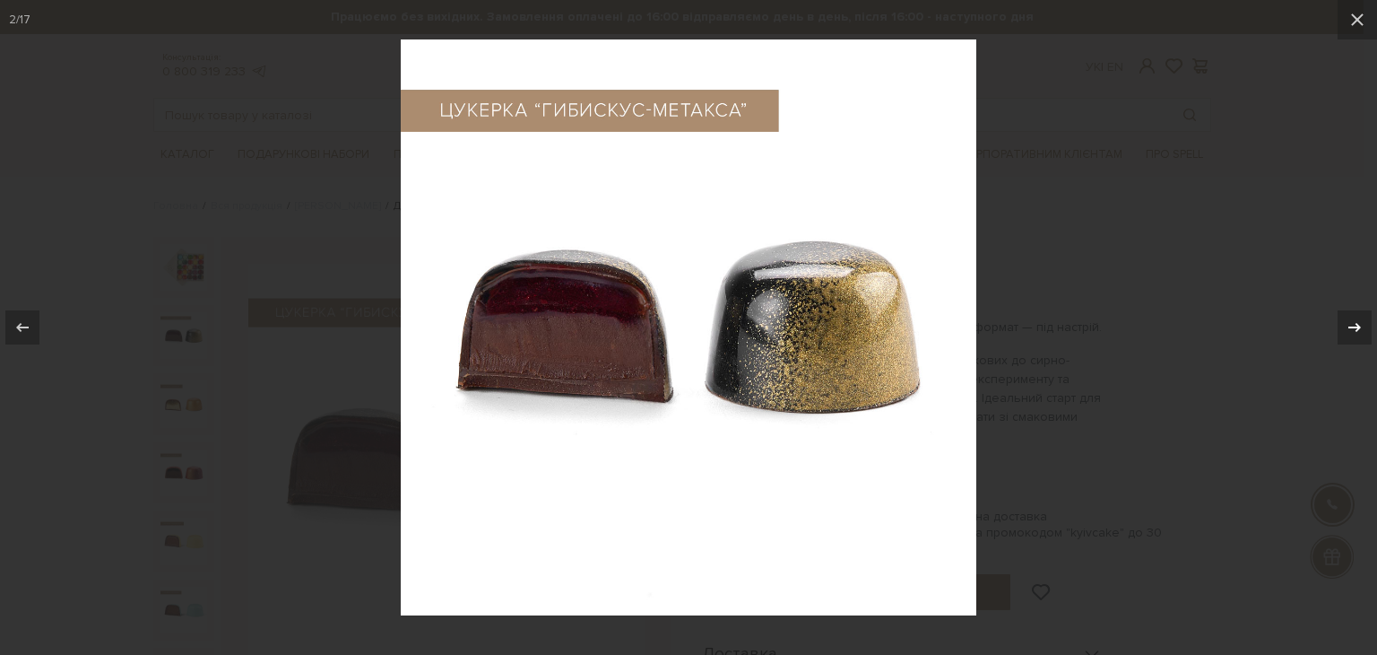
click at [1361, 334] on icon at bounding box center [1355, 327] width 22 height 22
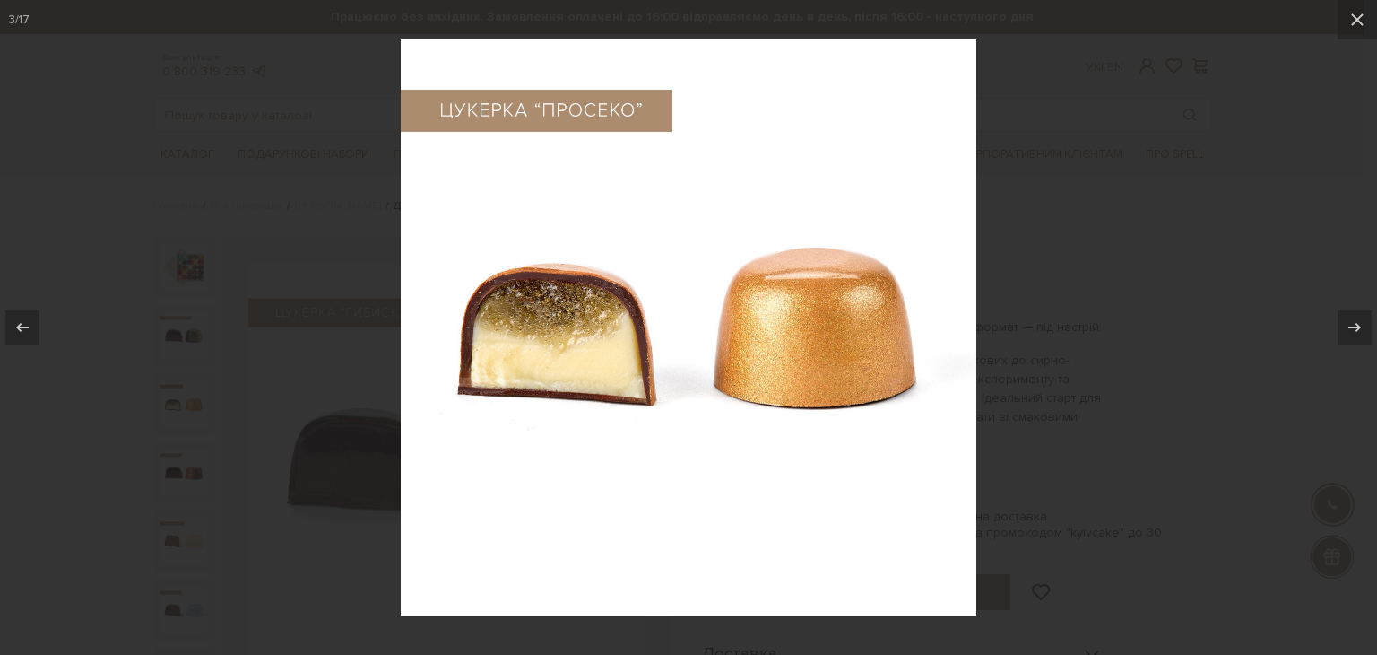
click at [1363, 641] on div at bounding box center [1364, 641] width 0 height 0
click at [1351, 330] on icon at bounding box center [1355, 327] width 22 height 22
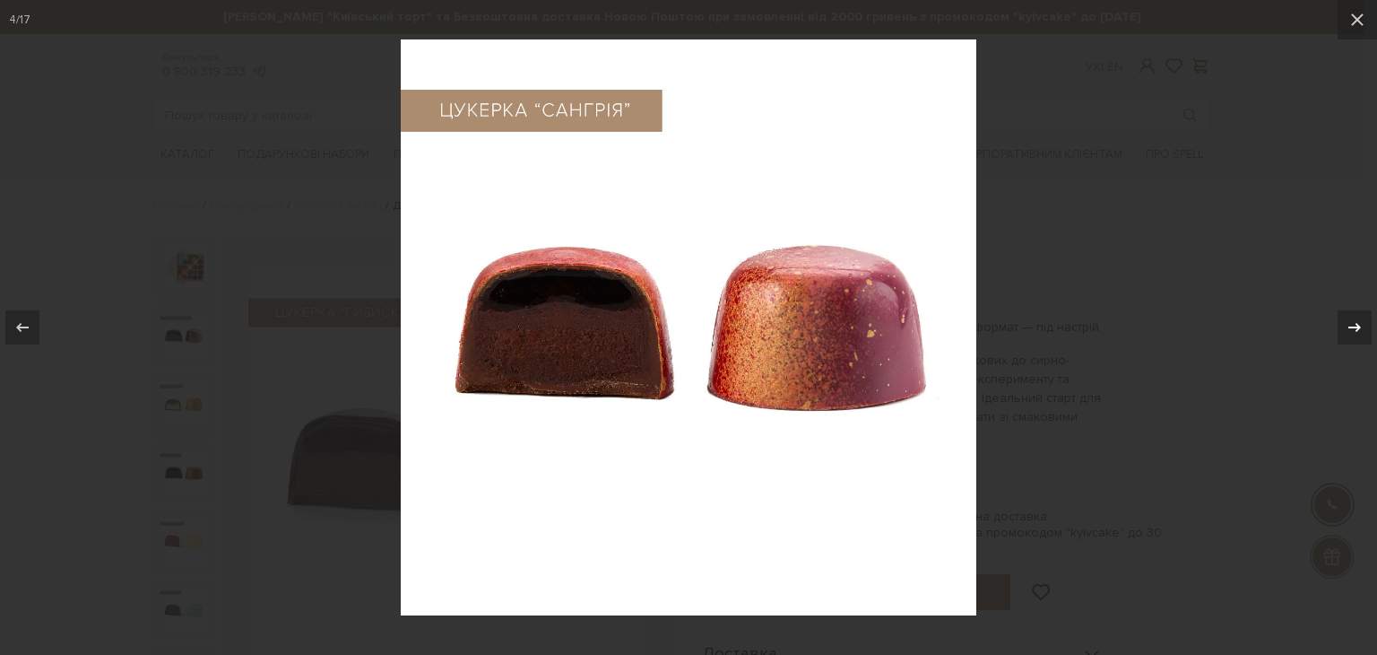
click at [1347, 334] on icon at bounding box center [1355, 327] width 22 height 22
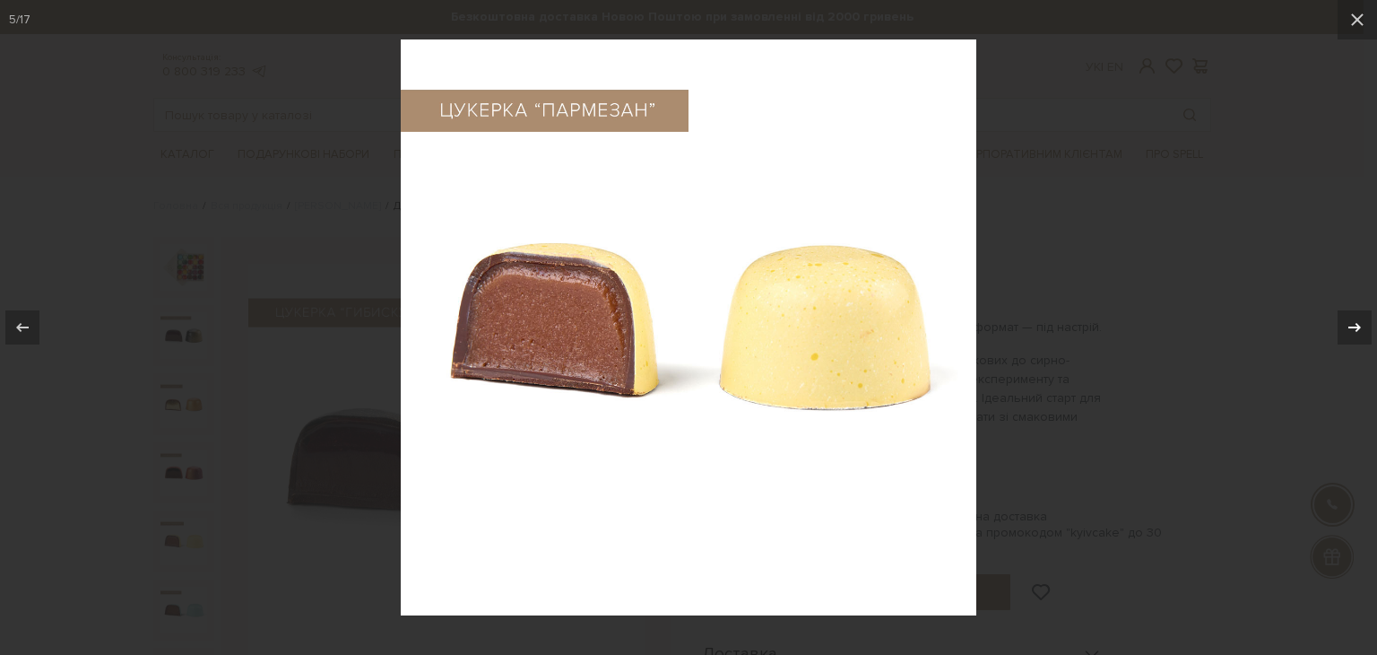
click at [1350, 325] on icon at bounding box center [1355, 327] width 22 height 22
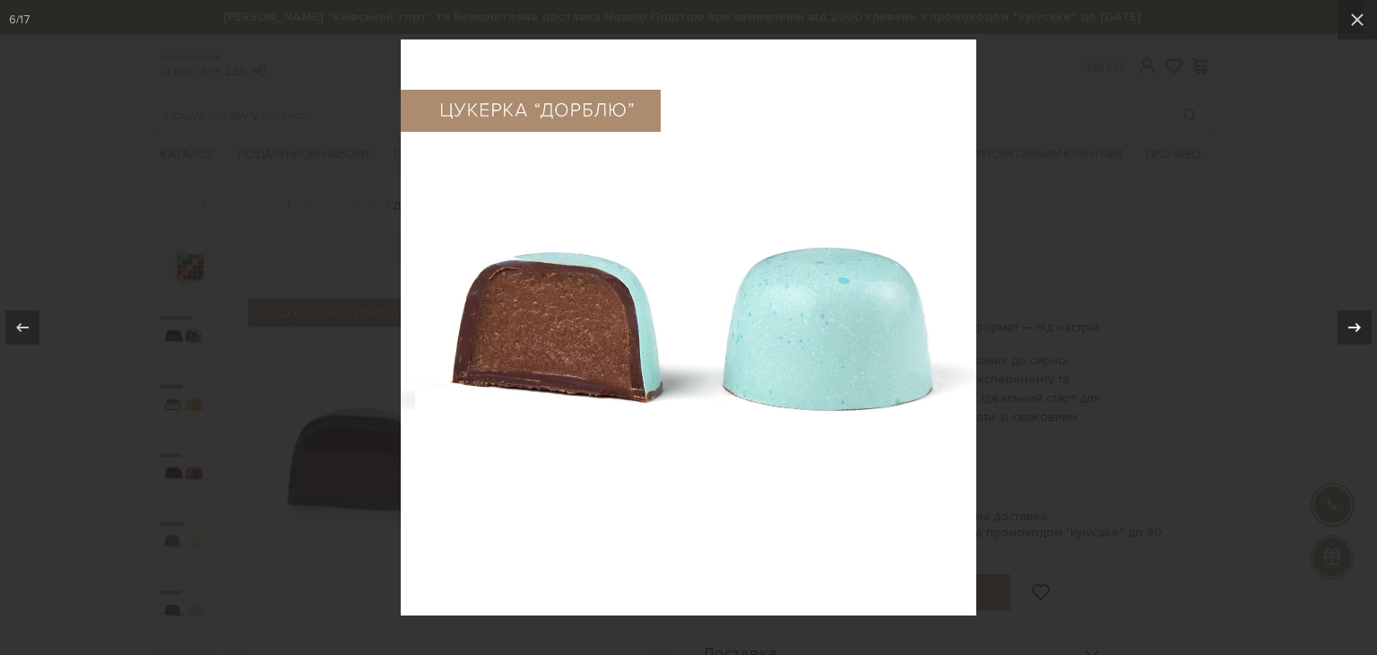
click at [1355, 313] on div at bounding box center [1355, 327] width 34 height 34
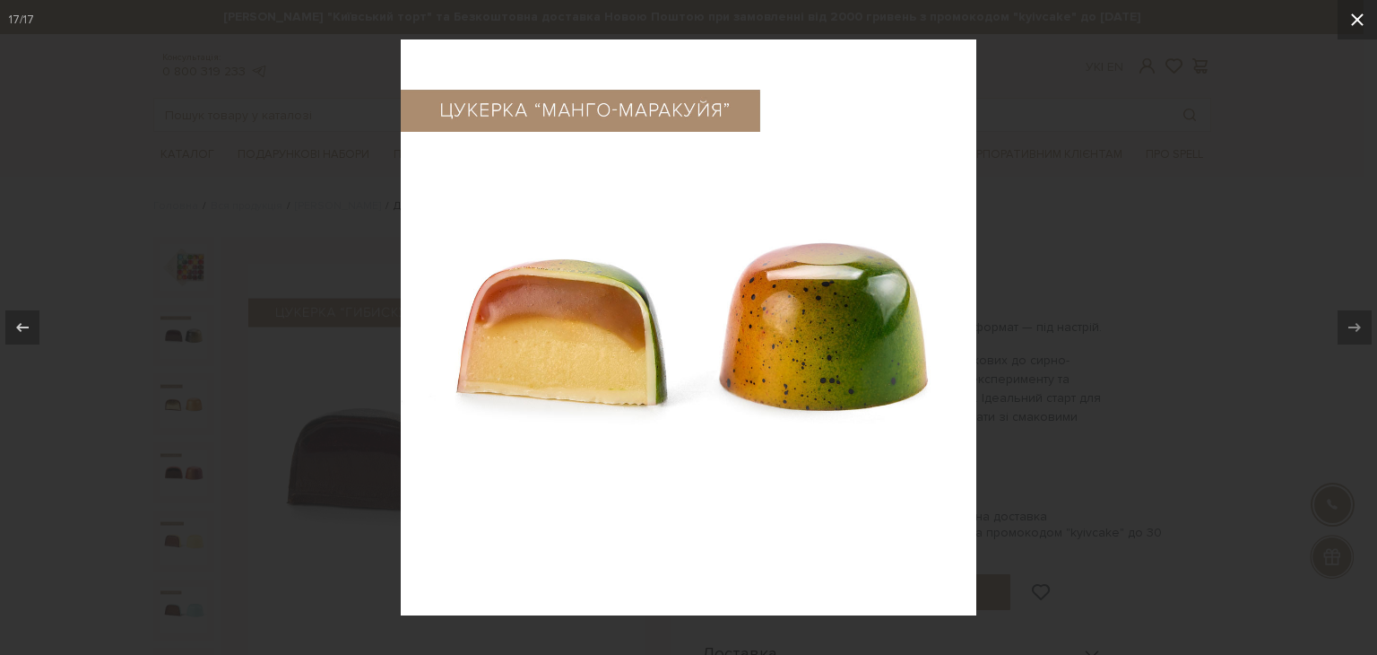
click at [1357, 34] on button at bounding box center [1357, 19] width 39 height 39
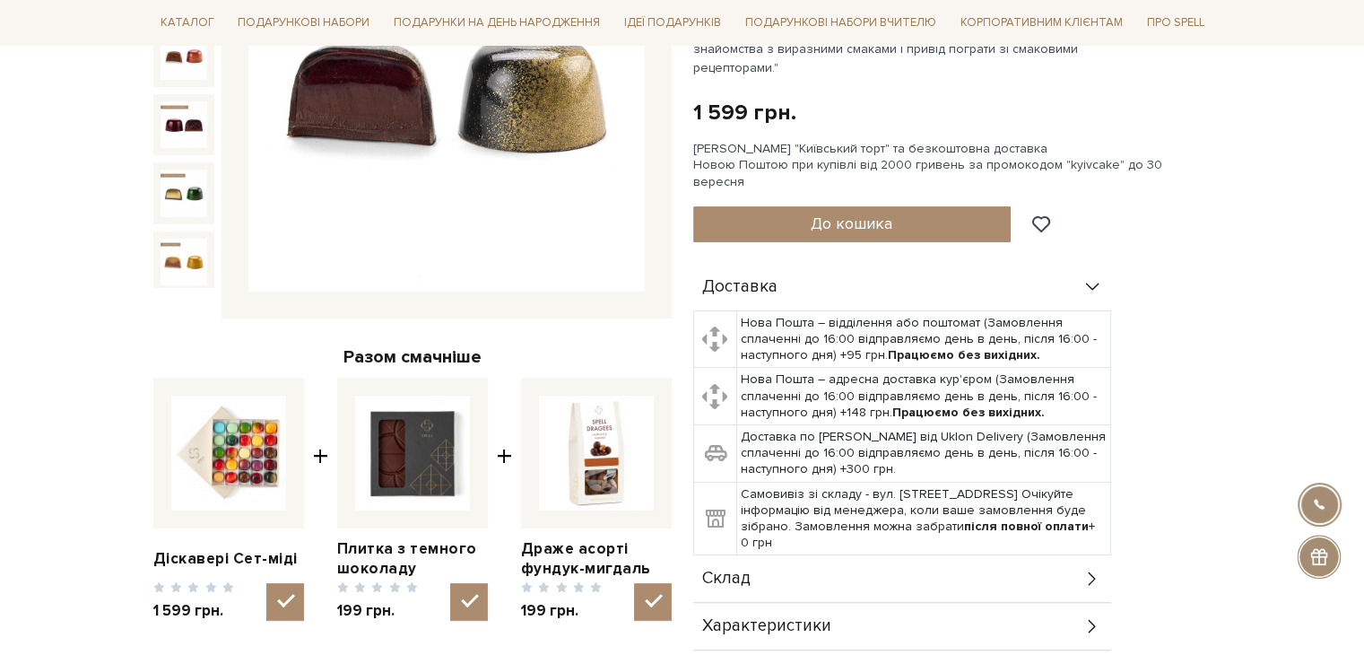
scroll to position [448, 0]
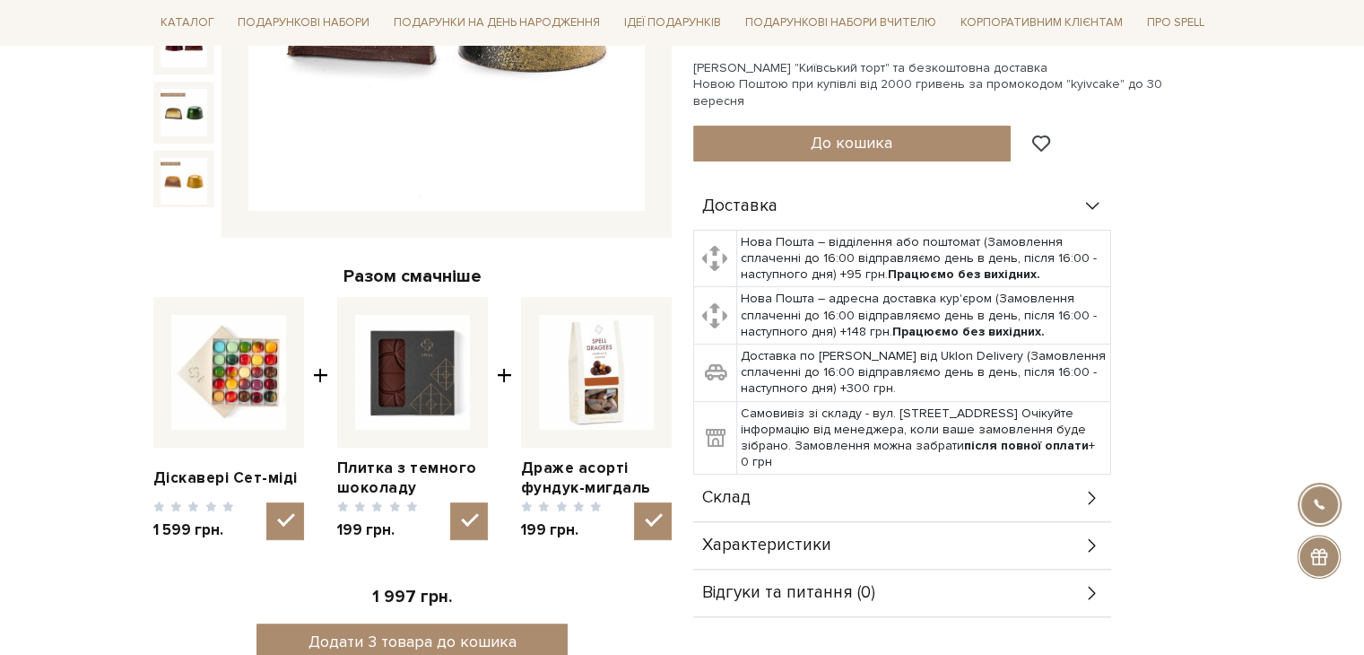
click at [739, 490] on span "Склад" at bounding box center [726, 498] width 48 height 16
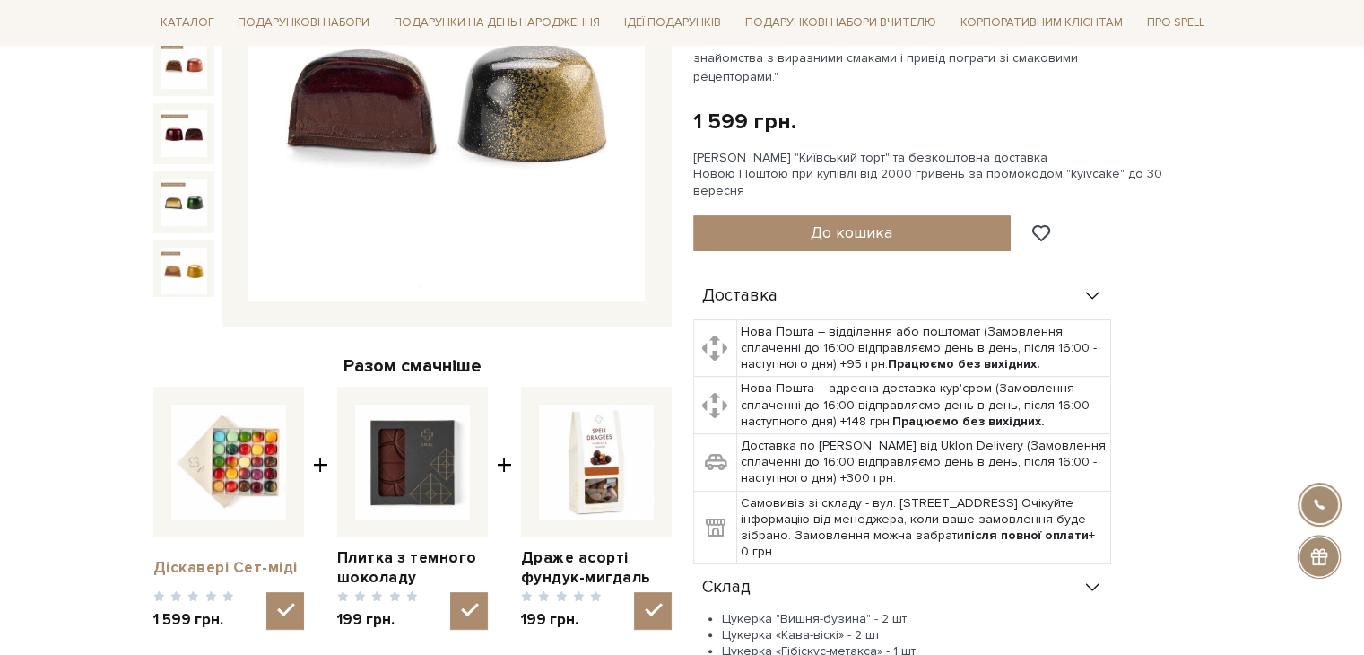
scroll to position [0, 0]
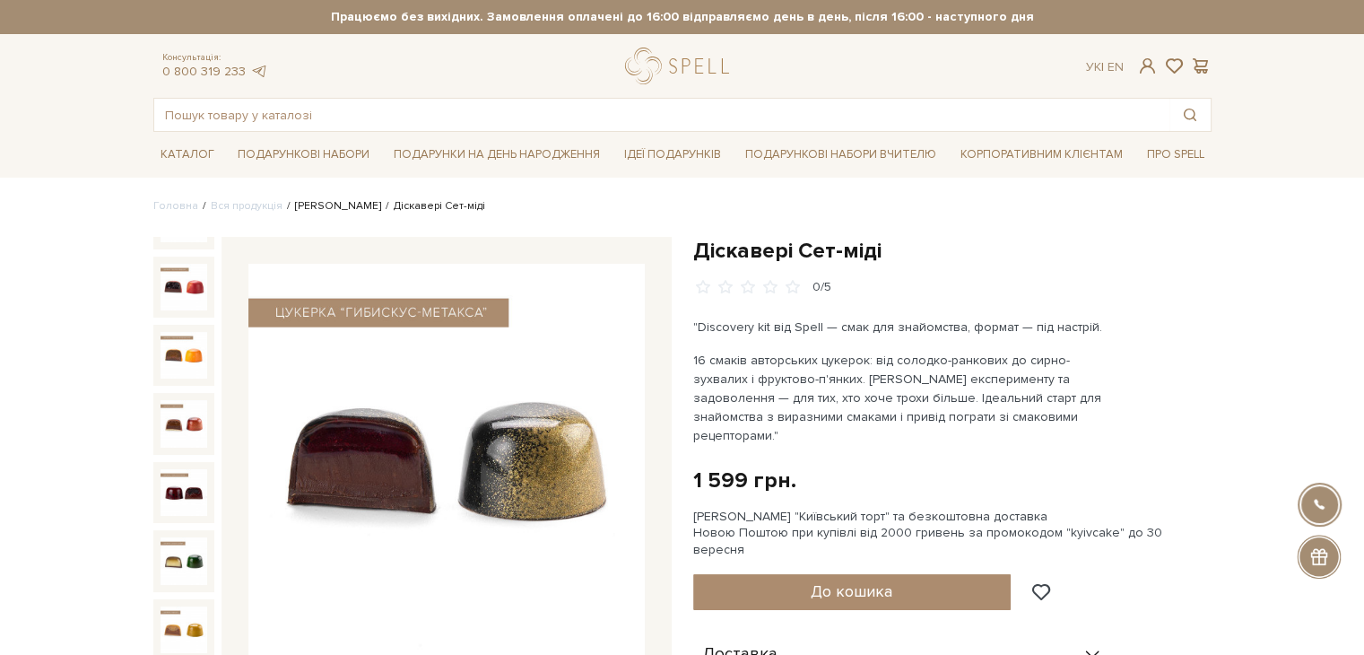
click at [320, 205] on link "[PERSON_NAME]" at bounding box center [338, 205] width 86 height 13
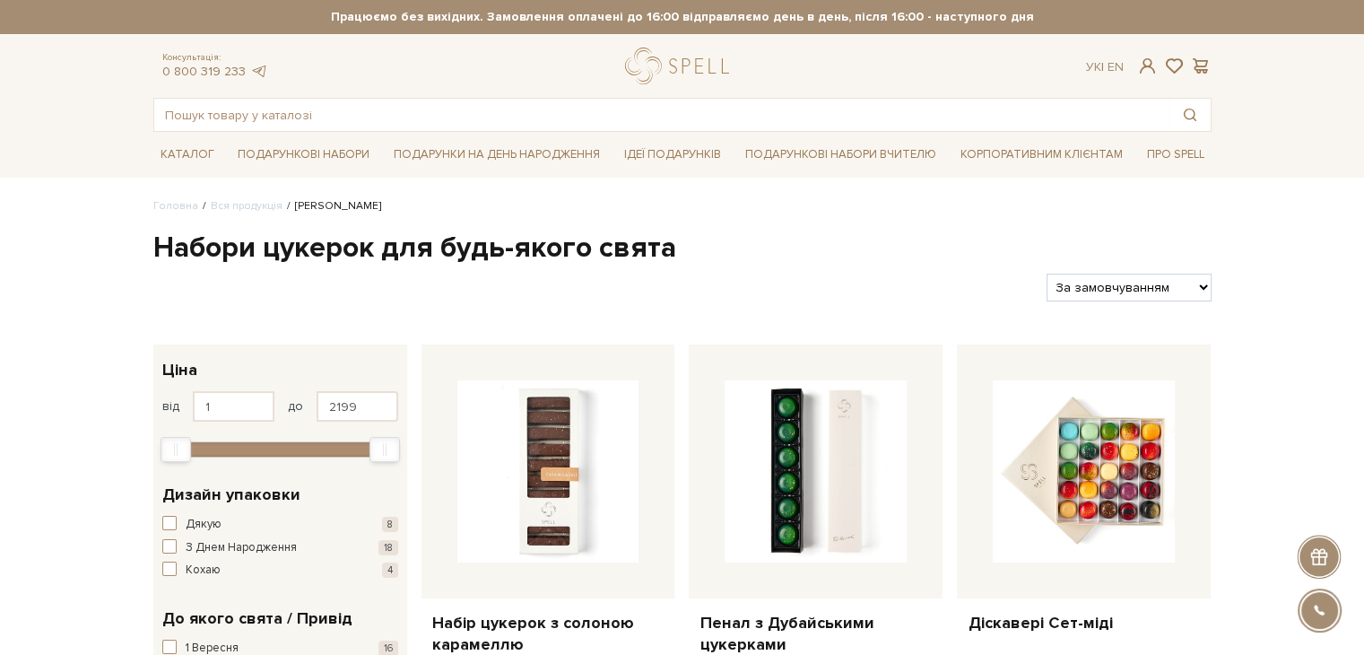
select select "[URL][DOMAIN_NAME]"
click at [1046, 273] on select "За замовчуванням За Ціною (зростання) За Ціною (зменшення) Новинки За популярні…" at bounding box center [1128, 287] width 164 height 28
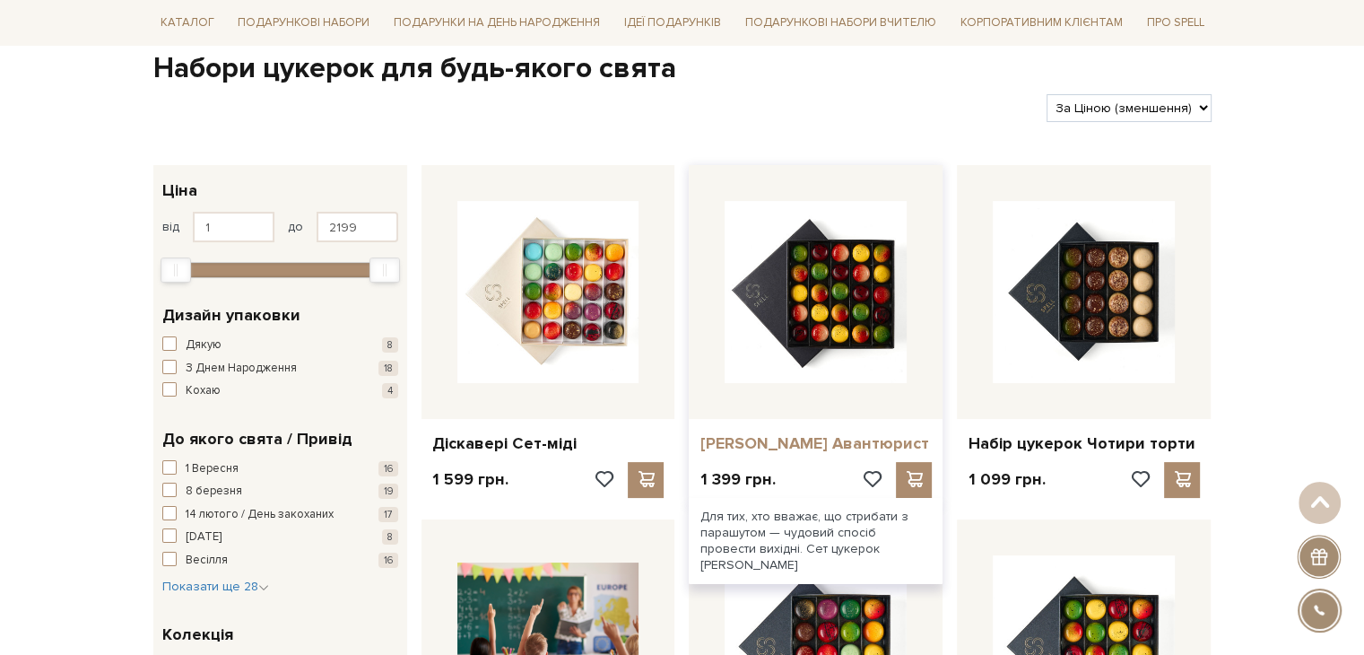
click at [837, 447] on link "[PERSON_NAME] Авантюрист" at bounding box center [815, 443] width 232 height 21
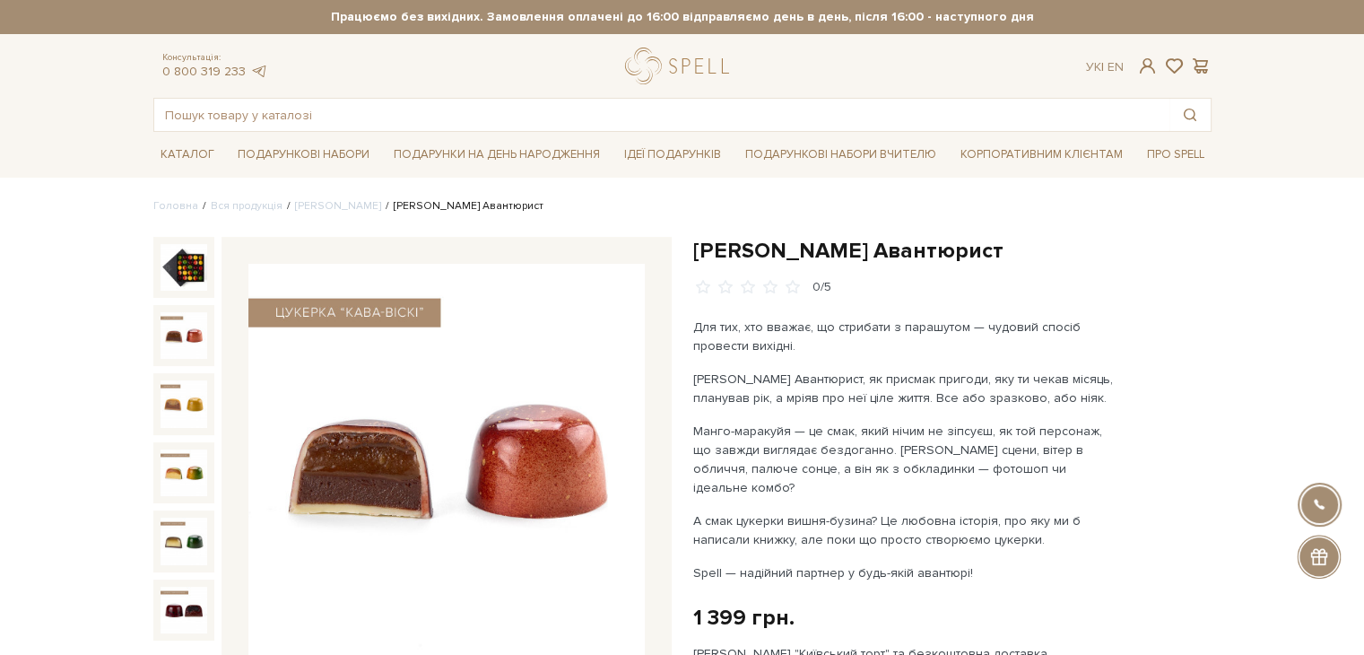
click at [176, 323] on img at bounding box center [183, 335] width 47 height 47
click at [307, 212] on li "[PERSON_NAME]" at bounding box center [331, 206] width 99 height 16
click at [308, 212] on li "[PERSON_NAME]" at bounding box center [331, 206] width 99 height 16
click at [334, 203] on link "[PERSON_NAME]" at bounding box center [338, 205] width 86 height 13
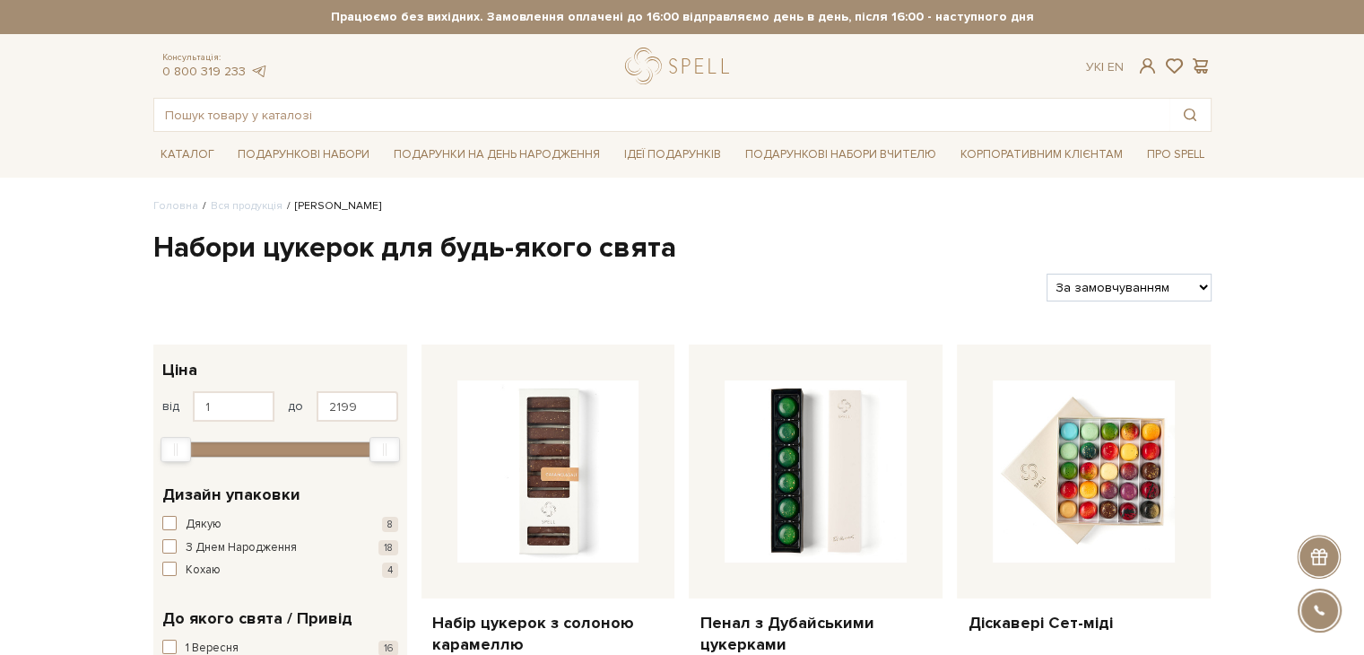
click at [1145, 295] on select "За замовчуванням За Ціною (зростання) За Ціною (зменшення) Новинки За популярні…" at bounding box center [1128, 287] width 164 height 28
select select "[URL][DOMAIN_NAME]"
click at [1046, 273] on select "За замовчуванням За Ціною (зростання) За Ціною (зменшення) Новинки За популярні…" at bounding box center [1128, 287] width 164 height 28
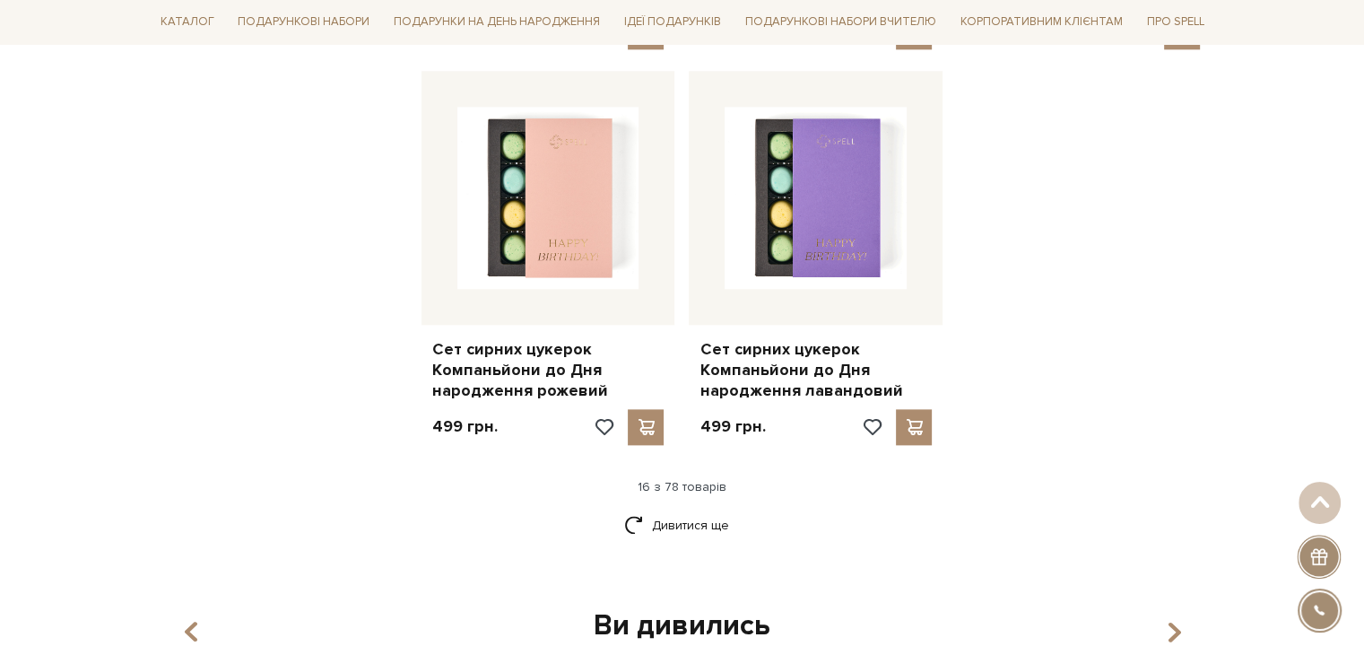
scroll to position [2241, 0]
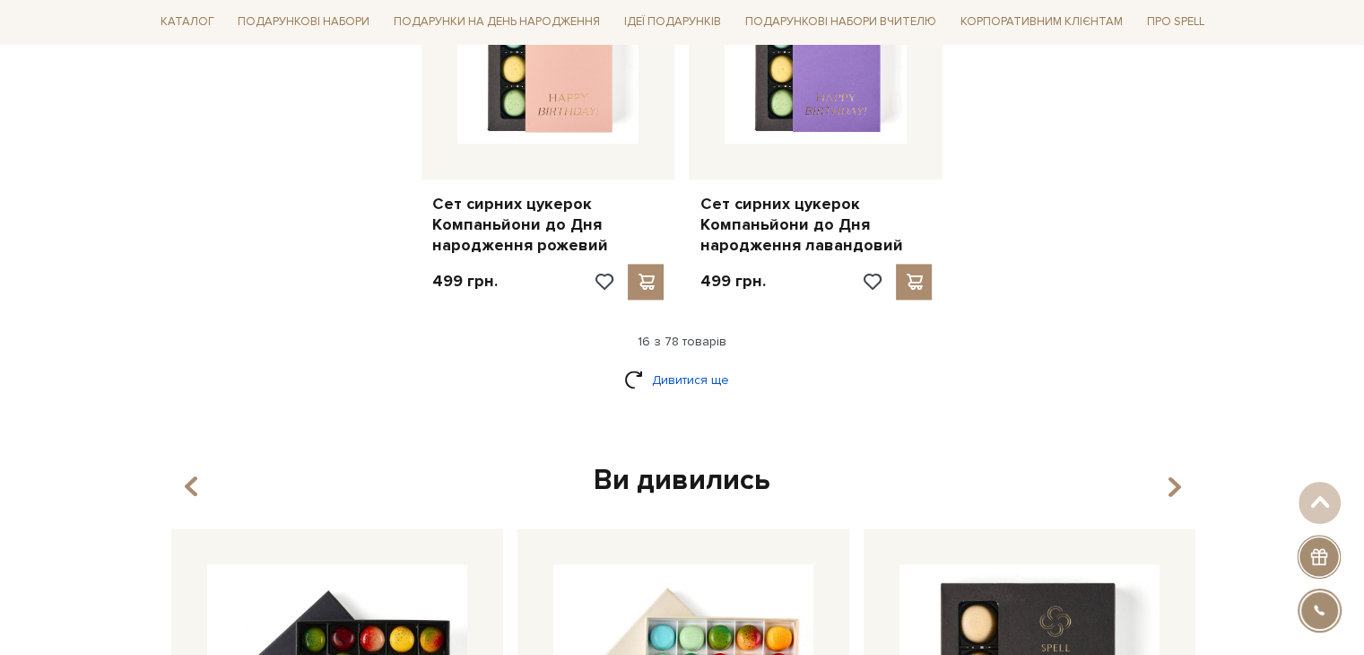
click at [679, 373] on link "Дивитися ще" at bounding box center [682, 379] width 117 height 31
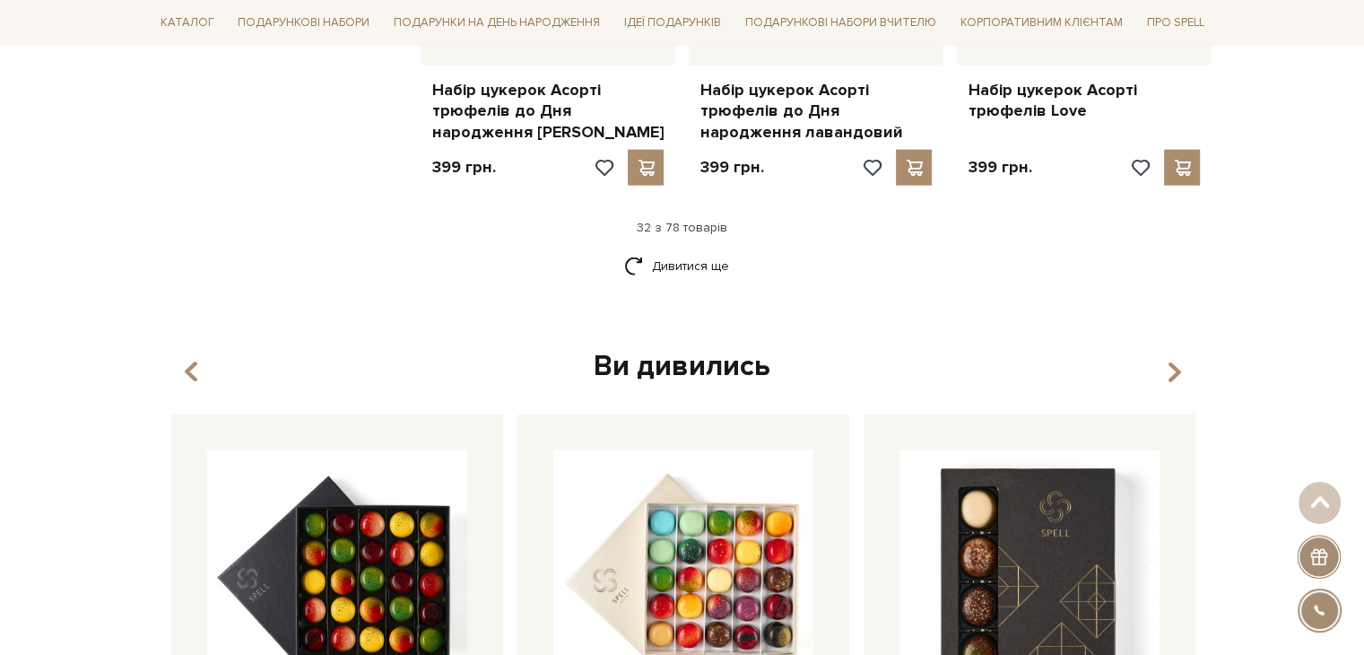
scroll to position [4304, 0]
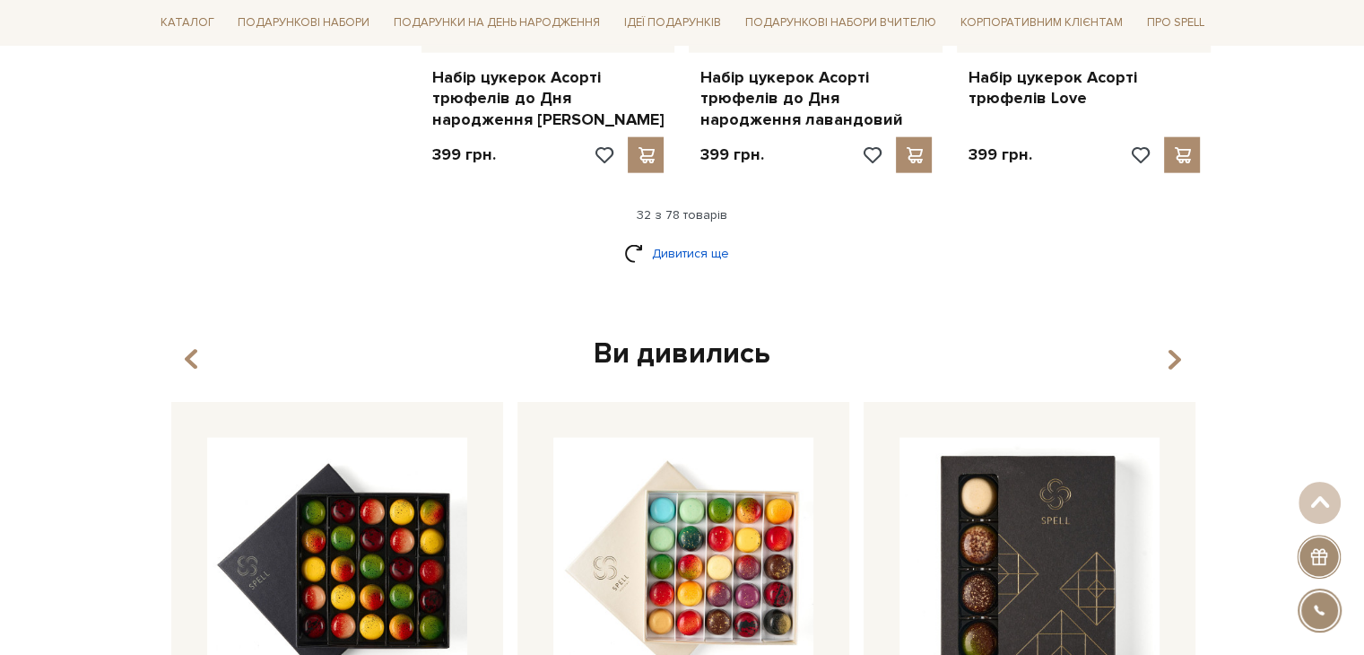
click at [684, 238] on link "Дивитися ще" at bounding box center [682, 253] width 117 height 31
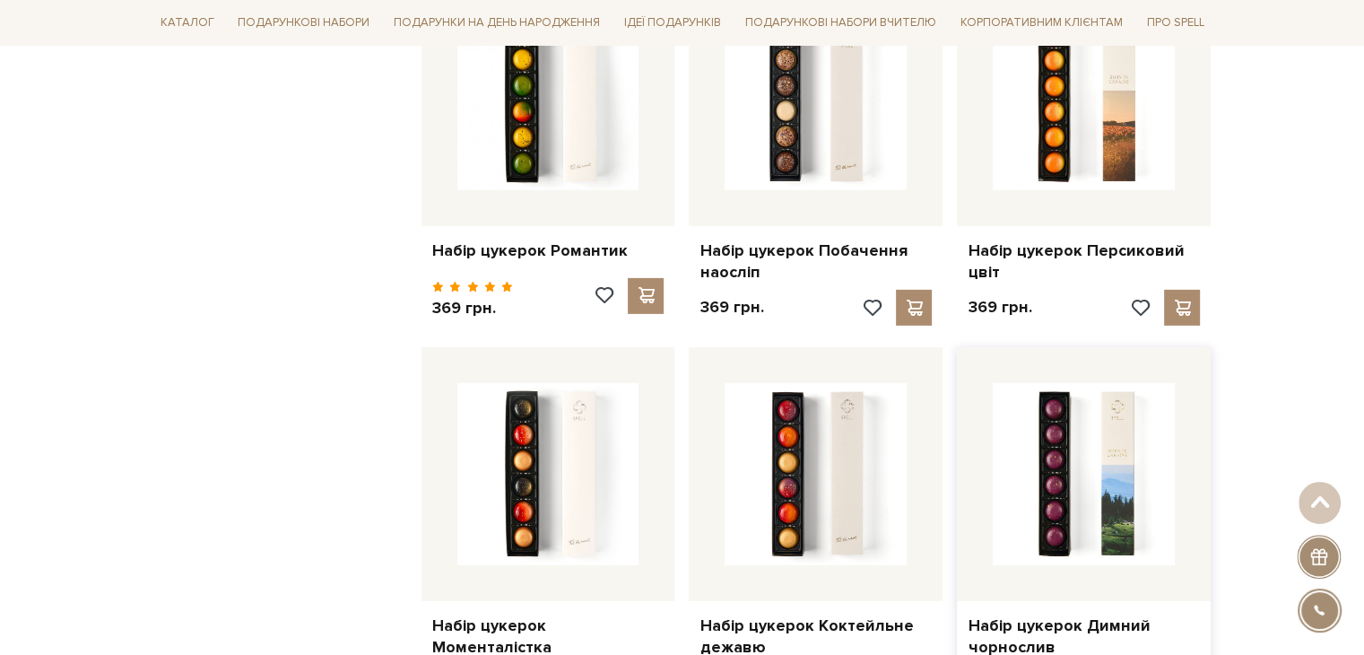
scroll to position [5738, 0]
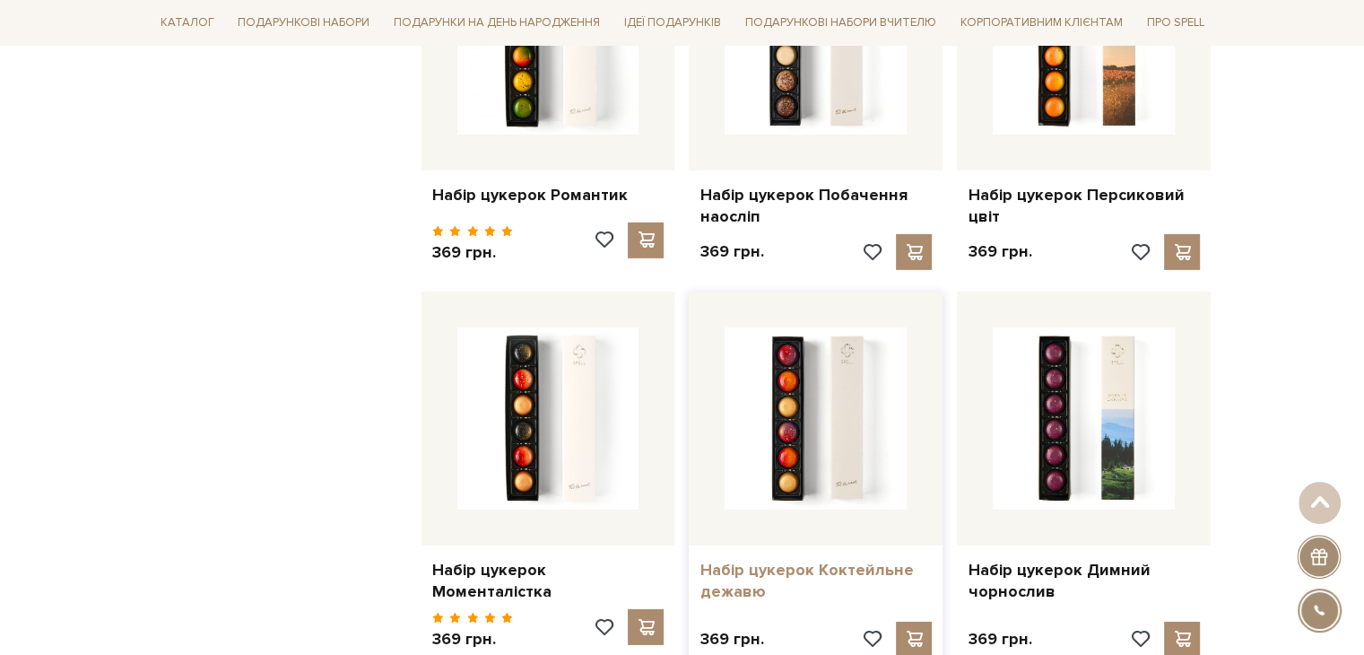
click at [728, 559] on link "Набір цукерок Коктейльне дежавю" at bounding box center [815, 580] width 232 height 42
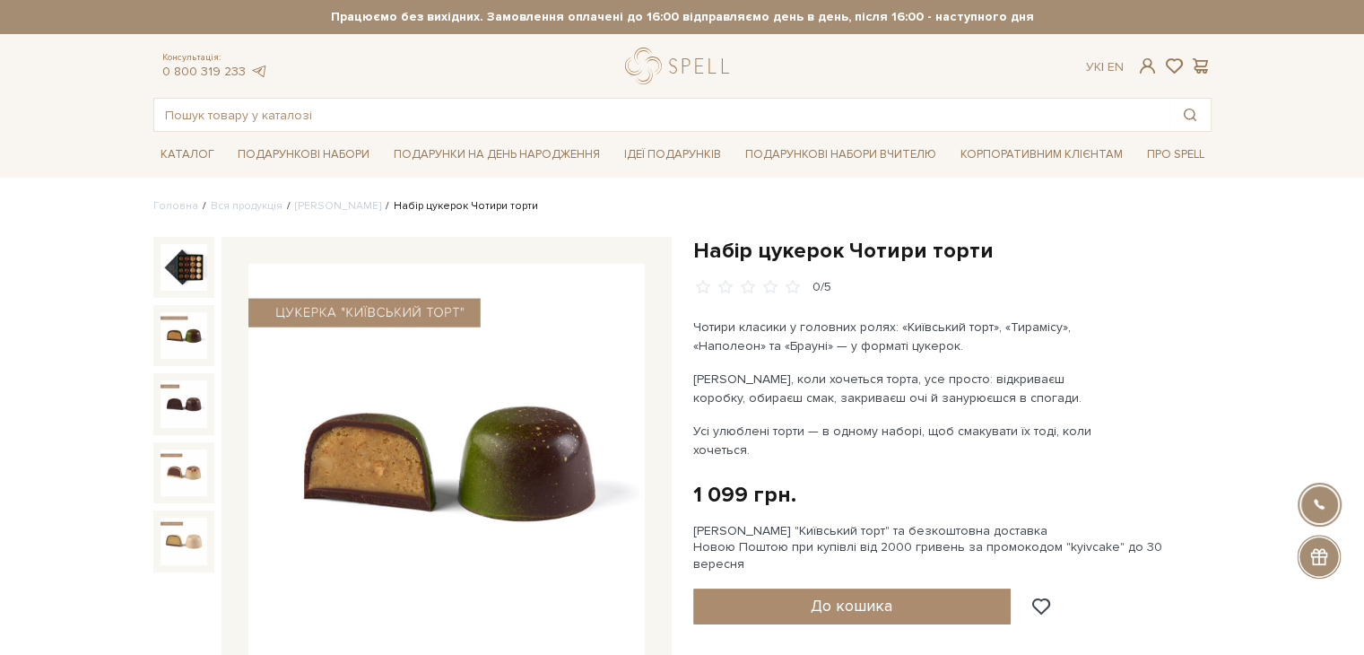
click at [183, 325] on img at bounding box center [183, 335] width 47 height 47
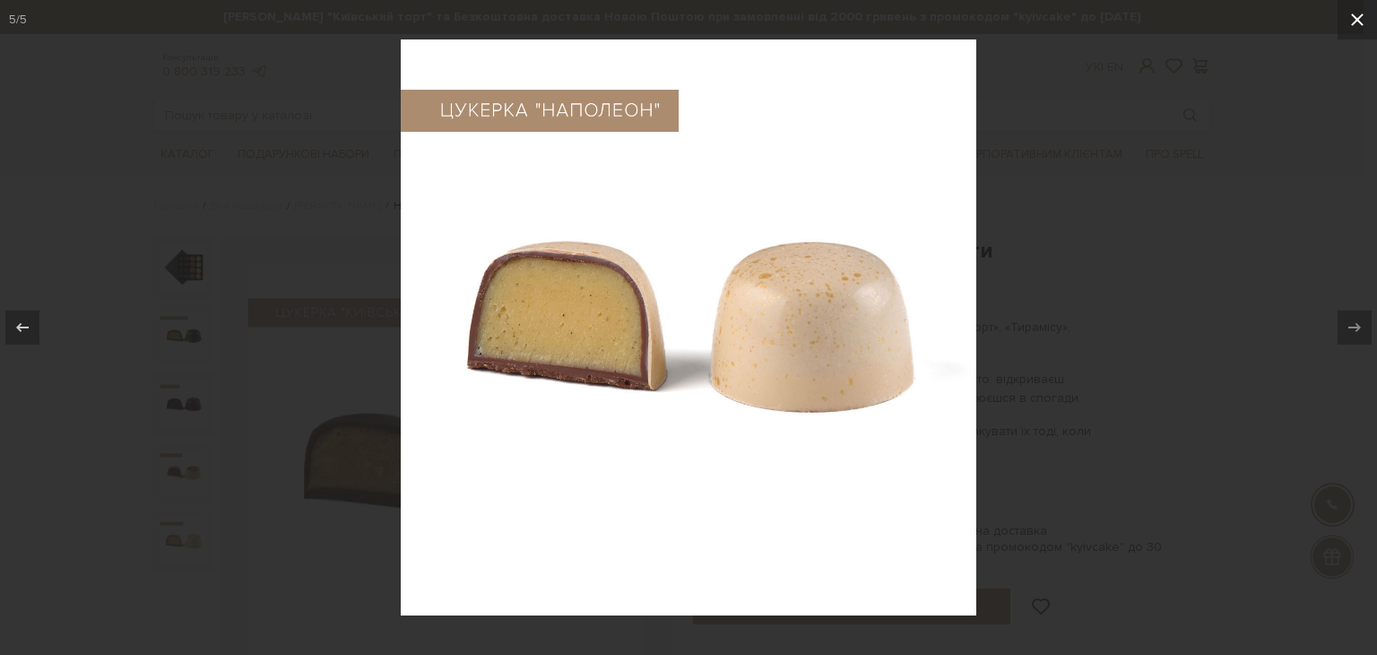
click at [1363, 24] on icon at bounding box center [1358, 20] width 22 height 22
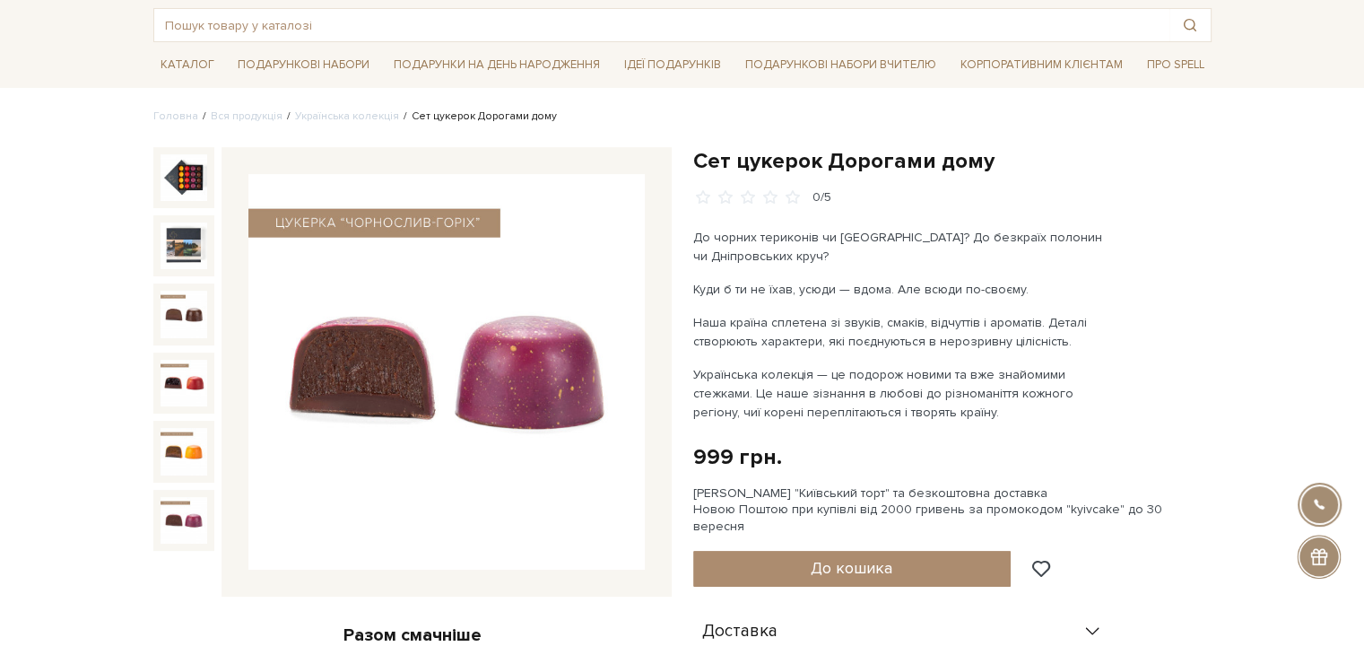
scroll to position [179, 0]
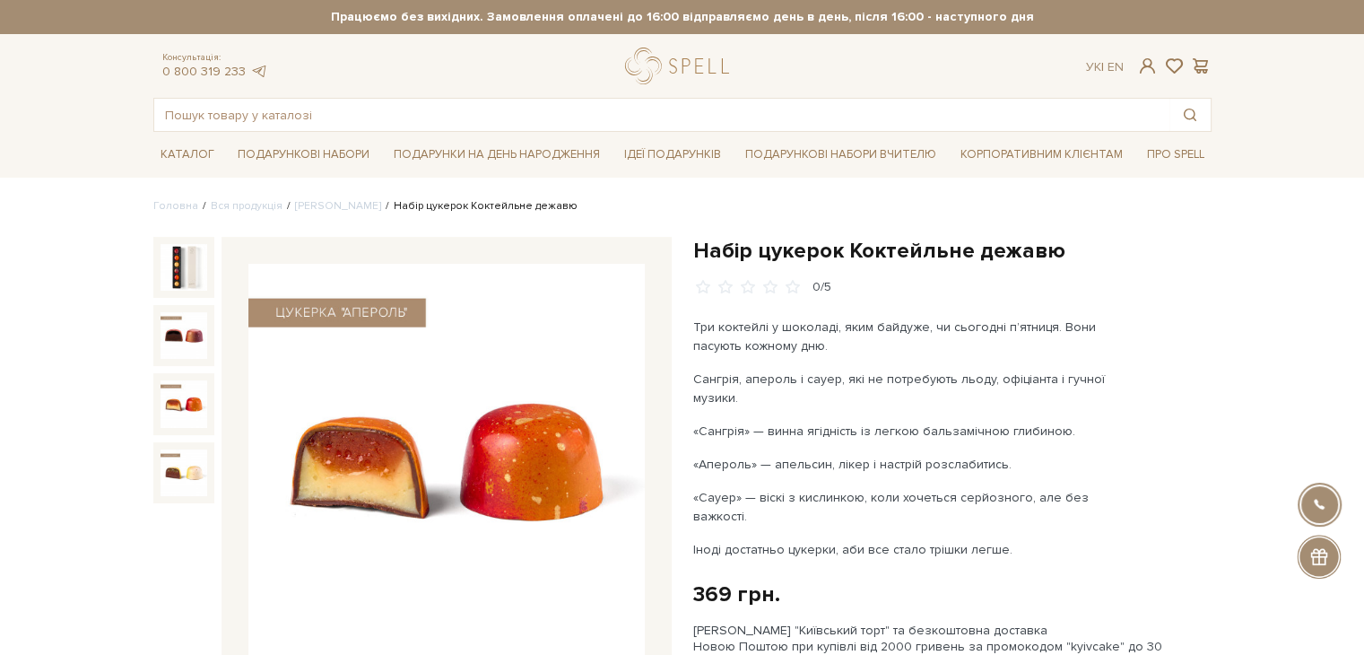
click at [163, 395] on img at bounding box center [183, 403] width 47 height 47
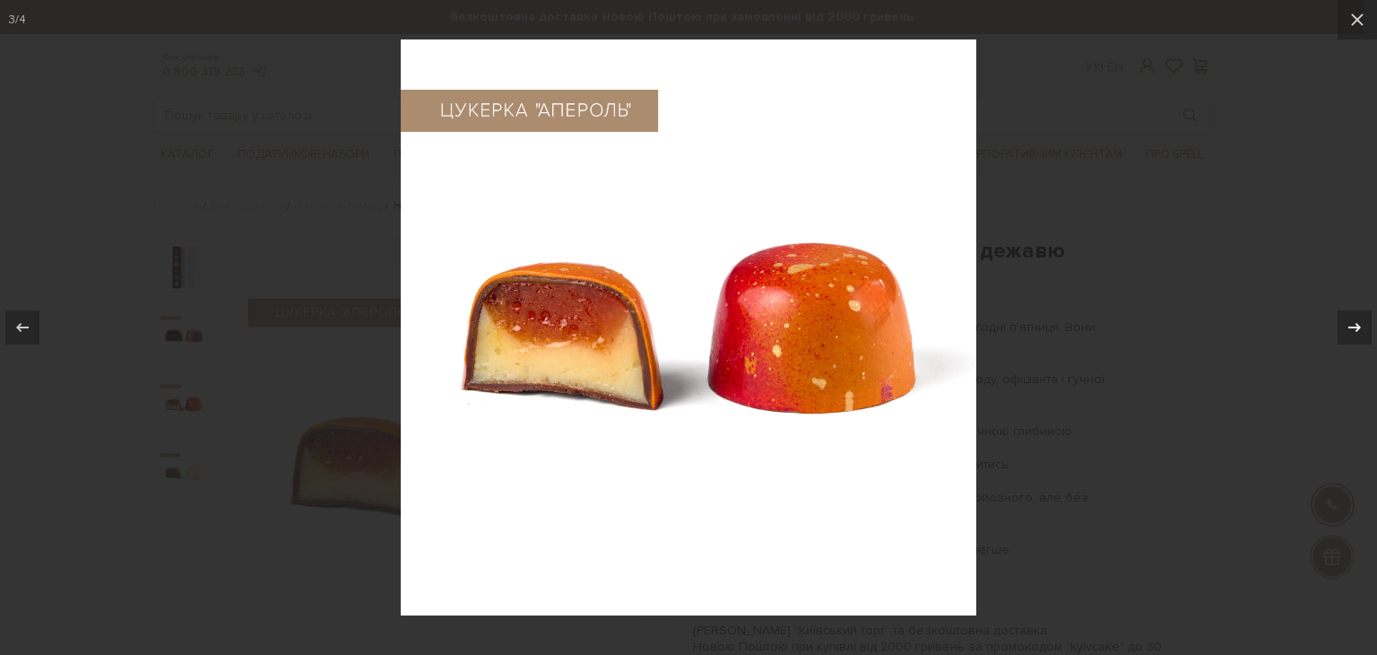
click at [1358, 320] on icon at bounding box center [1355, 327] width 22 height 22
click at [1276, 152] on div at bounding box center [688, 327] width 1377 height 655
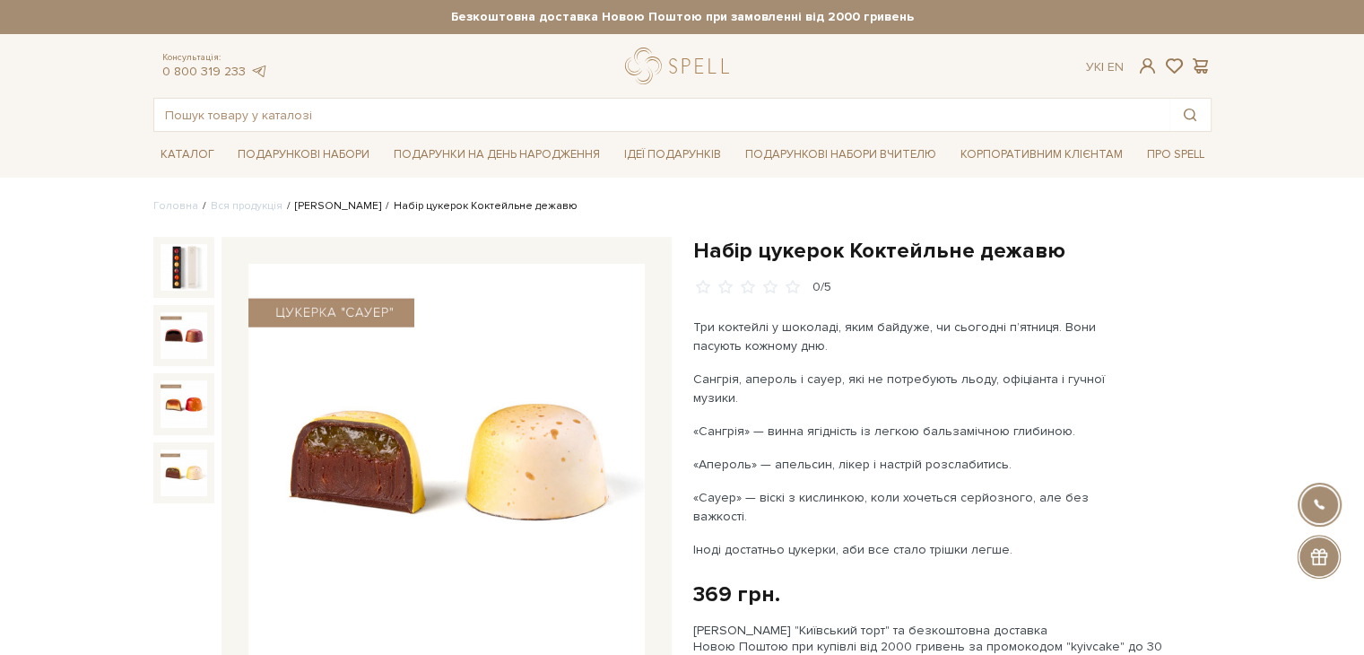
click at [341, 211] on link "[PERSON_NAME]" at bounding box center [338, 205] width 86 height 13
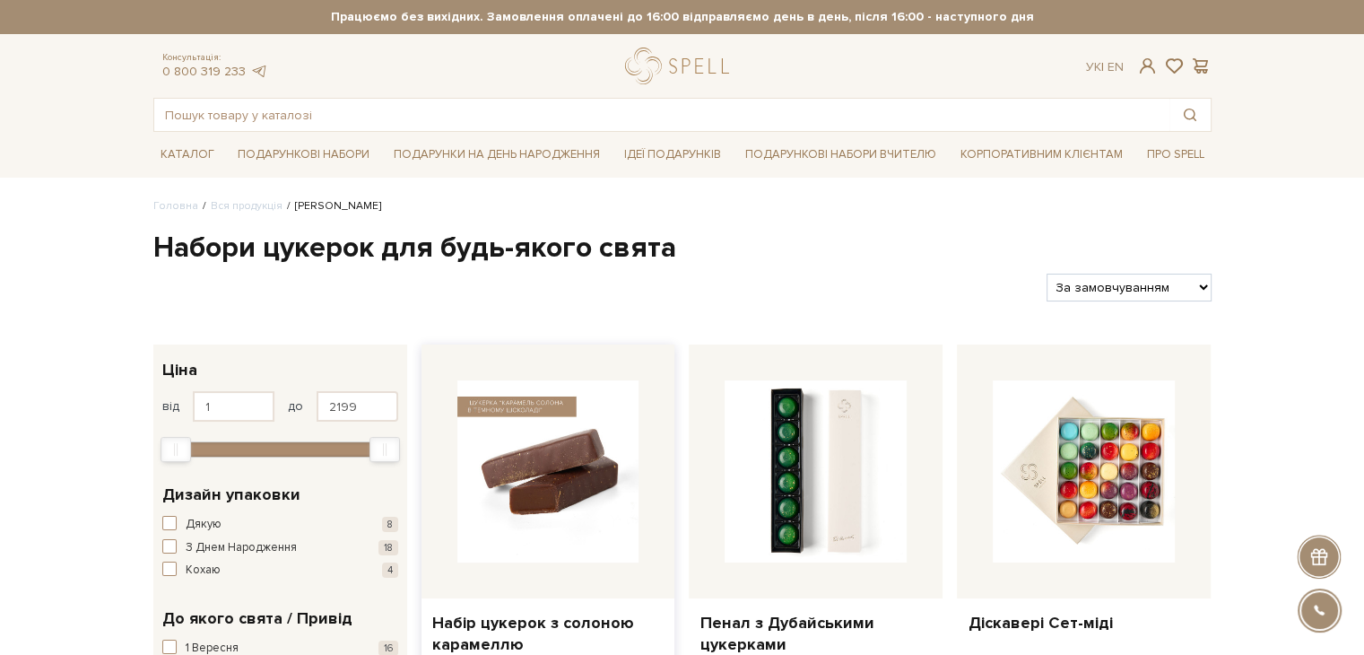
click at [564, 472] on img at bounding box center [548, 471] width 182 height 182
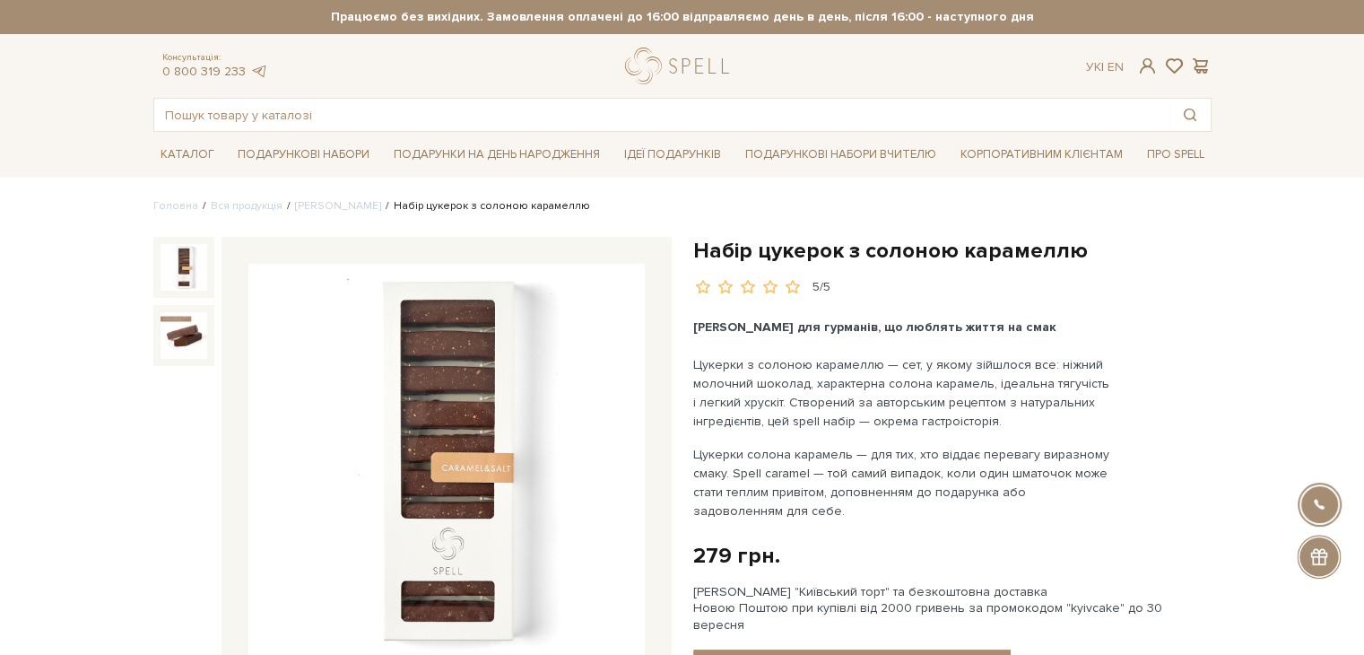
click at [169, 322] on img at bounding box center [183, 335] width 47 height 47
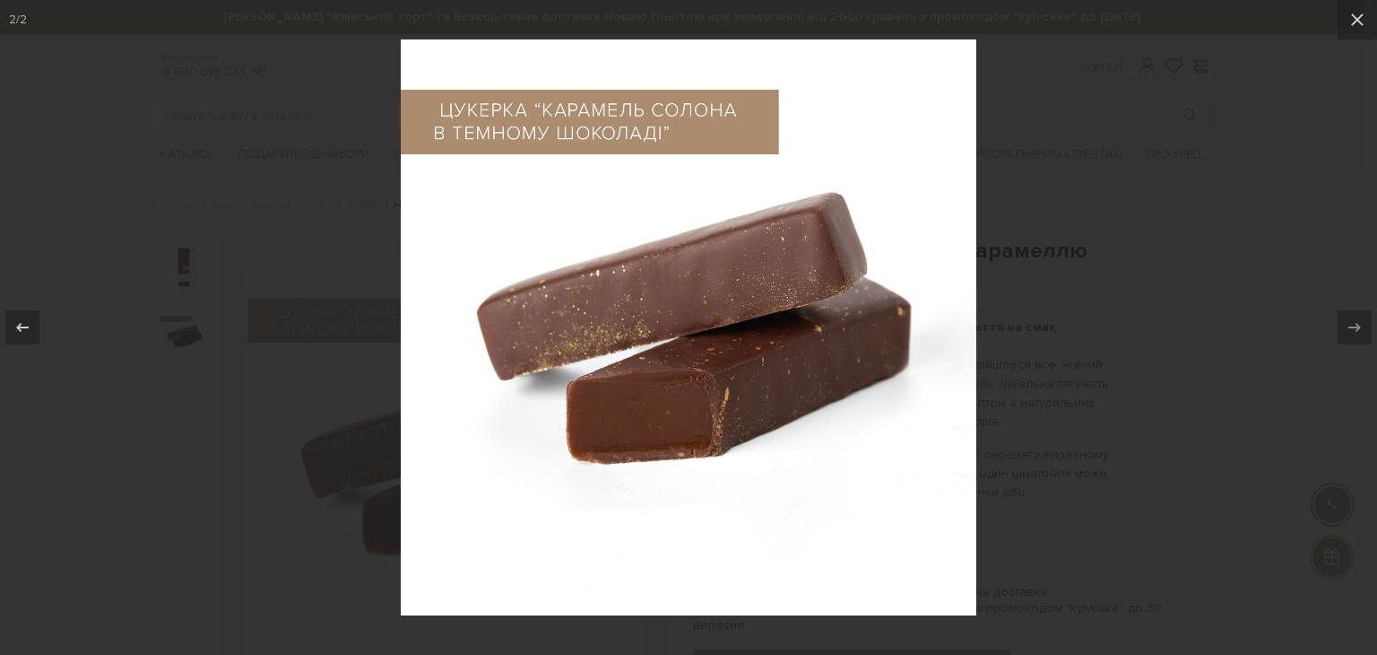
click at [1363, 641] on div at bounding box center [1364, 641] width 0 height 0
click at [186, 256] on div at bounding box center [688, 327] width 1377 height 655
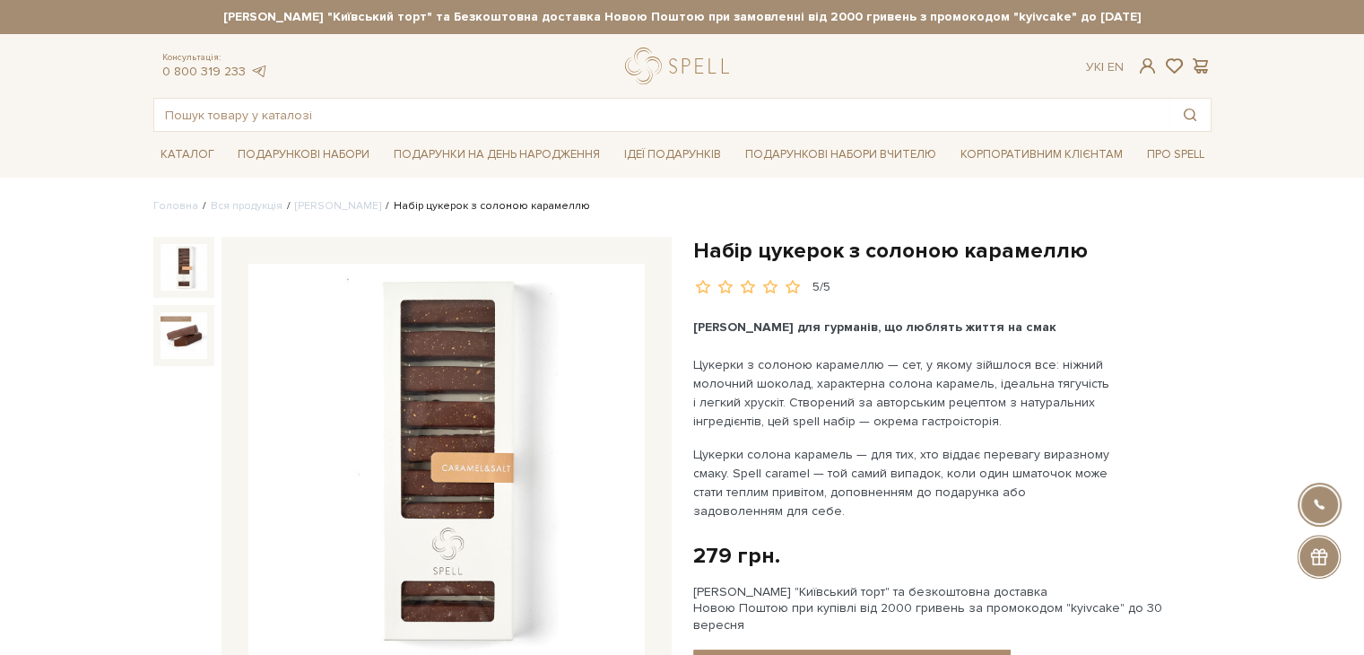
click at [186, 256] on img at bounding box center [183, 267] width 47 height 47
